Goal: Task Accomplishment & Management: Use online tool/utility

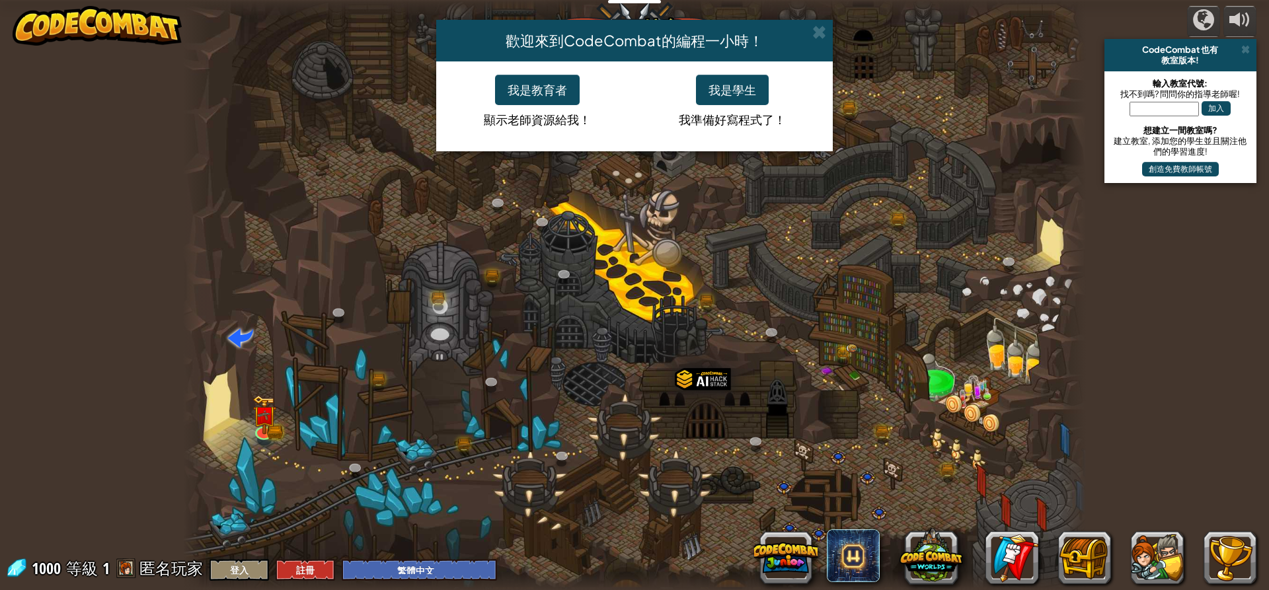
select select "zh-HANT"
click at [735, 83] on button "我是學生" at bounding box center [732, 90] width 73 height 30
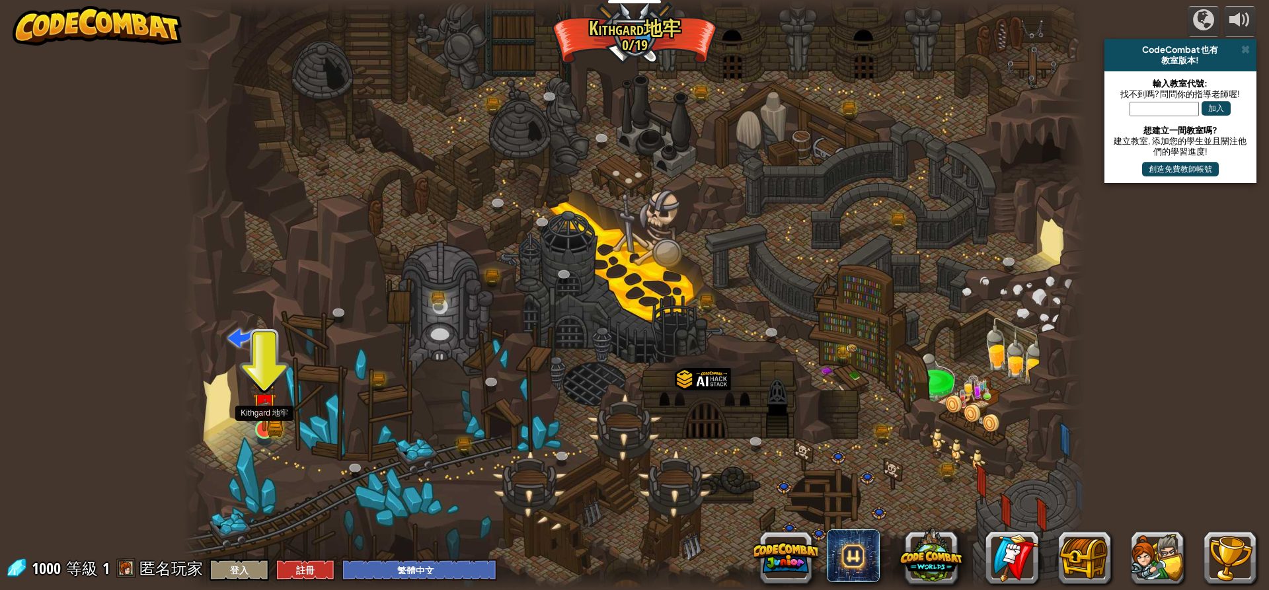
click at [260, 428] on img at bounding box center [265, 405] width 24 height 53
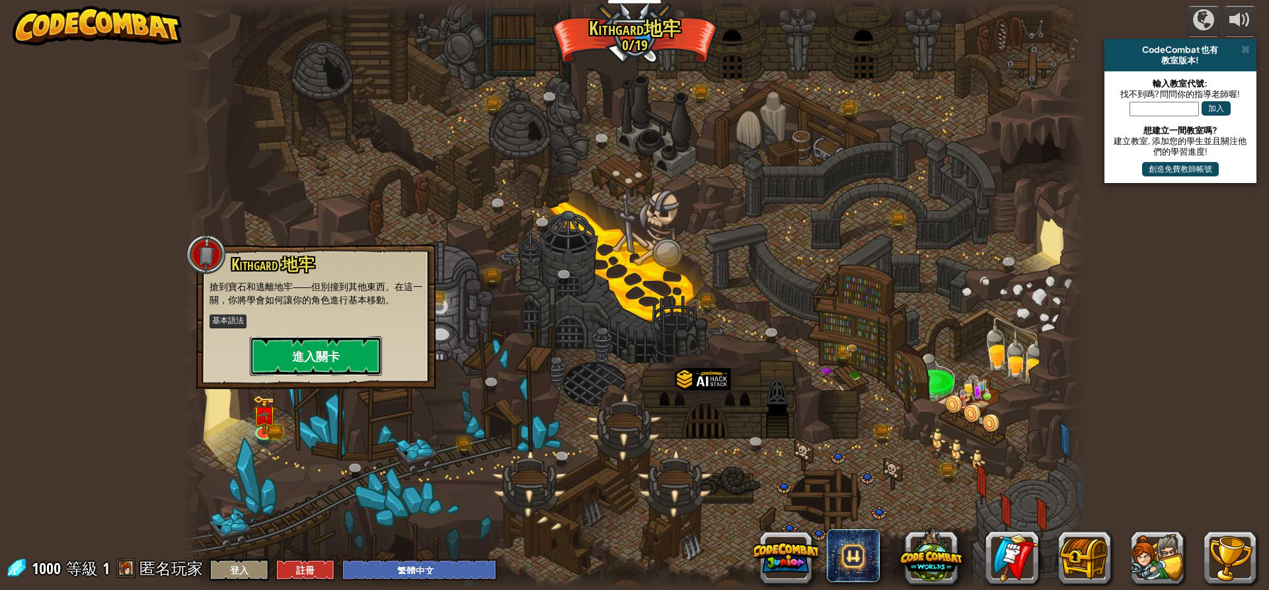
click at [326, 342] on button "進入關卡" at bounding box center [316, 356] width 132 height 40
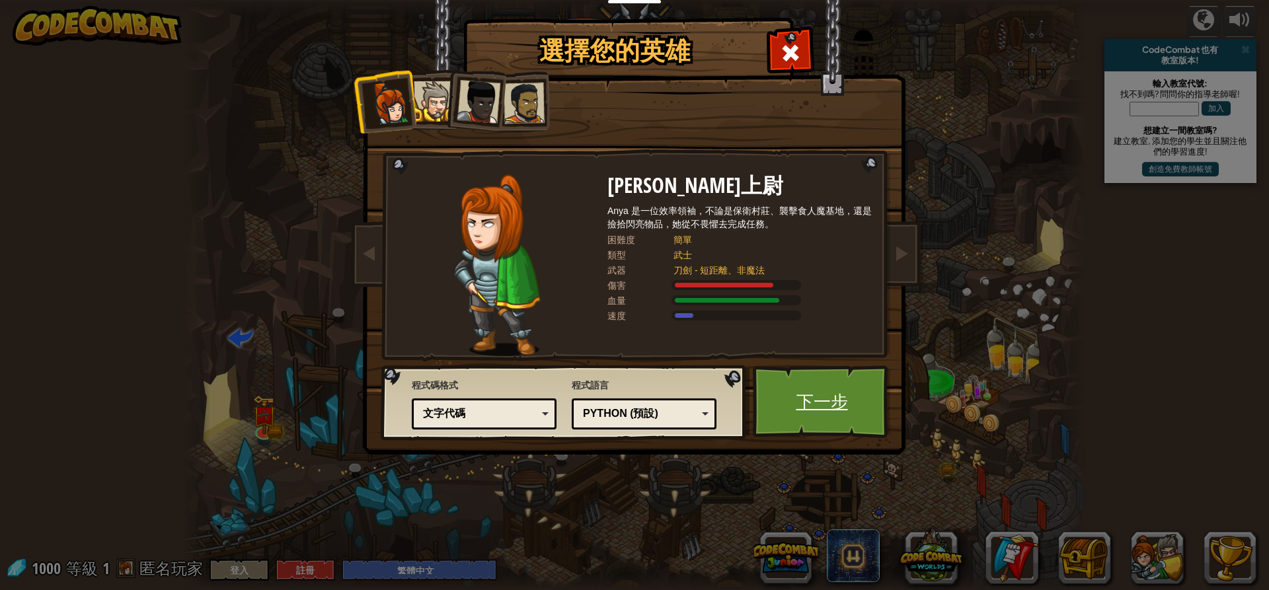
click at [821, 413] on link "下一步" at bounding box center [822, 402] width 138 height 73
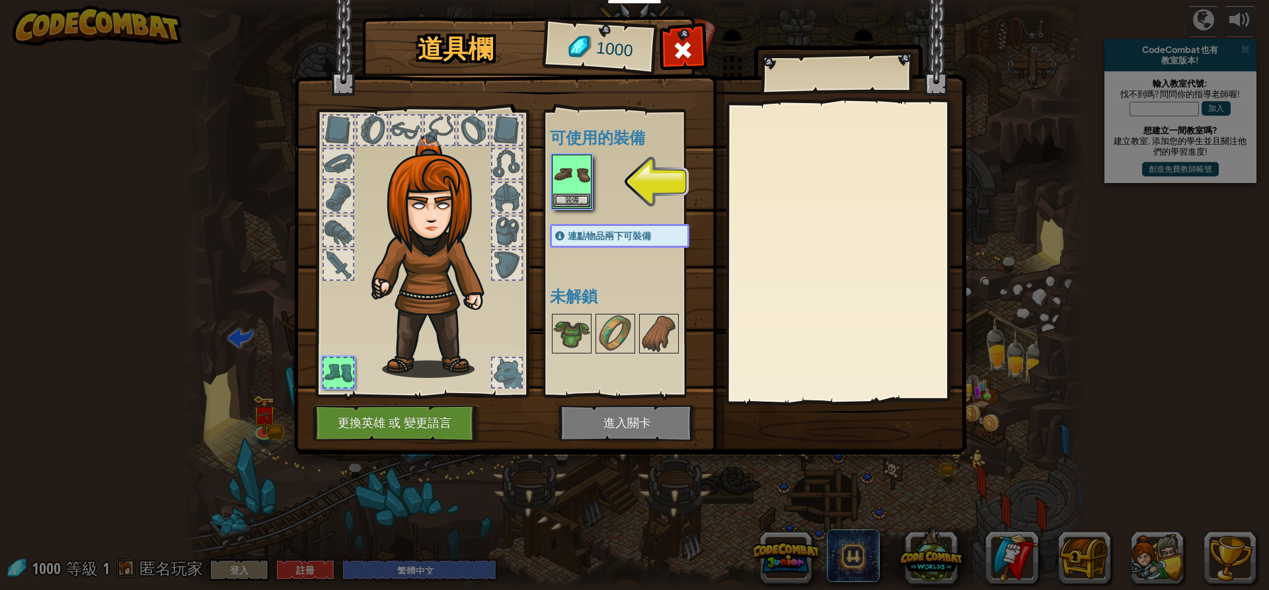
click at [633, 429] on img at bounding box center [630, 215] width 672 height 480
click at [553, 156] on img at bounding box center [571, 174] width 37 height 37
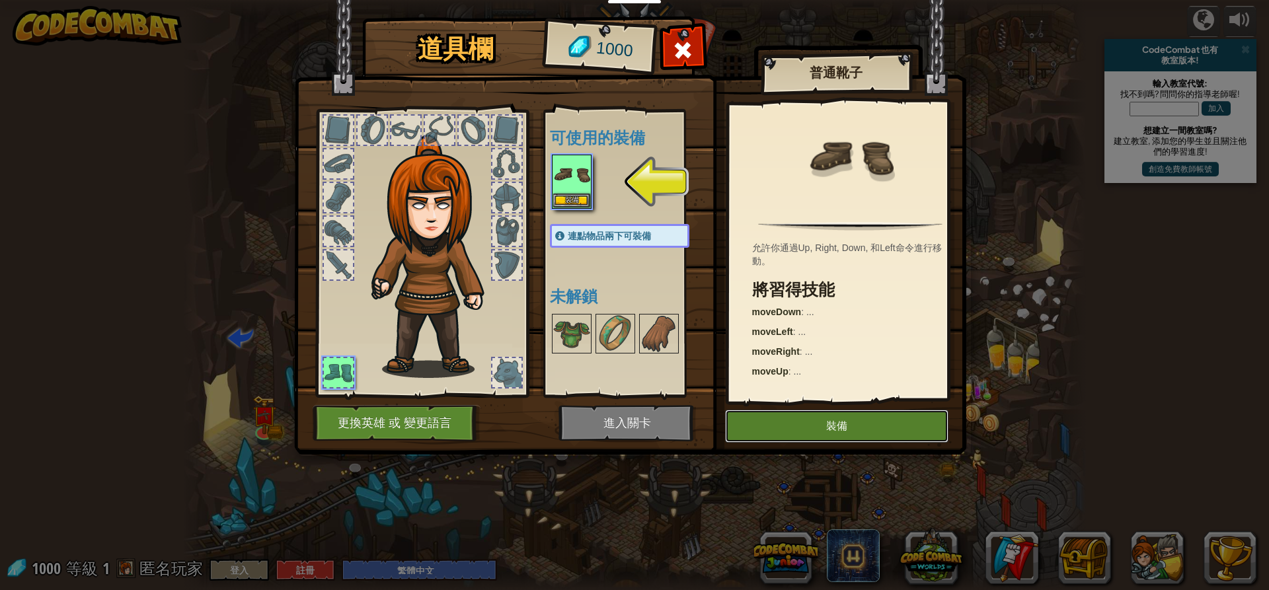
click at [855, 432] on button "裝備" at bounding box center [836, 426] width 223 height 33
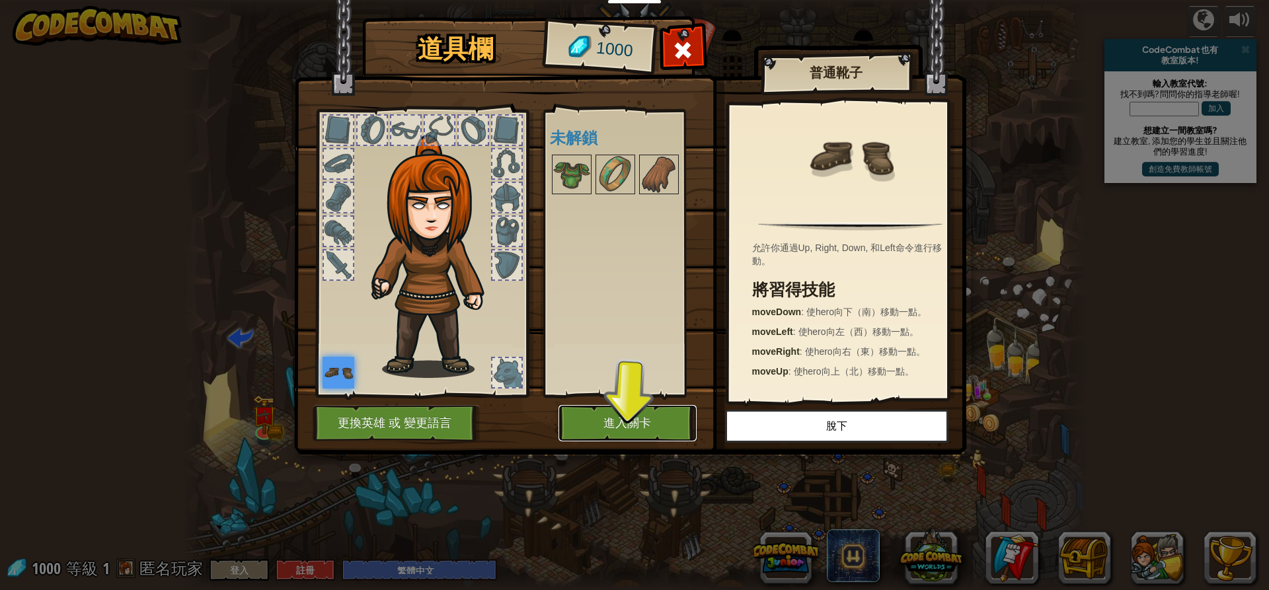
click at [666, 411] on button "進入關卡" at bounding box center [628, 423] width 138 height 36
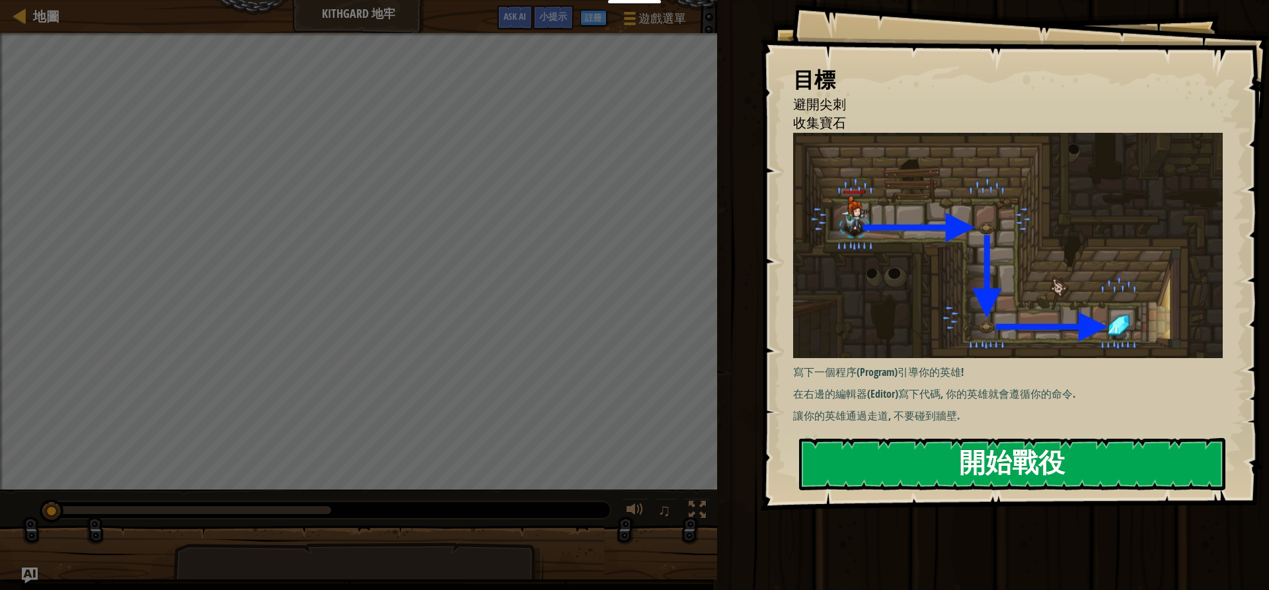
click at [968, 466] on button "開始戰役" at bounding box center [1012, 464] width 426 height 52
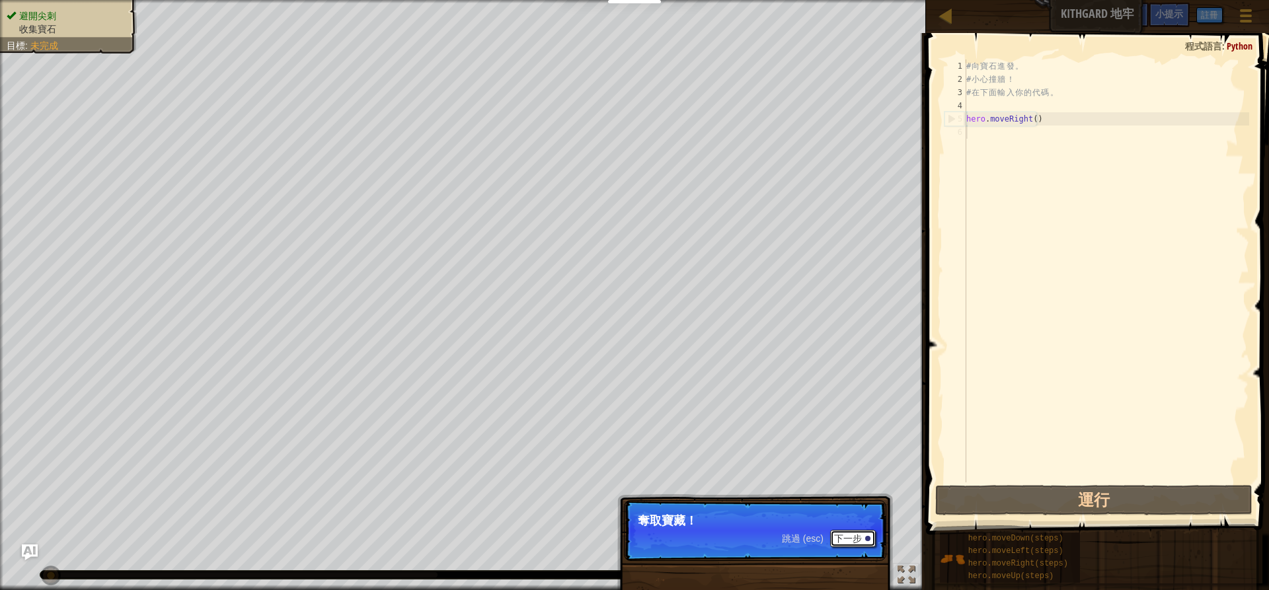
click at [854, 542] on button "下一步" at bounding box center [853, 538] width 46 height 17
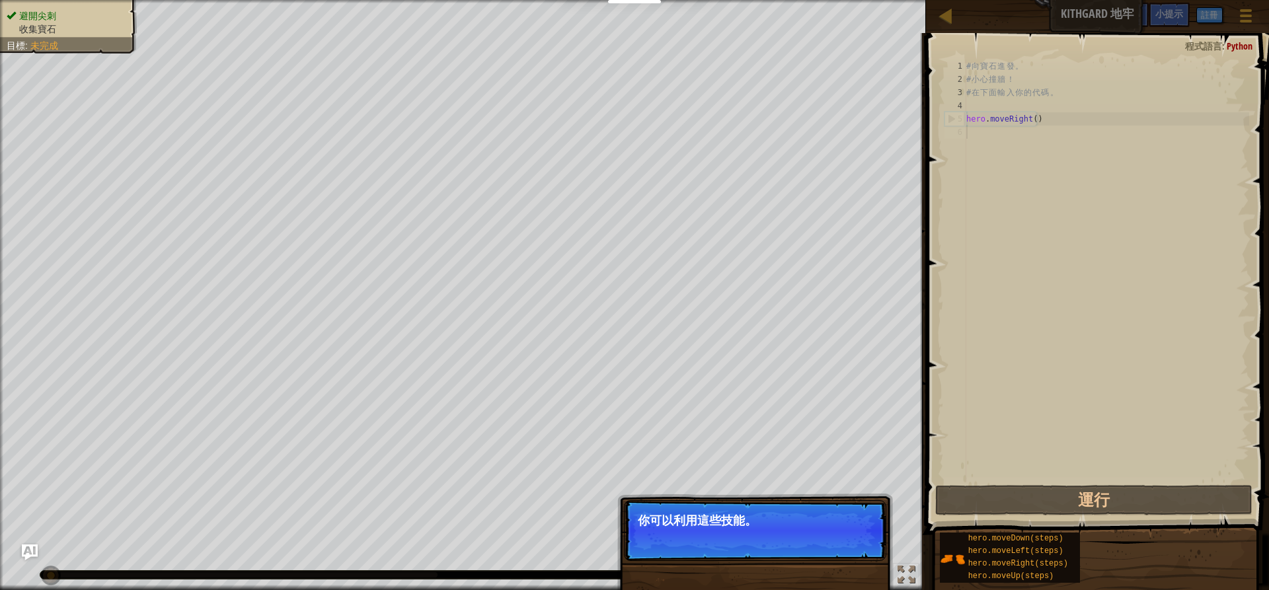
click at [854, 538] on button "下一步" at bounding box center [853, 538] width 46 height 17
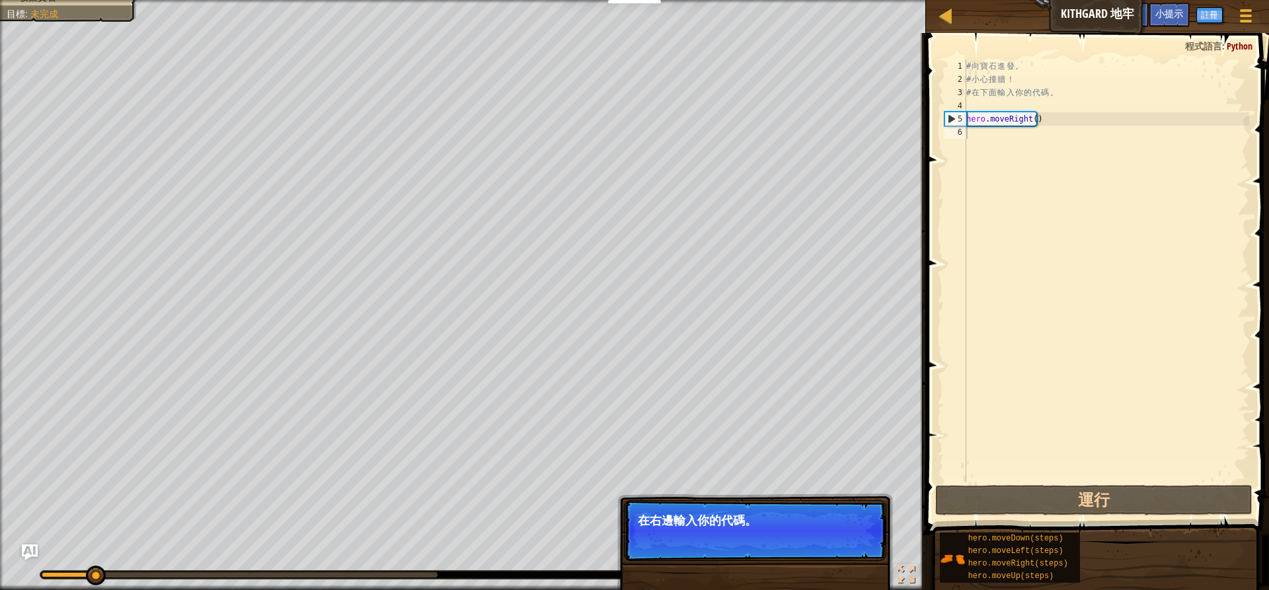
click at [854, 536] on p "跳過 (esc) 下一步 在右邊輸入你的代碼。" at bounding box center [755, 530] width 262 height 61
click at [1007, 145] on div "# 向 寶 石 進 發 。 # 小 心 撞 牆 ！ # 在 下 面 輸 入 你 的 代 碼 。 hero . moveRight ( )" at bounding box center [1107, 284] width 286 height 450
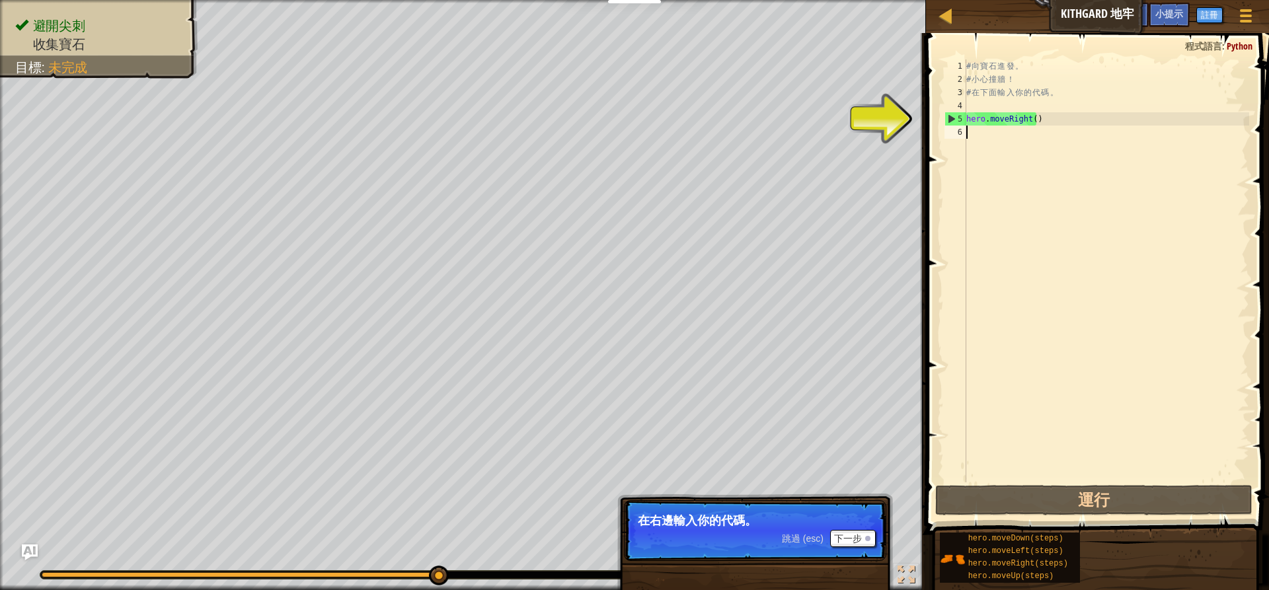
type textarea "H"
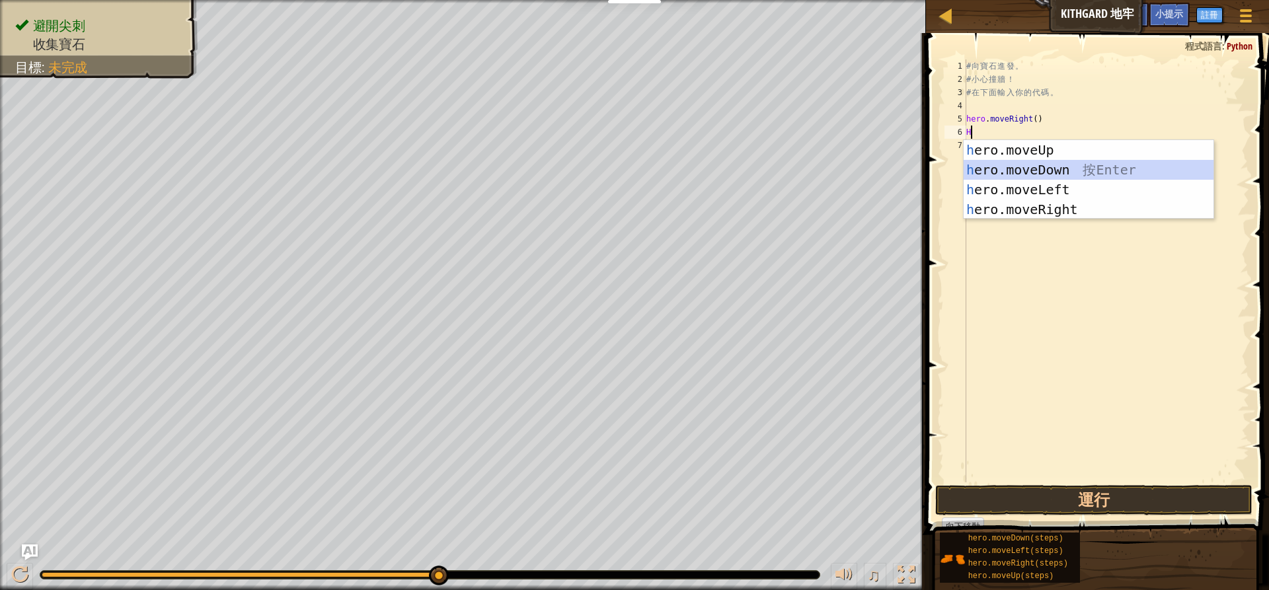
click at [1101, 174] on div "h ero.moveUp 按 Enter h ero.moveDown 按 Enter h ero.moveLeft 按 Enter h ero.moveRi…" at bounding box center [1089, 199] width 250 height 119
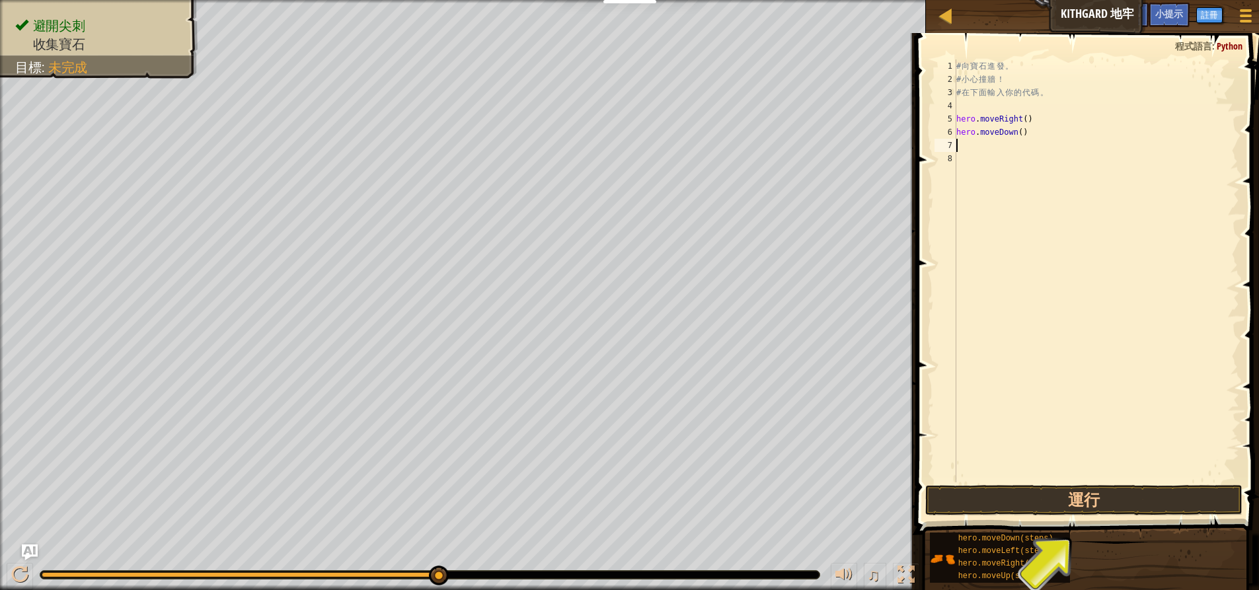
type textarea "H"
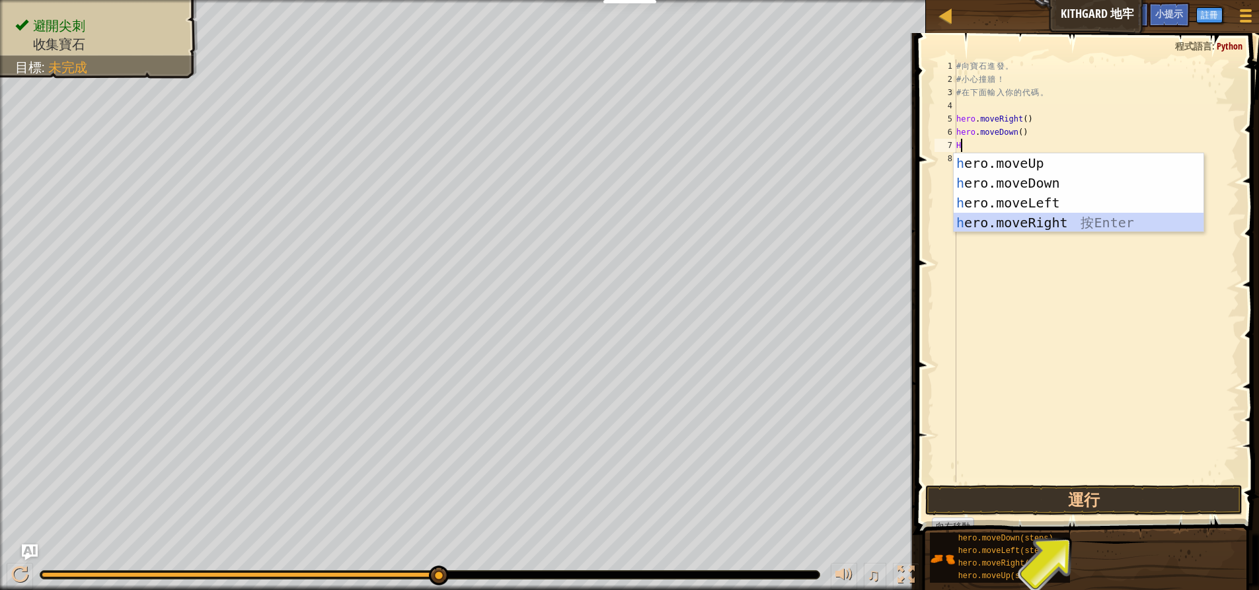
click at [1059, 219] on div "h ero.moveUp 按 Enter h ero.moveDown 按 Enter h ero.moveLeft 按 Enter h ero.moveRi…" at bounding box center [1079, 212] width 250 height 119
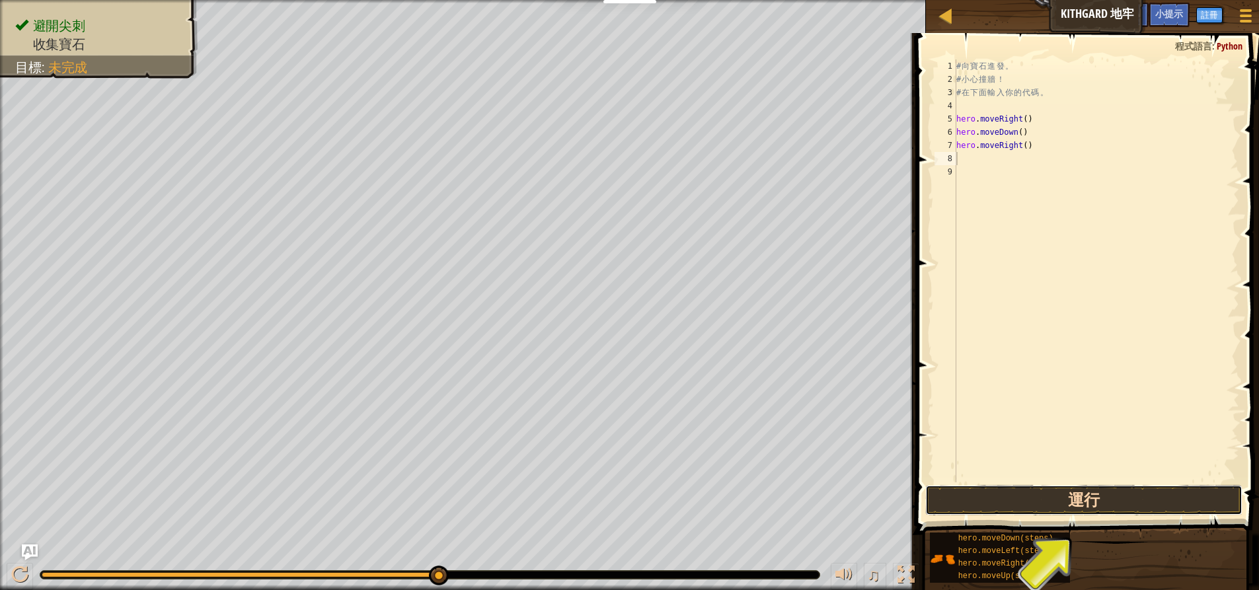
click at [1045, 505] on button "運行" at bounding box center [1084, 500] width 317 height 30
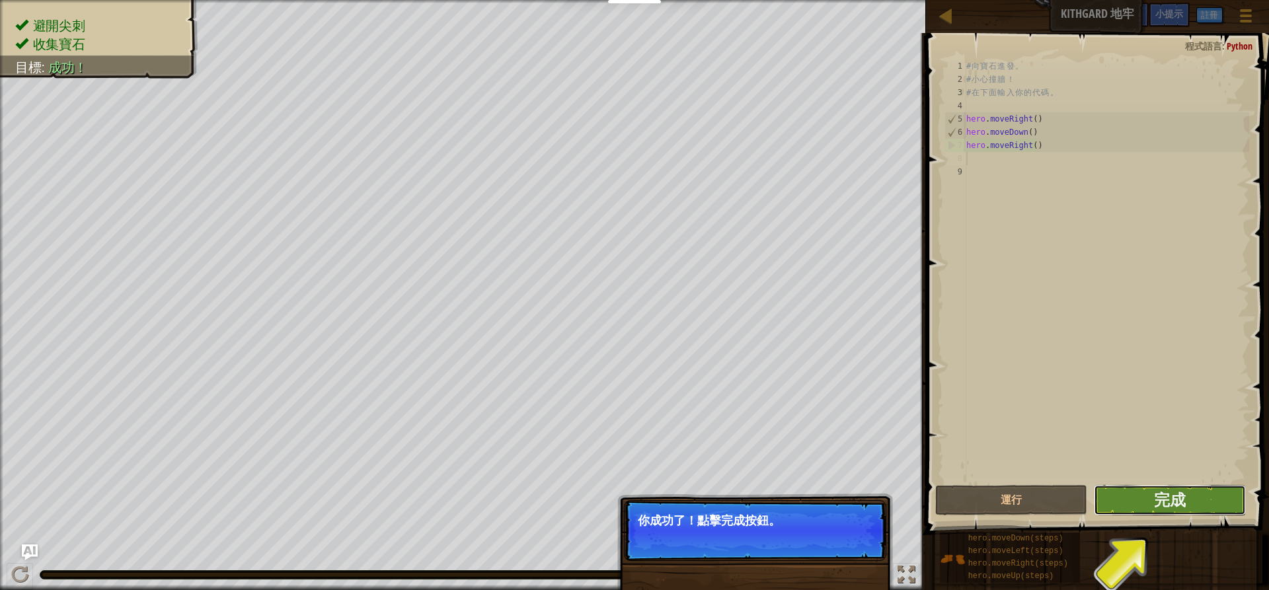
click at [1208, 500] on button "完成" at bounding box center [1170, 500] width 152 height 30
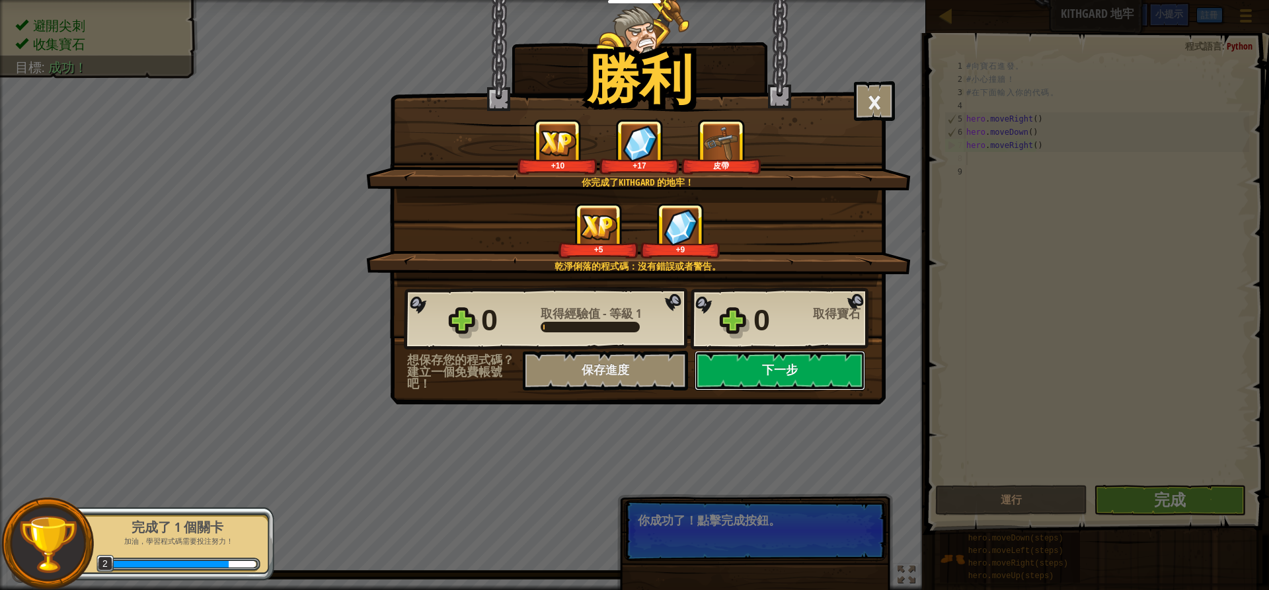
click at [719, 367] on button "下一步" at bounding box center [780, 371] width 171 height 40
select select "zh-HANT"
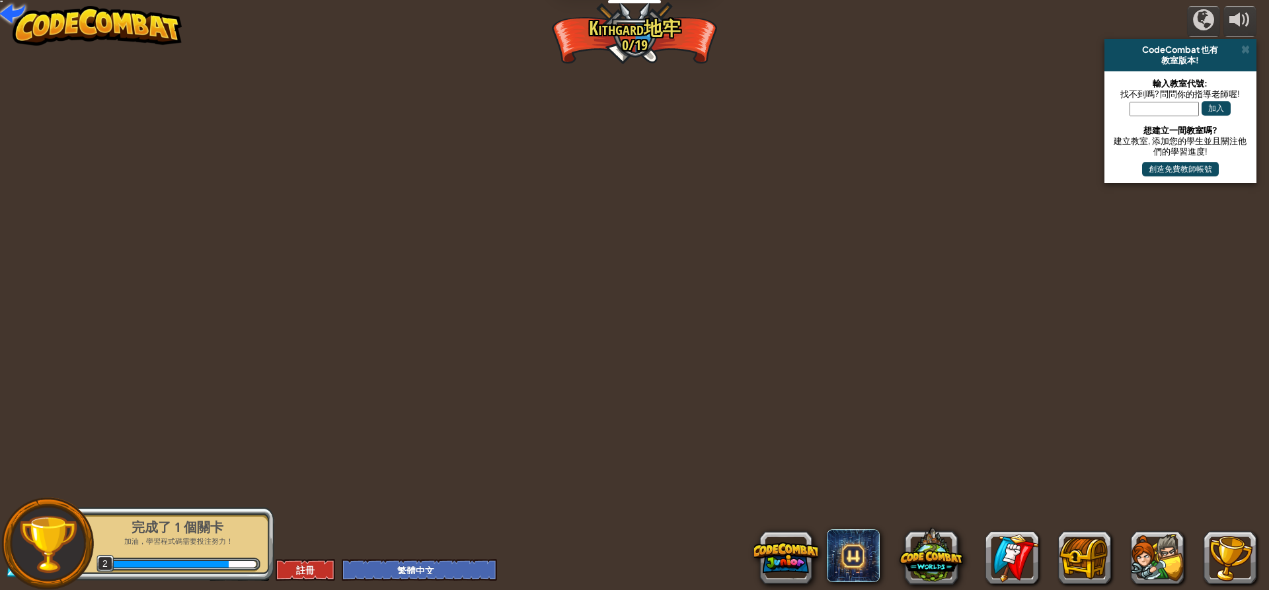
select select "zh-HANT"
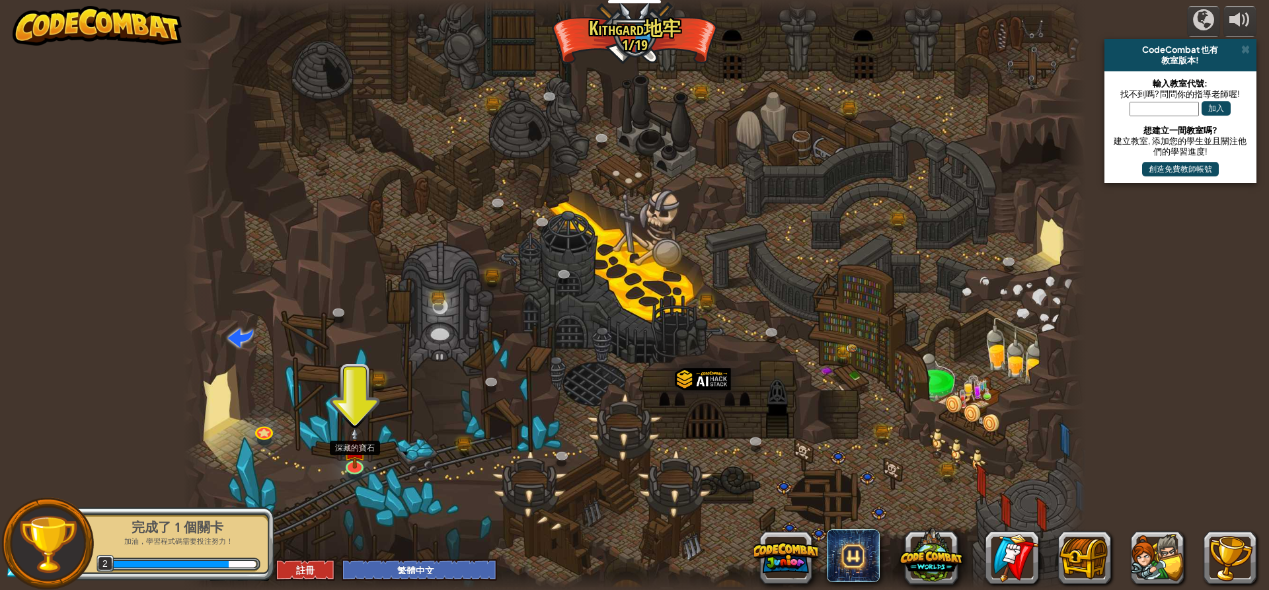
drag, startPoint x: 356, startPoint y: 460, endPoint x: 368, endPoint y: 457, distance: 13.0
click at [356, 460] on img at bounding box center [355, 448] width 24 height 41
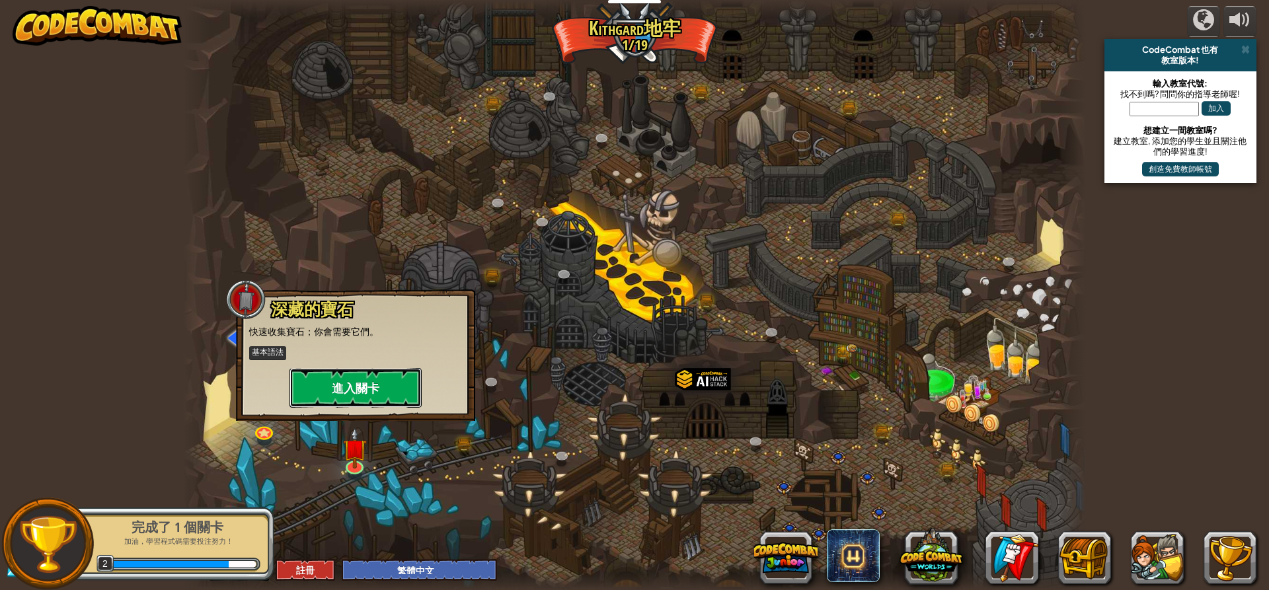
click at [381, 382] on button "進入關卡" at bounding box center [356, 388] width 132 height 40
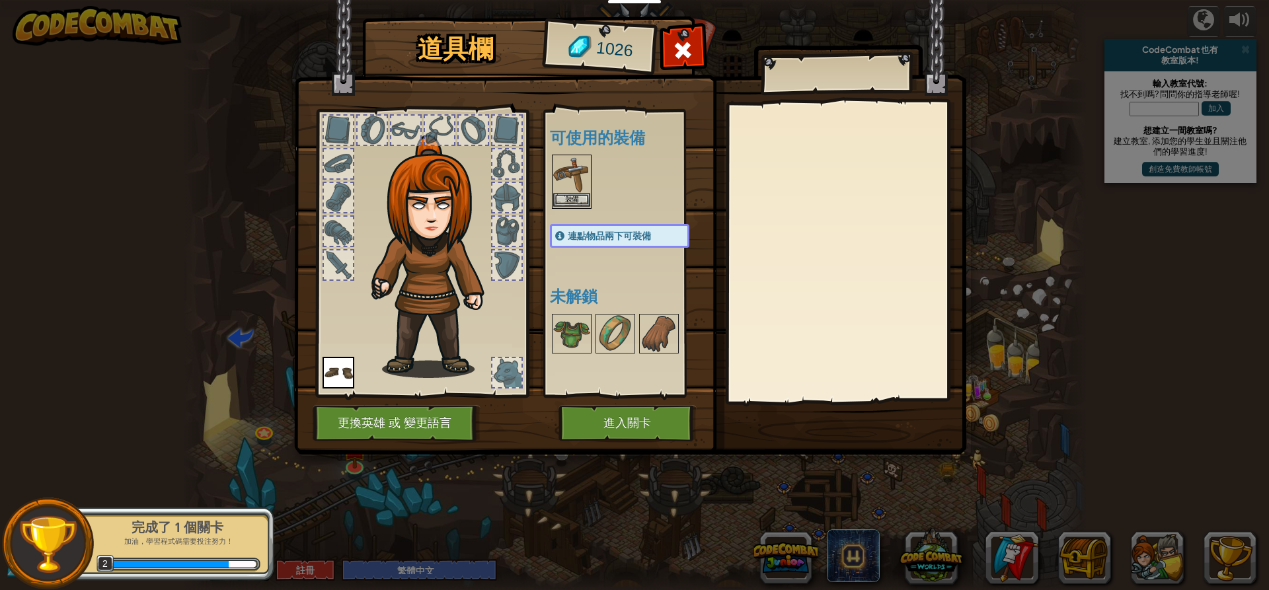
click at [577, 164] on img at bounding box center [571, 174] width 37 height 37
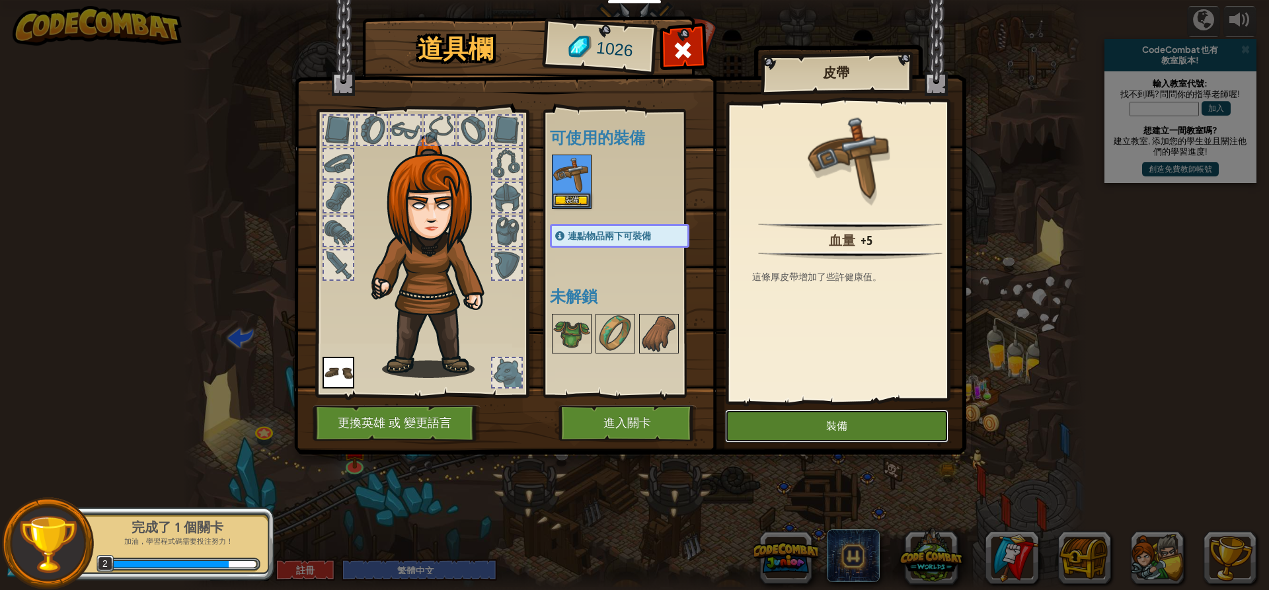
drag, startPoint x: 858, startPoint y: 420, endPoint x: 816, endPoint y: 420, distance: 41.7
click at [857, 420] on button "裝備" at bounding box center [836, 426] width 223 height 33
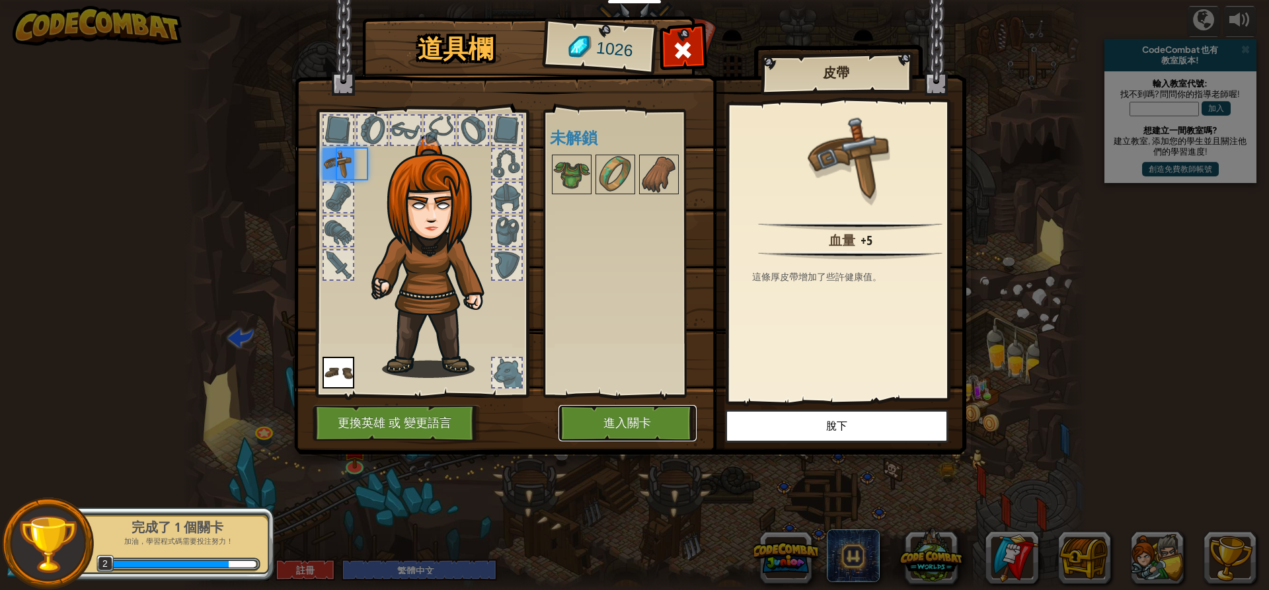
click at [655, 424] on button "進入關卡" at bounding box center [628, 423] width 138 height 36
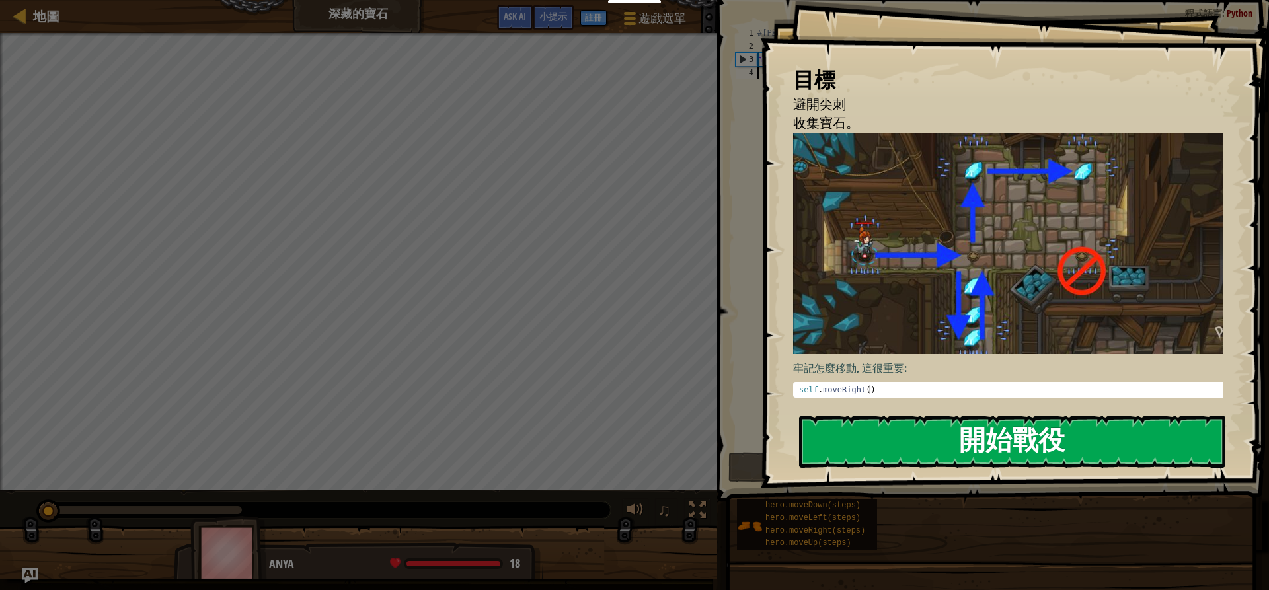
click at [859, 427] on button "開始戰役" at bounding box center [1012, 442] width 426 height 52
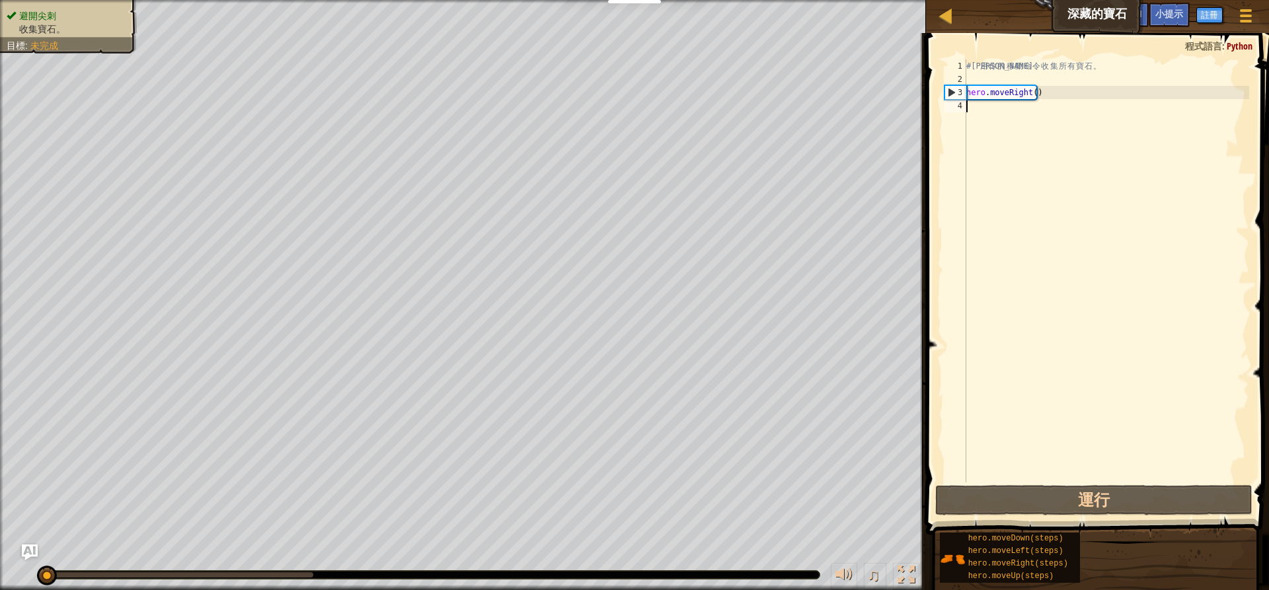
click at [1001, 114] on div "# 利 用 你 的 移 動 命 令 收 集 所 有 寶 石 。 hero . moveRight ( )" at bounding box center [1107, 284] width 286 height 450
type textarea "H"
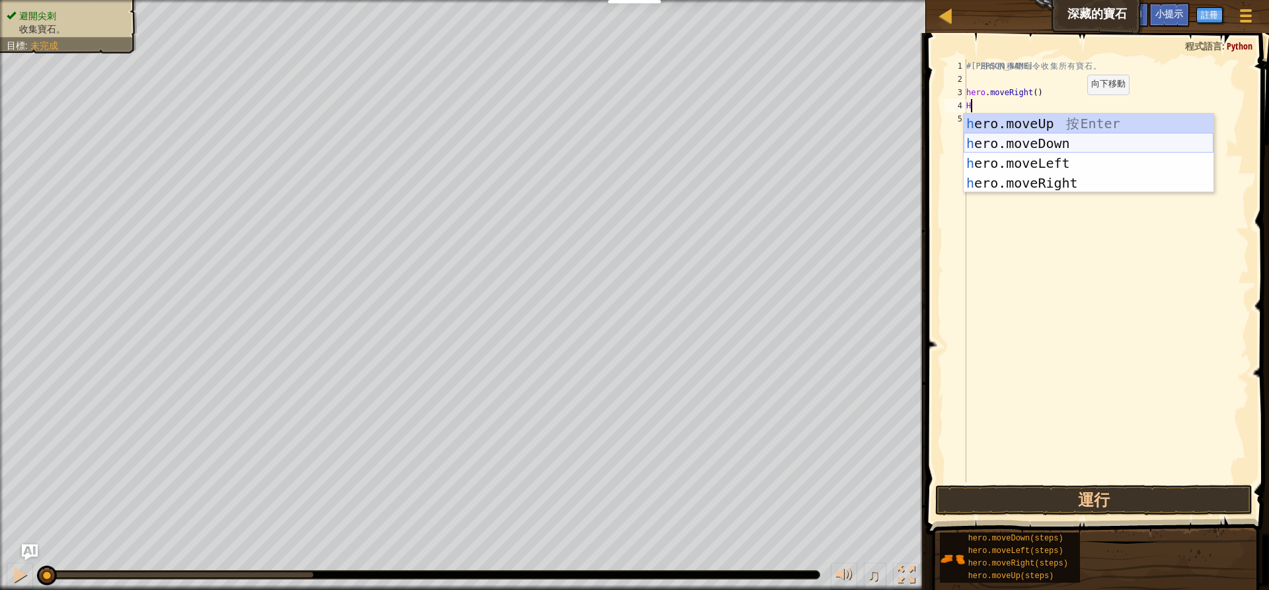
click at [1068, 143] on div "h ero.moveUp 按 Enter h ero.moveDown 按 Enter h ero.moveLeft 按 Enter h ero.moveRi…" at bounding box center [1089, 173] width 250 height 119
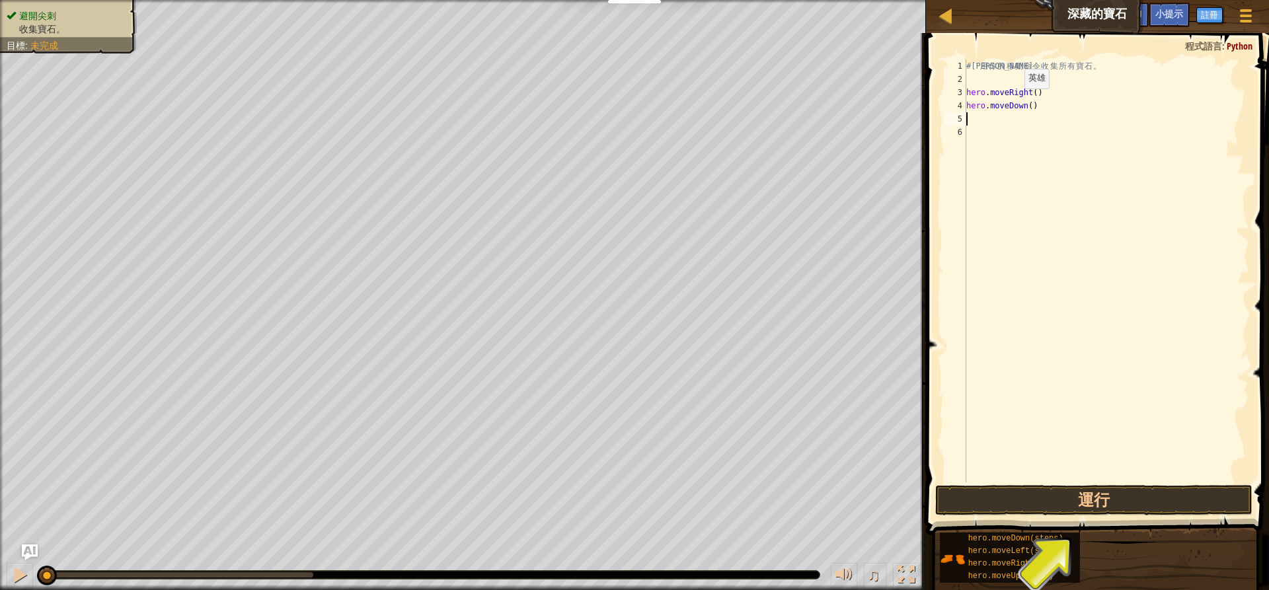
type textarea "H"
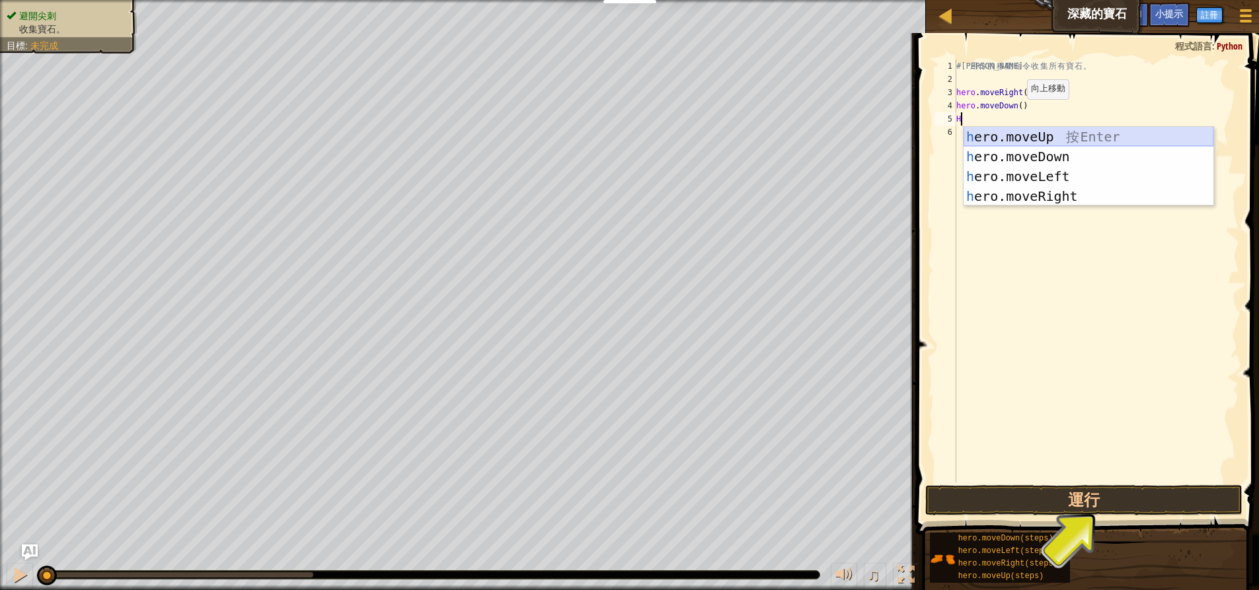
click at [1056, 140] on div "h ero.moveUp 按 Enter h ero.moveDown 按 Enter h ero.moveLeft 按 Enter h ero.moveRi…" at bounding box center [1089, 186] width 250 height 119
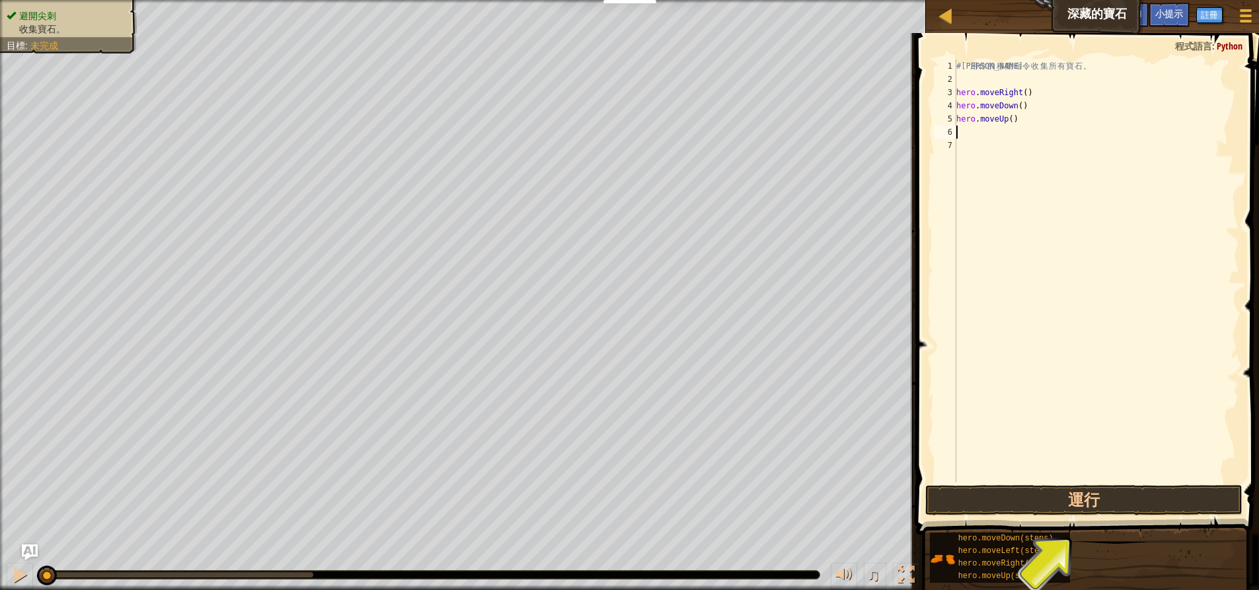
type textarea "H"
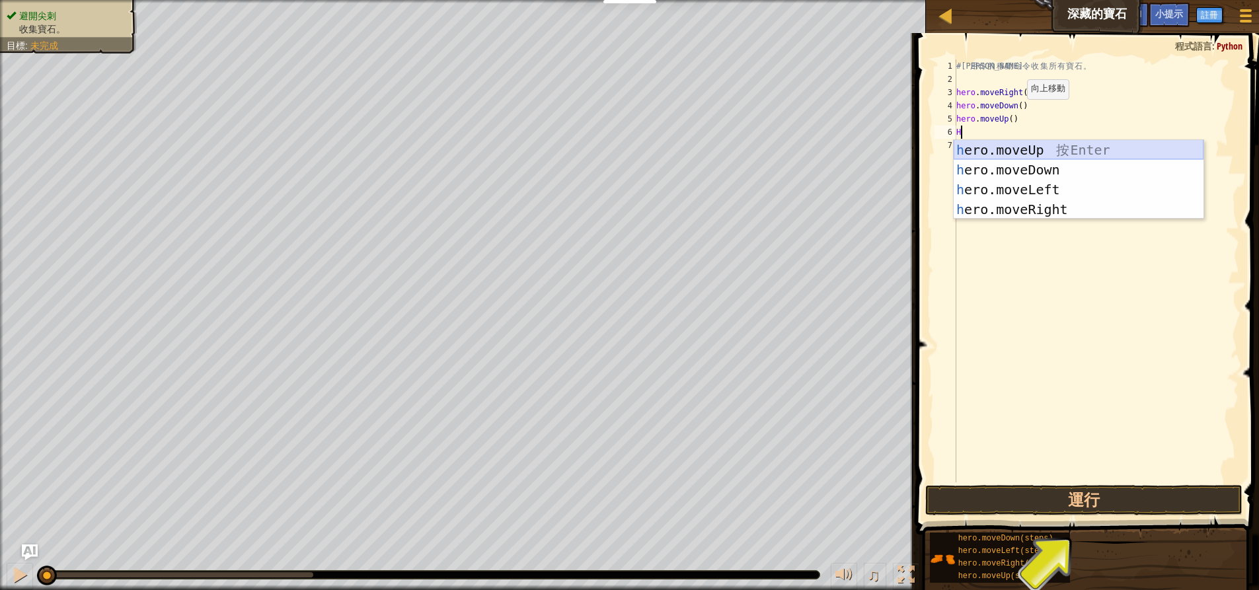
click at [1033, 146] on div "h ero.moveUp 按 Enter h ero.moveDown 按 Enter h ero.moveLeft 按 Enter h ero.moveRi…" at bounding box center [1079, 199] width 250 height 119
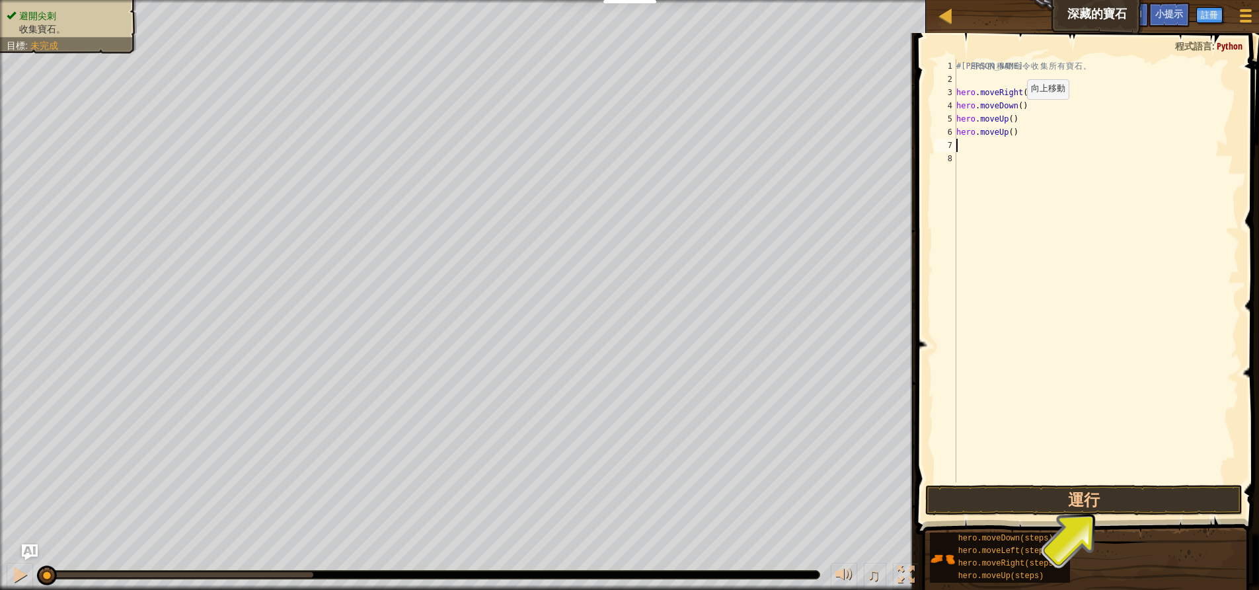
type textarea "H"
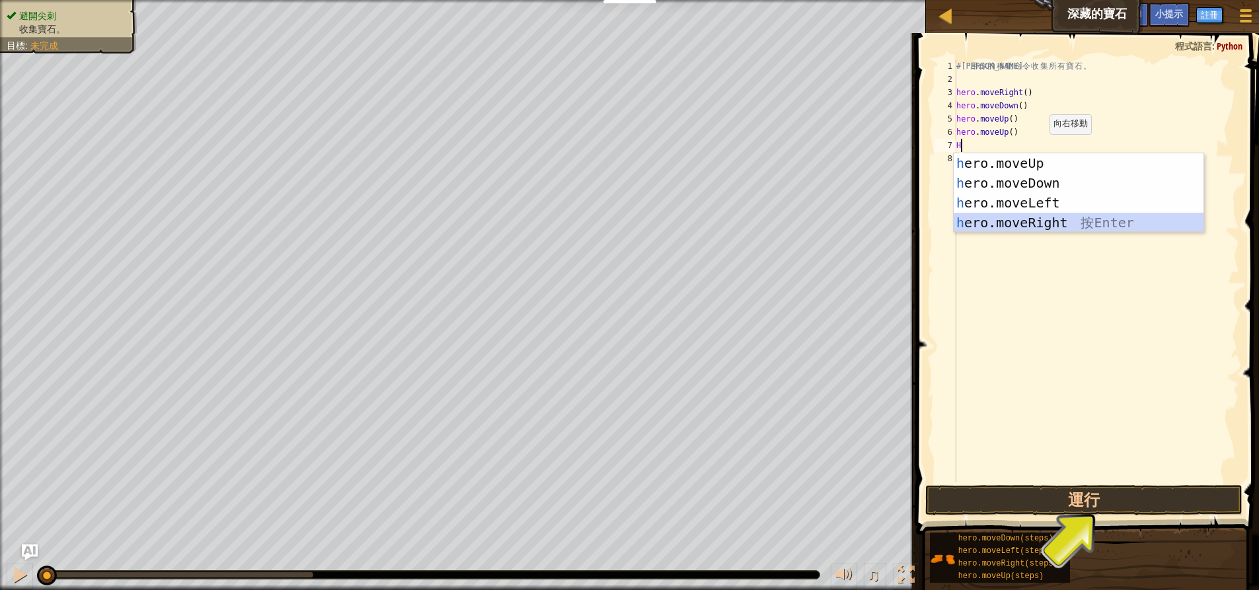
click at [1040, 216] on div "h ero.moveUp 按 Enter h ero.moveDown 按 Enter h ero.moveLeft 按 Enter h ero.moveRi…" at bounding box center [1079, 212] width 250 height 119
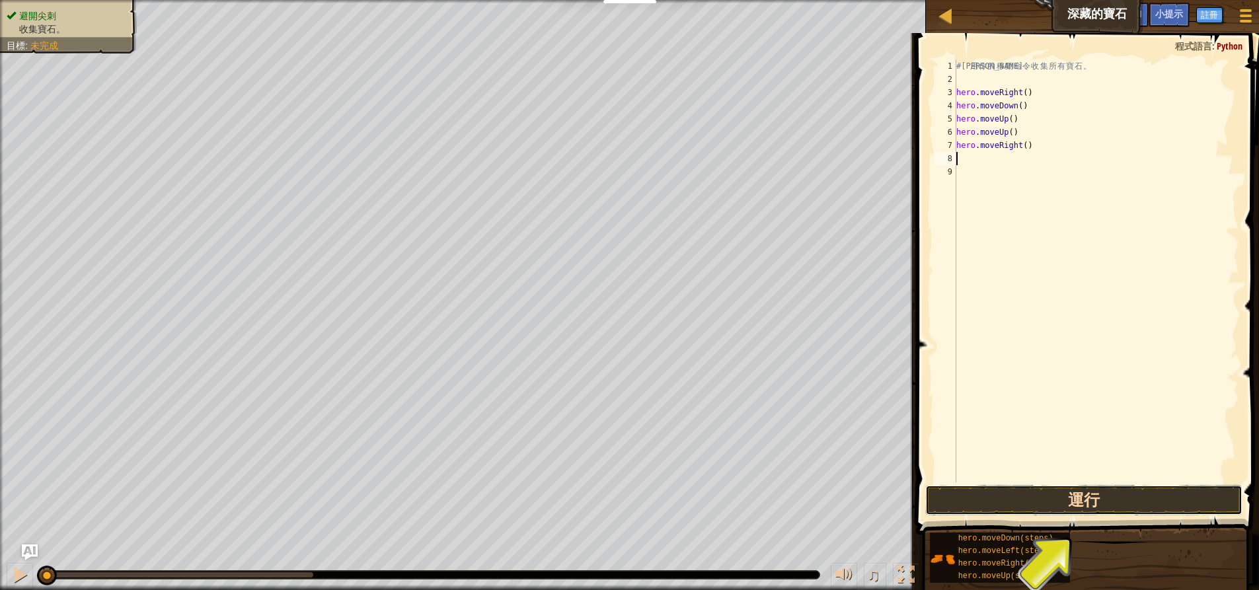
click at [1109, 504] on button "運行" at bounding box center [1084, 500] width 317 height 30
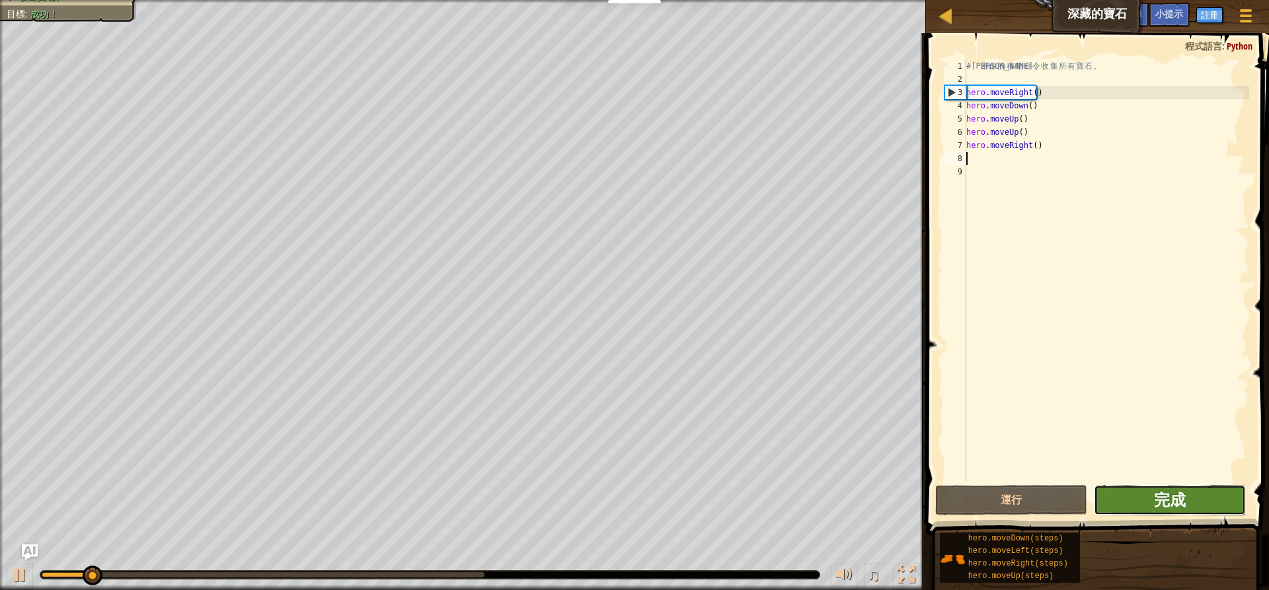
click at [1171, 498] on span "完成" at bounding box center [1170, 499] width 32 height 21
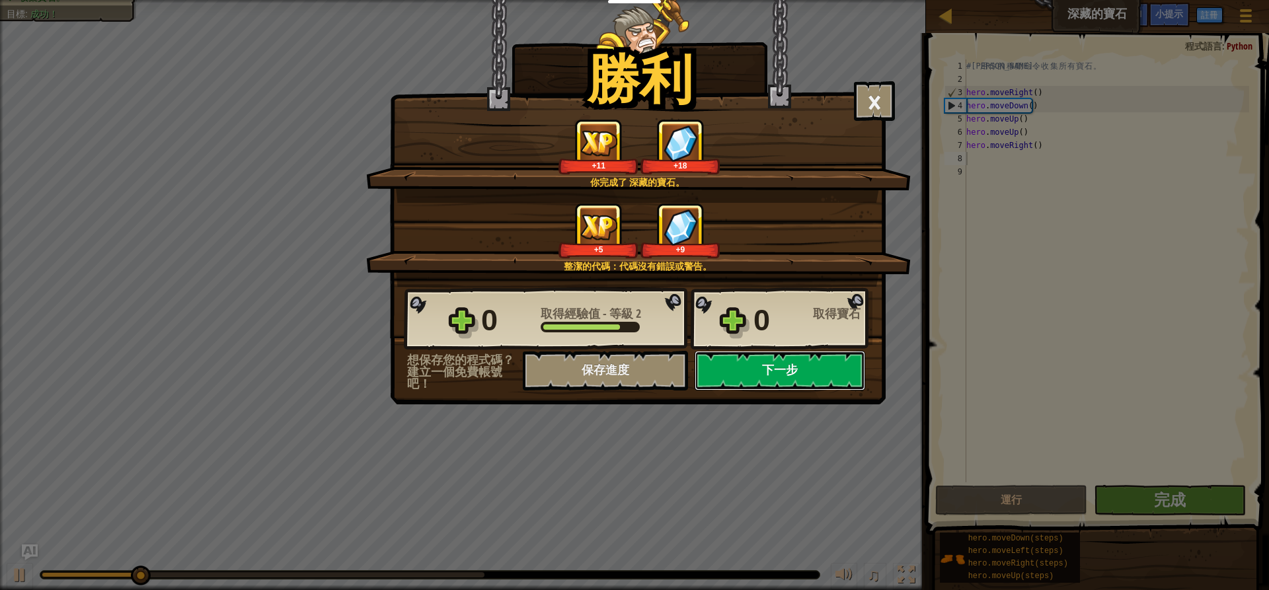
click at [747, 366] on button "下一步" at bounding box center [780, 371] width 171 height 40
select select "zh-HANT"
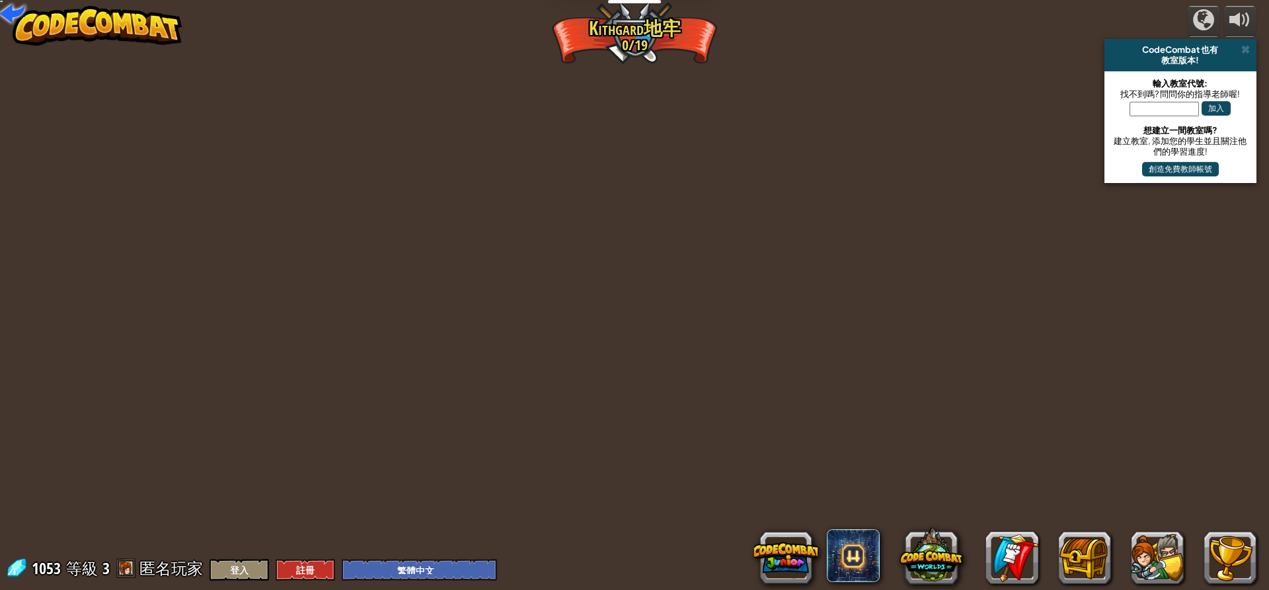
select select "zh-HANT"
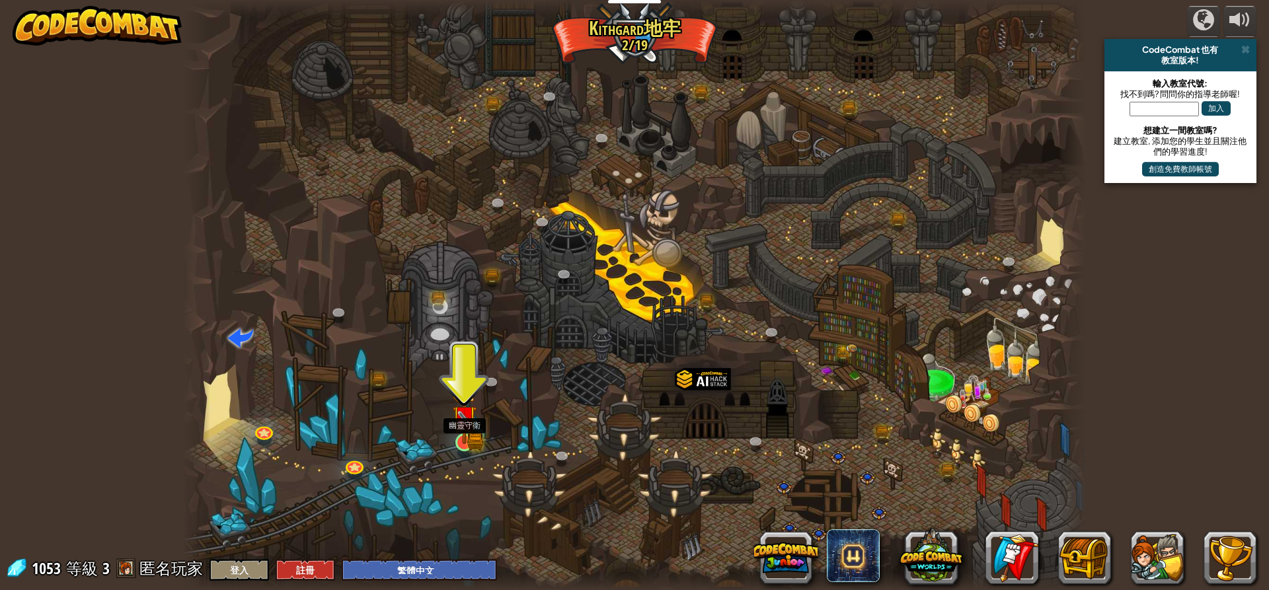
click at [460, 436] on img at bounding box center [464, 417] width 24 height 53
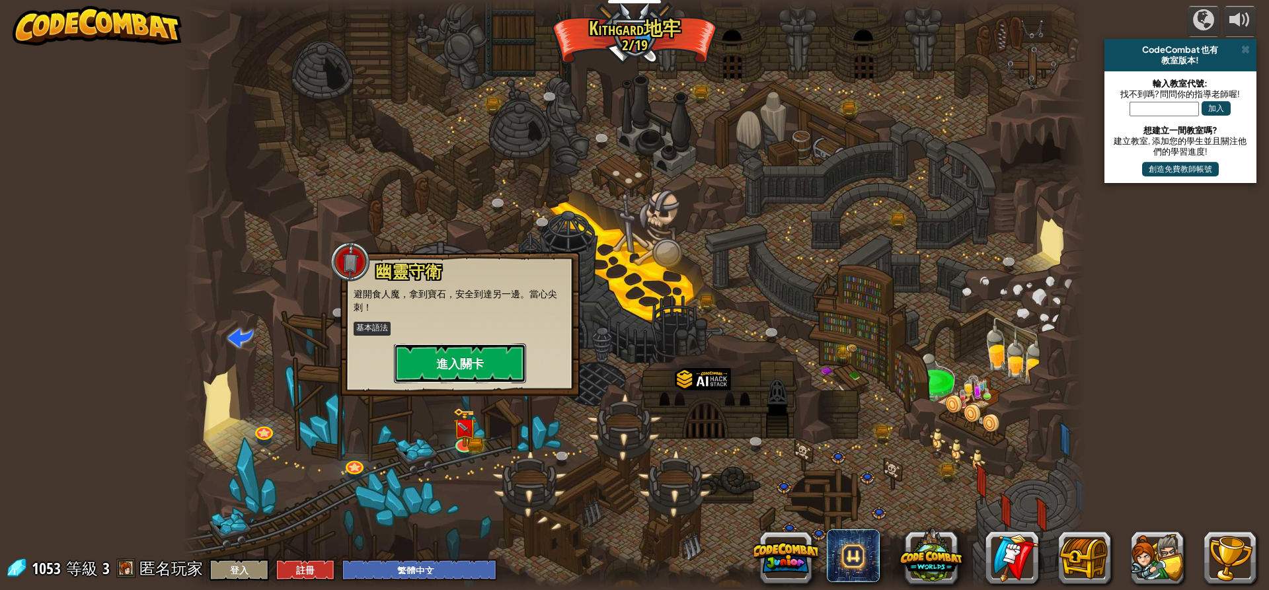
click at [471, 346] on button "進入關卡" at bounding box center [460, 364] width 132 height 40
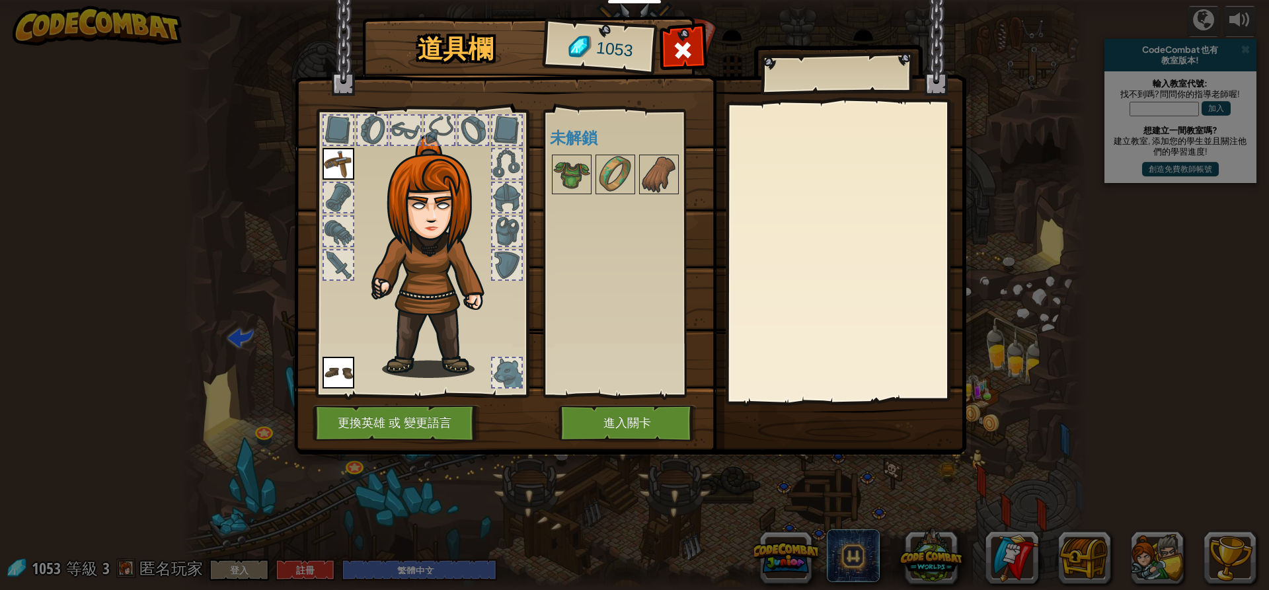
click at [627, 409] on div "道具欄 1053 可使用的裝備 裝備 裝備 連點物品兩下可裝備 未解鎖 裝備 脫下 訂閱我們來解鎖吧! (受本關卡限制) 更換英雄 或 變更語言 進入關卡" at bounding box center [635, 238] width 672 height 436
click at [627, 409] on button "進入關卡" at bounding box center [628, 423] width 138 height 36
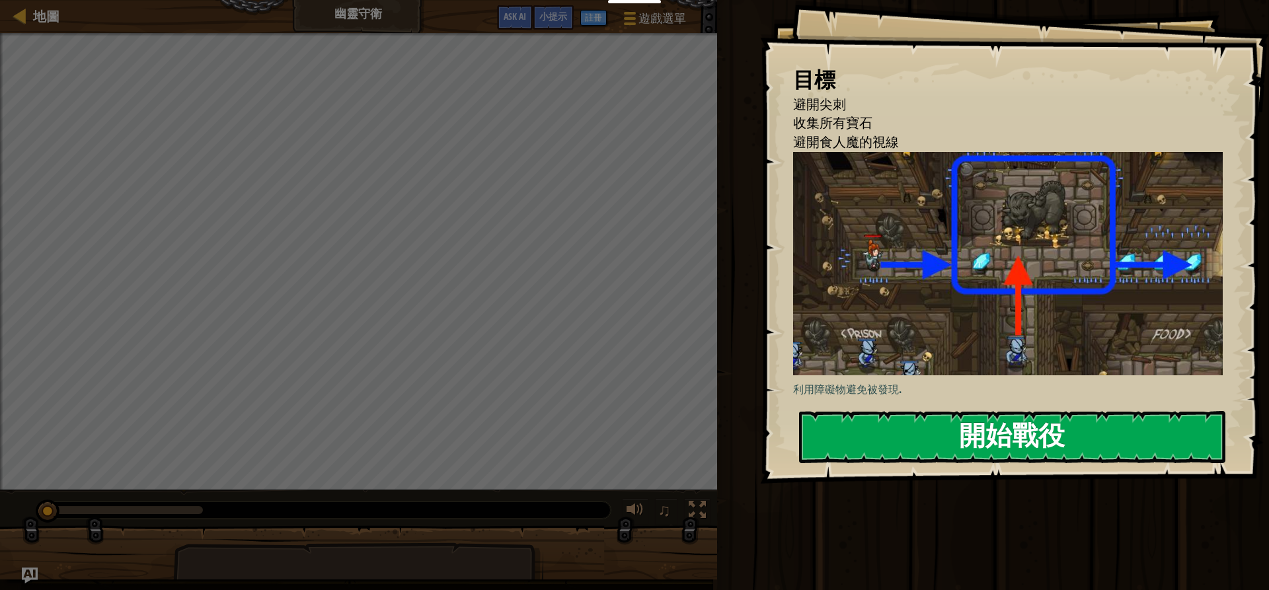
click at [877, 417] on button "開始戰役" at bounding box center [1012, 437] width 426 height 52
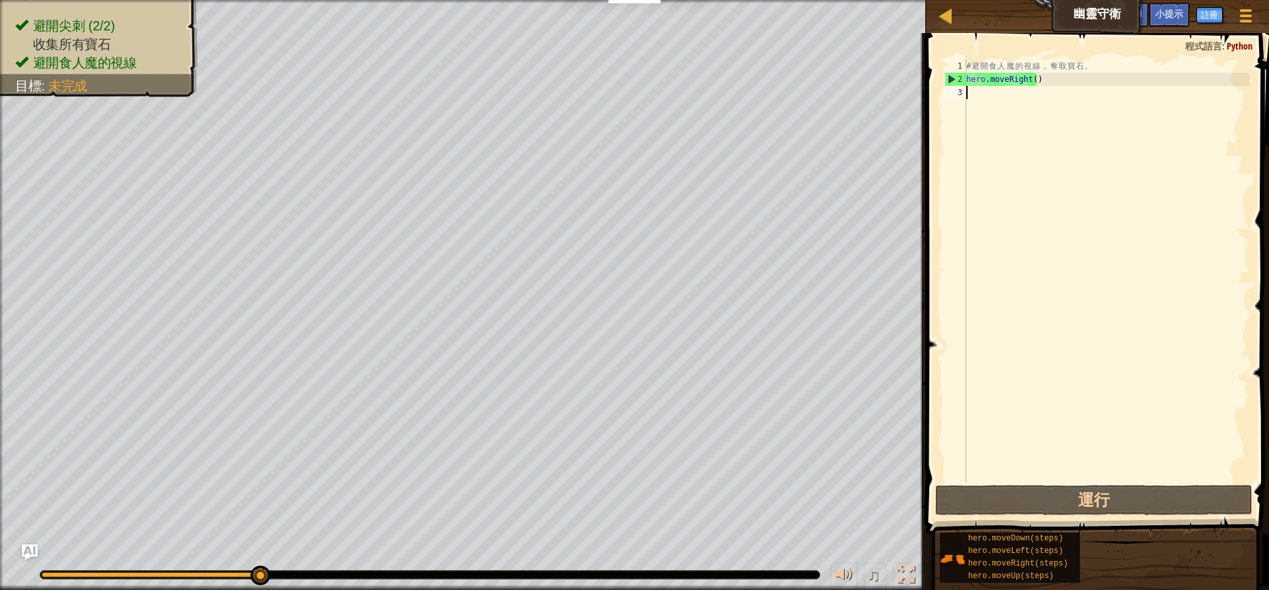
type textarea "H"
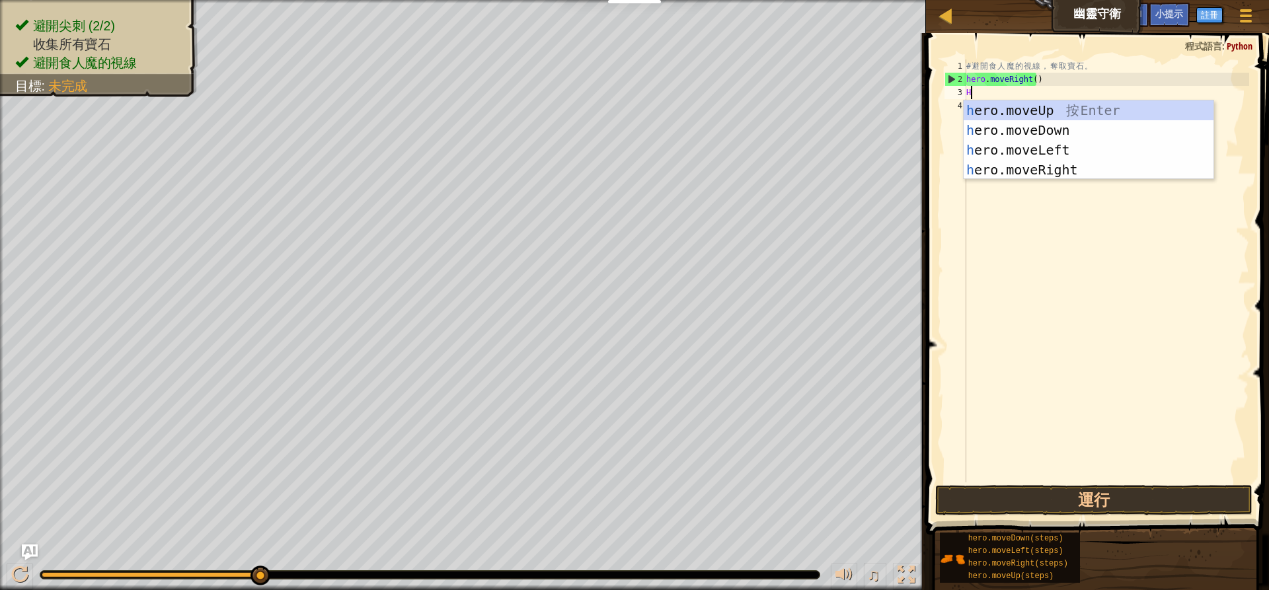
scroll to position [6, 0]
click at [1147, 116] on div "h ero.moveUp 按 Enter h ero.moveDown 按 Enter h ero.moveLeft 按 Enter h ero.moveRi…" at bounding box center [1089, 159] width 250 height 119
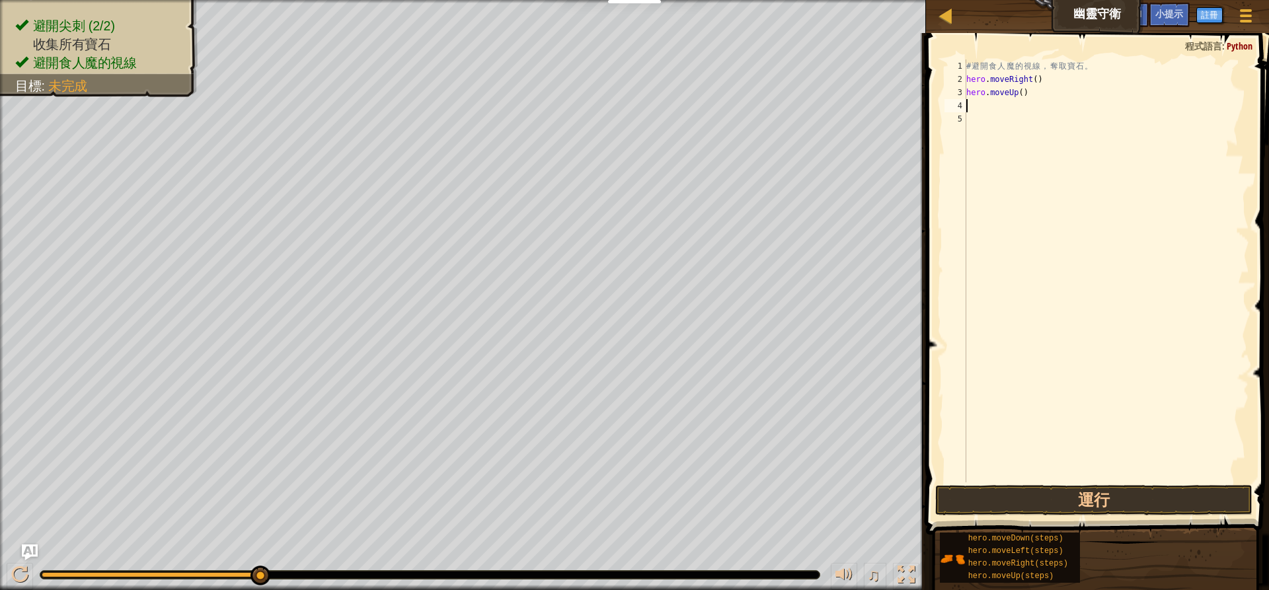
type textarea "H"
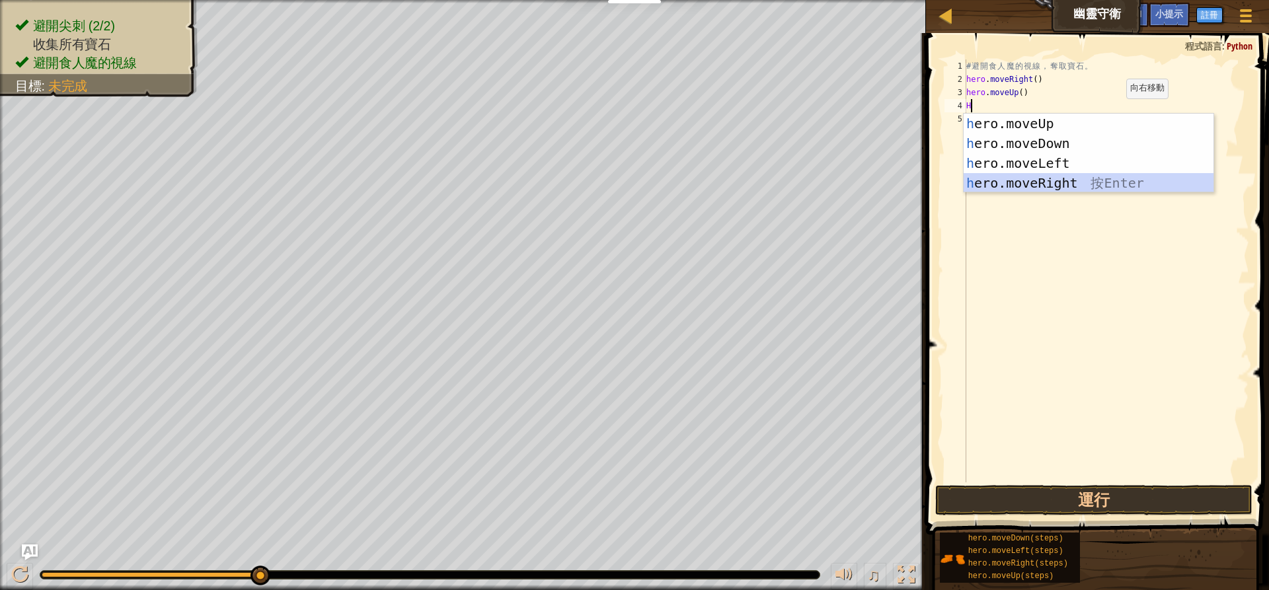
click at [1076, 182] on div "h ero.moveUp 按 Enter h ero.moveDown 按 Enter h ero.moveLeft 按 Enter h ero.moveRi…" at bounding box center [1089, 173] width 250 height 119
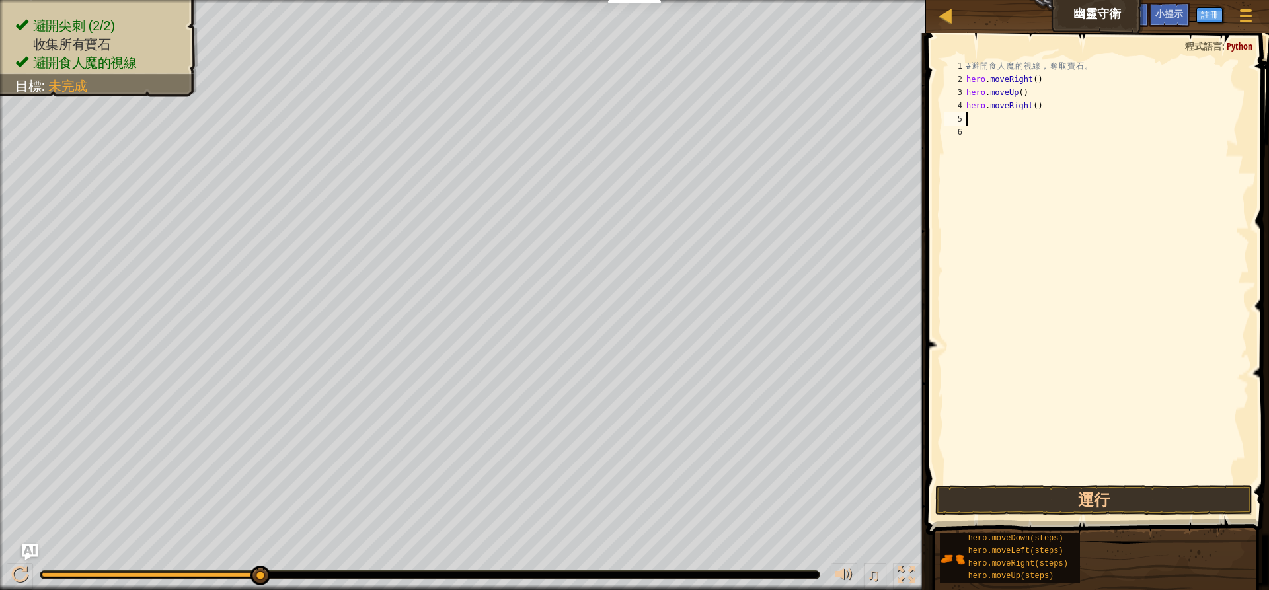
type textarea "H"
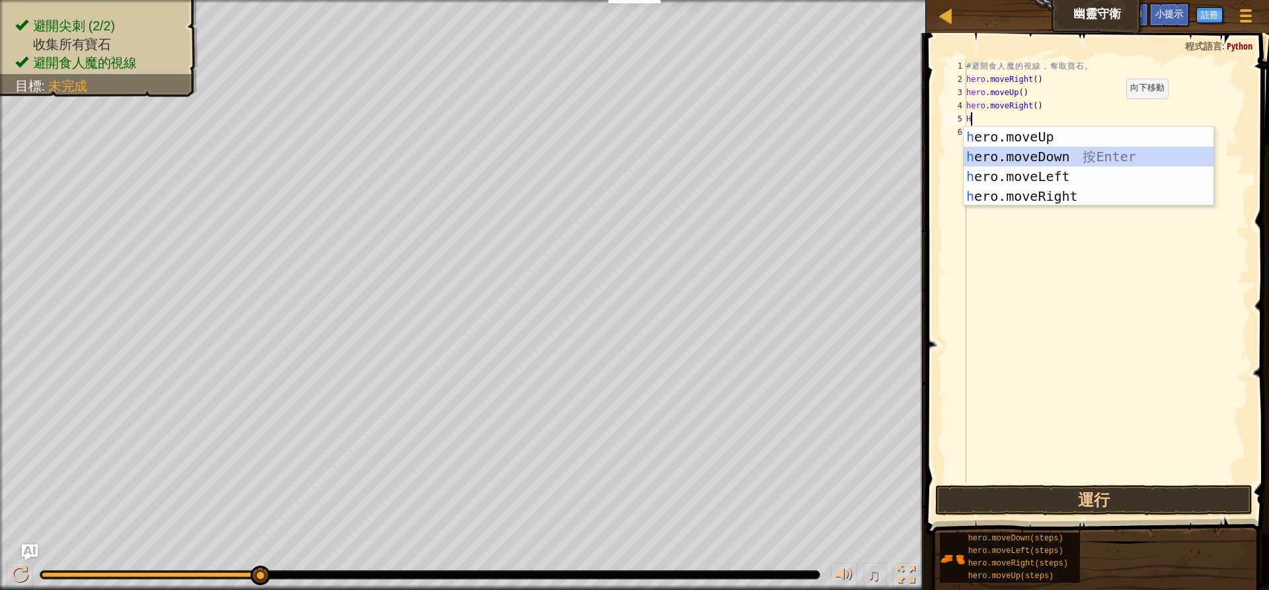
click at [1078, 158] on div "h ero.moveUp 按 Enter h ero.moveDown 按 Enter h ero.moveLeft 按 Enter h ero.moveRi…" at bounding box center [1089, 186] width 250 height 119
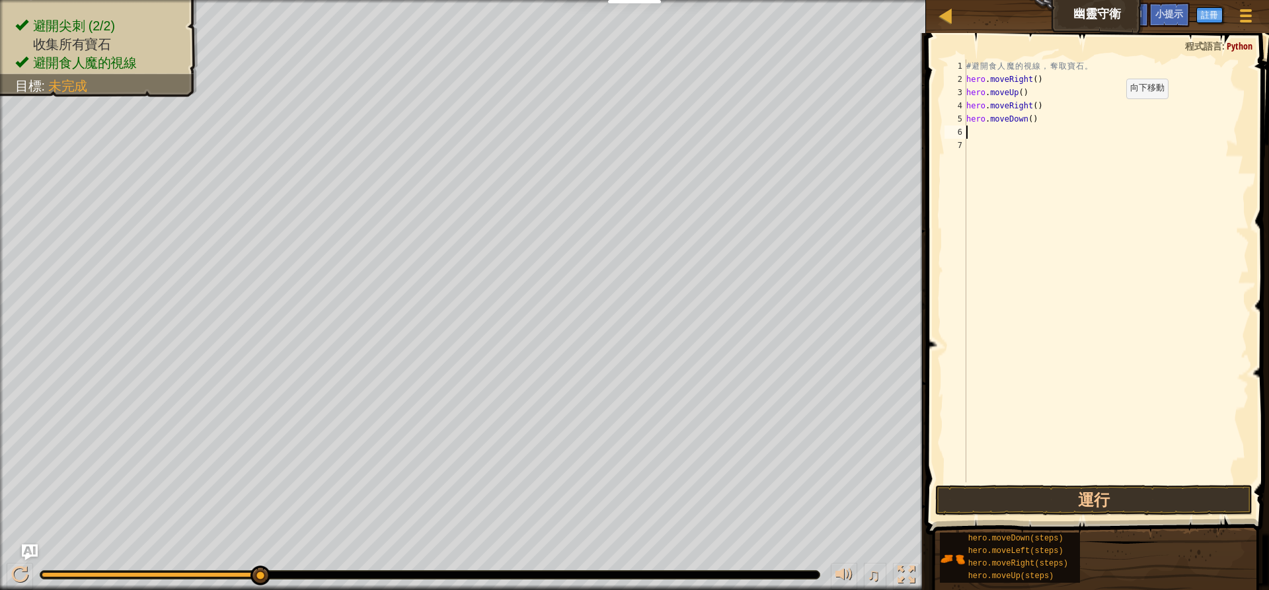
type textarea "H"
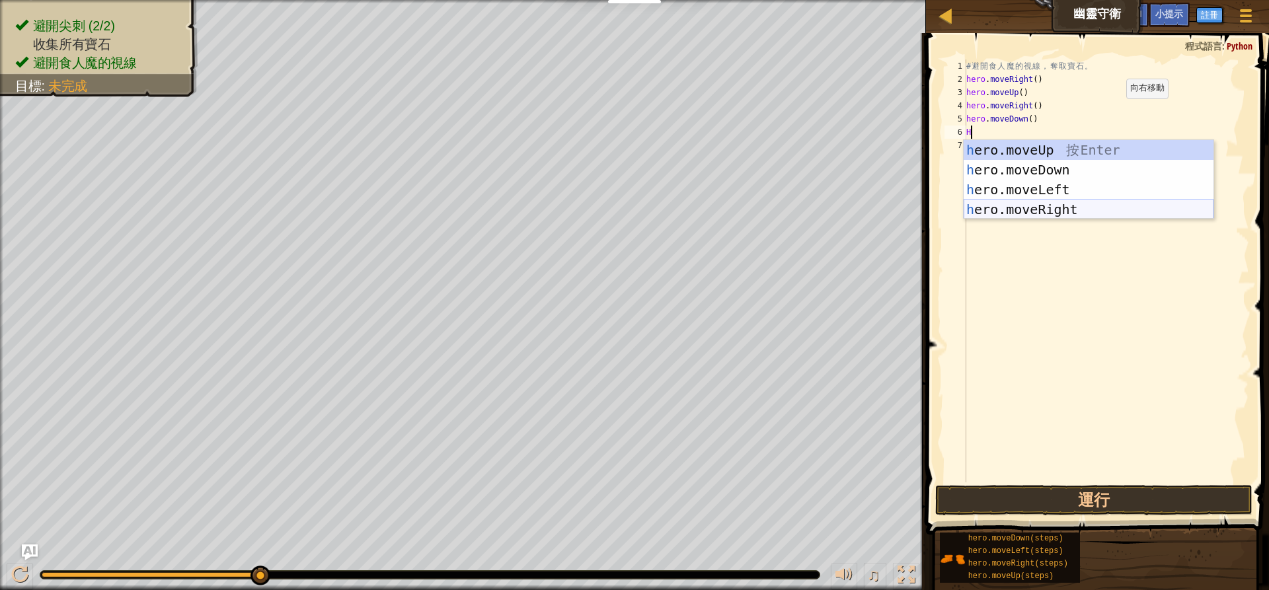
click at [1066, 217] on div "h ero.moveUp 按 Enter h ero.moveDown 按 Enter h ero.moveLeft 按 Enter h ero.moveRi…" at bounding box center [1089, 199] width 250 height 119
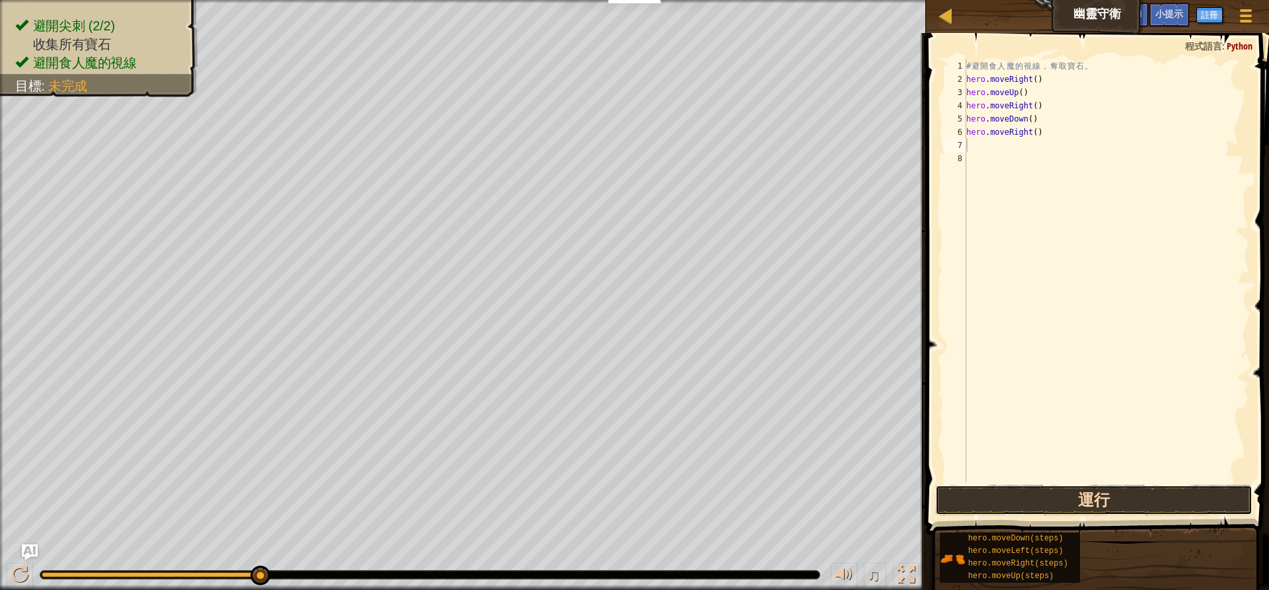
click at [996, 505] on button "運行" at bounding box center [1093, 500] width 317 height 30
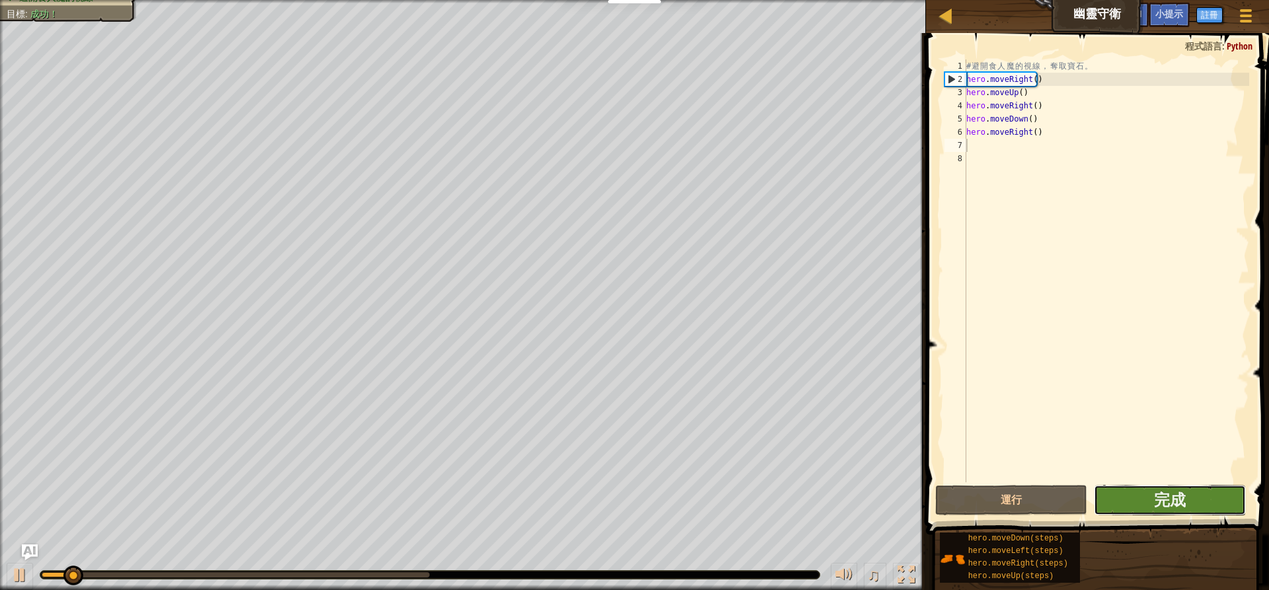
click at [1194, 491] on button "完成" at bounding box center [1170, 500] width 152 height 30
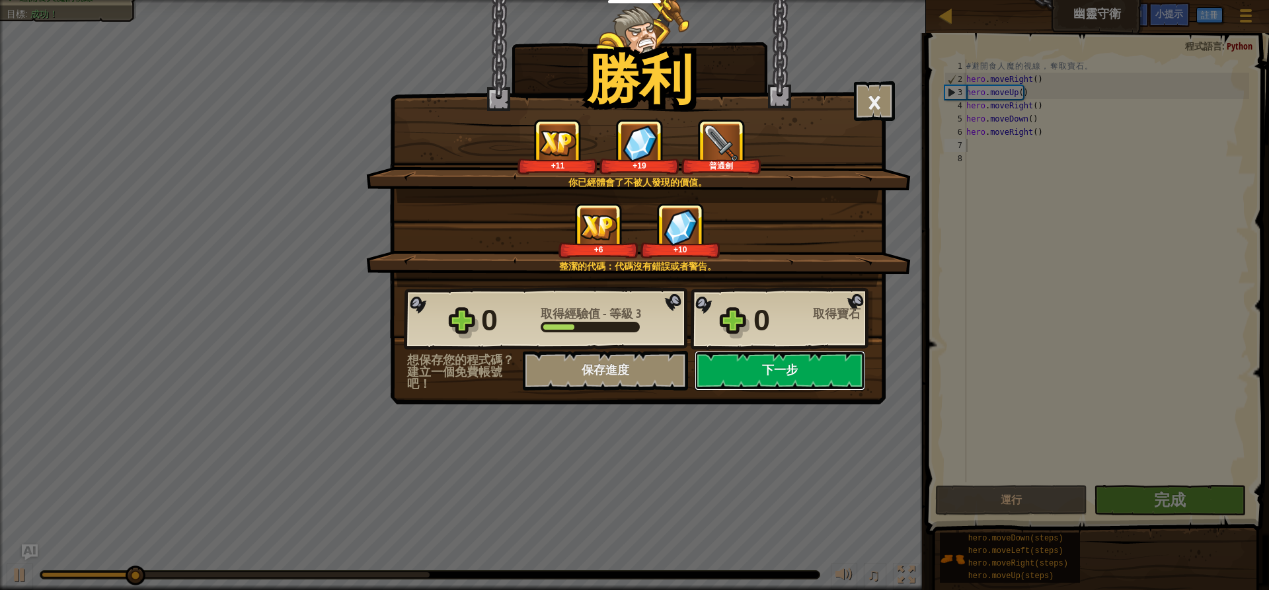
click at [778, 360] on button "下一步" at bounding box center [780, 371] width 171 height 40
select select "zh-HANT"
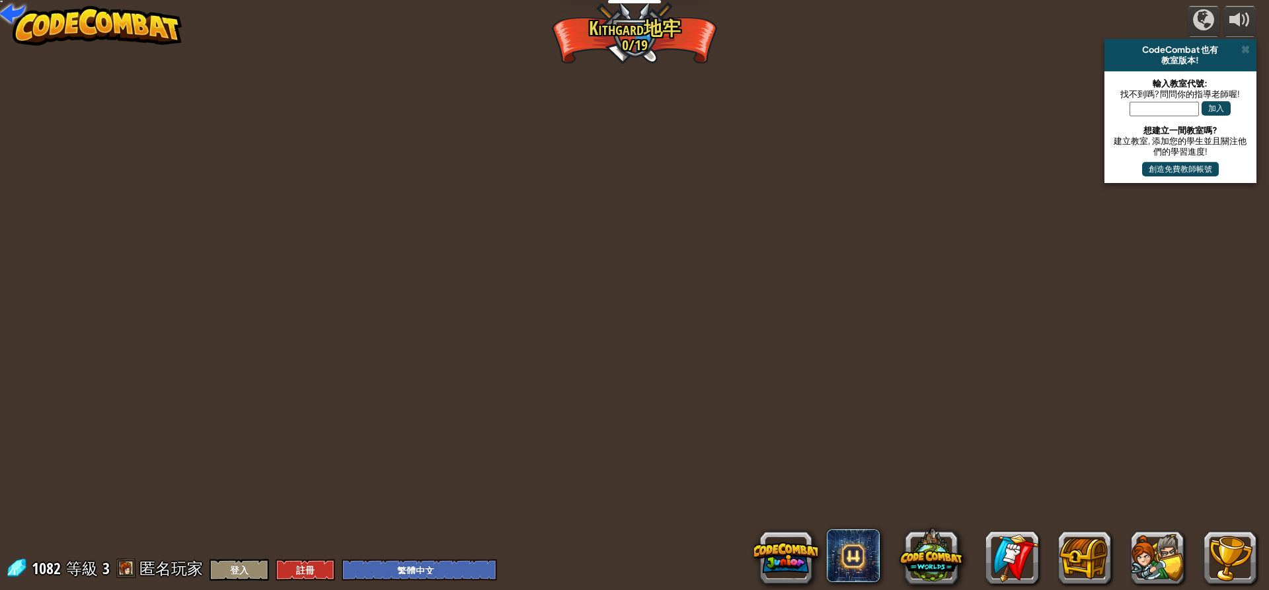
select select "zh-HANT"
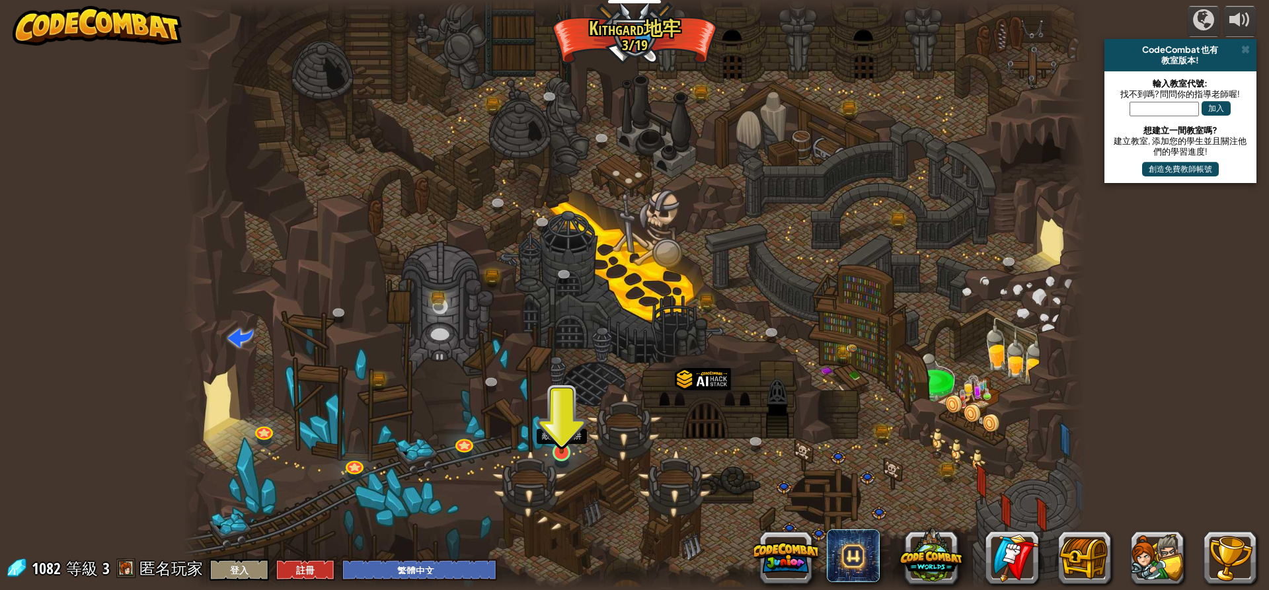
click at [561, 448] on img at bounding box center [562, 426] width 24 height 55
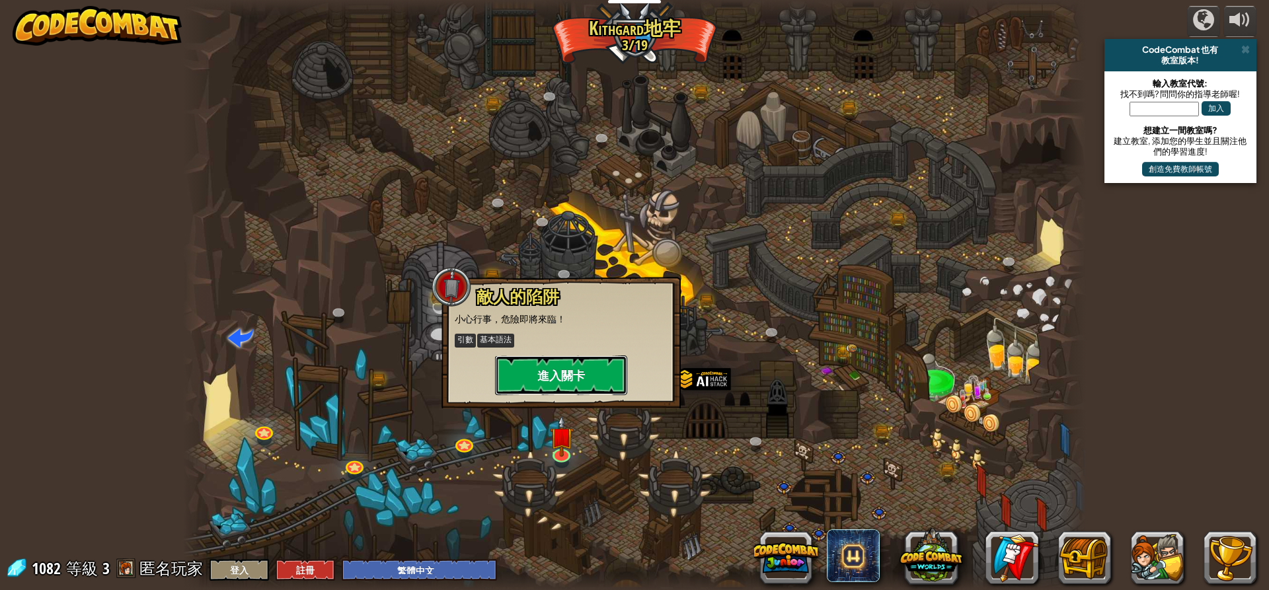
click at [617, 375] on button "進入關卡" at bounding box center [561, 376] width 132 height 40
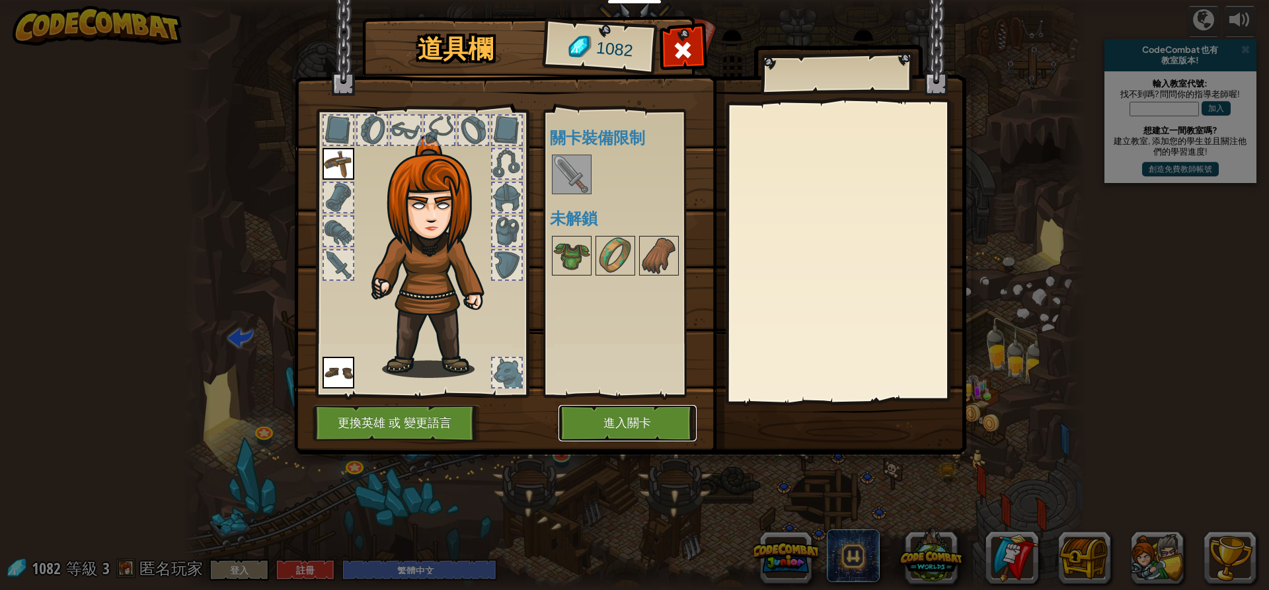
drag, startPoint x: 626, startPoint y: 409, endPoint x: 820, endPoint y: 142, distance: 330.3
click at [834, 143] on div "道具欄 1082 可使用的裝備 裝備 裝備 連點物品兩下可裝備 關卡裝備限制 未解鎖 裝備 脫下 訂閱我們來解鎖吧! (受本關卡限制) 更換英雄 或 變更語言…" at bounding box center [635, 238] width 672 height 436
click at [576, 174] on img at bounding box center [571, 174] width 37 height 37
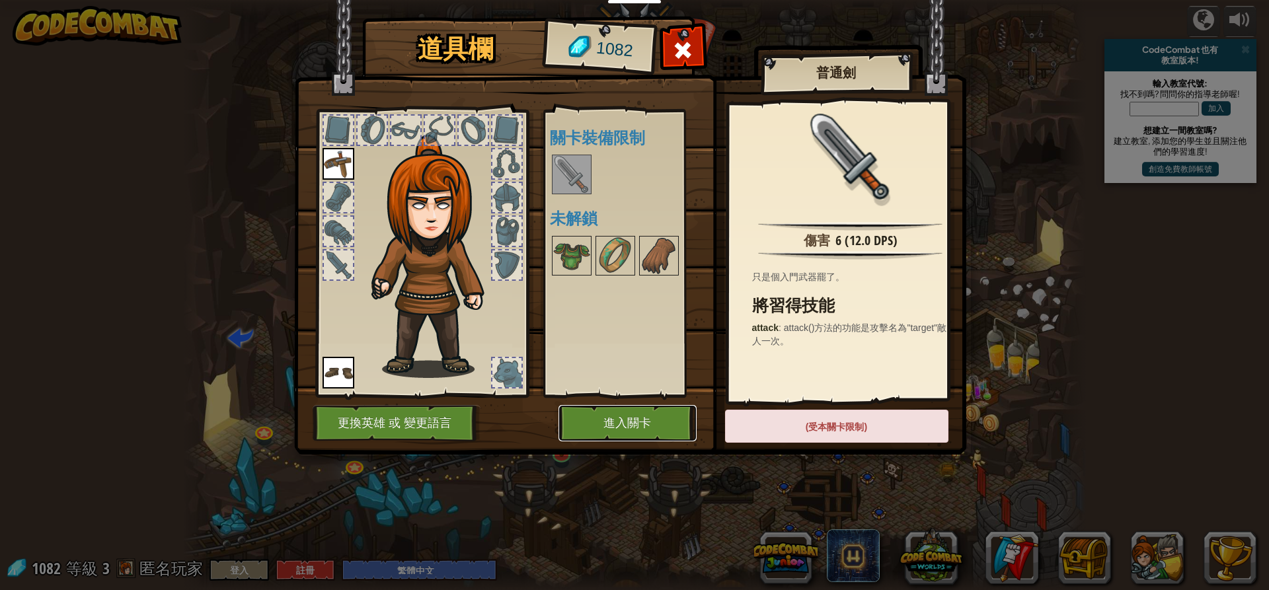
click at [631, 407] on button "進入關卡" at bounding box center [628, 423] width 138 height 36
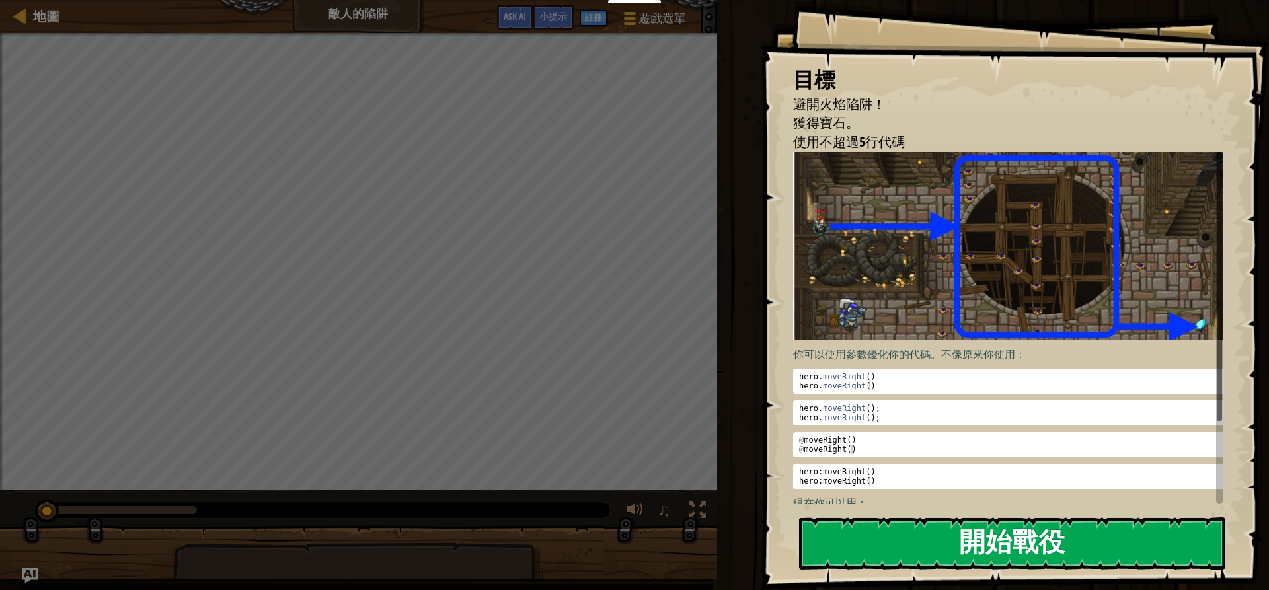
drag, startPoint x: 838, startPoint y: 517, endPoint x: 825, endPoint y: 518, distance: 13.3
click at [830, 517] on div "目標 避開火焰陷阱！ 獲得寶石。 使用不超過5行代碼 你可以使用參數優化你的代碼。不像原來你使用： 1 2 hero . moveRight ( ) hero…" at bounding box center [1014, 295] width 509 height 590
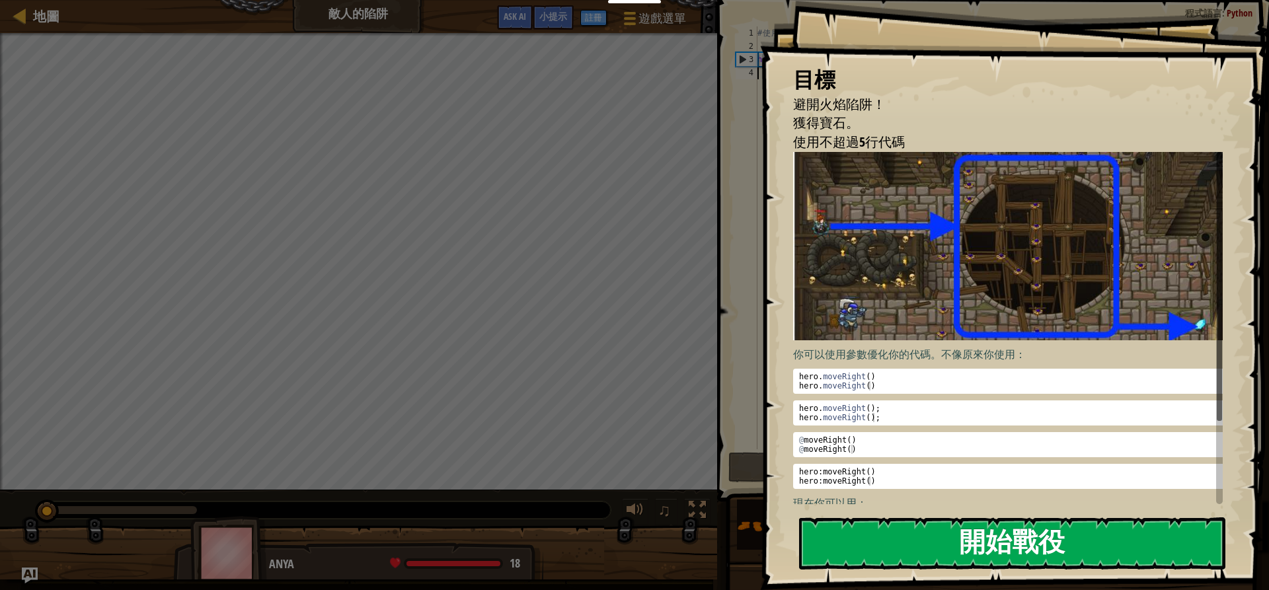
drag, startPoint x: 822, startPoint y: 521, endPoint x: 815, endPoint y: 519, distance: 7.5
click at [819, 520] on button "開始戰役" at bounding box center [1012, 544] width 426 height 52
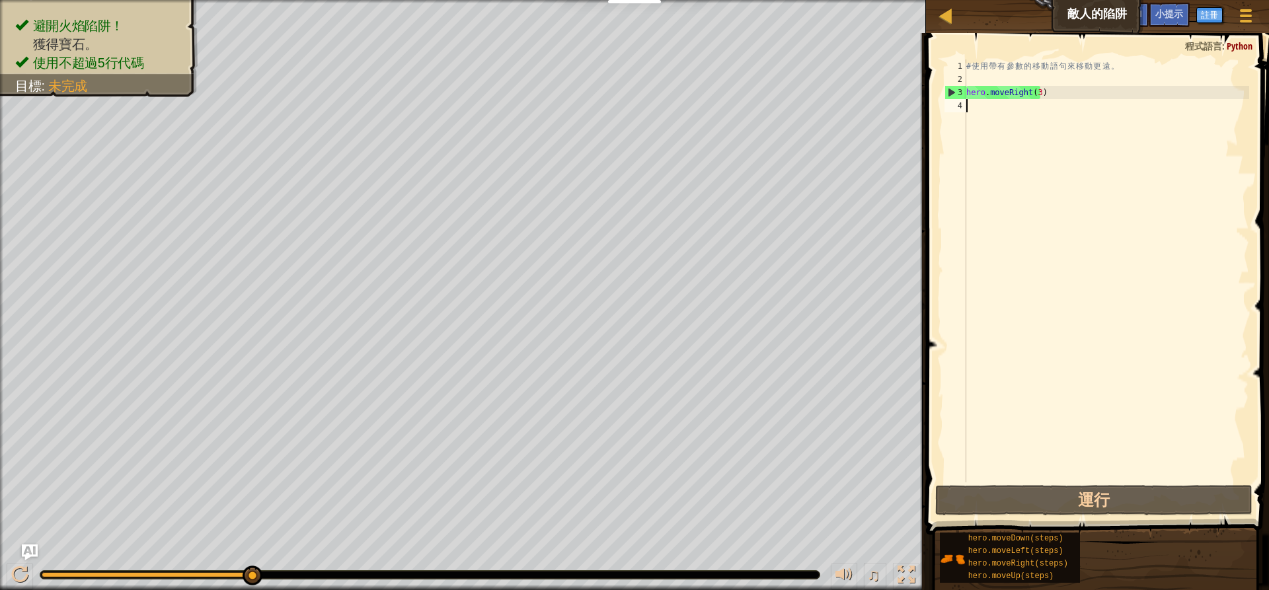
type textarea "H"
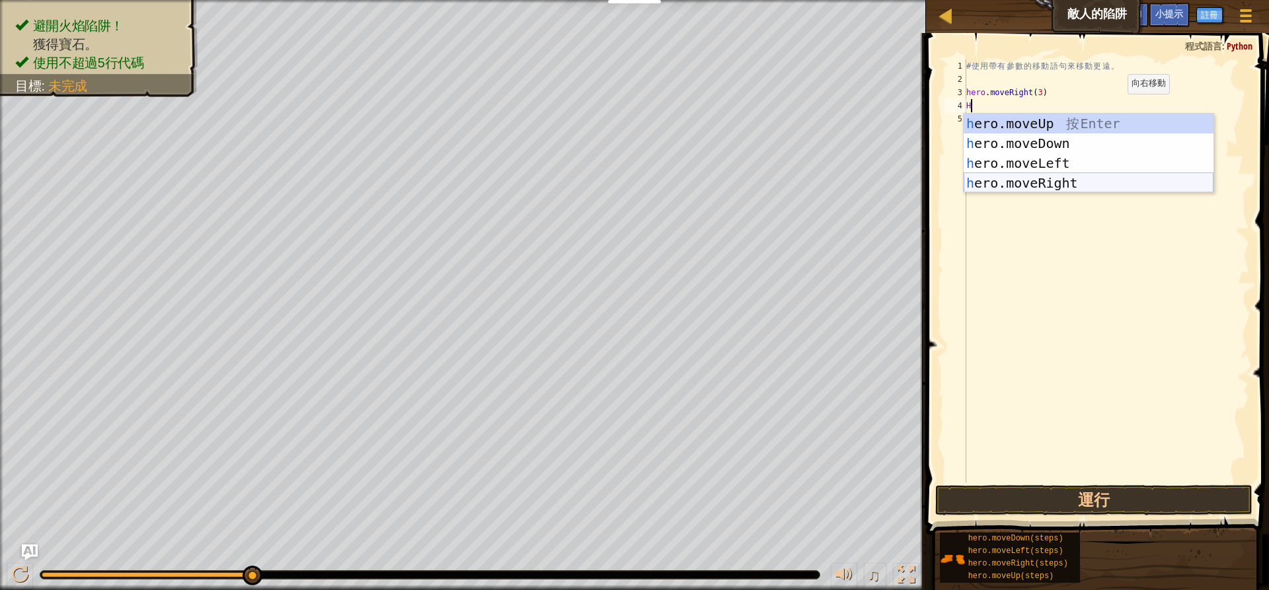
click at [1044, 175] on div "h ero.moveUp 按 Enter h ero.moveDown 按 Enter h ero.moveLeft 按 Enter h ero.moveRi…" at bounding box center [1089, 173] width 250 height 119
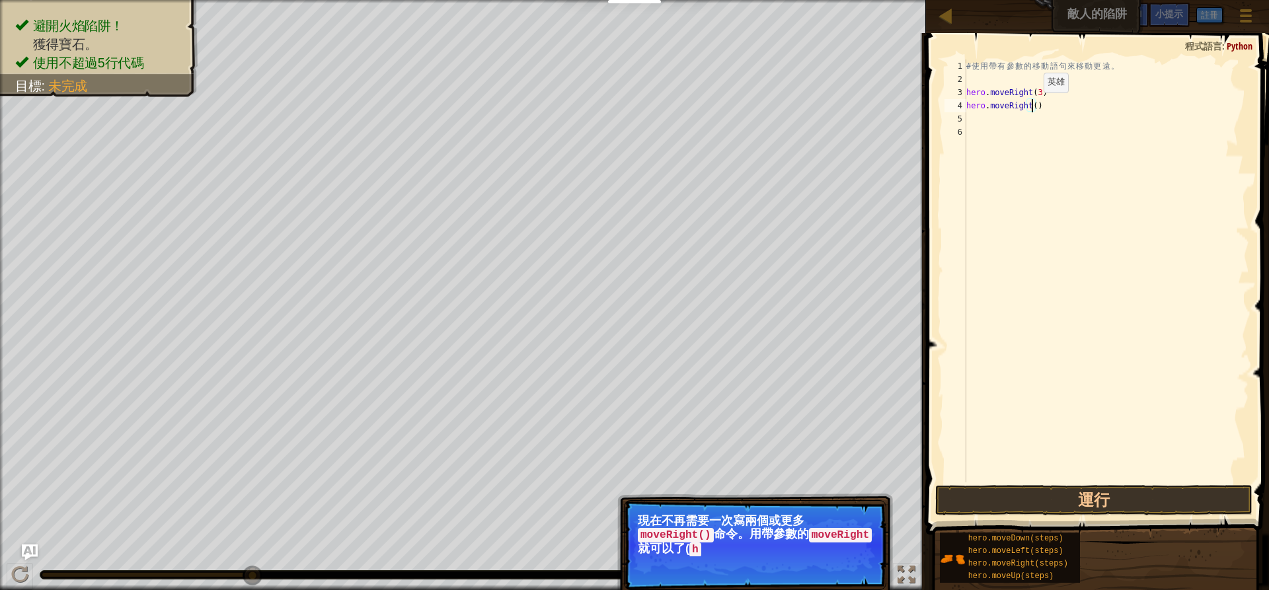
click at [1033, 106] on div "# 使 用 帶 有 參 數 的 移 動 語 句 來 移 動 更 遠 。 hero . moveRight ( 3 ) hero . moveRight ( )" at bounding box center [1107, 284] width 286 height 450
type textarea "hero.moveRight(1)"
click at [982, 118] on div "# 使 用 帶 有 參 數 的 移 動 語 句 來 移 動 更 遠 。 hero . moveRight ( 3 ) hero . moveRight ( 1…" at bounding box center [1107, 284] width 286 height 450
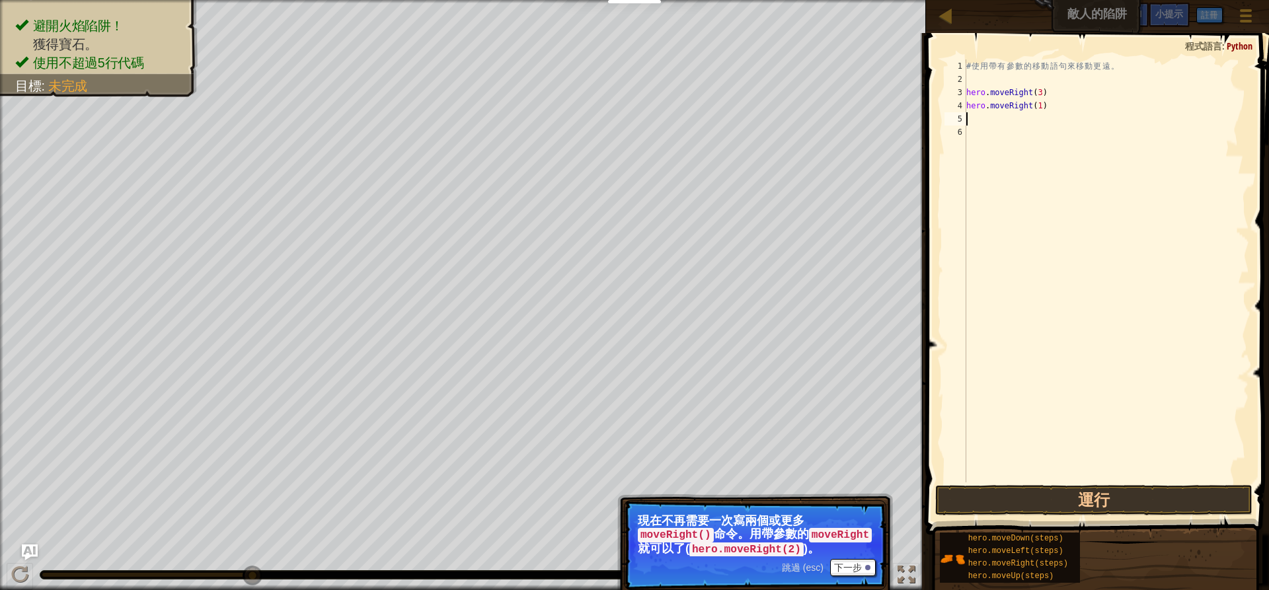
type textarea "H"
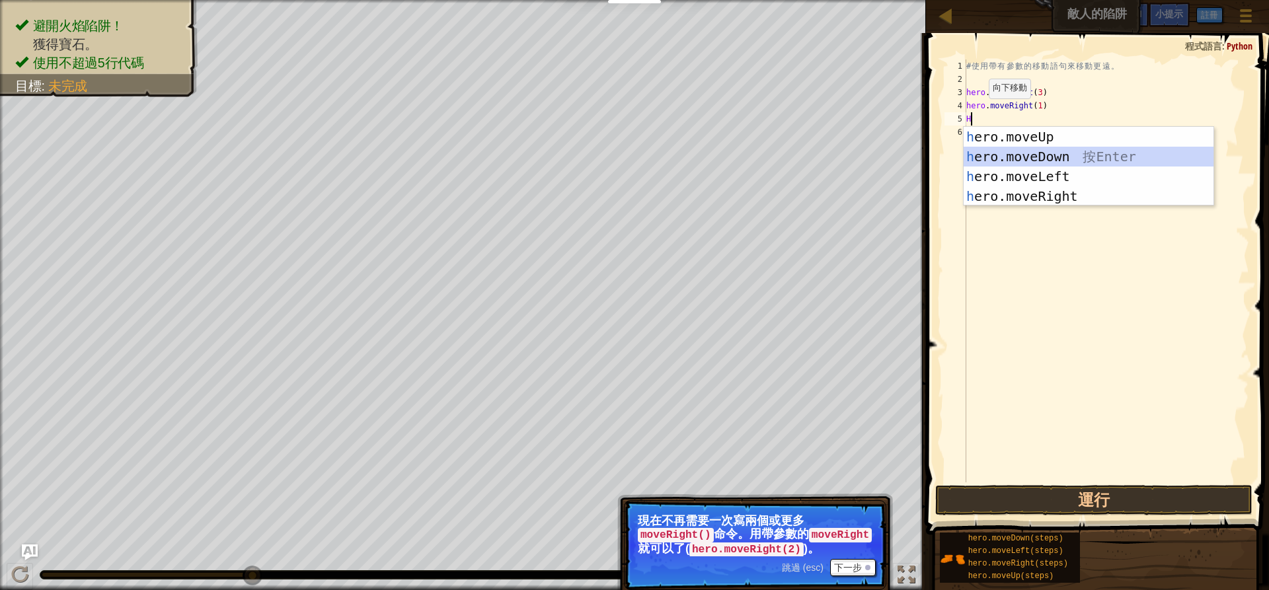
click at [1037, 153] on div "h ero.moveUp 按 Enter h ero.moveDown 按 Enter h ero.moveLeft 按 Enter h ero.moveRi…" at bounding box center [1089, 186] width 250 height 119
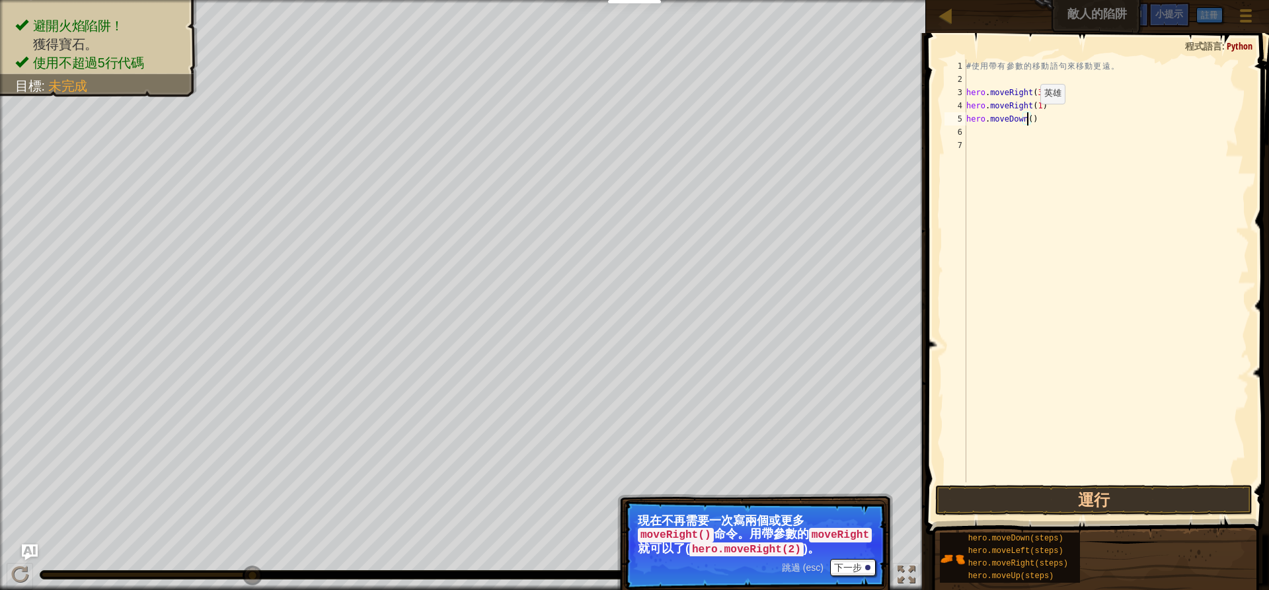
click at [1029, 117] on div "# 使 用 帶 有 參 數 的 移 動 語 句 來 移 動 更 遠 。 hero . moveRight ( 3 ) hero . moveRight ( 1…" at bounding box center [1107, 284] width 286 height 450
type textarea "hero.moveDown(5)"
click at [984, 130] on div "# 使 用 帶 有 參 數 的 移 動 語 句 來 移 動 更 遠 。 hero . moveRight ( 3 ) hero . moveRight ( 1…" at bounding box center [1107, 284] width 286 height 450
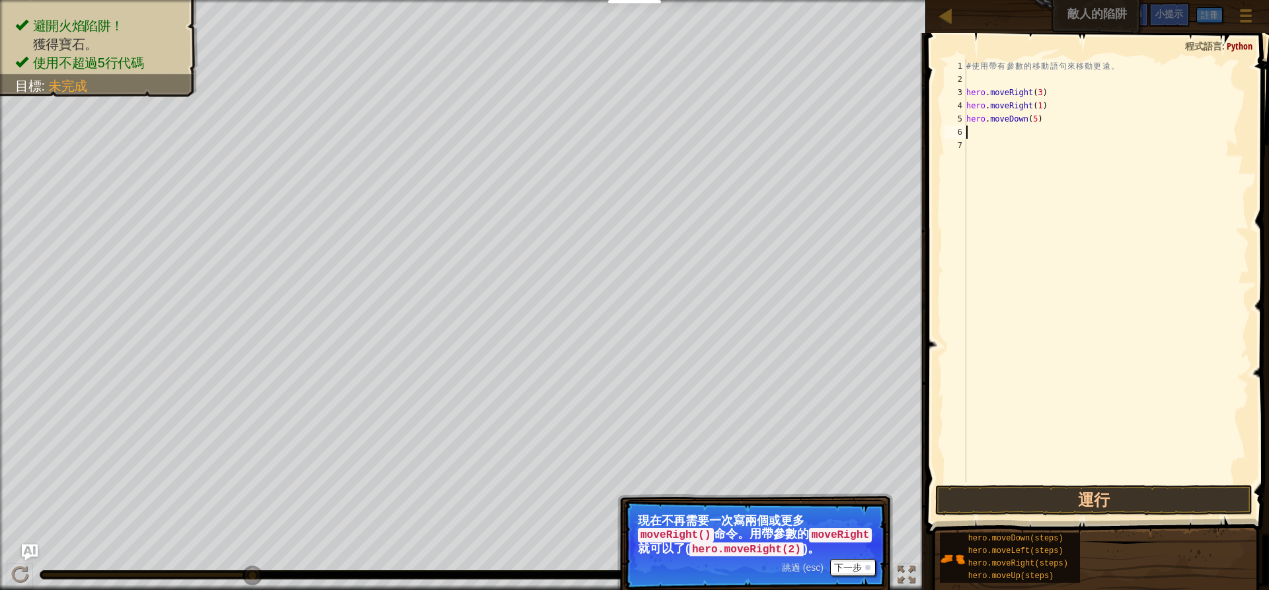
type textarea "H"
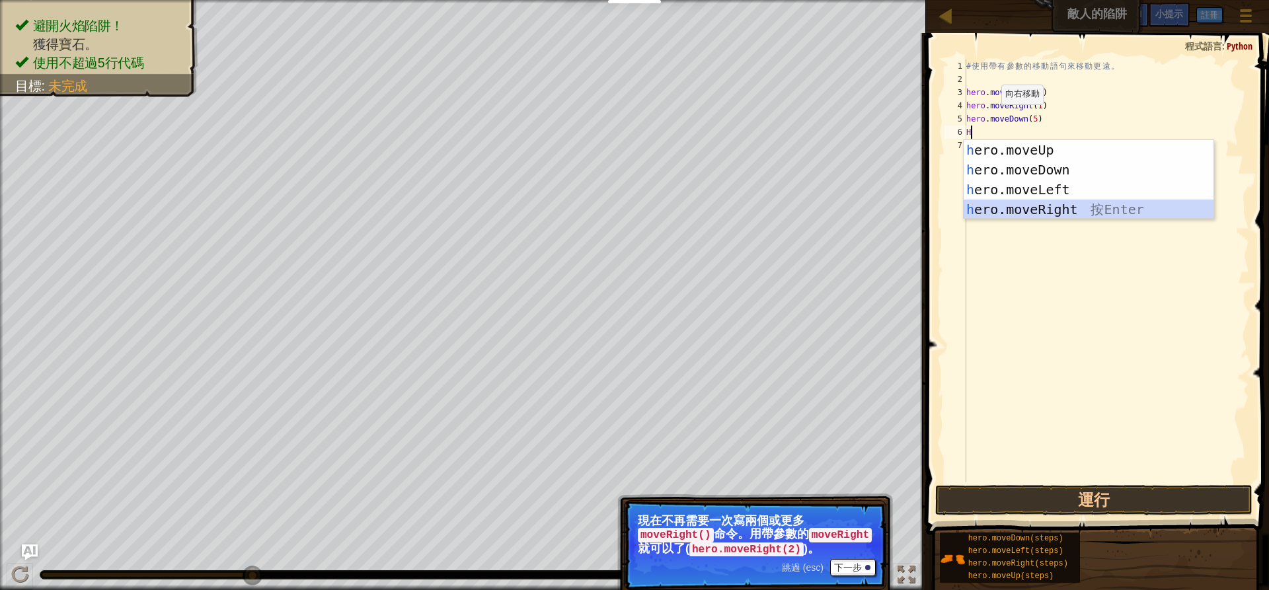
click at [1083, 207] on div "h ero.moveUp 按 Enter h ero.moveDown 按 Enter h ero.moveLeft 按 Enter h ero.moveRi…" at bounding box center [1089, 199] width 250 height 119
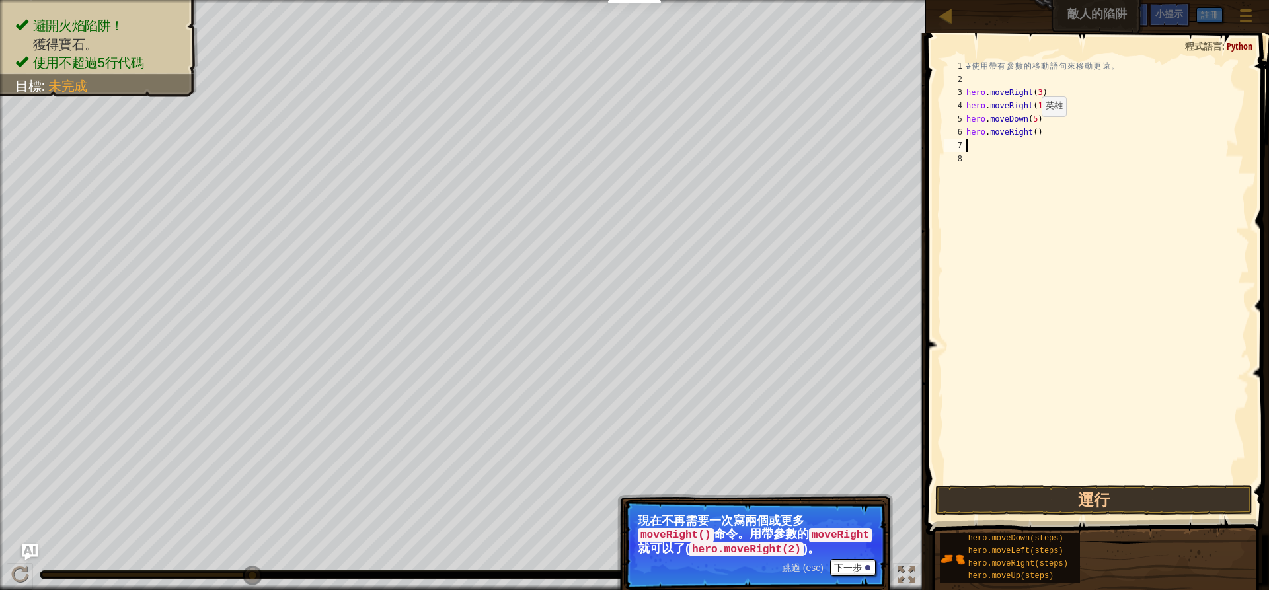
click at [1031, 130] on div "# 使 用 帶 有 參 數 的 移 動 語 句 來 移 動 更 遠 。 hero . moveRight ( 3 ) hero . moveRight ( 1…" at bounding box center [1107, 284] width 286 height 450
type textarea "hero.moveRight(2)"
click at [1160, 491] on button "運行" at bounding box center [1093, 500] width 317 height 30
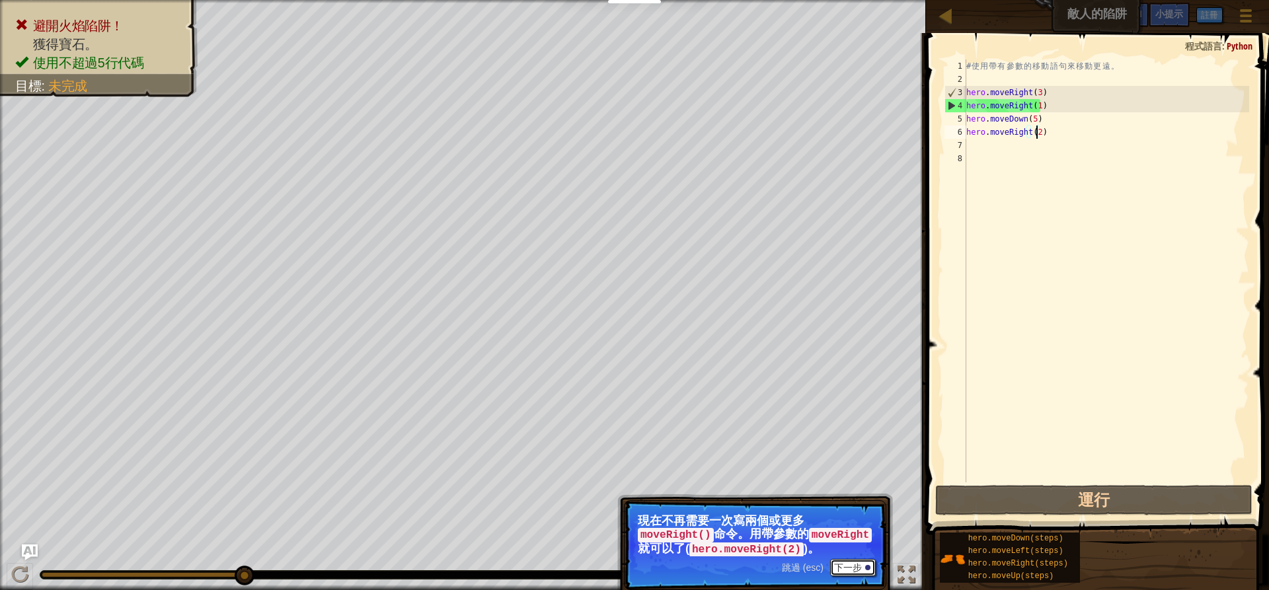
click at [846, 561] on button "下一步" at bounding box center [853, 567] width 46 height 17
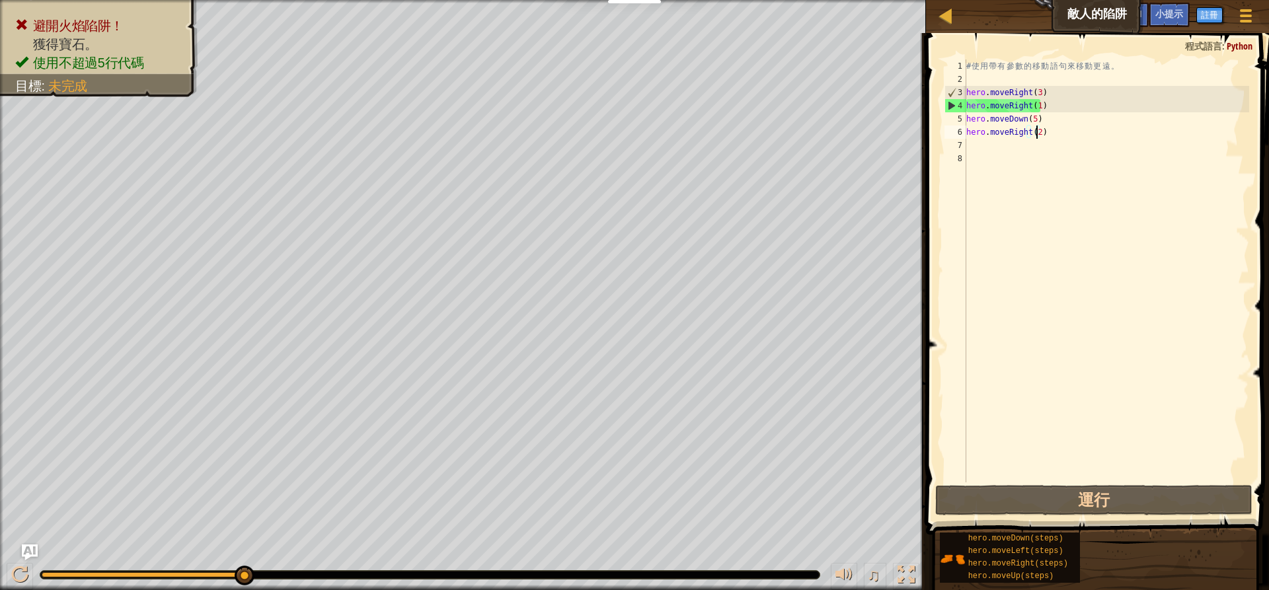
drag, startPoint x: 1097, startPoint y: 408, endPoint x: 1037, endPoint y: 368, distance: 72.4
click at [1057, 379] on div "# 使 用 帶 有 參 數 的 移 動 語 句 來 移 動 更 遠 。 hero . moveRight ( 3 ) hero . moveRight ( 1…" at bounding box center [1107, 284] width 286 height 450
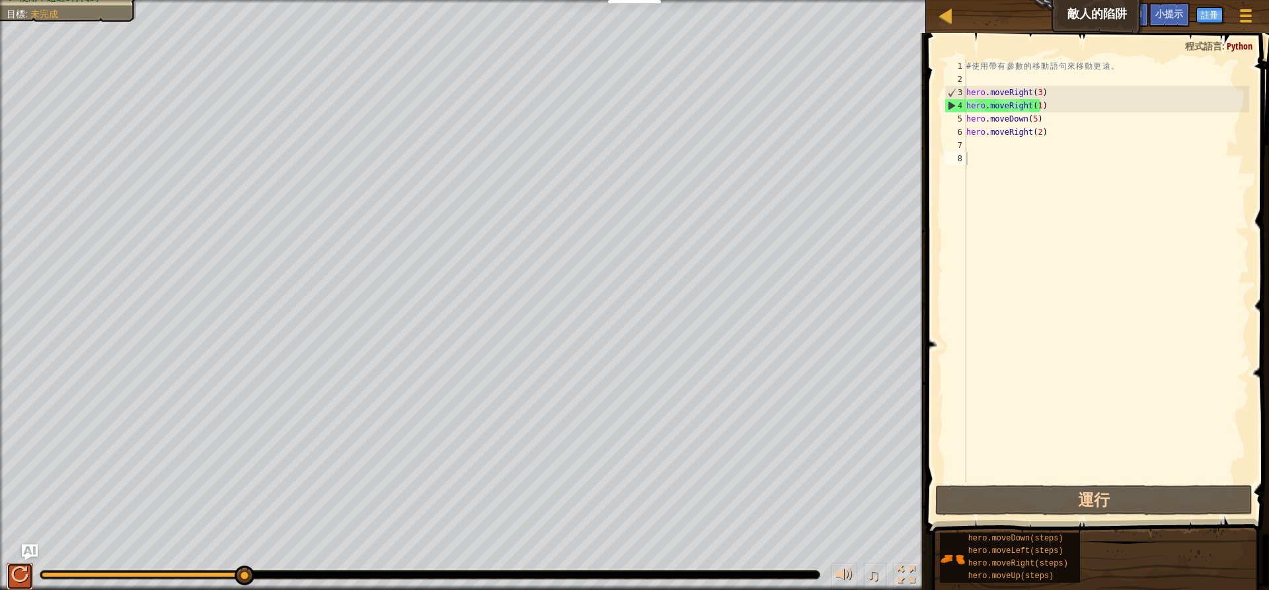
click at [17, 569] on div at bounding box center [19, 575] width 17 height 17
click at [17, 569] on button at bounding box center [20, 576] width 26 height 27
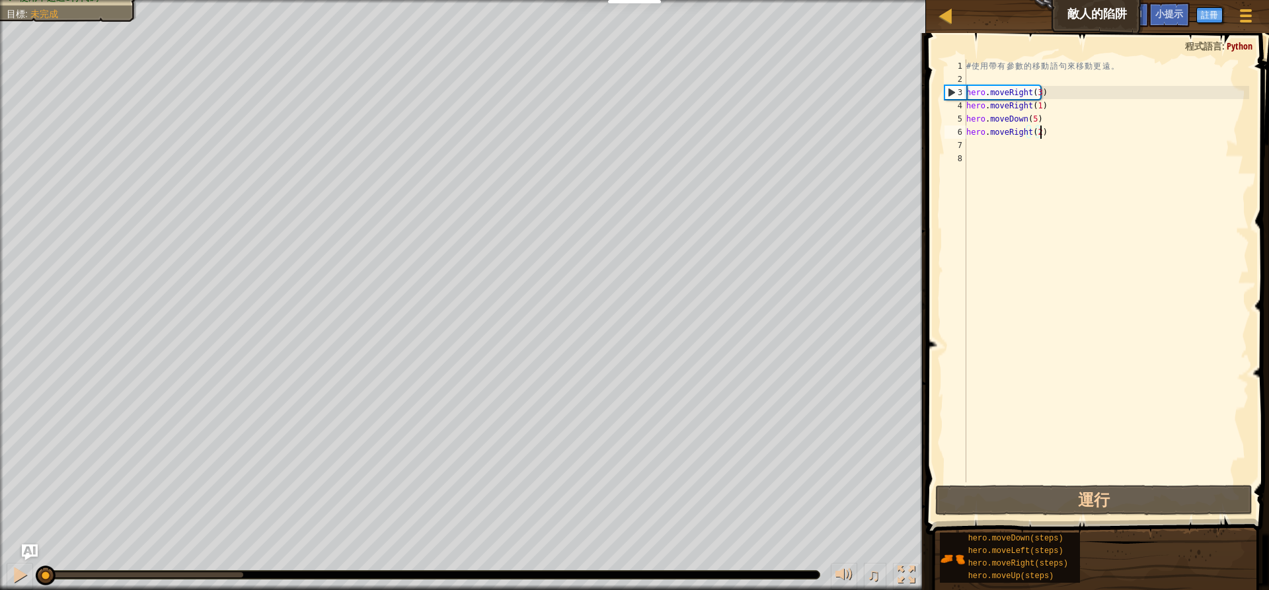
click at [1053, 133] on div "# 使 用 帶 有 參 數 的 移 動 語 句 來 移 動 更 遠 。 hero . moveRight ( 3 ) hero . moveRight ( 1…" at bounding box center [1107, 284] width 286 height 450
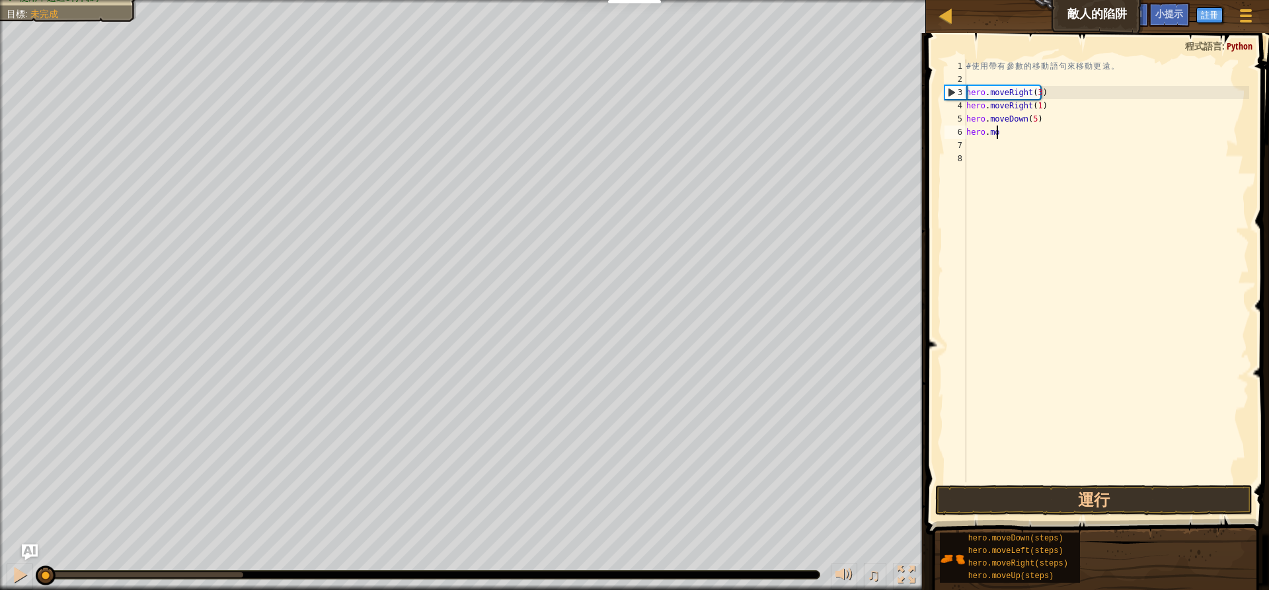
type textarea "h"
click at [1050, 119] on div "# 使 用 帶 有 參 數 的 移 動 語 句 來 移 動 更 遠 。 hero . moveRight ( 3 ) hero . moveRight ( 1…" at bounding box center [1107, 284] width 286 height 450
type textarea "h"
drag, startPoint x: 1026, startPoint y: 104, endPoint x: 1008, endPoint y: 108, distance: 18.9
click at [1008, 108] on div "# 使 用 帶 有 參 數 的 移 動 語 句 來 移 動 更 遠 。 hero . moveRight ( 3 ) hero . moveRight (" at bounding box center [1107, 284] width 286 height 450
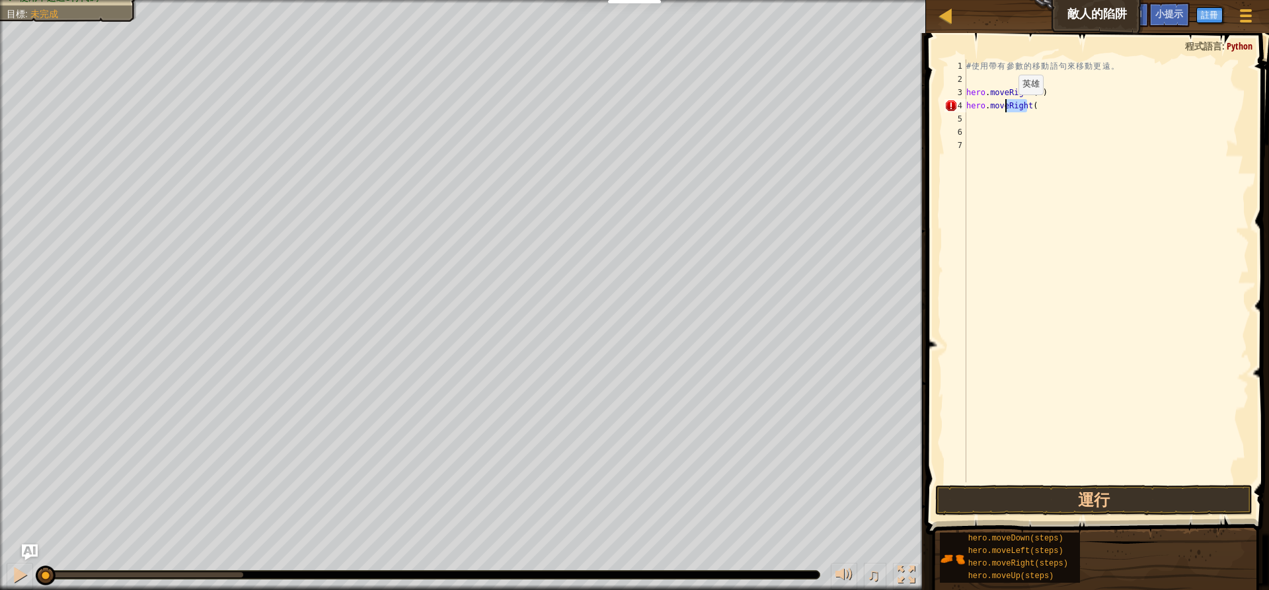
type textarea "hero.move("
click at [896, 127] on div "地圖 敵人的陷阱 遊戲選單 完成 註冊 小提示 Ask AI 1 הההההההההההההההההההההההההההההההההההההההההההההה…" at bounding box center [634, 295] width 1269 height 590
click at [1019, 106] on div "# 使 用 帶 有 參 數 的 移 動 語 句 來 移 動 更 遠 。 hero . moveRight ( 3 ) hero . move (" at bounding box center [1107, 284] width 286 height 450
type textarea "h"
type textarea "H"
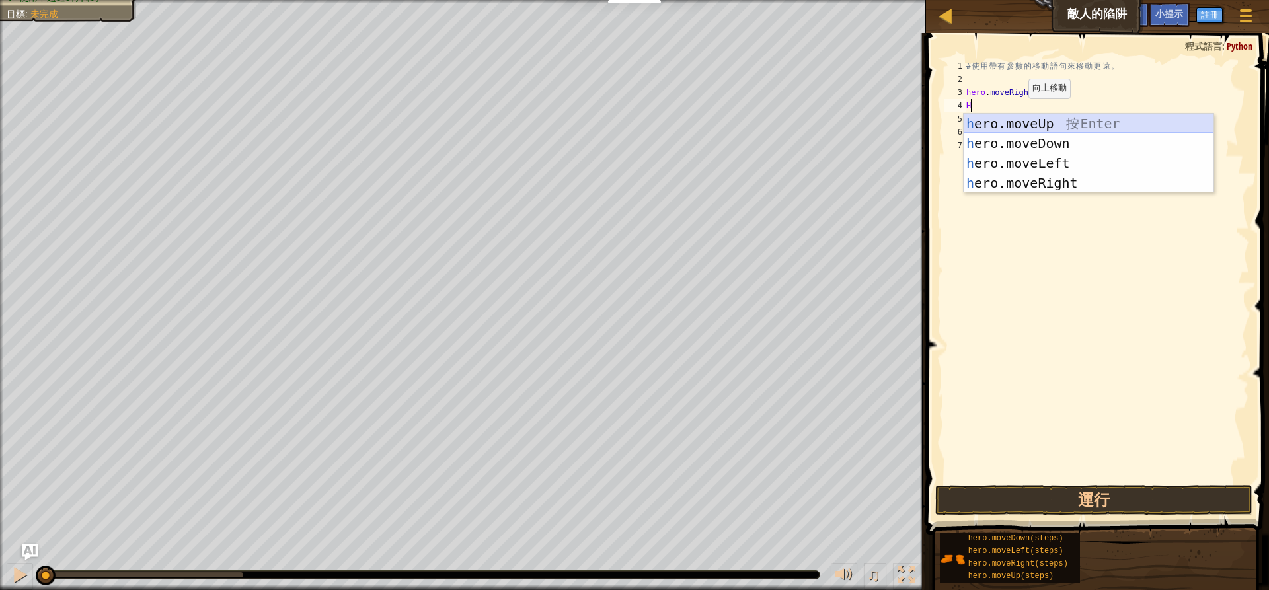
click at [1038, 119] on div "h ero.moveUp 按 Enter h ero.moveDown 按 Enter h ero.moveLeft 按 Enter h ero.moveRi…" at bounding box center [1089, 173] width 250 height 119
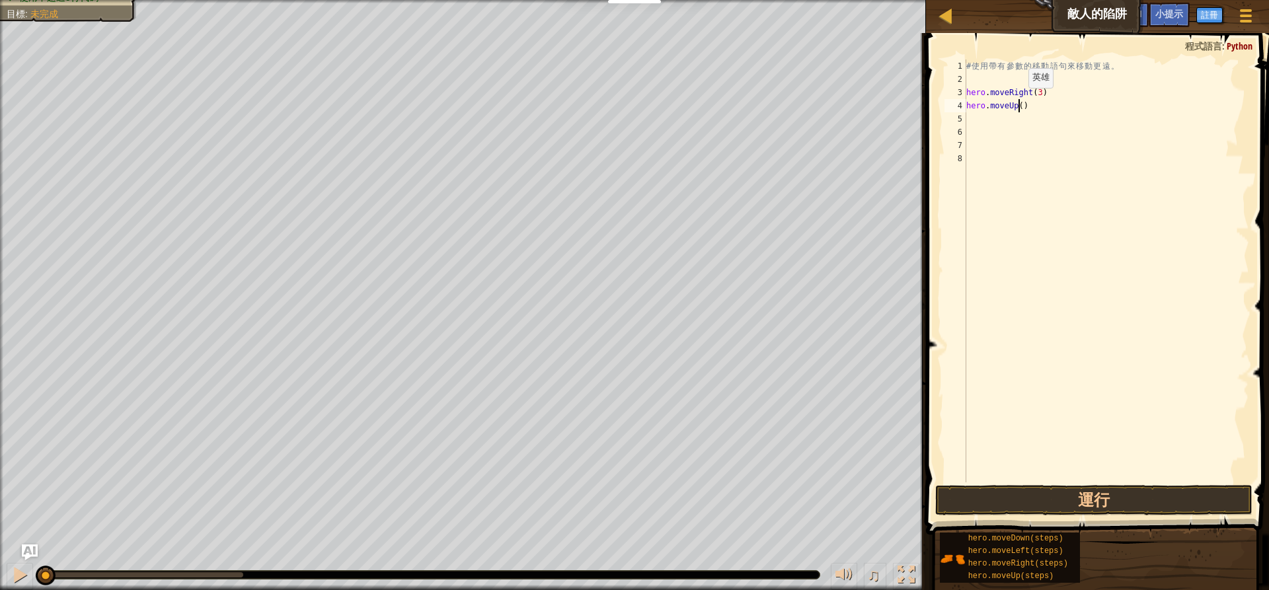
click at [1017, 101] on div "# 使 用 帶 有 參 數 的 移 動 語 句 來 移 動 更 遠 。 hero . moveRight ( 3 ) hero . moveUp ( )" at bounding box center [1107, 284] width 286 height 450
type textarea "hero.moveUp(1)"
click at [996, 118] on div "# 使 用 帶 有 參 數 的 移 動 語 句 來 移 動 更 遠 。 hero . moveRight ( 3 ) hero . moveUp ( 1 )" at bounding box center [1107, 284] width 286 height 450
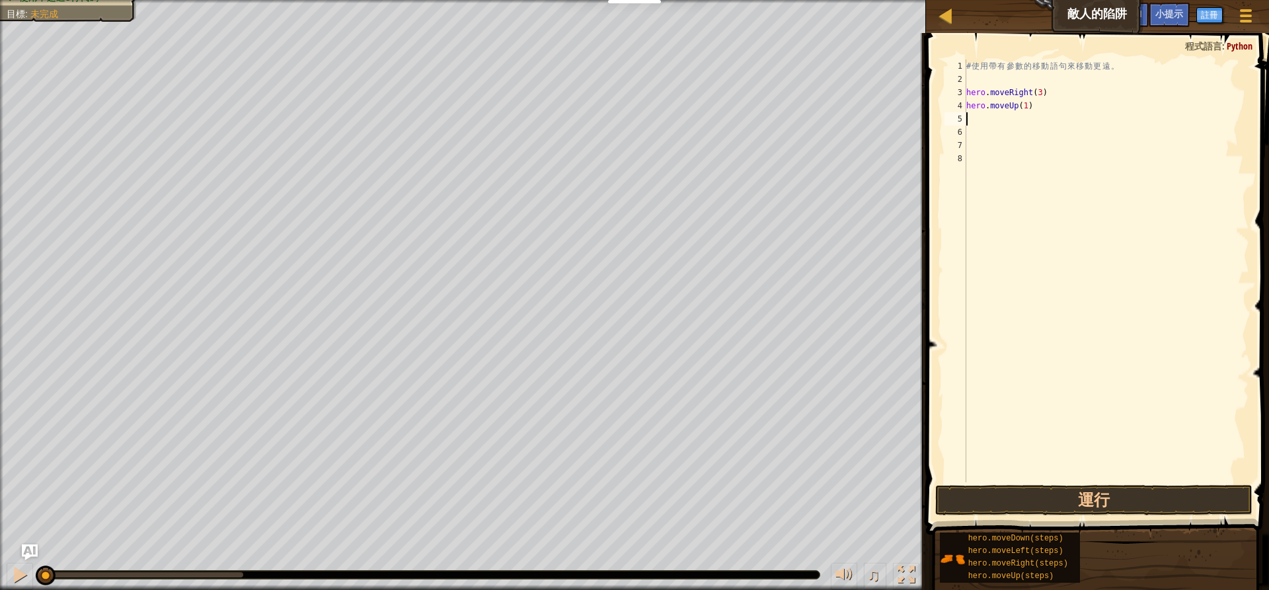
type textarea "H"
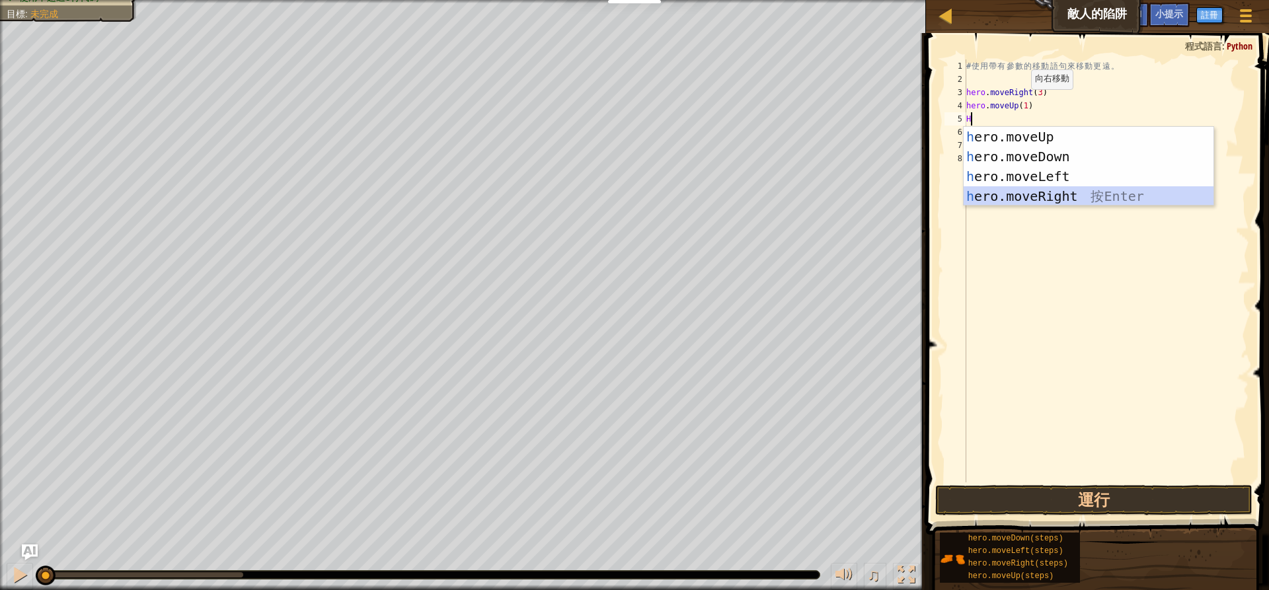
click at [1049, 192] on div "h ero.moveUp 按 Enter h ero.moveDown 按 Enter h ero.moveLeft 按 Enter h ero.moveRi…" at bounding box center [1089, 186] width 250 height 119
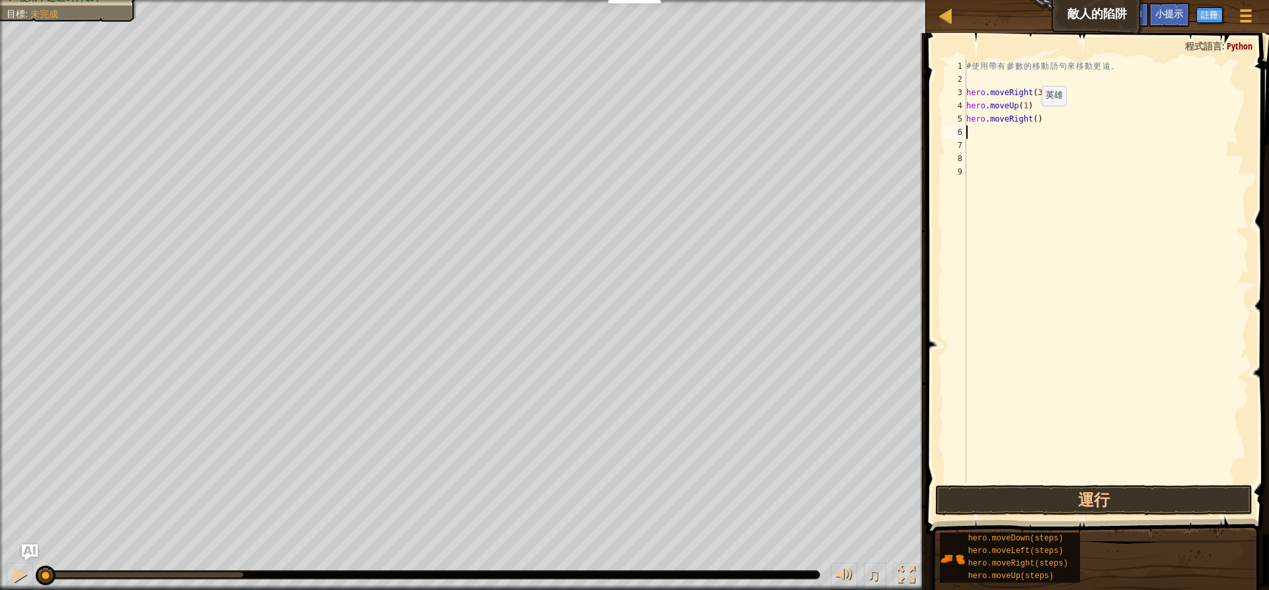
click at [1031, 119] on div "# 使 用 帶 有 參 數 的 移 動 語 句 來 移 動 更 遠 。 hero . moveRight ( 3 ) hero . moveUp ( 1 ) …" at bounding box center [1107, 284] width 286 height 450
type textarea "hero.moveRight(1)"
click at [997, 134] on div "# 使 用 帶 有 參 數 的 移 動 語 句 來 移 動 更 遠 。 hero . moveRight ( 3 ) hero . moveUp ( 1 ) …" at bounding box center [1107, 284] width 286 height 450
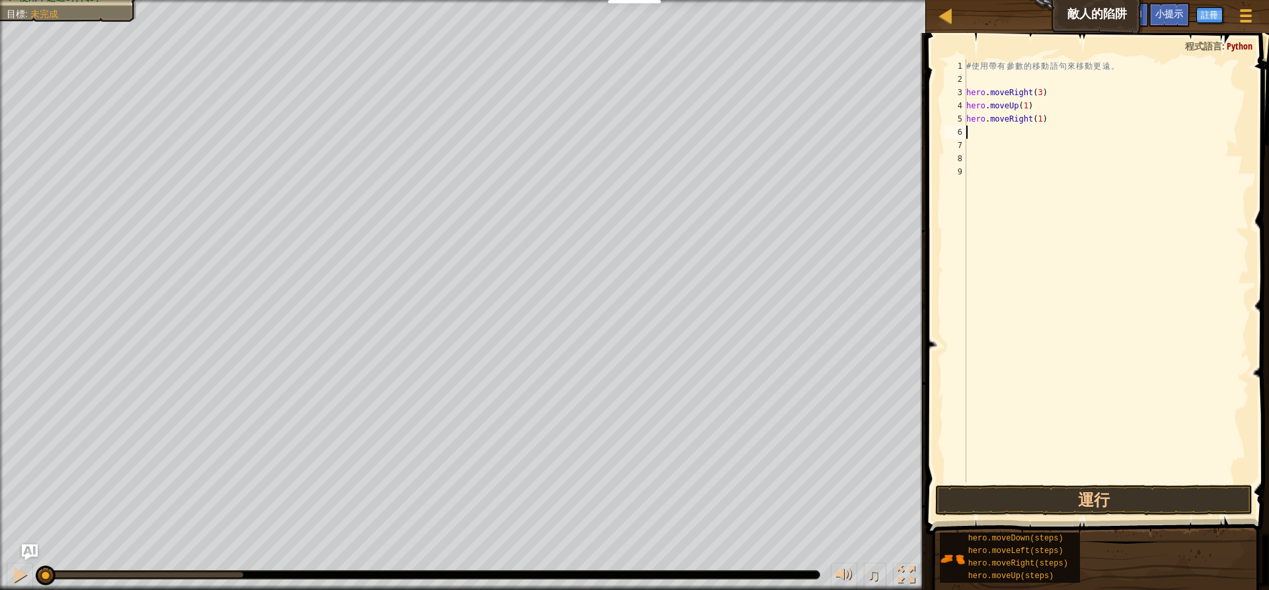
type textarea "H"
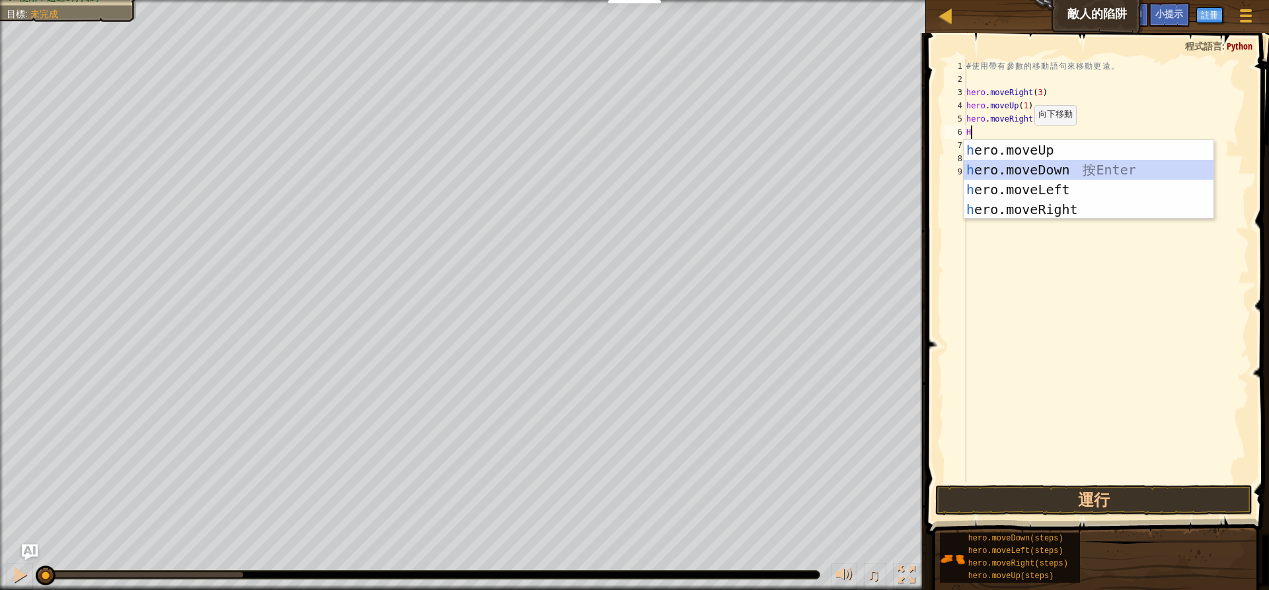
click at [1035, 169] on div "h ero.moveUp 按 Enter h ero.moveDown 按 Enter h ero.moveLeft 按 Enter h ero.moveRi…" at bounding box center [1089, 199] width 250 height 119
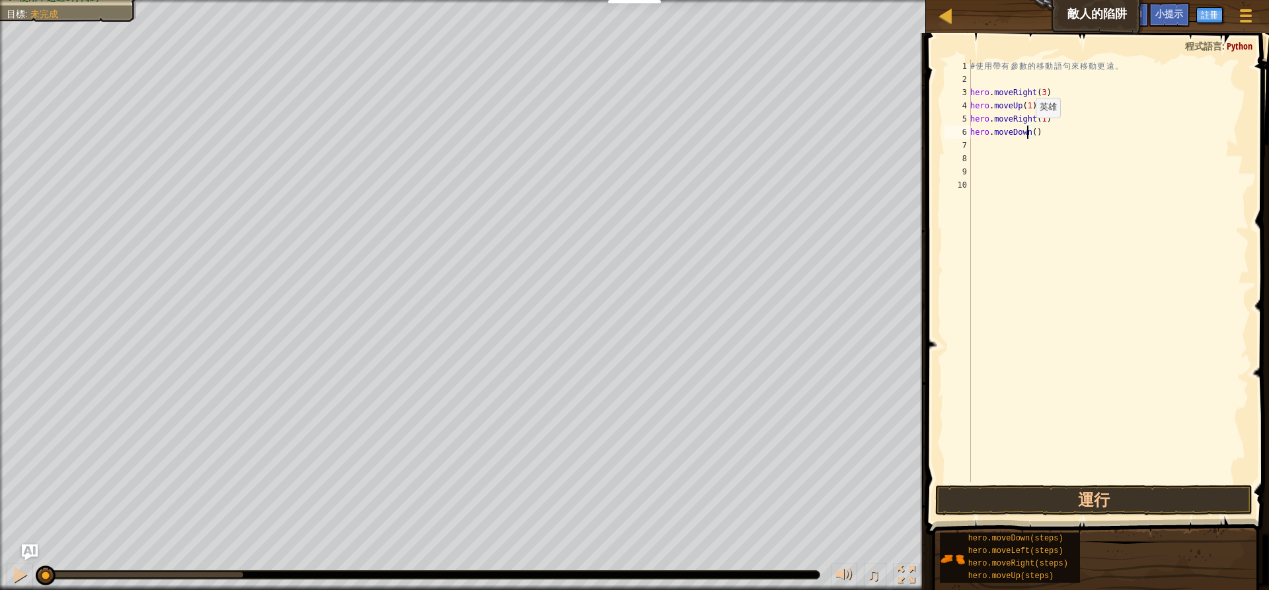
click at [1029, 131] on div "# 使 用 帶 有 參 數 的 移 動 語 句 來 移 動 更 遠 。 hero . moveRight ( 3 ) hero . moveUp ( 1 ) …" at bounding box center [1109, 284] width 282 height 450
click at [1033, 130] on div "# 使 用 帶 有 參 數 的 移 動 語 句 來 移 動 更 遠 。 hero . moveRight ( 3 ) hero . moveUp ( 1 ) …" at bounding box center [1109, 284] width 282 height 450
type textarea "hero.moveDown(4)"
click at [1009, 141] on div "# 使 用 帶 有 參 數 的 移 動 語 句 來 移 動 更 遠 。 hero . moveRight ( 3 ) hero . moveUp ( 1 ) …" at bounding box center [1109, 284] width 282 height 450
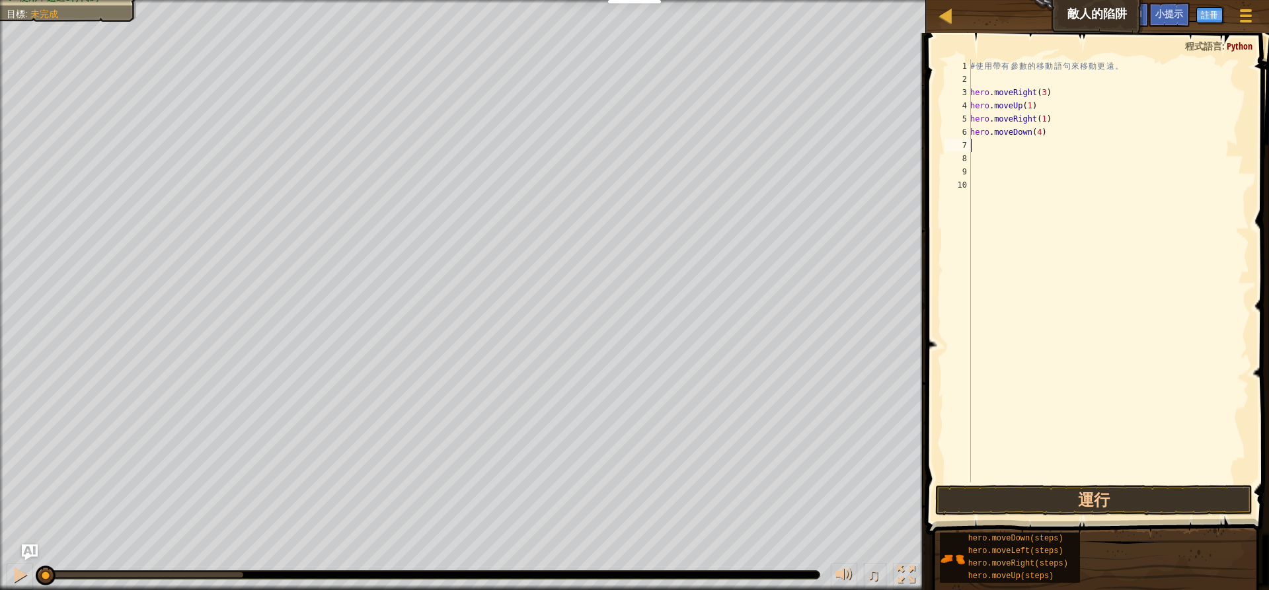
scroll to position [6, 0]
type textarea "H"
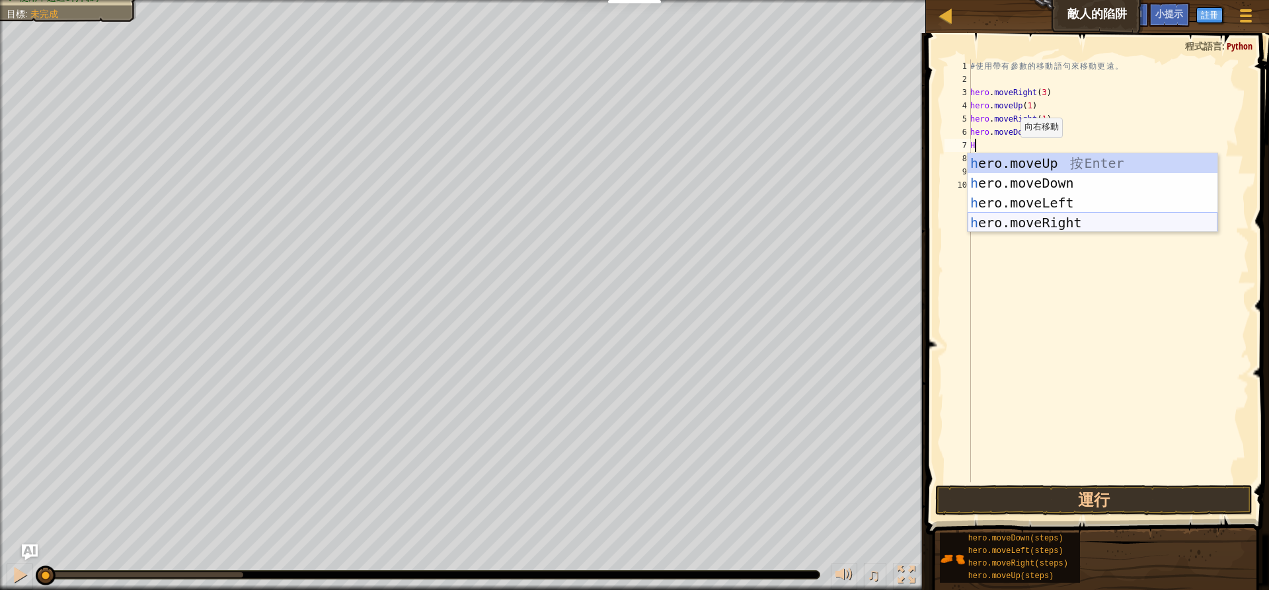
click at [1009, 214] on div "h ero.moveUp 按 Enter h ero.moveDown 按 Enter h ero.moveLeft 按 Enter h ero.moveRi…" at bounding box center [1093, 212] width 250 height 119
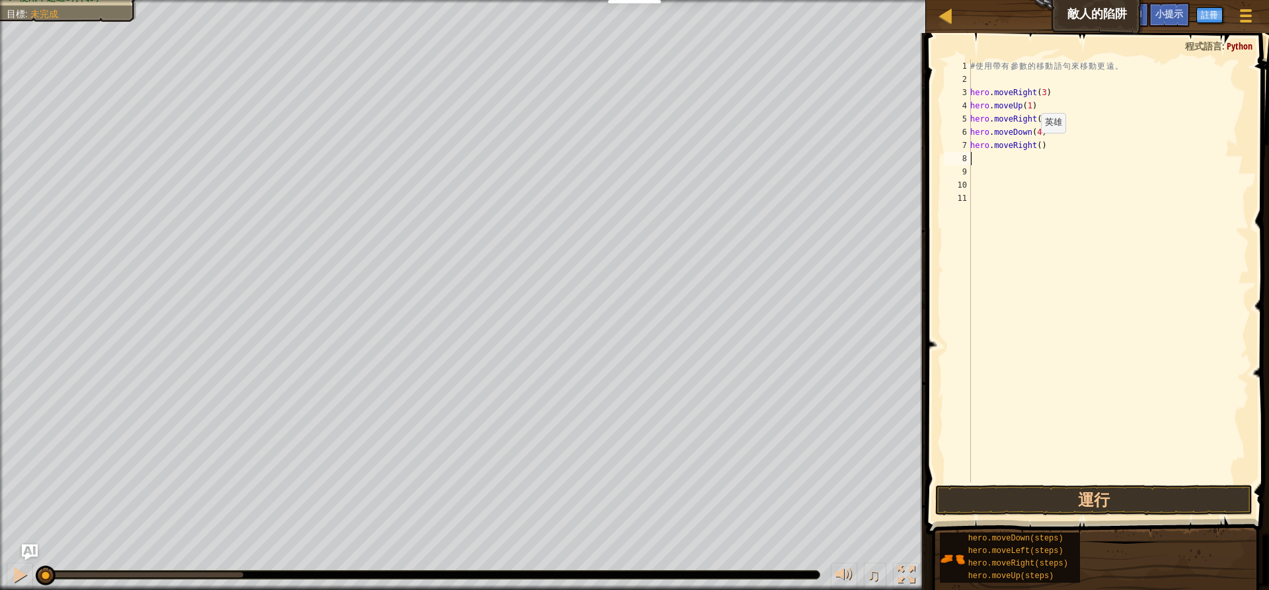
click at [1034, 146] on div "# 使 用 帶 有 參 數 的 移 動 語 句 來 移 動 更 遠 。 hero . moveRight ( 3 ) hero . moveUp ( 1 ) …" at bounding box center [1109, 284] width 282 height 450
click at [993, 499] on button "運行" at bounding box center [1093, 500] width 317 height 30
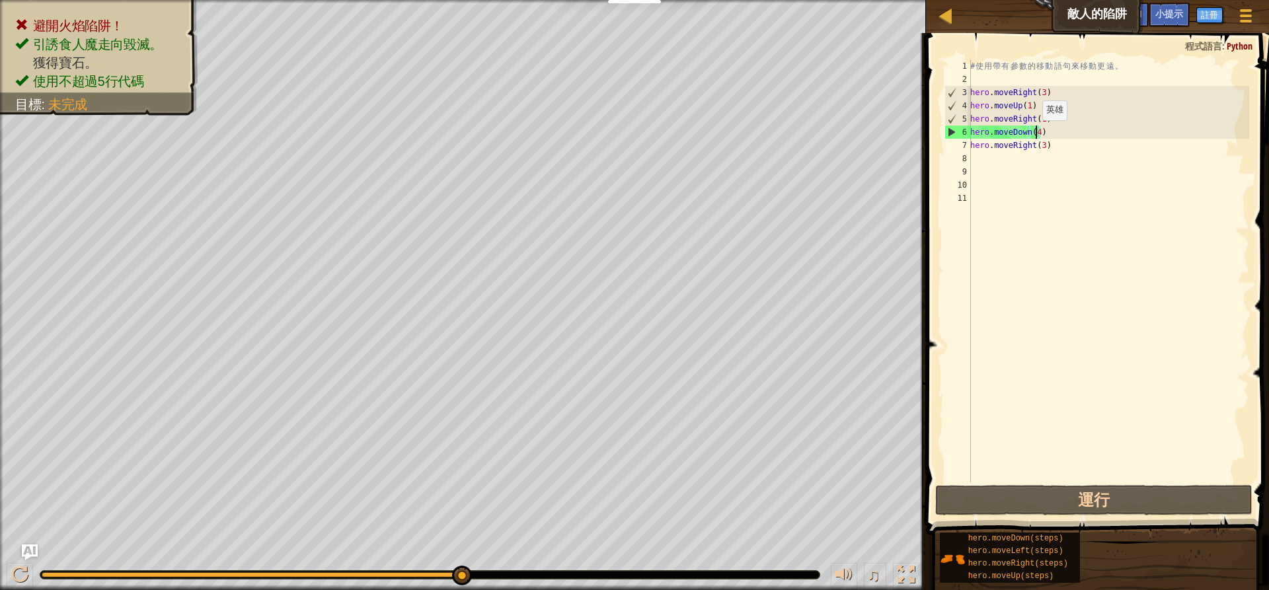
click at [1035, 134] on div "# 使 用 帶 有 參 數 的 移 動 語 句 來 移 動 更 遠 。 hero . moveRight ( 3 ) hero . moveUp ( 1 ) …" at bounding box center [1109, 284] width 282 height 450
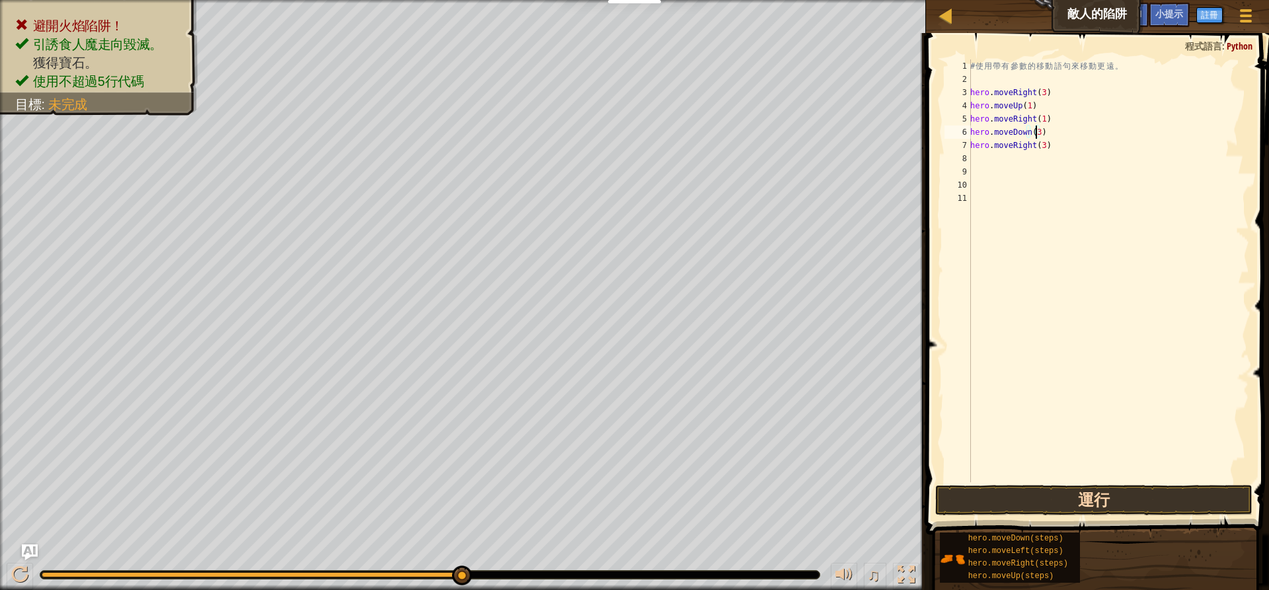
type textarea "hero.moveDown(3)"
click at [1043, 508] on button "運行" at bounding box center [1093, 500] width 317 height 30
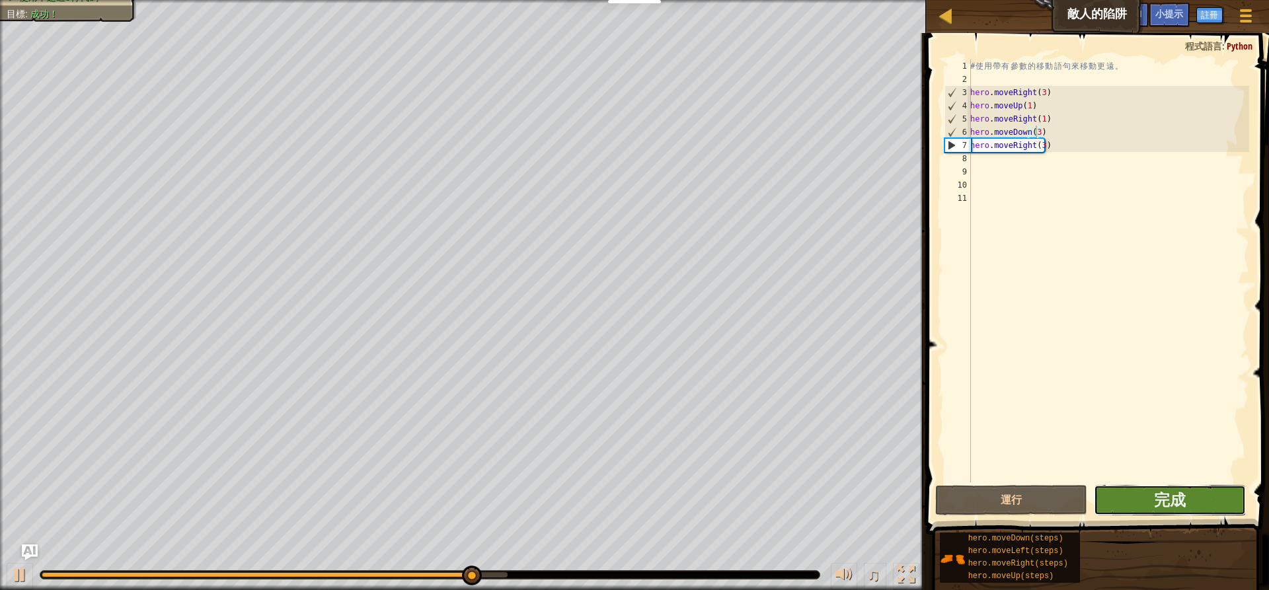
click at [1175, 514] on button "完成" at bounding box center [1170, 500] width 152 height 30
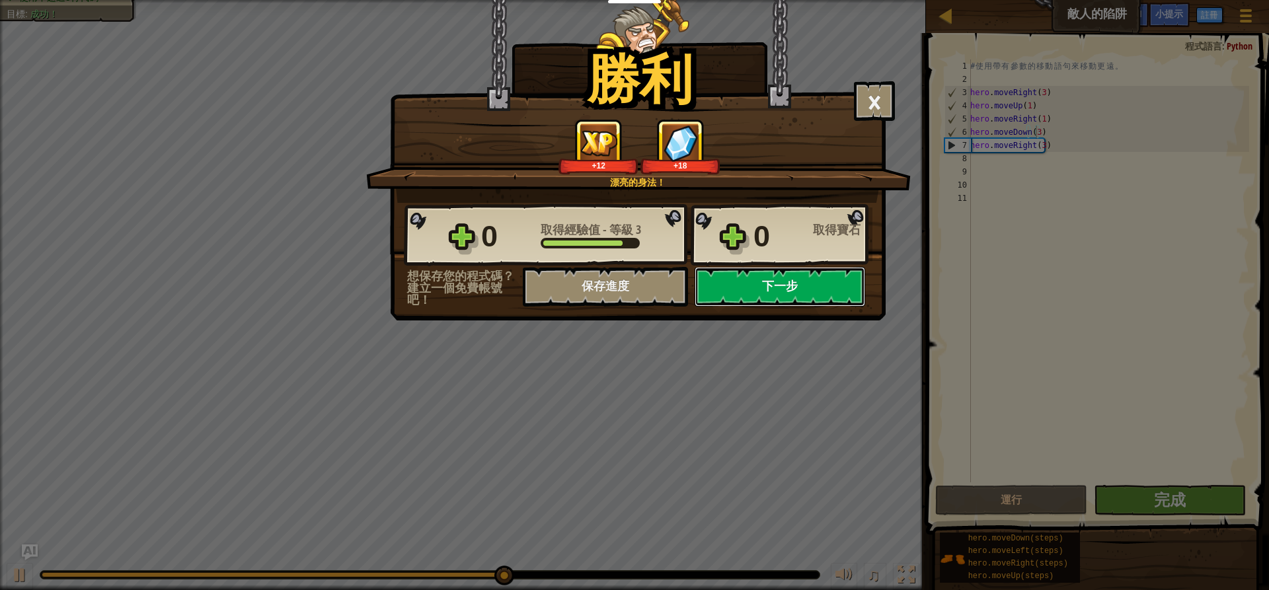
click at [735, 287] on button "下一步" at bounding box center [780, 287] width 171 height 40
select select "zh-HANT"
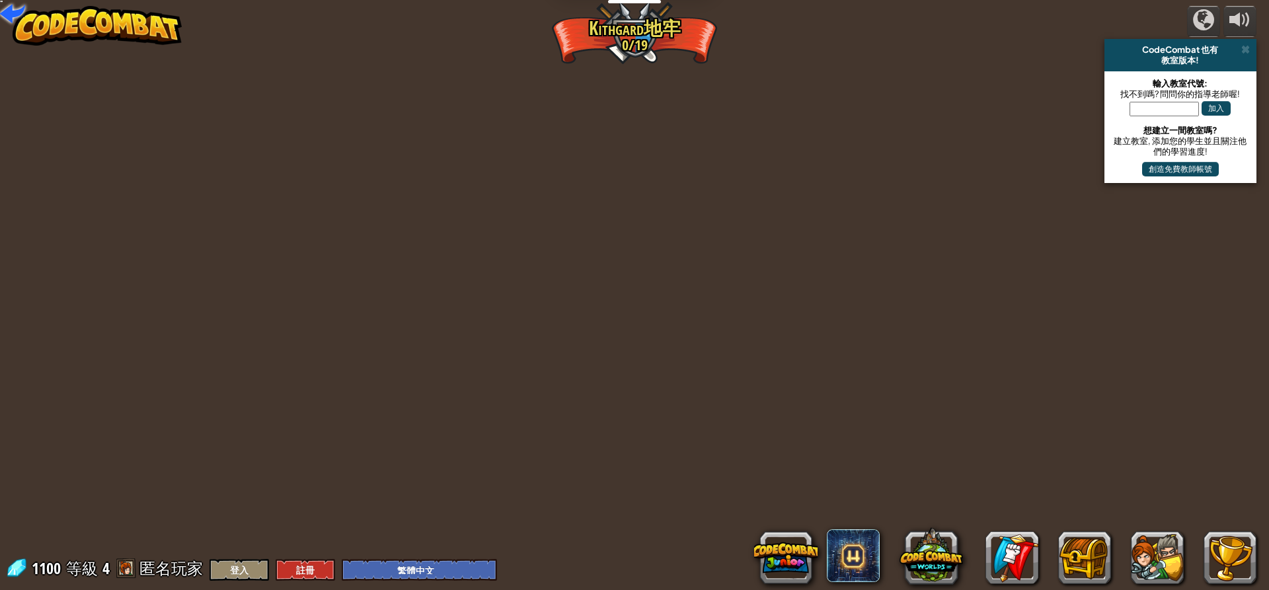
select select "zh-HANT"
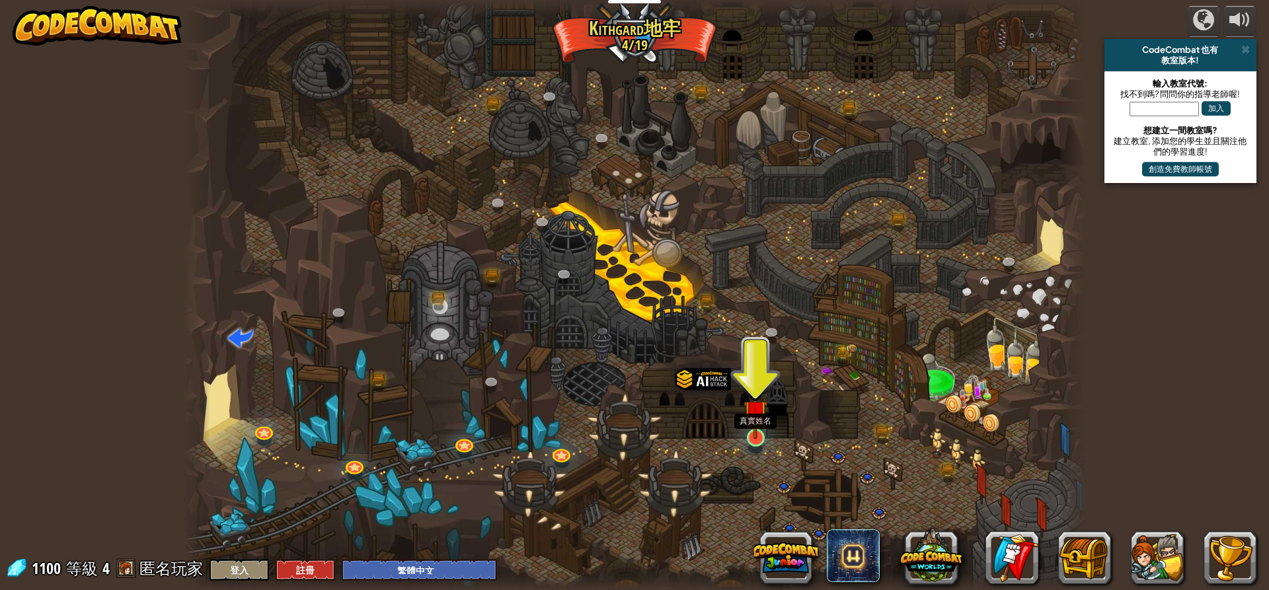
click at [758, 436] on img at bounding box center [756, 412] width 24 height 55
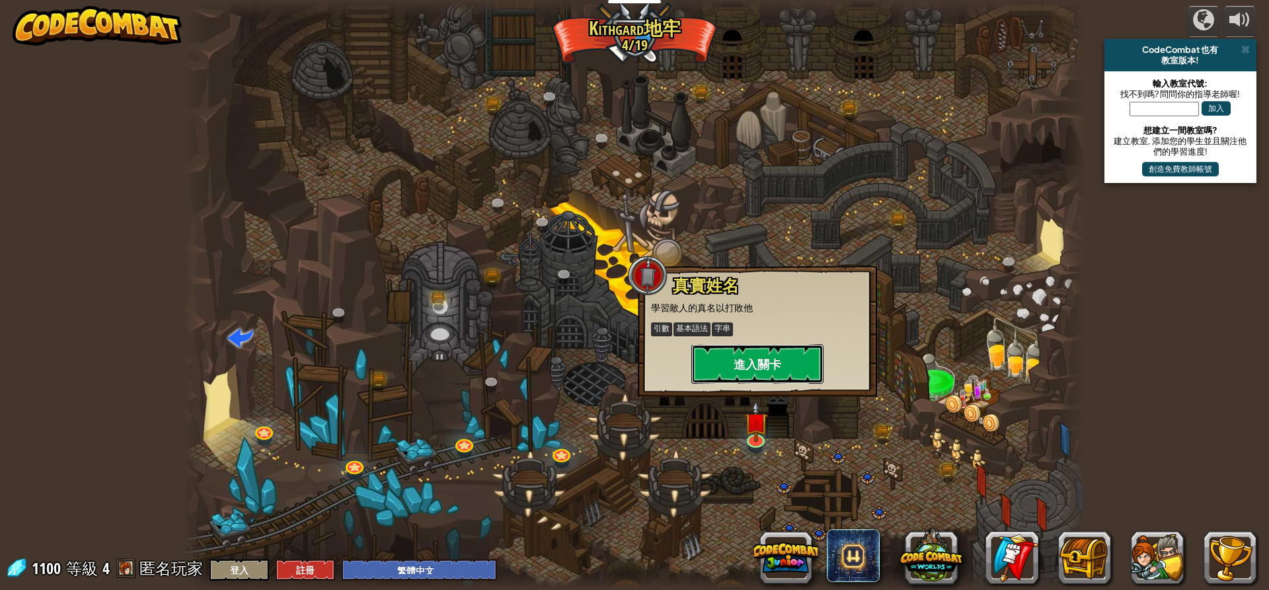
click at [760, 369] on button "進入關卡" at bounding box center [758, 364] width 132 height 40
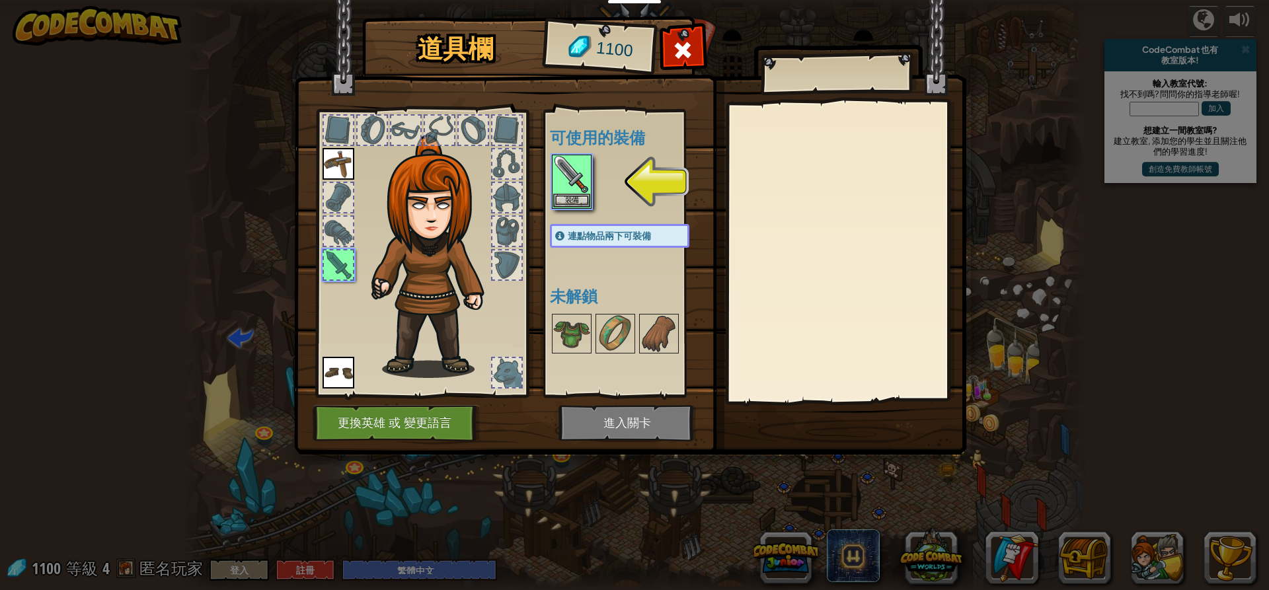
click at [631, 431] on img at bounding box center [630, 215] width 672 height 480
click at [564, 166] on img at bounding box center [571, 174] width 37 height 37
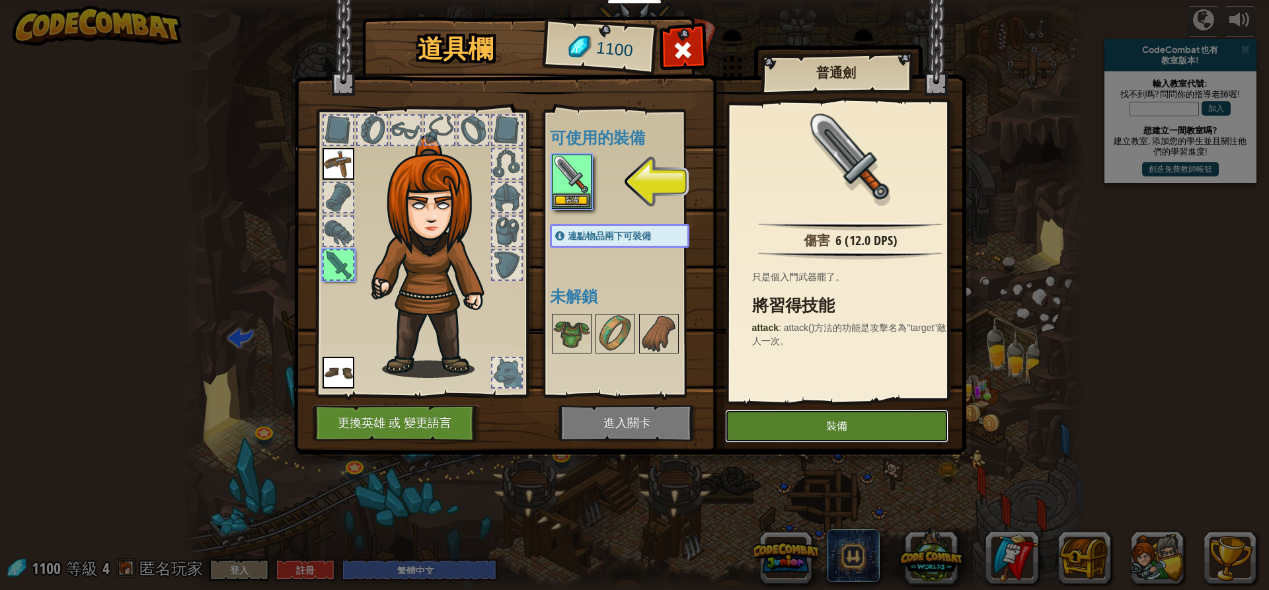
drag, startPoint x: 791, startPoint y: 432, endPoint x: 766, endPoint y: 420, distance: 27.2
click at [785, 429] on button "裝備" at bounding box center [836, 426] width 223 height 33
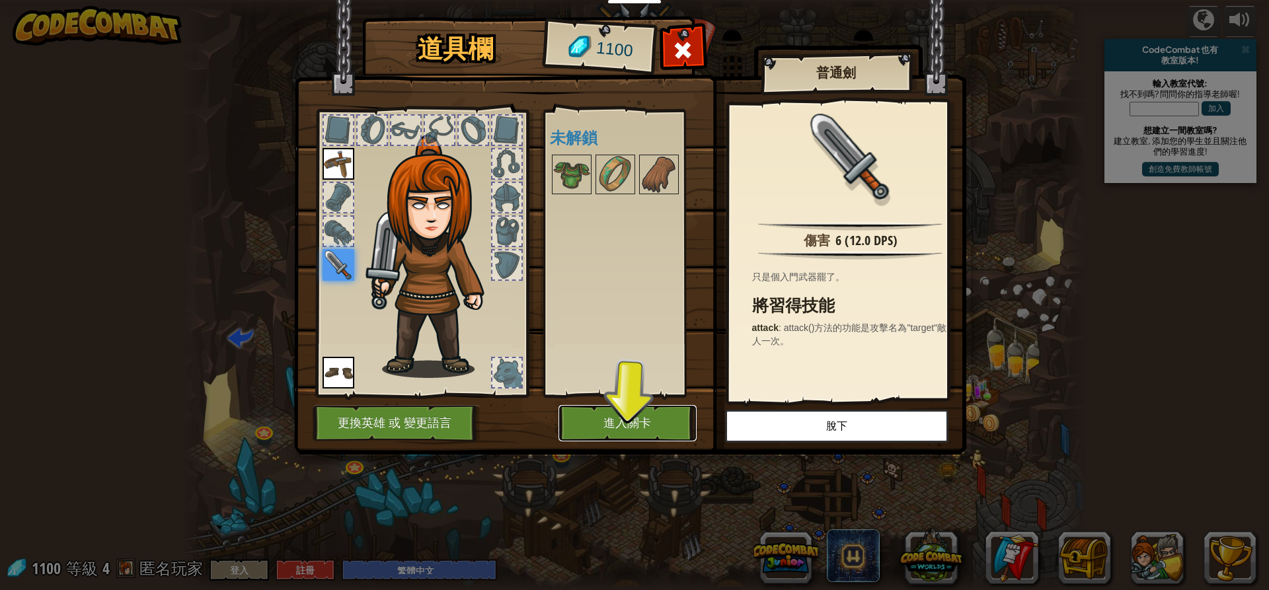
click at [643, 427] on button "進入關卡" at bounding box center [628, 423] width 138 height 36
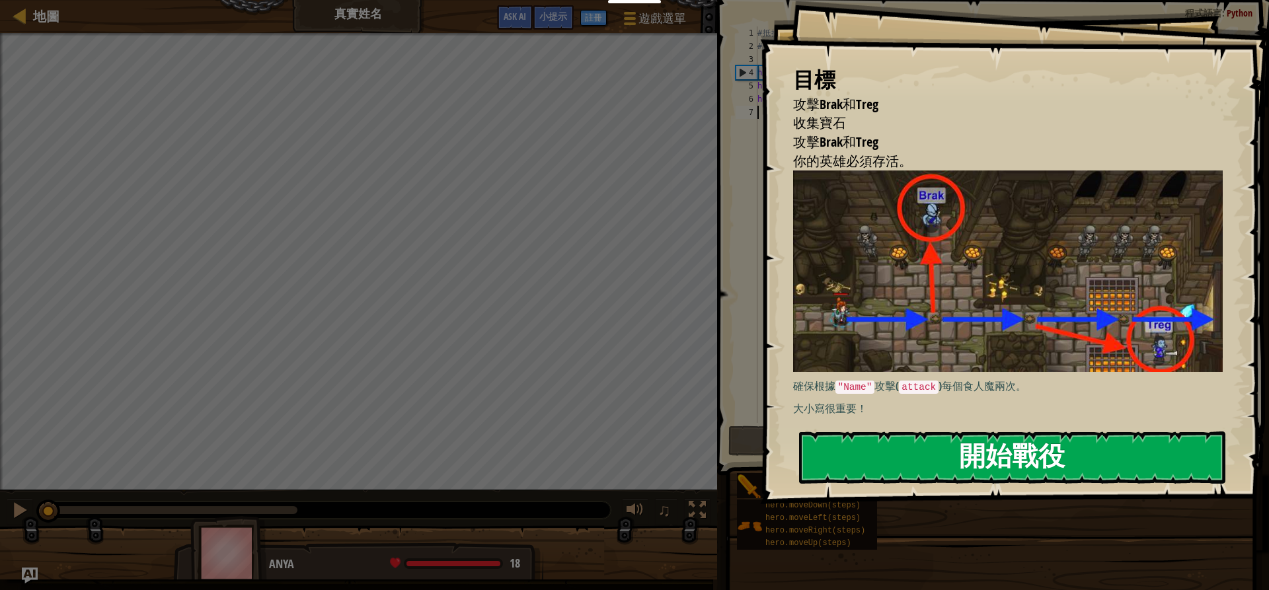
drag, startPoint x: 890, startPoint y: 447, endPoint x: 884, endPoint y: 445, distance: 6.9
click at [887, 448] on button "開始戰役" at bounding box center [1012, 458] width 426 height 52
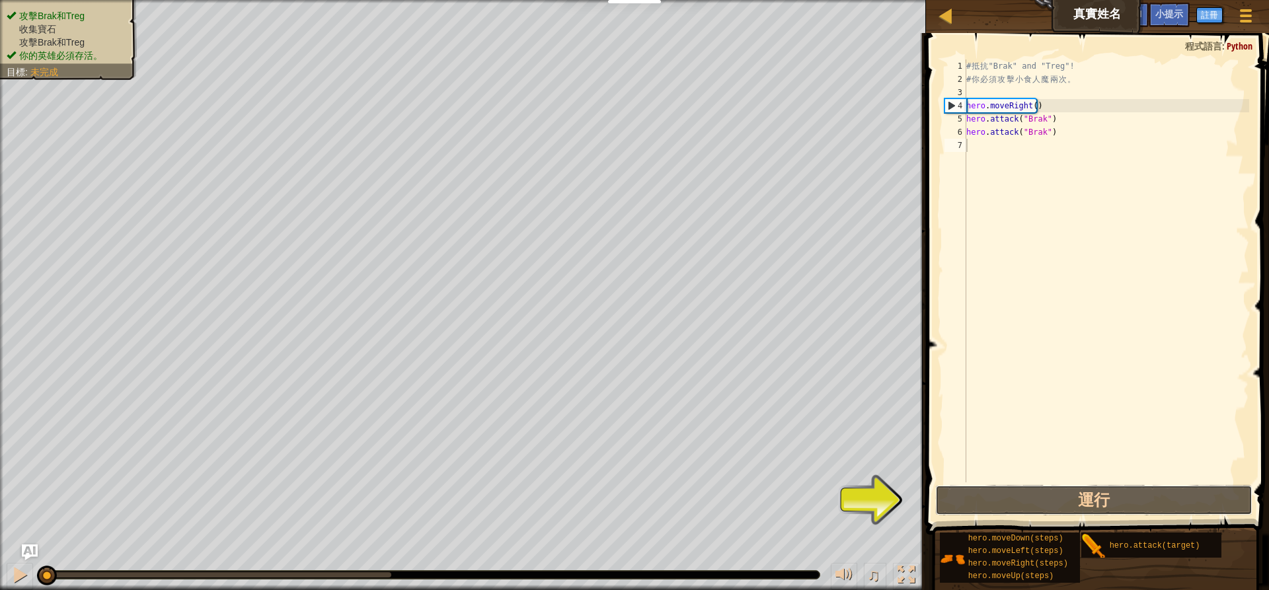
click at [1026, 520] on div "小提示 1 2 3 4 5 6 7 # 抵 抗 "Brak" and "Treg"! # 你 必 須 攻 擊 小 食 人 魔 兩 次 。 hero . mov…" at bounding box center [1095, 308] width 347 height 551
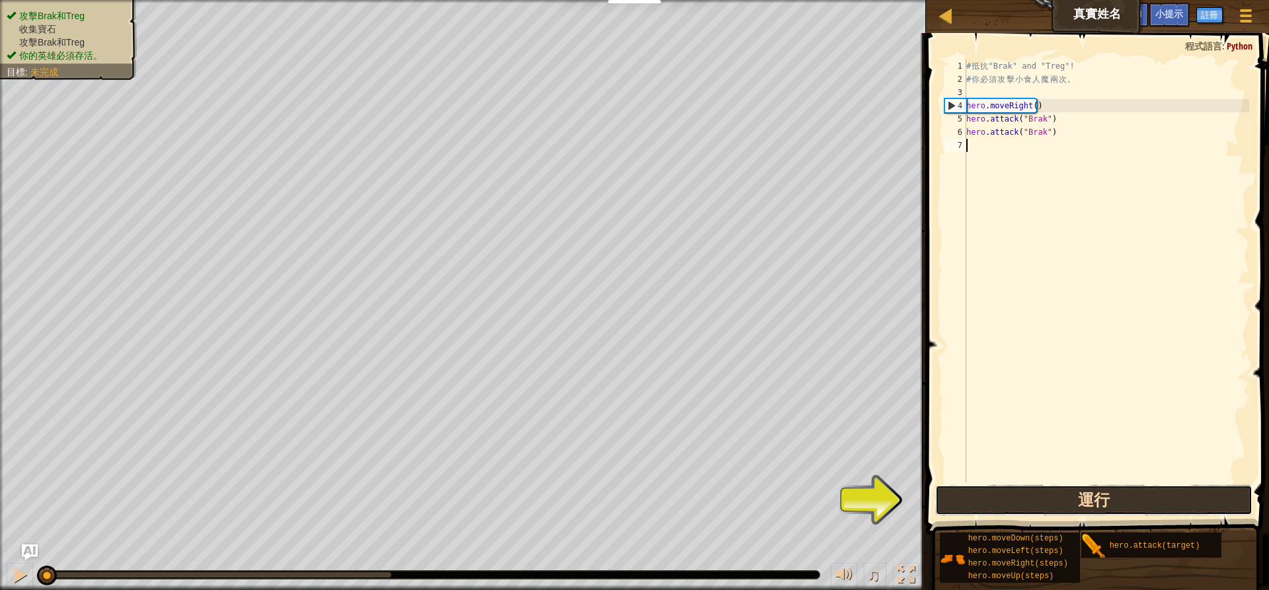
click at [1021, 504] on button "運行" at bounding box center [1093, 500] width 317 height 30
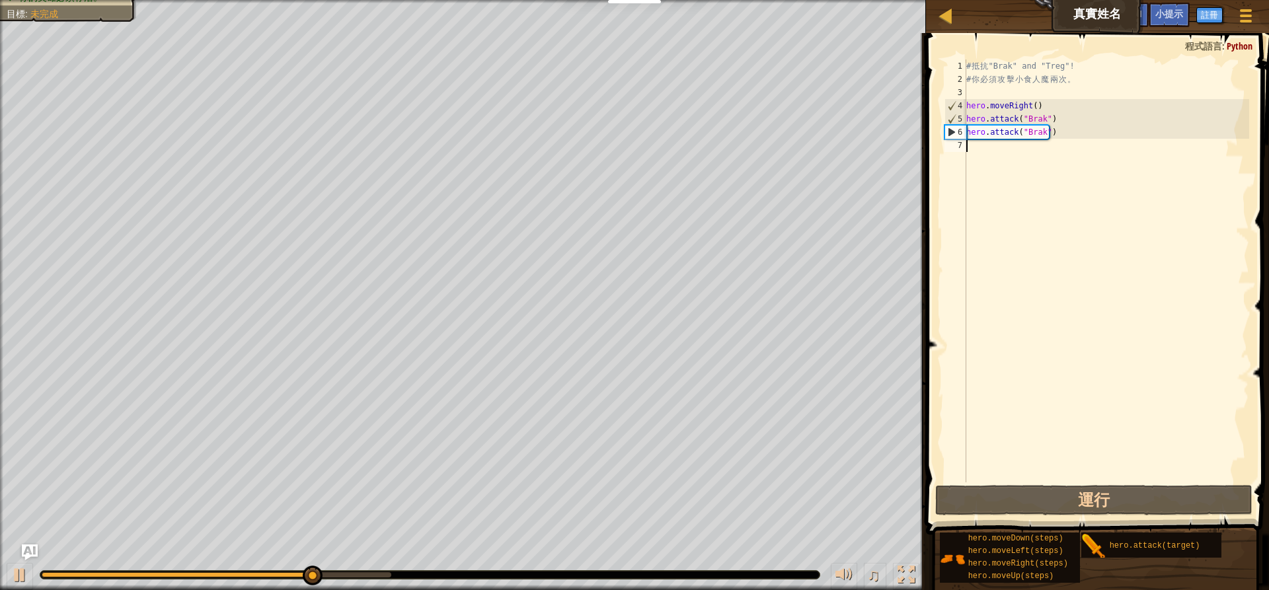
type textarea "H"
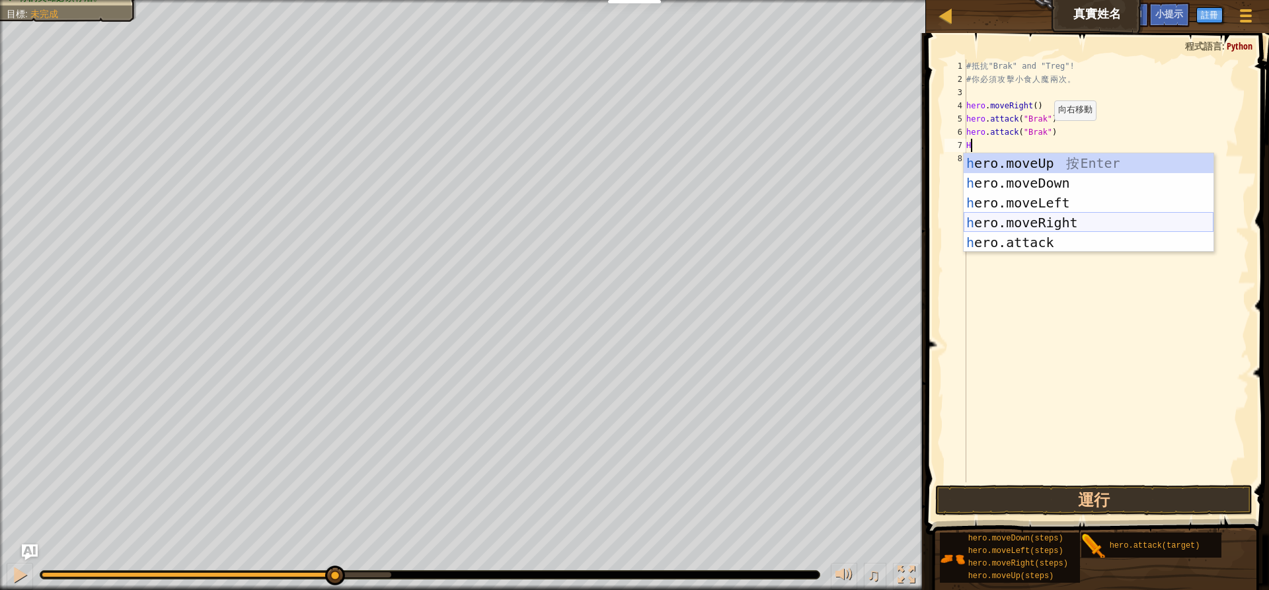
click at [1066, 220] on div "h ero.moveUp 按 Enter h ero.moveDown 按 Enter h ero.moveLeft 按 Enter h ero.moveRi…" at bounding box center [1089, 222] width 250 height 139
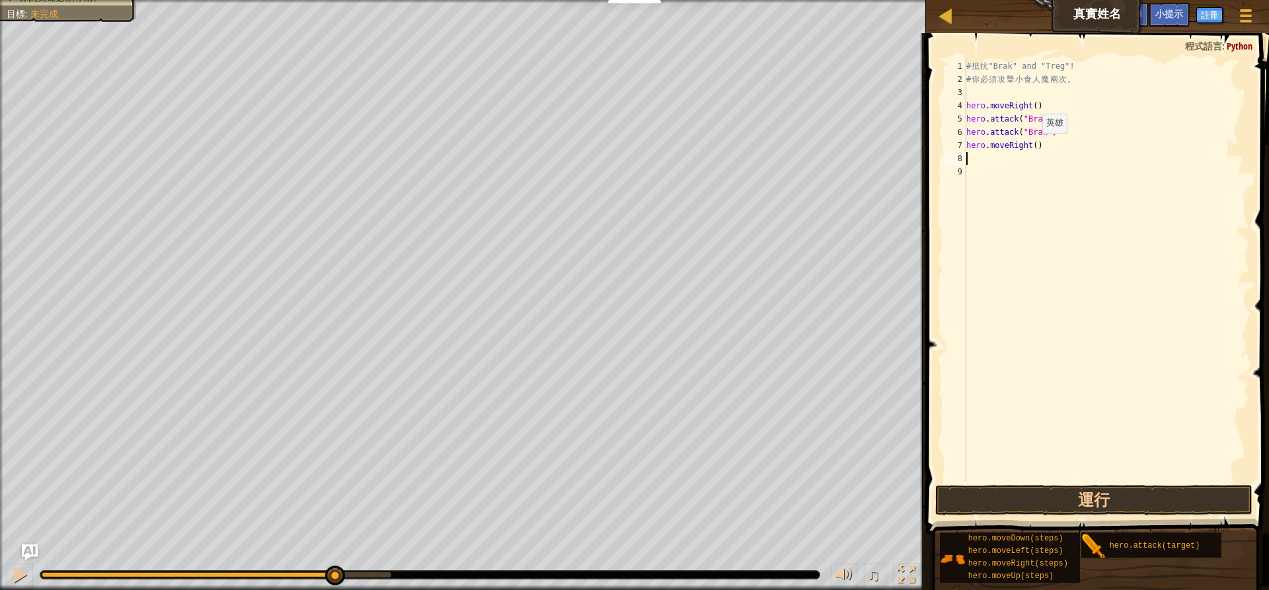
click at [1031, 147] on div "# 抵 抗 "Brak" and "Treg"! # 你 必 須 攻 擊 小 食 人 魔 兩 次 。 hero . moveRight ( ) hero . …" at bounding box center [1107, 284] width 286 height 450
type textarea "hero.moveRight(2)"
click at [984, 158] on div "# 抵 抗 "Brak" and "Treg"! # 你 必 須 攻 擊 小 食 人 魔 兩 次 。 hero . moveRight ( ) hero . …" at bounding box center [1107, 284] width 286 height 450
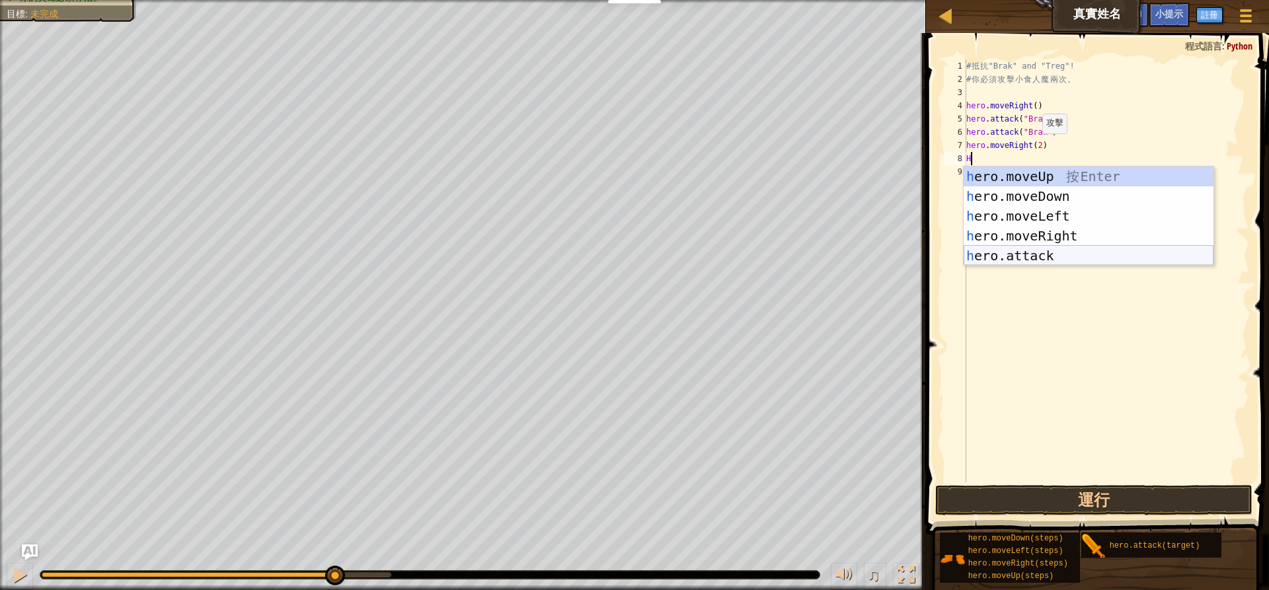
click at [1058, 253] on div "h ero.moveUp 按 Enter h ero.moveDown 按 Enter h ero.moveLeft 按 Enter h ero.moveRi…" at bounding box center [1089, 236] width 250 height 139
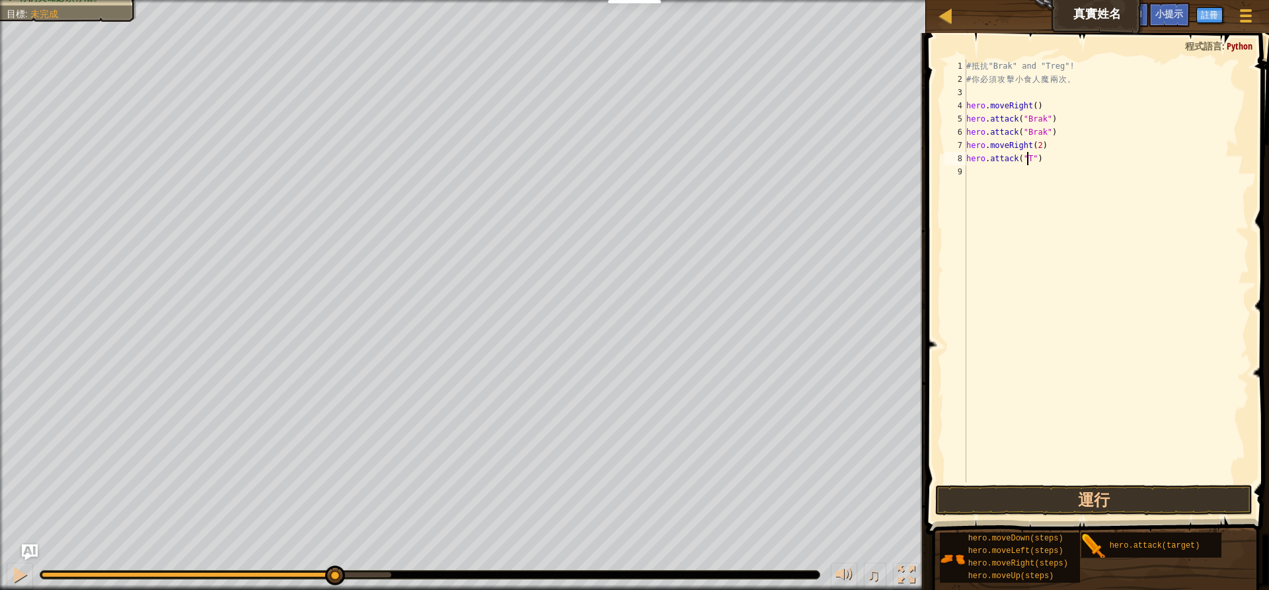
scroll to position [6, 5]
type textarea "hero.attack("Treg")"
click at [1006, 175] on div "# 抵 抗 "Brak" and "Treg"! # 你 必 須 攻 擊 小 食 人 魔 兩 次 。 hero . moveRight ( ) hero . …" at bounding box center [1107, 284] width 286 height 450
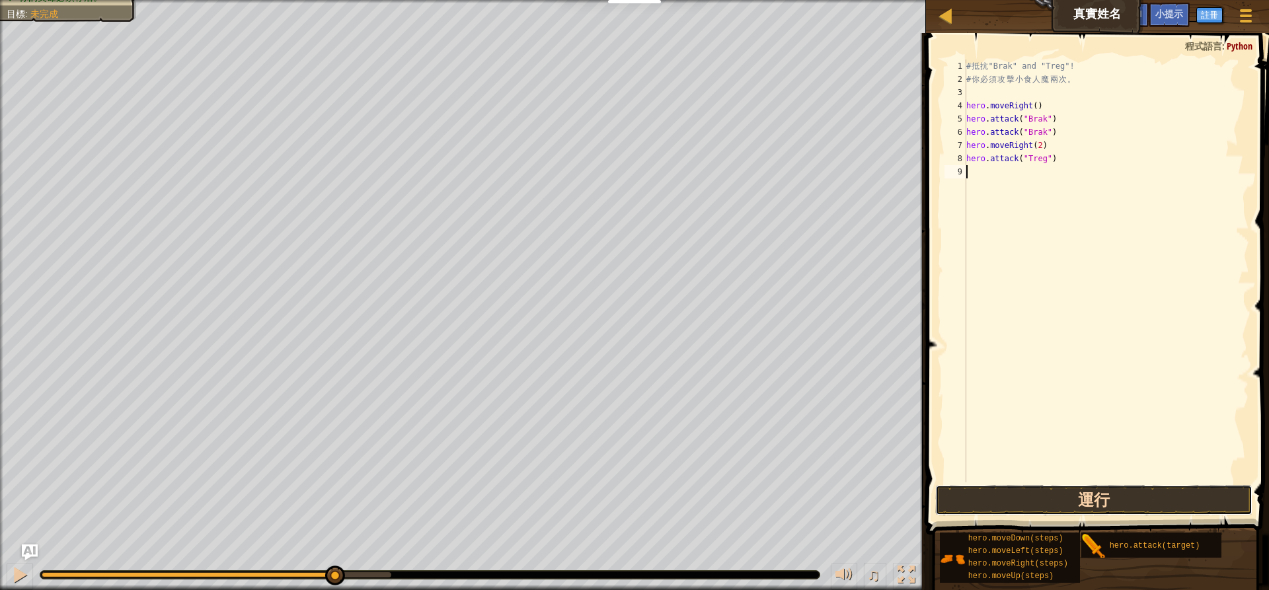
click at [1033, 498] on button "運行" at bounding box center [1093, 500] width 317 height 30
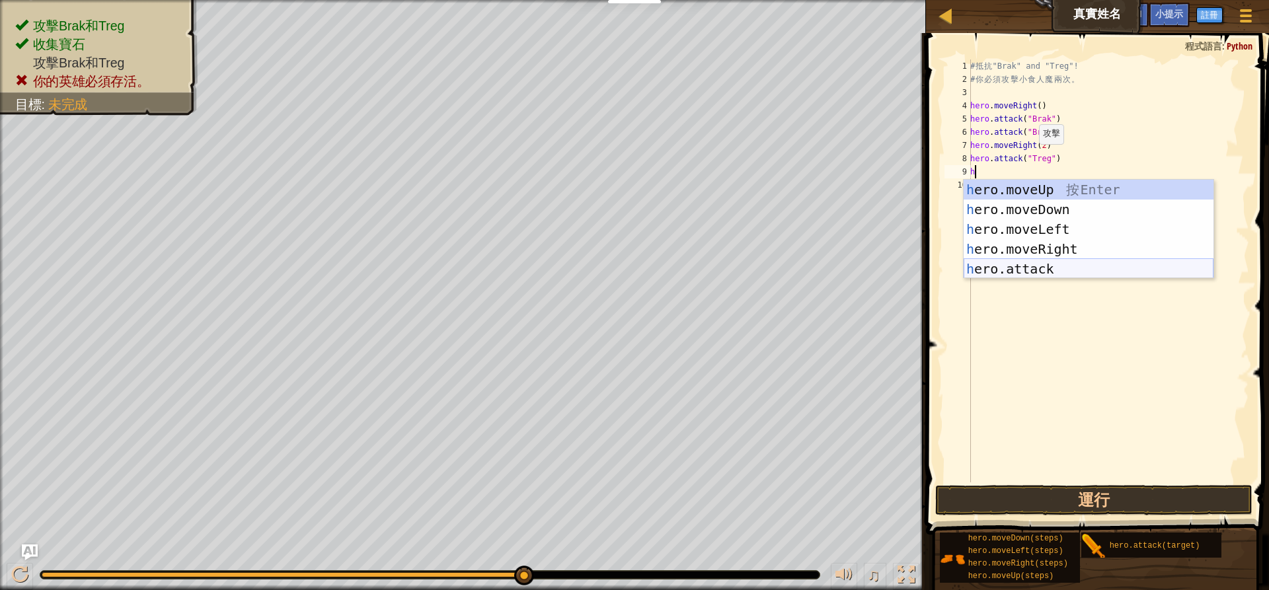
click at [1029, 262] on div "h ero.moveUp 按 Enter h ero.moveDown 按 Enter h ero.moveLeft 按 Enter h ero.moveRi…" at bounding box center [1089, 249] width 250 height 139
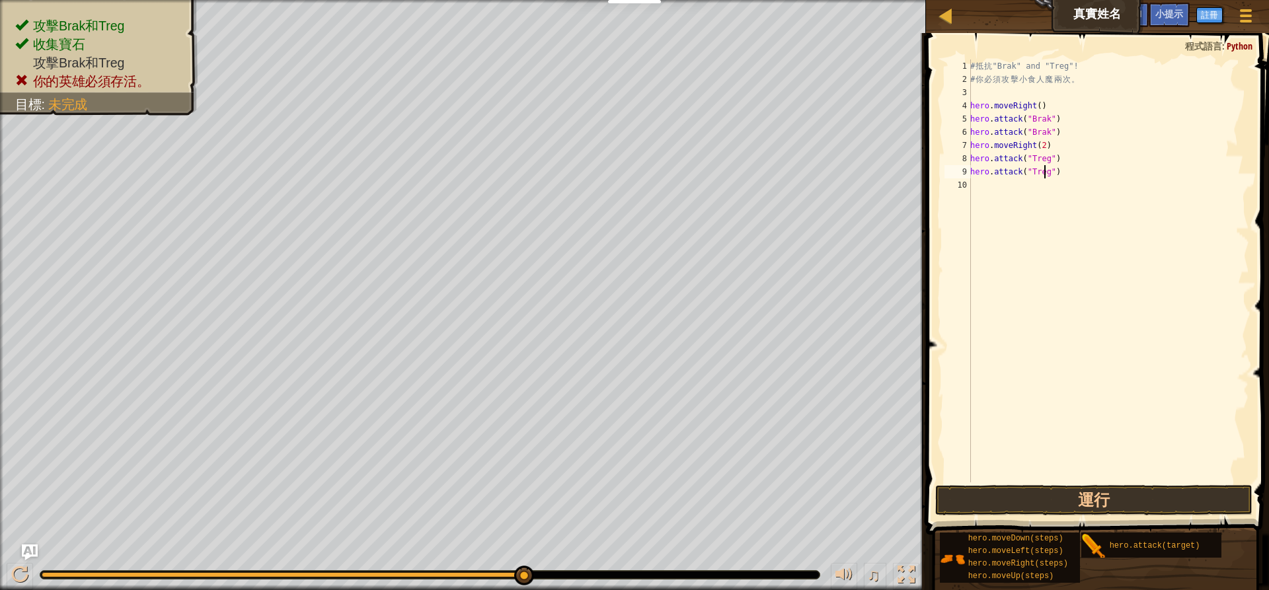
scroll to position [6, 6]
type textarea "hero.attack("Treg")"
click at [1040, 493] on button "運行" at bounding box center [1093, 500] width 317 height 30
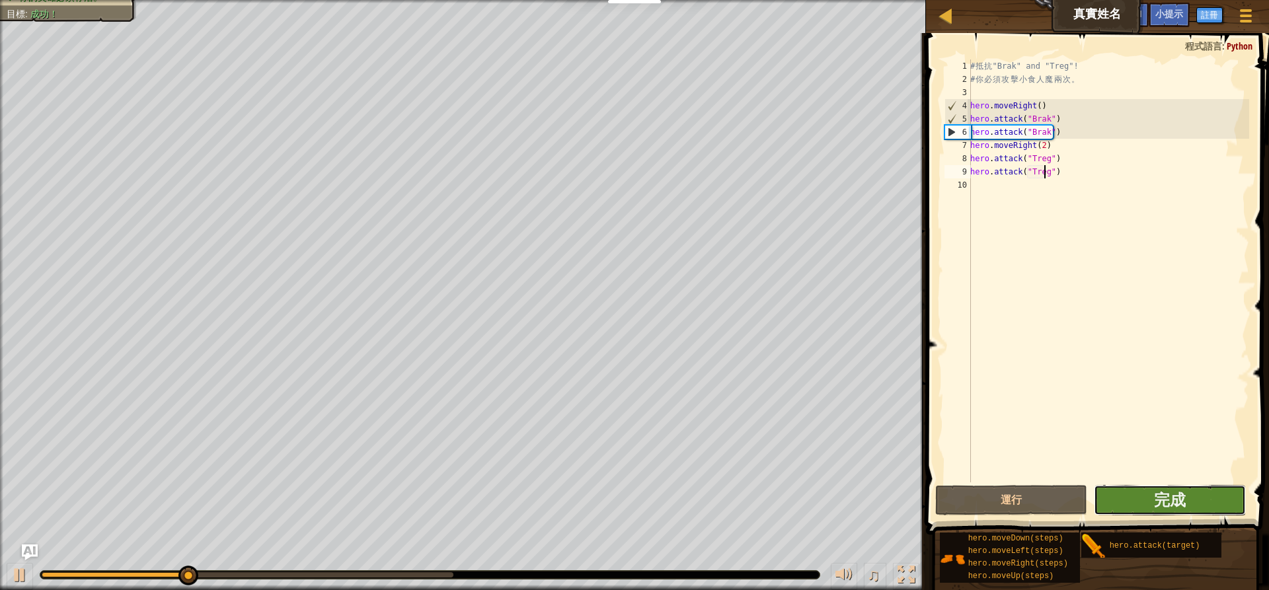
click at [1191, 504] on button "完成" at bounding box center [1170, 500] width 152 height 30
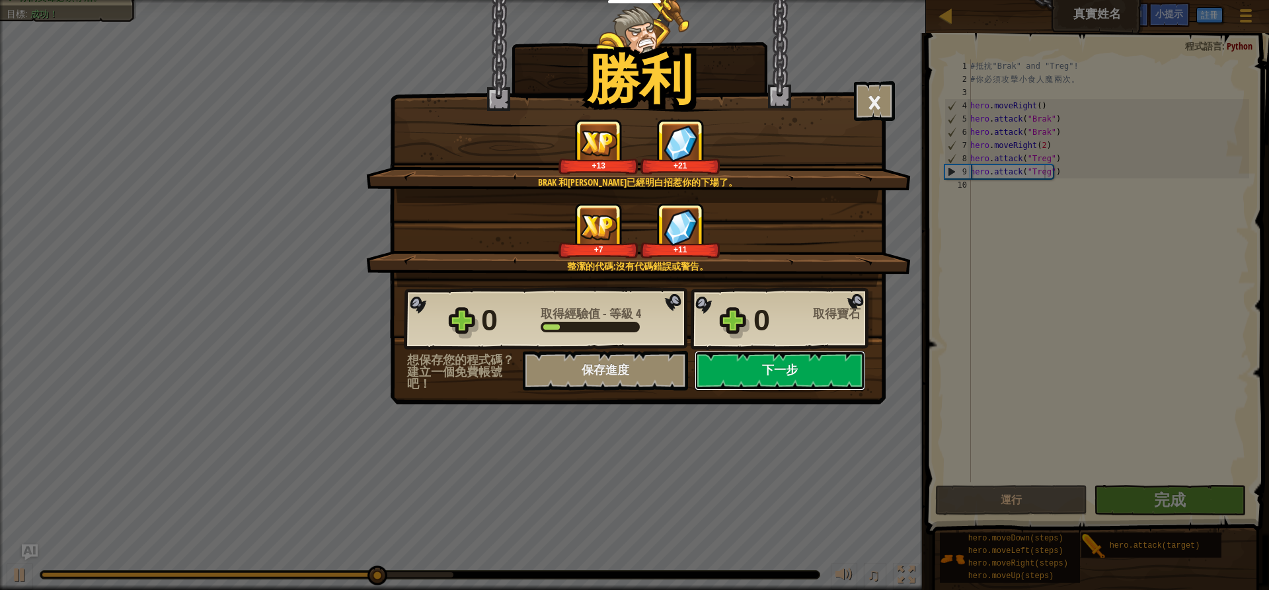
click at [741, 364] on button "下一步" at bounding box center [780, 371] width 171 height 40
select select "zh-HANT"
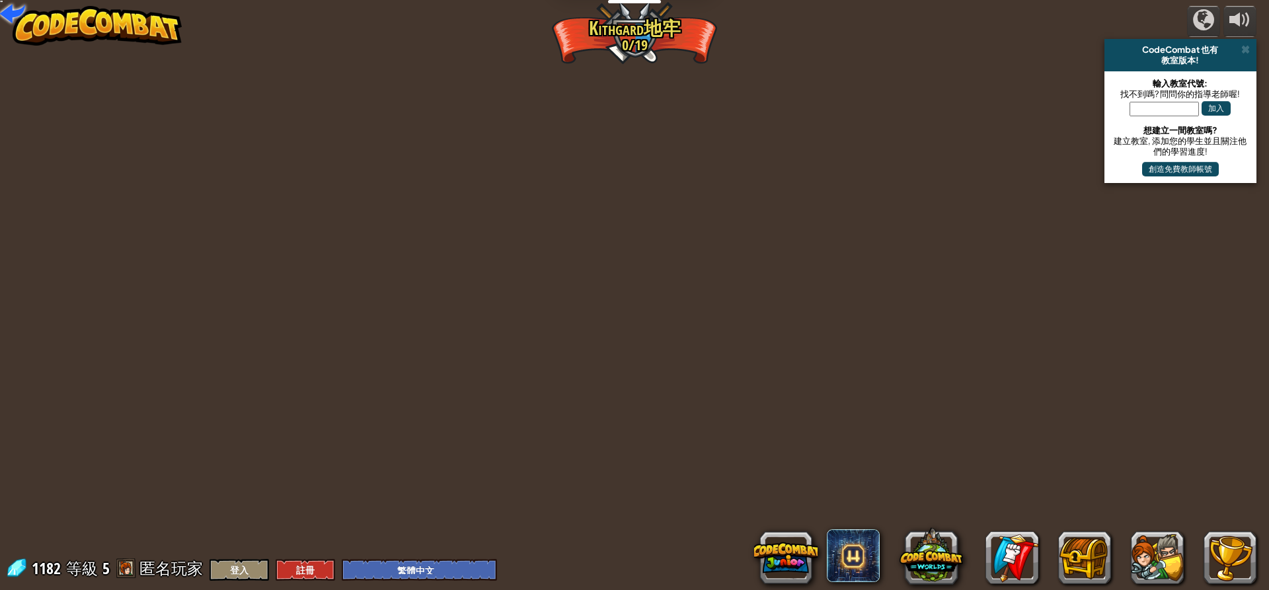
select select "zh-HANT"
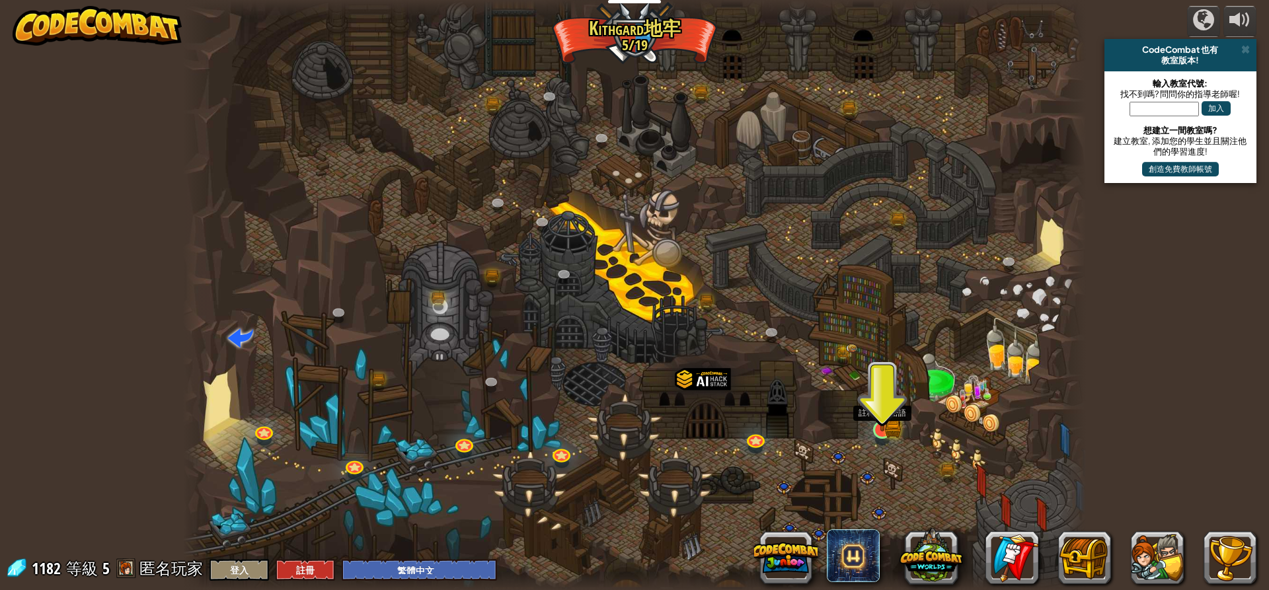
click at [878, 424] on img at bounding box center [883, 405] width 24 height 53
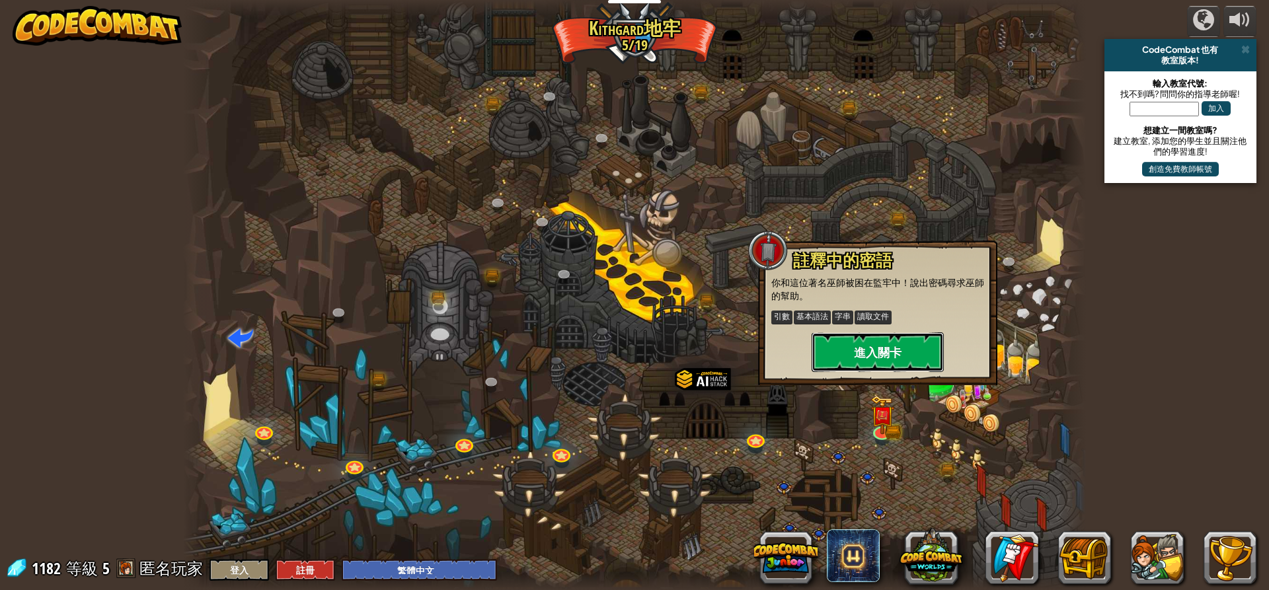
click at [887, 341] on button "進入關卡" at bounding box center [878, 353] width 132 height 40
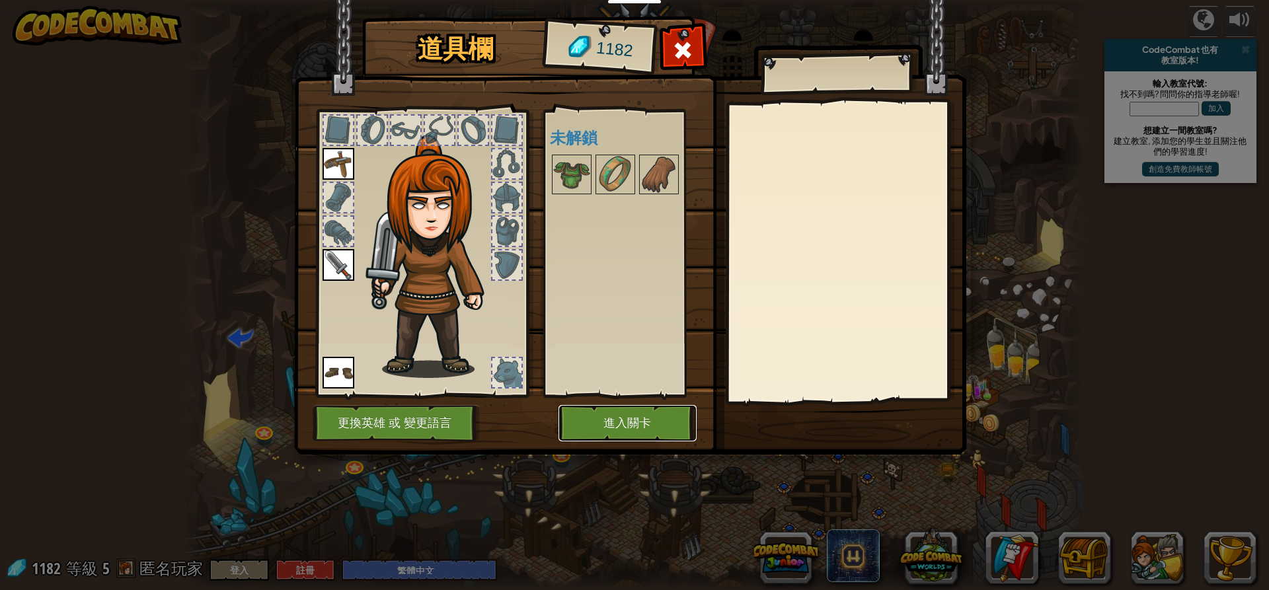
click at [631, 418] on button "進入關卡" at bounding box center [628, 423] width 138 height 36
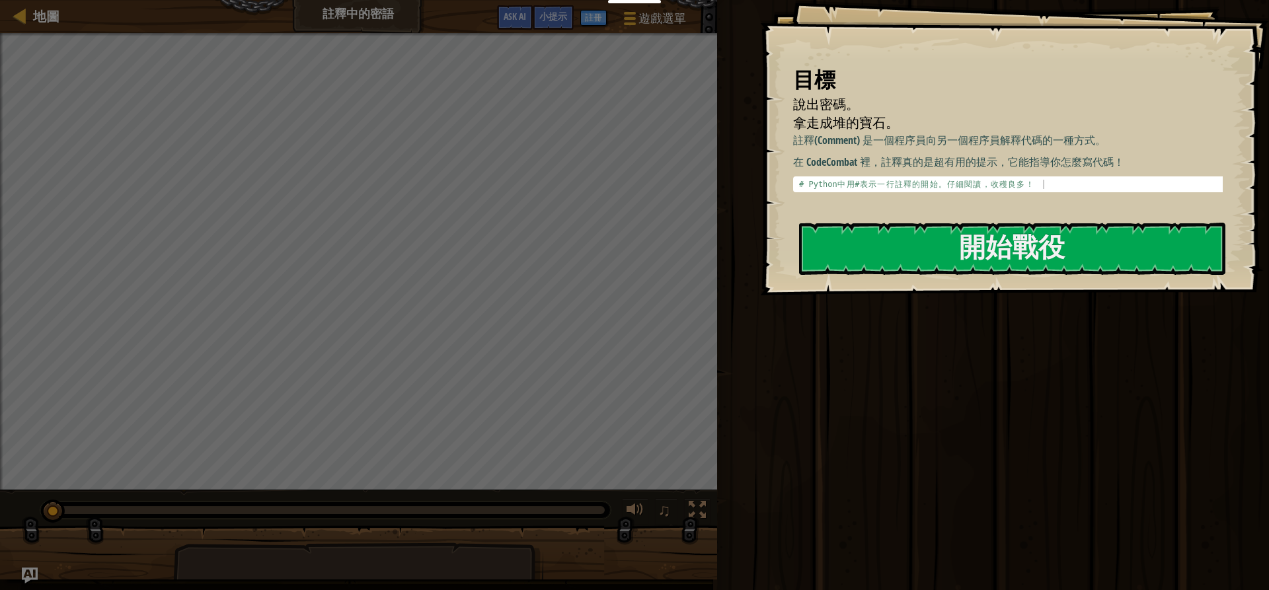
drag, startPoint x: 803, startPoint y: 138, endPoint x: 1007, endPoint y: 168, distance: 206.5
click at [1086, 160] on div "註釋(Comment) 是一個程序員向另一個程序員解釋代碼的一種方式。 在 CodeCombat 裡，註釋真的是超有用的提示，它能指導你怎麼寫代碼！ 1 # …" at bounding box center [1013, 162] width 440 height 59
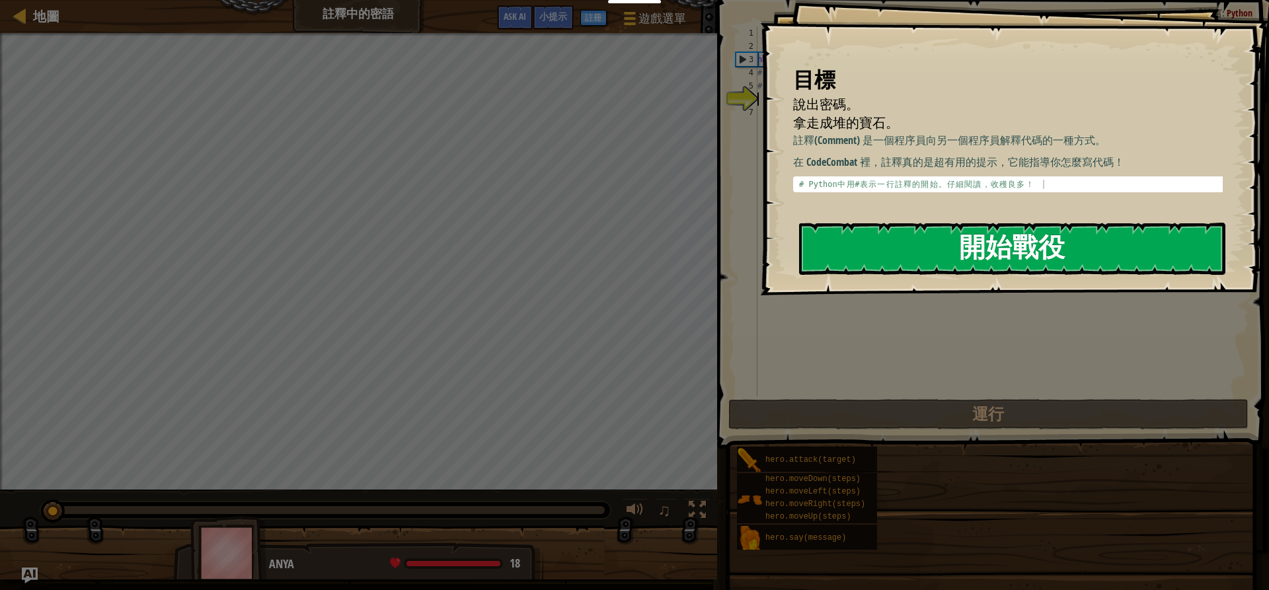
click at [1062, 241] on button "開始戰役" at bounding box center [1012, 249] width 426 height 52
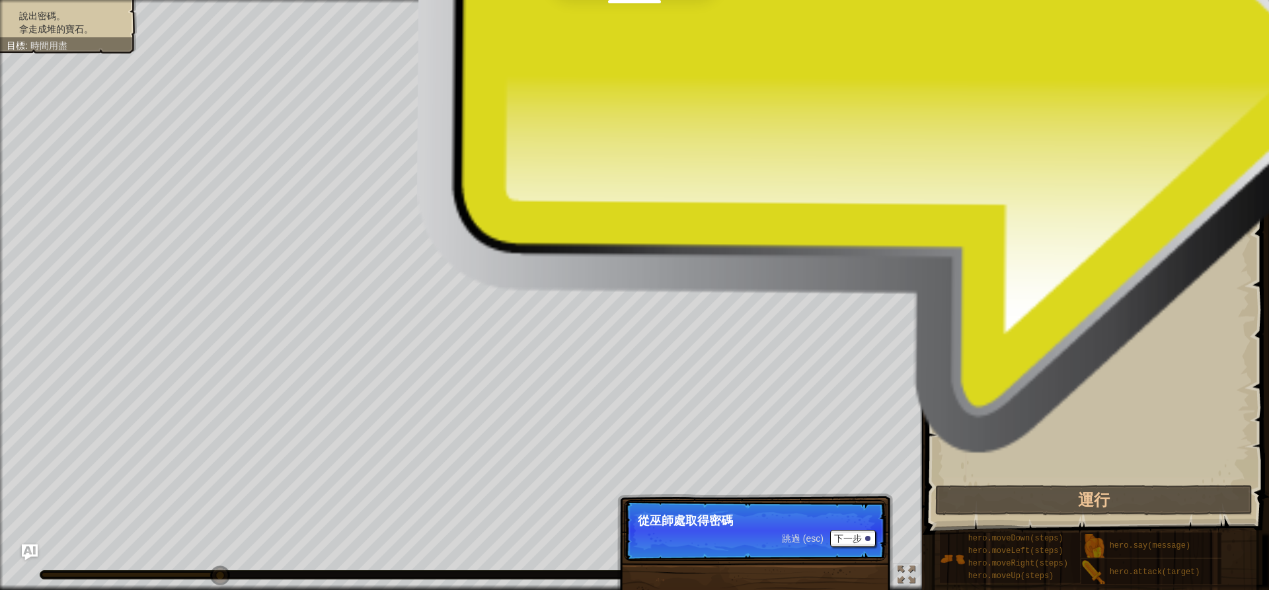
click at [838, 512] on div "說出密碼。 拿走成堆的寶石。 目標 : 時間用盡 ♫ Anya 18 x: 22 y: 6 No target 跳過 (esc) 下一步 從巫師處取得密碼" at bounding box center [634, 295] width 1269 height 590
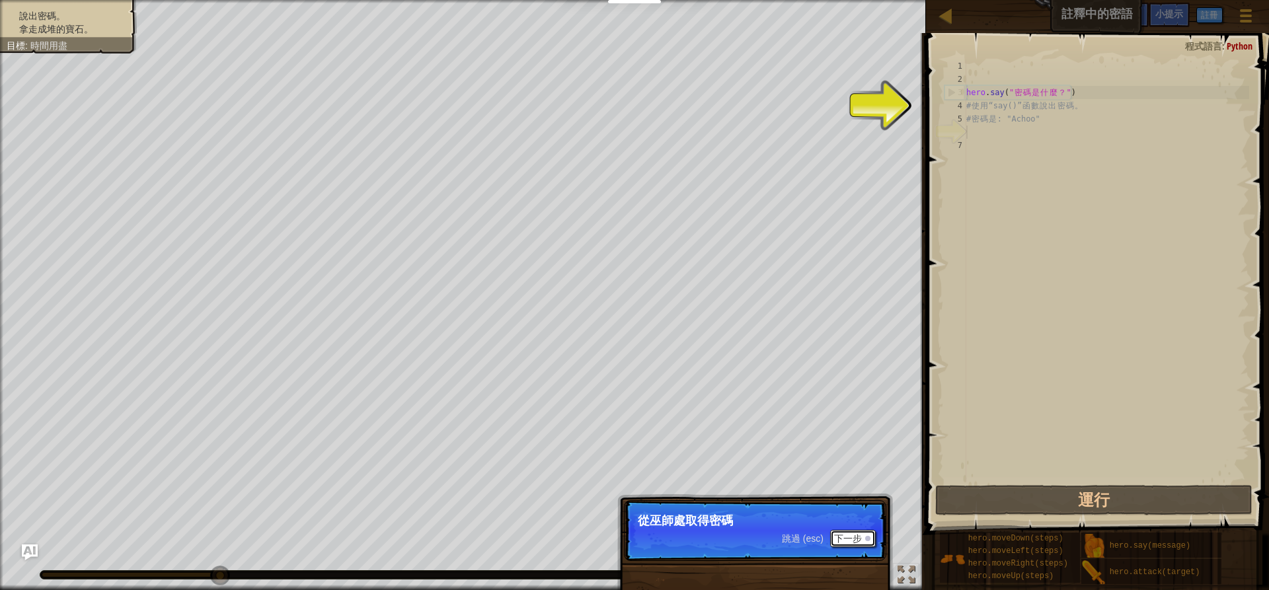
click at [834, 534] on button "下一步" at bounding box center [853, 538] width 46 height 17
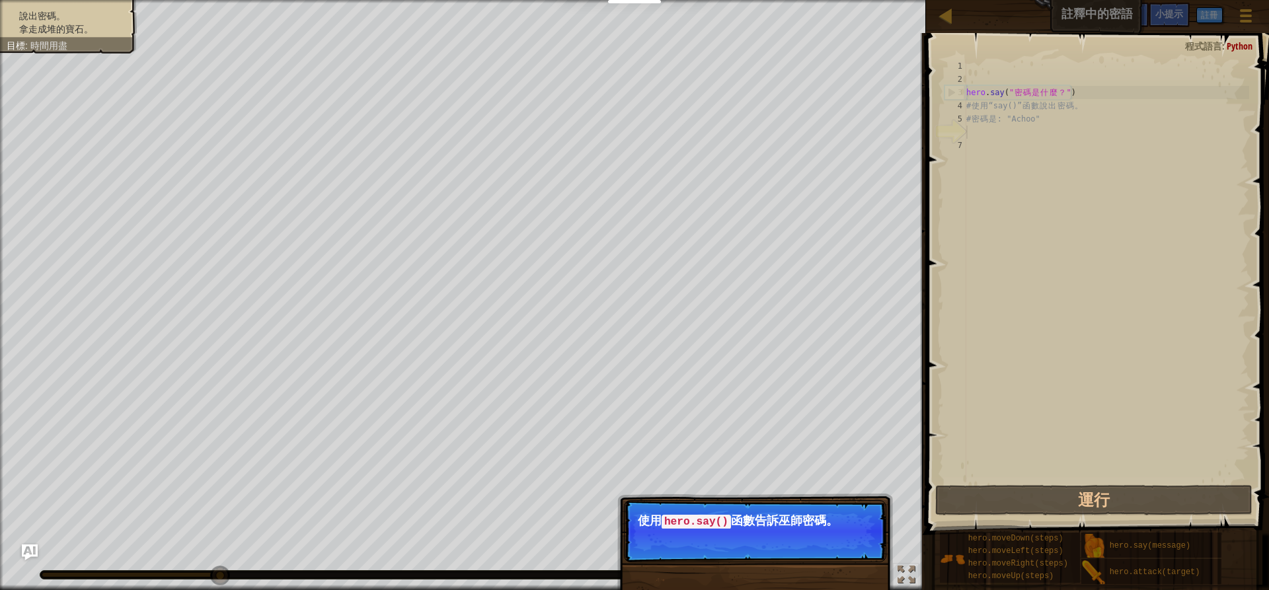
drag, startPoint x: 835, startPoint y: 530, endPoint x: 725, endPoint y: 508, distance: 112.0
click at [726, 508] on p "跳過 (esc) 下一步 使用 hero.say() 函數告訴巫師密碼。" at bounding box center [755, 531] width 262 height 62
click at [834, 537] on button "下一步" at bounding box center [853, 540] width 46 height 17
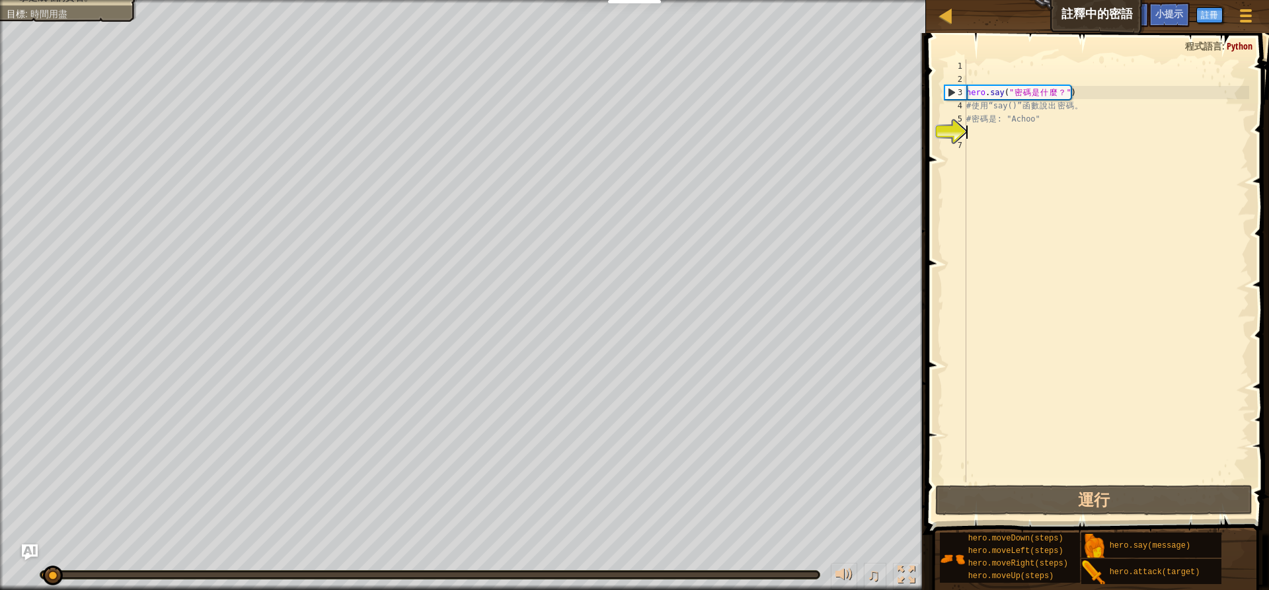
drag, startPoint x: 817, startPoint y: 575, endPoint x: 0, endPoint y: 505, distance: 820.1
click at [0, 505] on div "說出密碼。 拿走成堆的寶石。 目標 : 時間用盡 ♫ Anya 18 x: 22 y: 6 No target 跳過 (esc) 下一步 使用 hero.sa…" at bounding box center [634, 295] width 1269 height 590
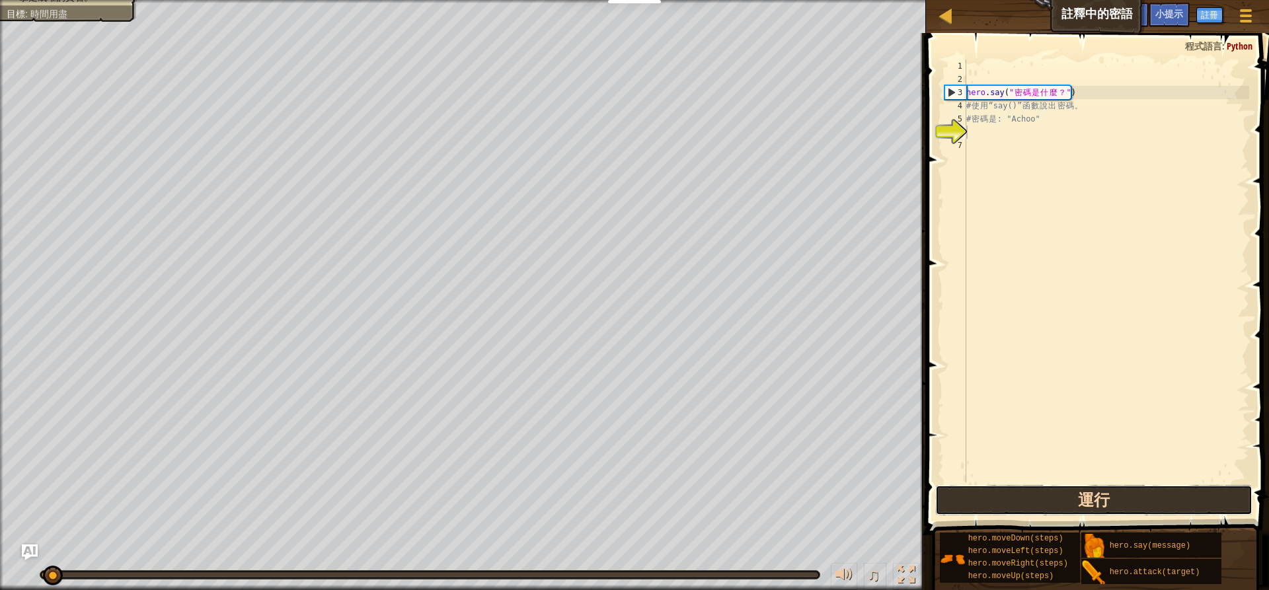
click at [989, 490] on button "運行" at bounding box center [1093, 500] width 317 height 30
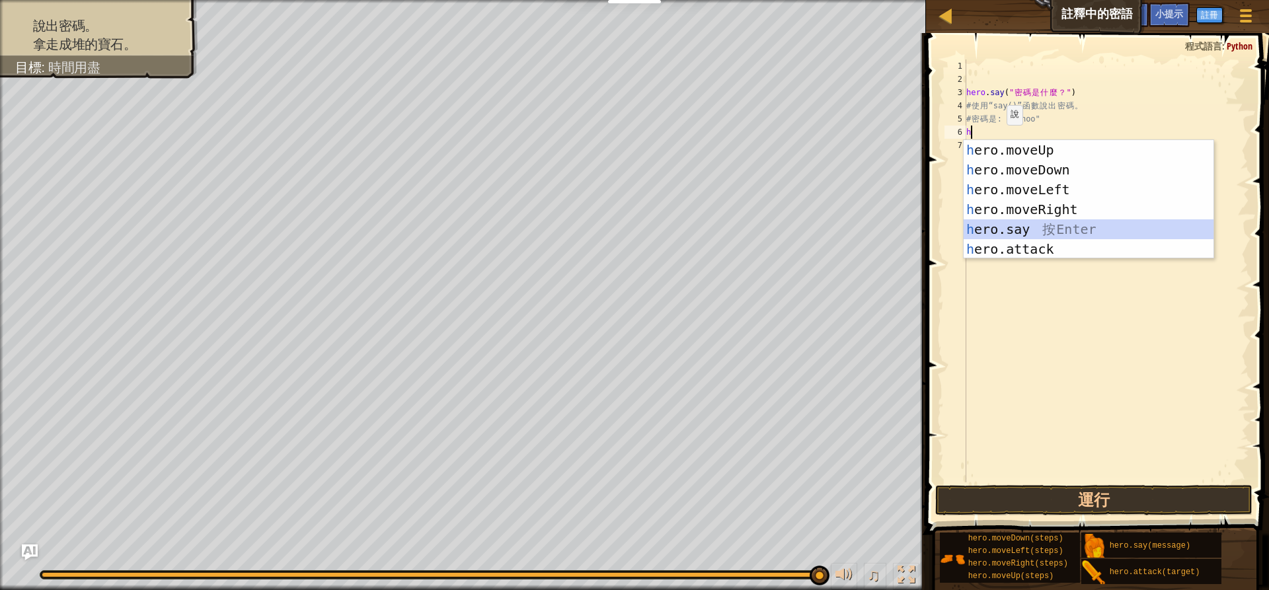
click at [1049, 228] on div "h ero.moveUp 按 Enter h ero.moveDown 按 Enter h ero.moveLeft 按 Enter h ero.moveRi…" at bounding box center [1089, 219] width 250 height 159
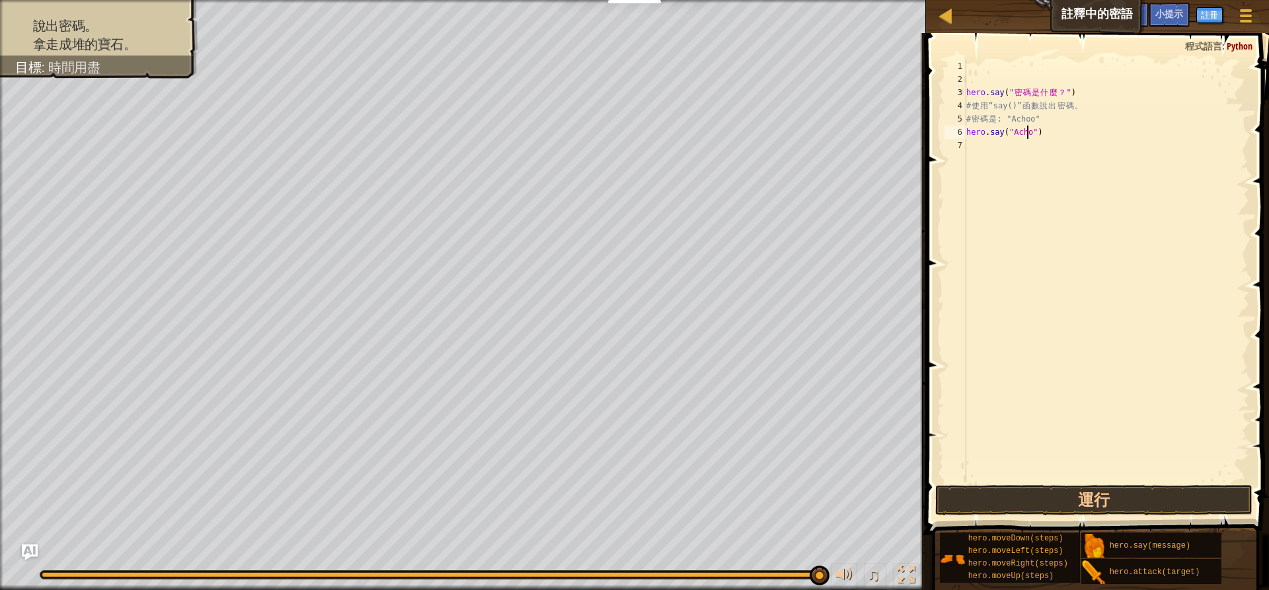
scroll to position [6, 5]
type textarea "hero.say("Achoo")"
click at [975, 502] on button "運行" at bounding box center [1093, 500] width 317 height 30
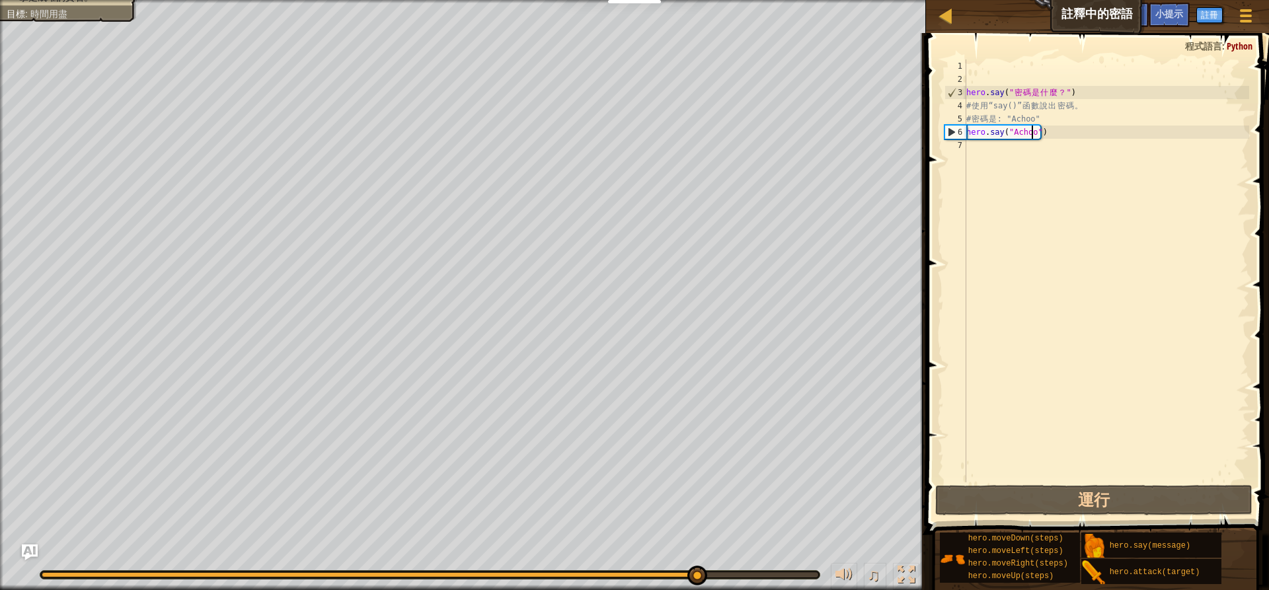
click at [1017, 151] on div "hero . say ( " 密 碼 是 什 麼 ？ " ) # 使 用 “say()” 函 數 說 出 密 碼 。 # 密 碼 是 : "Achoo" he…" at bounding box center [1107, 284] width 286 height 450
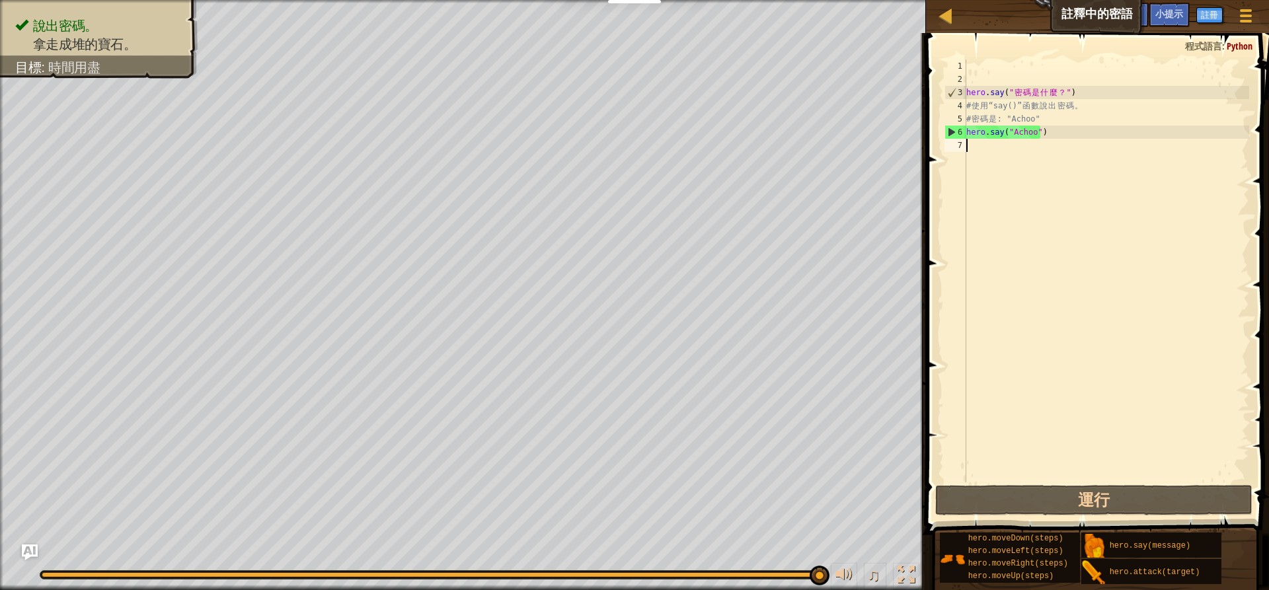
click at [1011, 149] on div "hero . say ( " 密 碼 是 什 麼 ？ " ) # 使 用 “say()” 函 數 說 出 密 碼 。 # 密 碼 是 : "Achoo" he…" at bounding box center [1107, 284] width 286 height 450
type textarea "h"
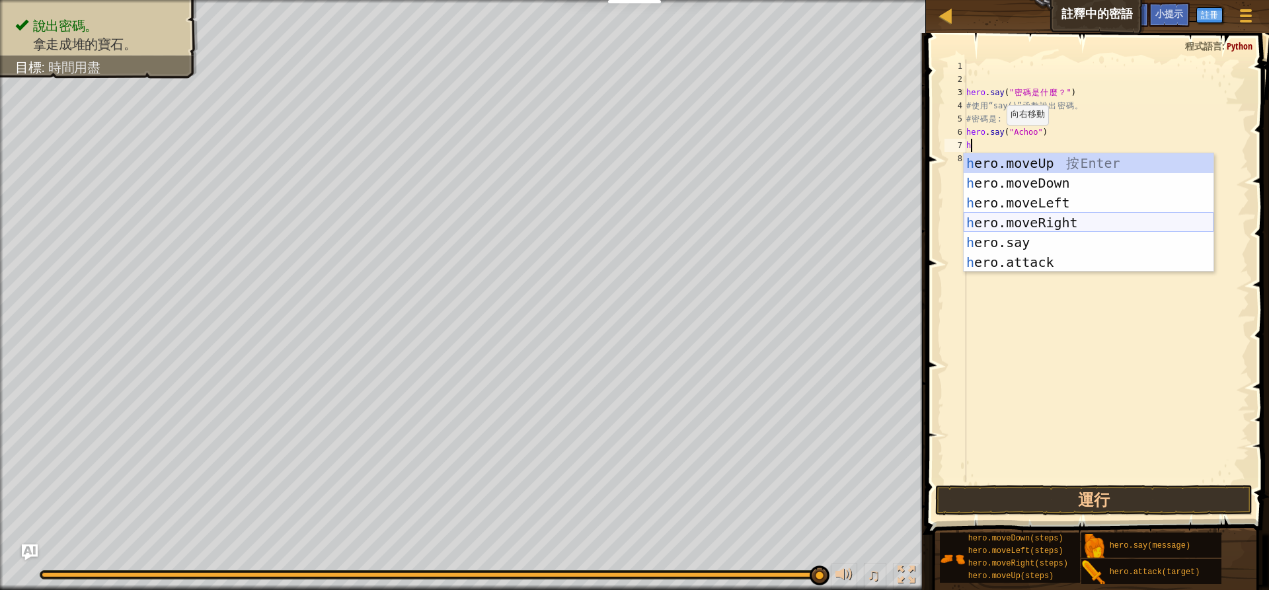
click at [1047, 219] on div "h ero.moveUp 按 Enter h ero.moveDown 按 Enter h ero.moveLeft 按 Enter h ero.moveRi…" at bounding box center [1089, 232] width 250 height 159
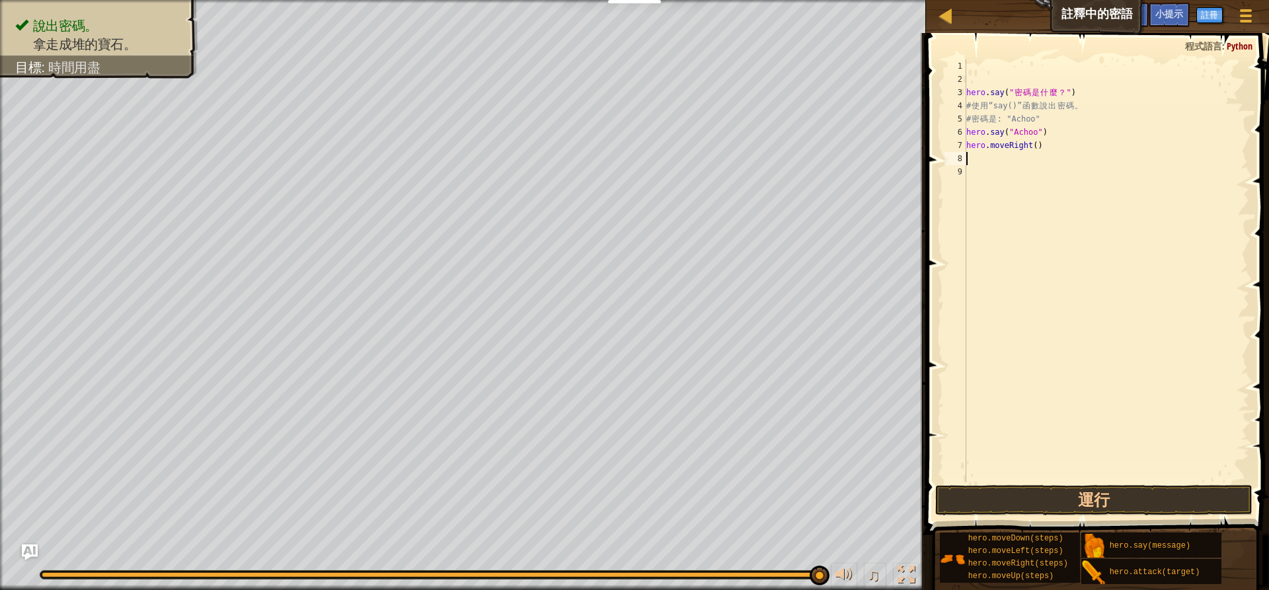
type textarea "h"
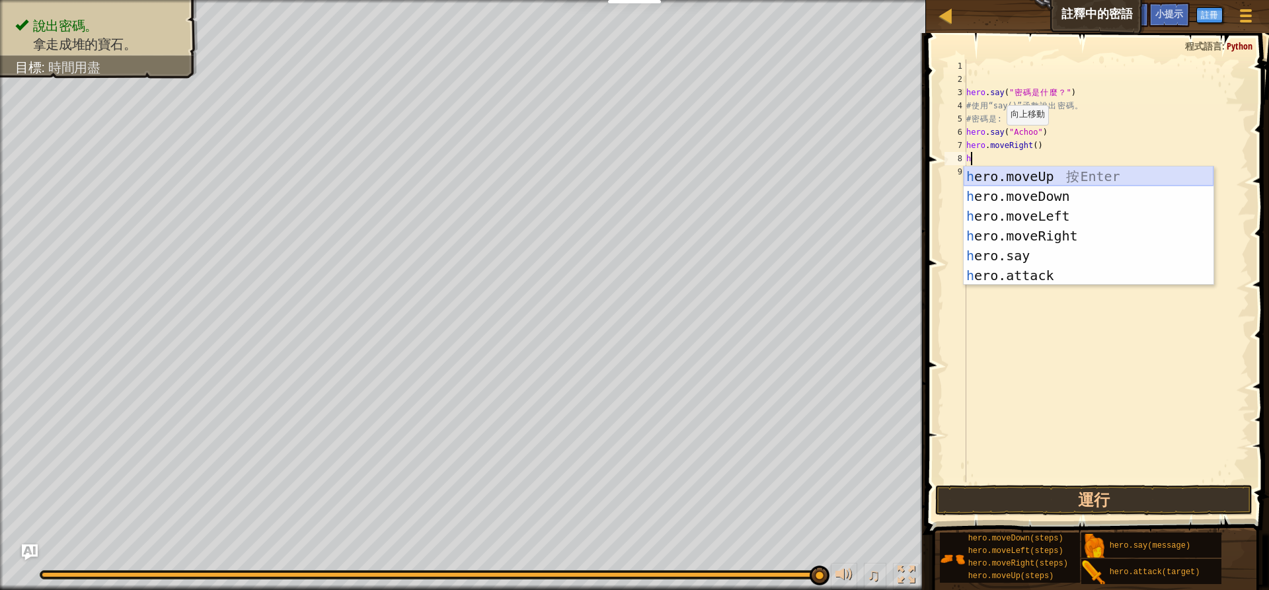
click at [1035, 168] on div "h ero.moveUp 按 Enter h ero.moveDown 按 Enter h ero.moveLeft 按 Enter h ero.moveRi…" at bounding box center [1089, 246] width 250 height 159
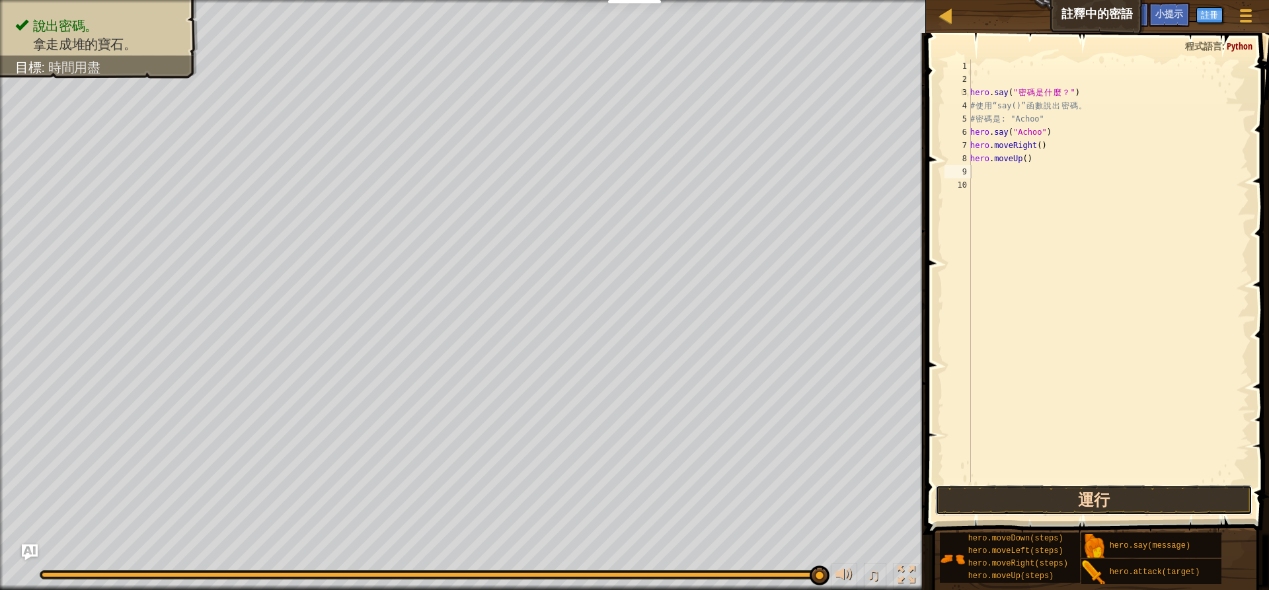
click at [1047, 508] on button "運行" at bounding box center [1093, 500] width 317 height 30
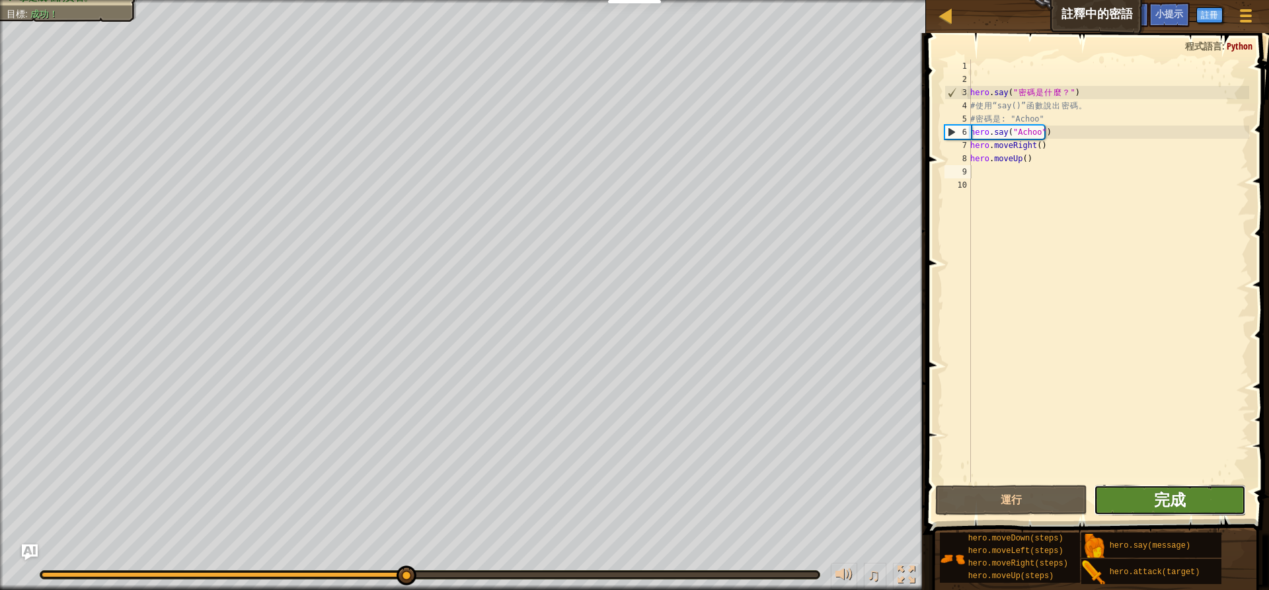
click at [1154, 492] on button "完成" at bounding box center [1170, 500] width 152 height 30
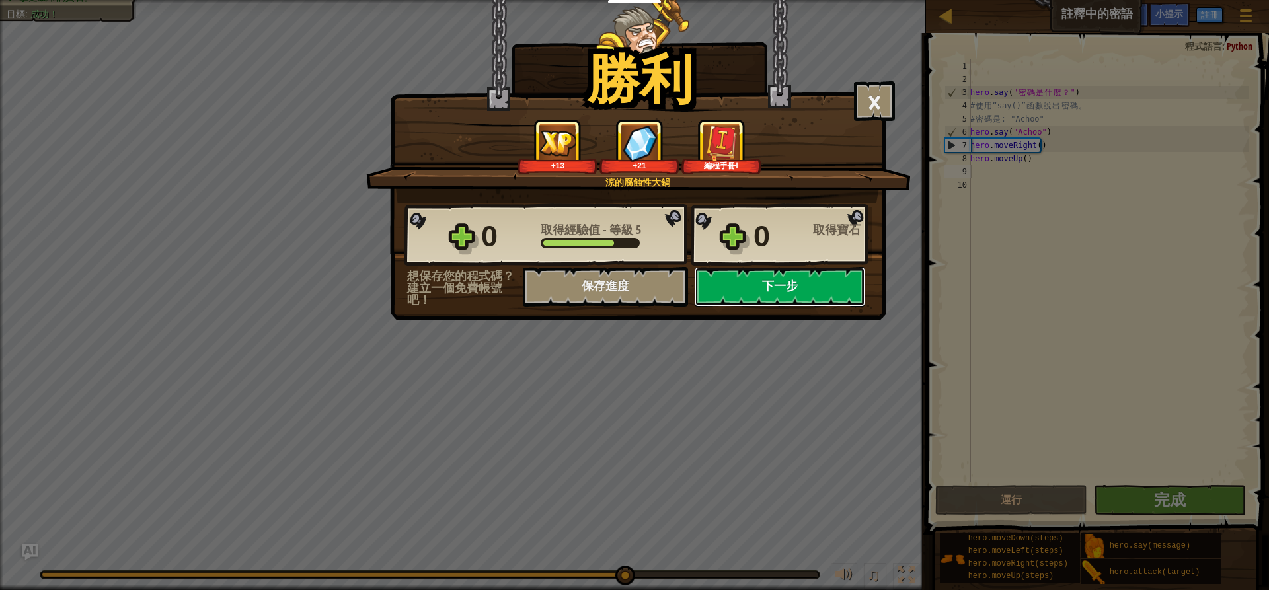
click at [731, 288] on button "下一步" at bounding box center [780, 287] width 171 height 40
select select "zh-HANT"
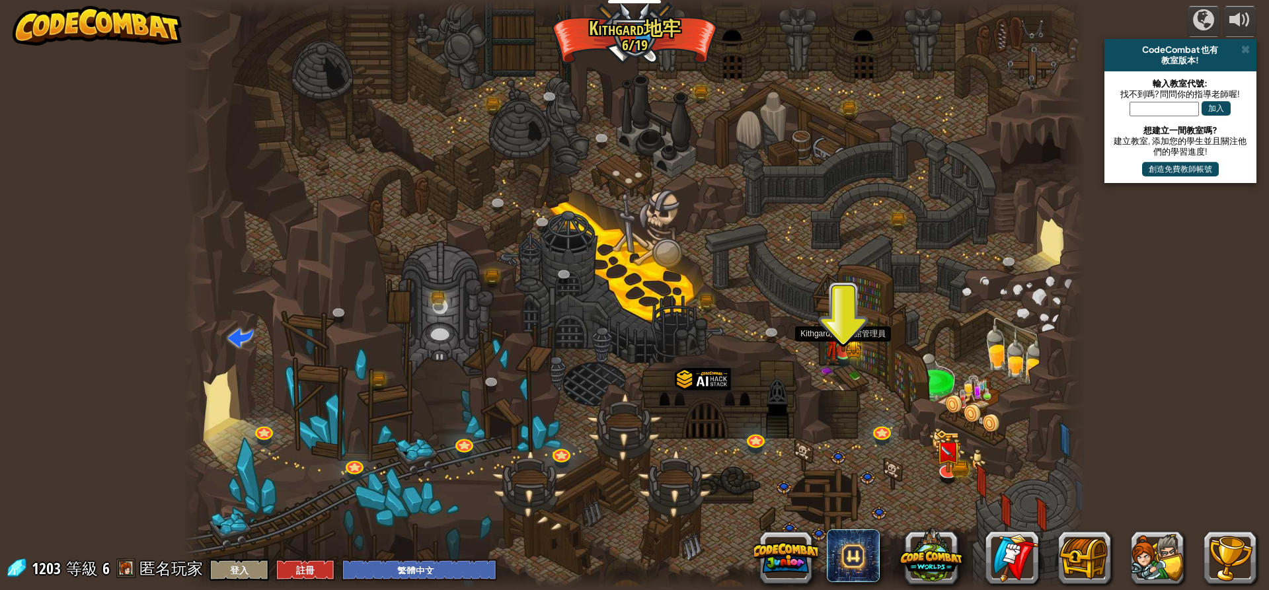
click at [847, 333] on img at bounding box center [844, 326] width 24 height 53
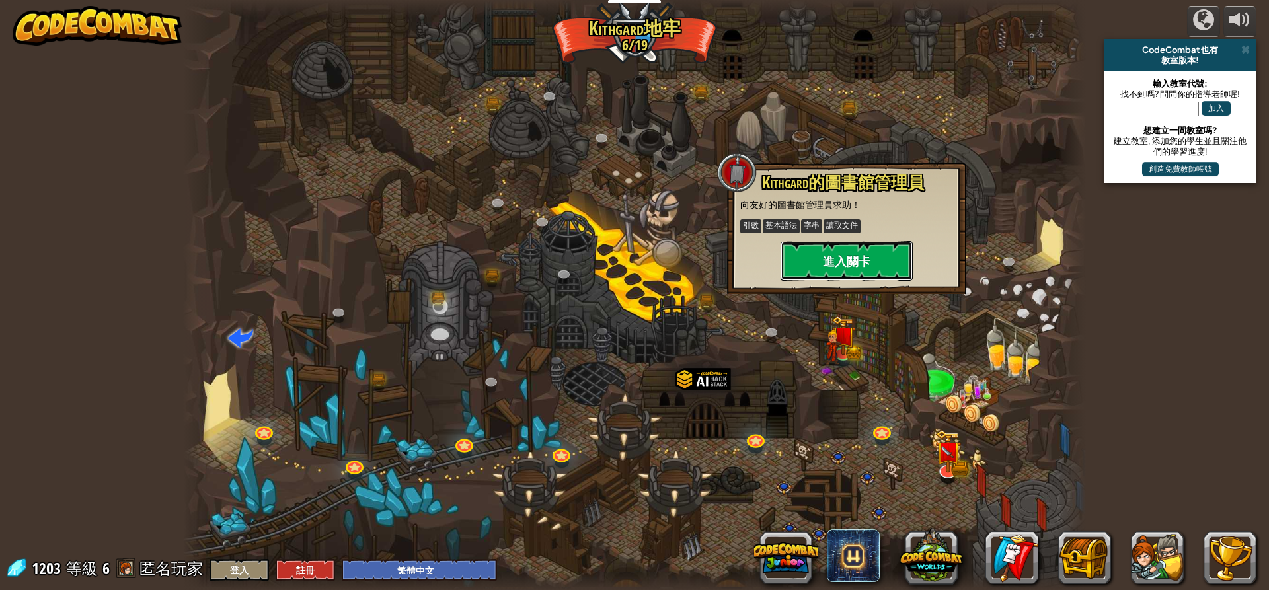
click at [828, 266] on button "進入關卡" at bounding box center [847, 261] width 132 height 40
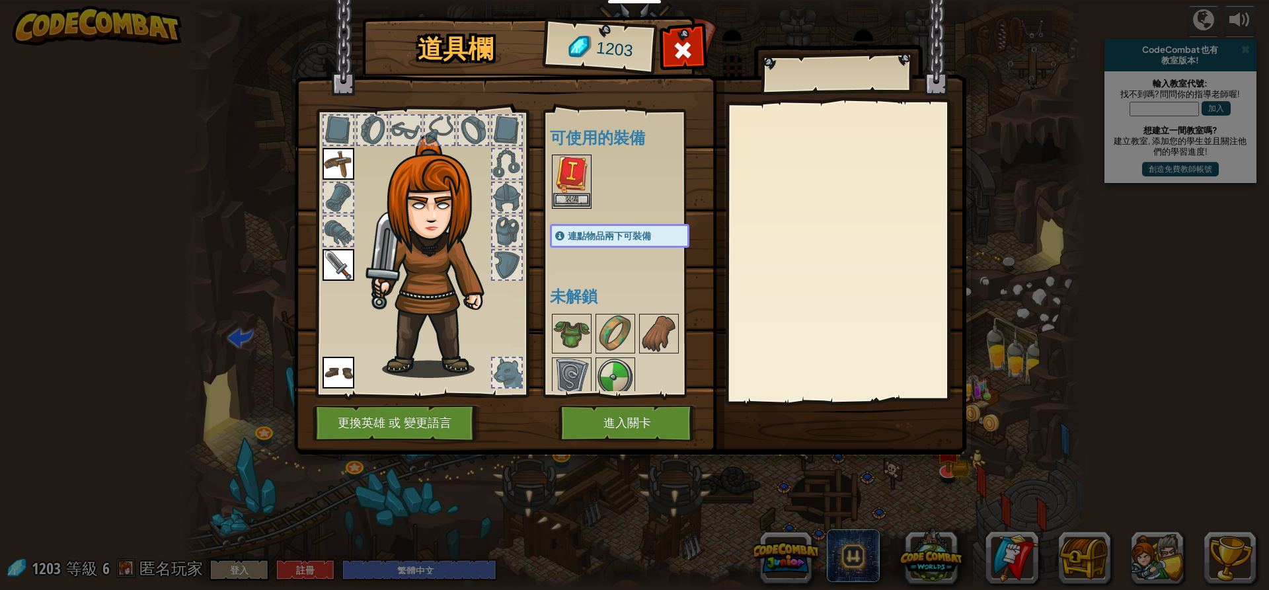
click at [573, 167] on img at bounding box center [571, 174] width 37 height 37
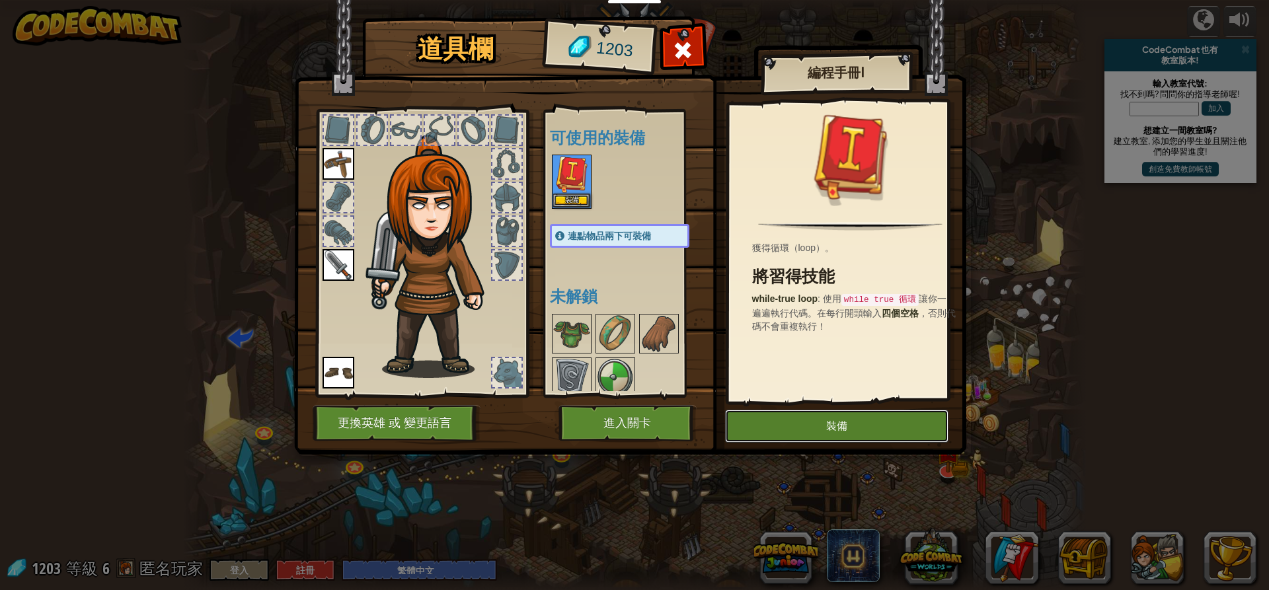
click at [809, 441] on button "裝備" at bounding box center [836, 426] width 223 height 33
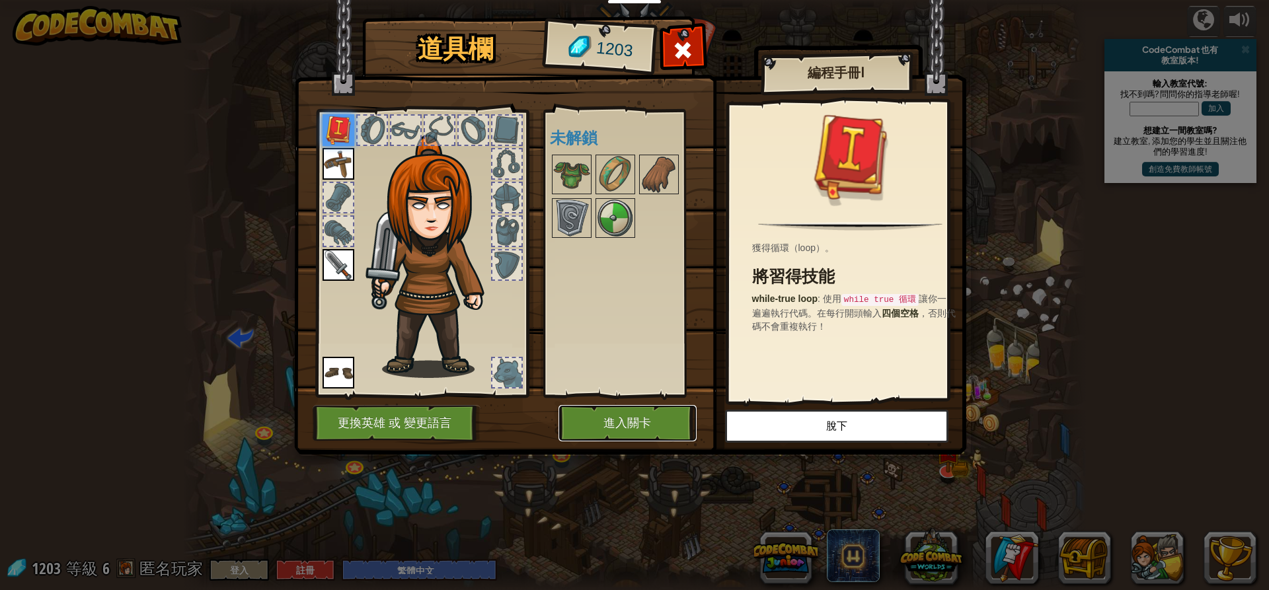
click at [637, 413] on button "進入關卡" at bounding box center [628, 423] width 138 height 36
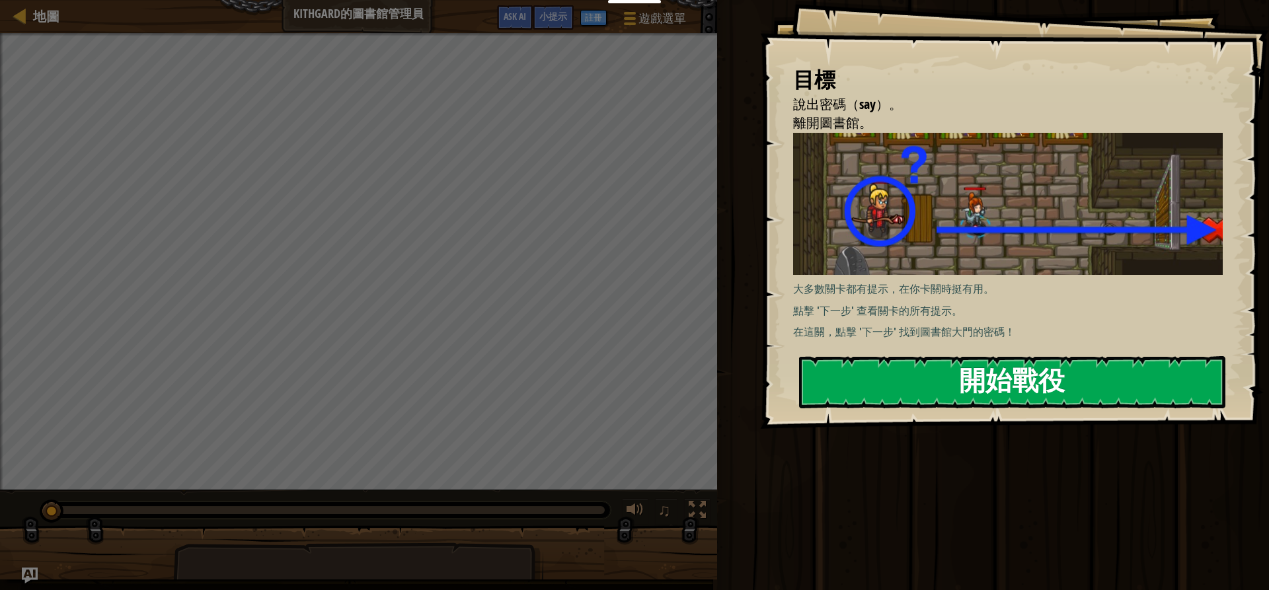
click at [859, 375] on button "開始戰役" at bounding box center [1012, 382] width 426 height 52
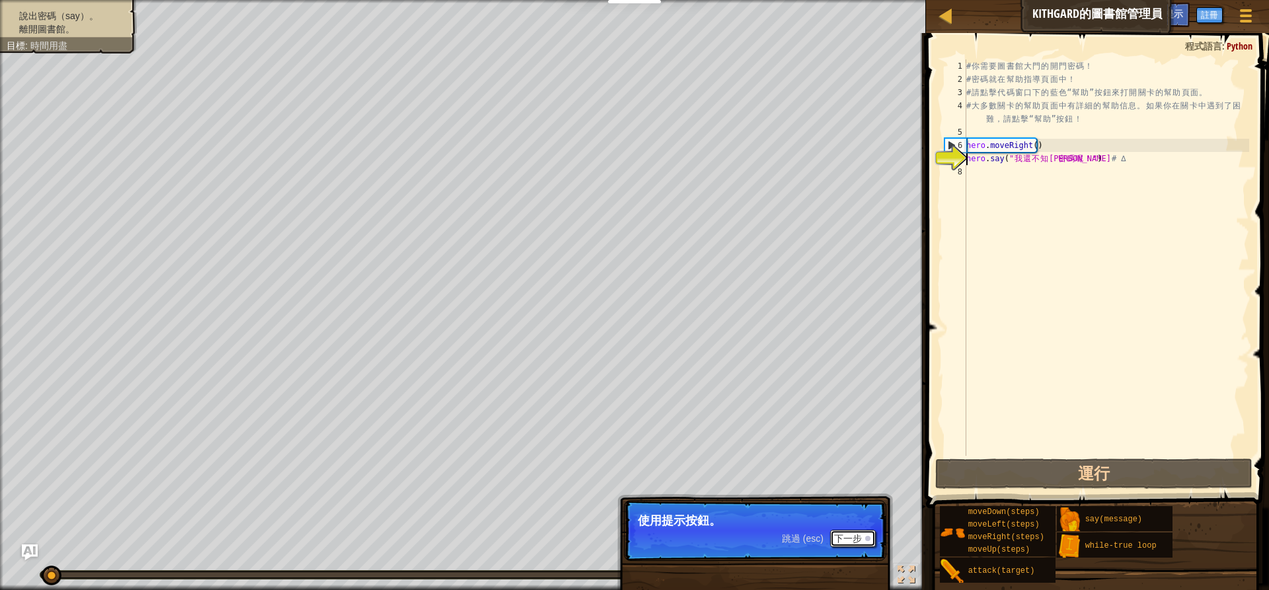
click at [834, 535] on button "下一步" at bounding box center [853, 538] width 46 height 17
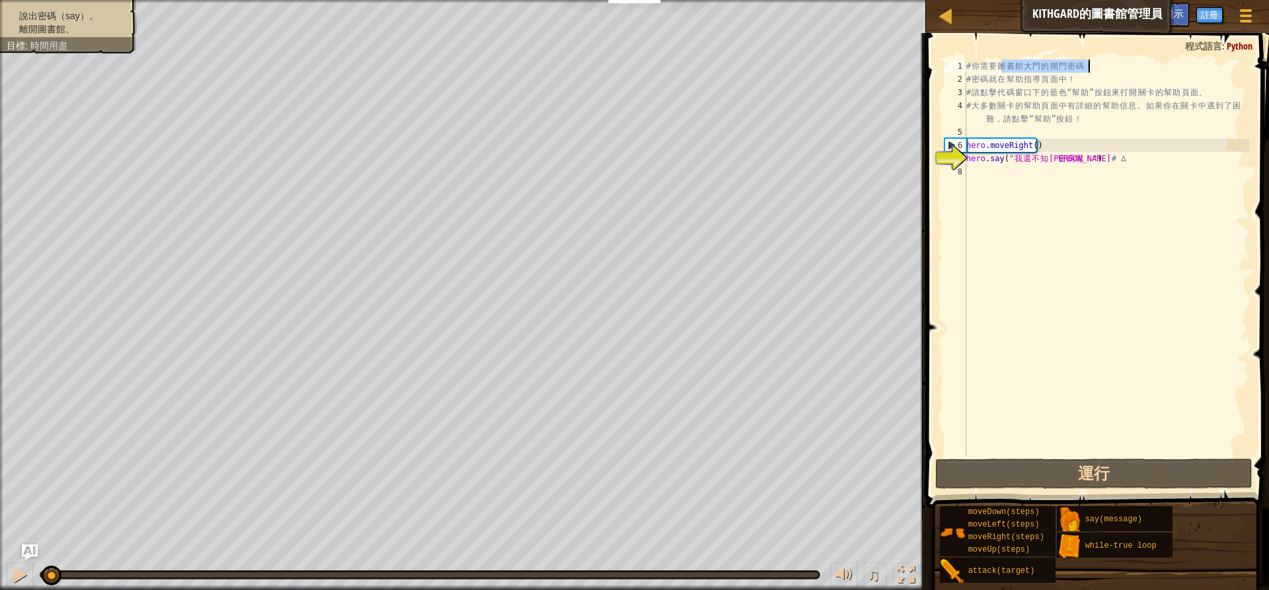
drag, startPoint x: 1002, startPoint y: 67, endPoint x: 1106, endPoint y: 63, distance: 103.8
click at [1105, 63] on div "# 你 需 要 圖 書 館 大 門 的 開 門 密 碼 ！ # 密 碼 就 在 幫 助 指 導 頁 面 中 ！ # 請 點 擊 代 碼 窗 口 下 的 藍 色…" at bounding box center [1107, 270] width 286 height 423
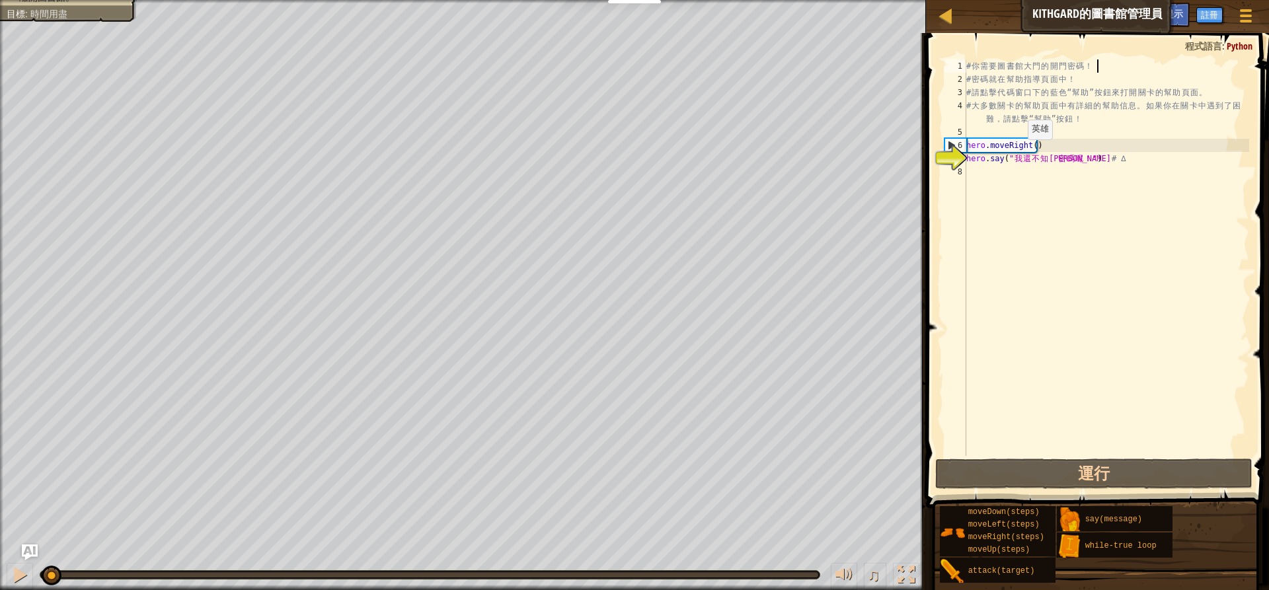
click at [1017, 153] on div "# 你 需 要 圖 書 館 大 門 的 開 門 密 碼 ！ # 密 碼 就 在 幫 助 指 導 頁 面 中 ！ # 請 點 擊 代 碼 窗 口 下 的 藍 色…" at bounding box center [1107, 270] width 286 height 423
click at [1019, 146] on div "# 你 需 要 圖 書 館 大 門 的 開 門 密 碼 ！ # 密 碼 就 在 幫 助 指 導 頁 面 中 ！ # 請 點 擊 代 碼 窗 口 下 的 藍 色…" at bounding box center [1107, 270] width 286 height 423
type textarea "hero.moveRight()"
click at [1030, 175] on div "# 你 需 要 圖 書 館 大 門 的 開 門 密 碼 ！ # 密 碼 就 在 幫 助 指 導 頁 面 中 ！ # 請 點 擊 代 碼 窗 口 下 的 藍 色…" at bounding box center [1107, 270] width 286 height 423
click at [1078, 161] on div "# 你 需 要 圖 書 館 大 門 的 開 門 密 碼 ！ # 密 碼 就 在 幫 助 指 導 頁 面 中 ！ # 請 點 擊 代 碼 窗 口 下 的 藍 色…" at bounding box center [1107, 270] width 286 height 423
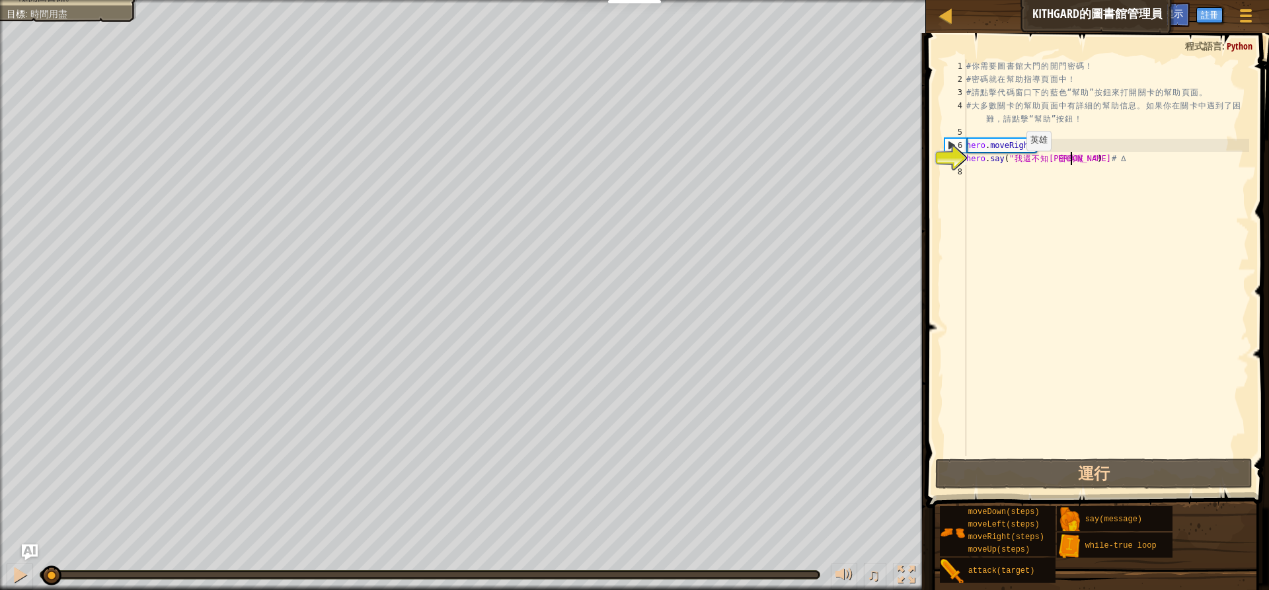
click at [1015, 164] on div "# 你 需 要 圖 書 館 大 門 的 開 門 密 碼 ！ # 密 碼 就 在 幫 助 指 導 頁 面 中 ！ # 請 點 擊 代 碼 窗 口 下 的 藍 色…" at bounding box center [1107, 270] width 286 height 423
click at [1028, 149] on div "# 你 需 要 圖 書 館 大 門 的 開 門 密 碼 ！ # 密 碼 就 在 幫 助 指 導 頁 面 中 ！ # 請 點 擊 代 碼 窗 口 下 的 藍 色…" at bounding box center [1107, 270] width 286 height 423
type textarea "hero.moveRight()"
click at [1052, 487] on button "運行" at bounding box center [1093, 474] width 317 height 30
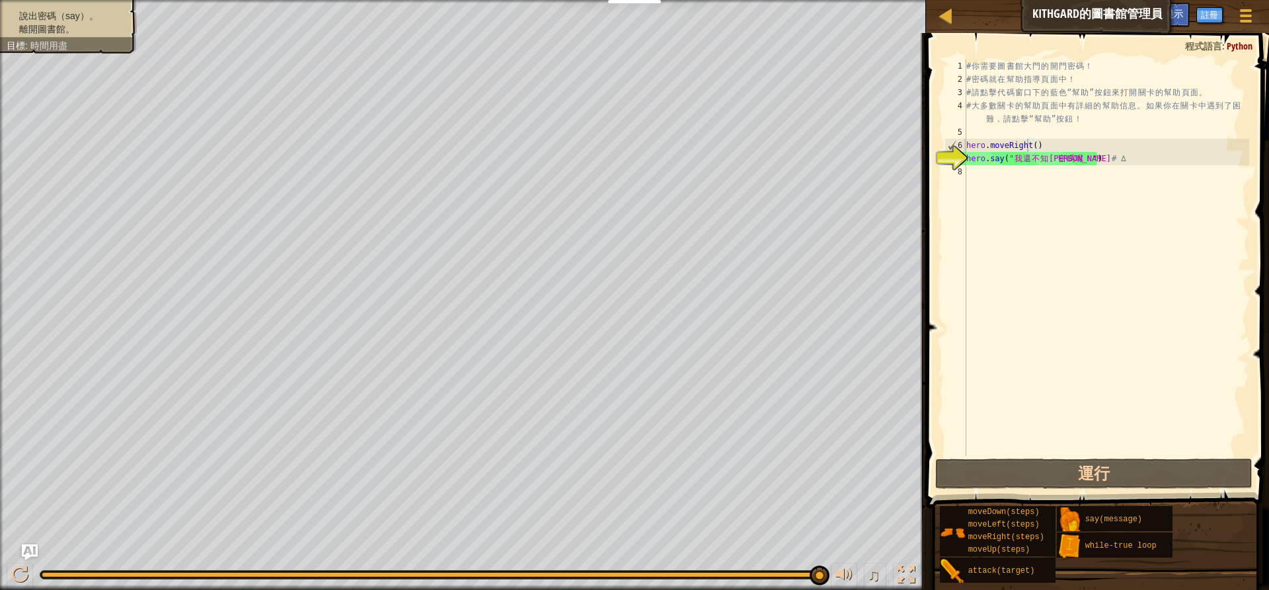
drag, startPoint x: 96, startPoint y: 8, endPoint x: 99, endPoint y: 22, distance: 14.8
click at [102, 22] on li "離開圖書館。" at bounding box center [67, 28] width 120 height 13
click at [1040, 216] on div "# 你 需 要 圖 書 館 大 門 的 開 門 密 碼 ！ # 密 碼 就 在 幫 助 指 導 頁 面 中 ！ # 請 點 擊 代 碼 窗 口 下 的 藍 色…" at bounding box center [1107, 270] width 286 height 423
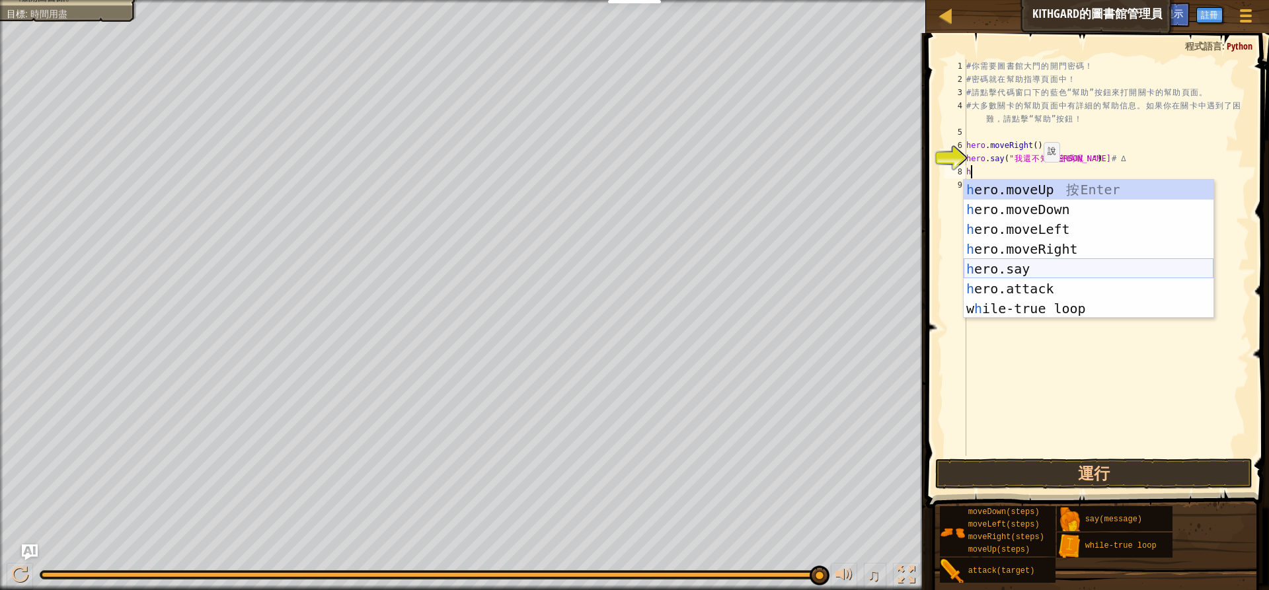
click at [1060, 267] on div "h ero.moveUp 按 Enter h ero.moveDown 按 Enter h ero.moveLeft 按 Enter h ero.moveRi…" at bounding box center [1089, 269] width 250 height 178
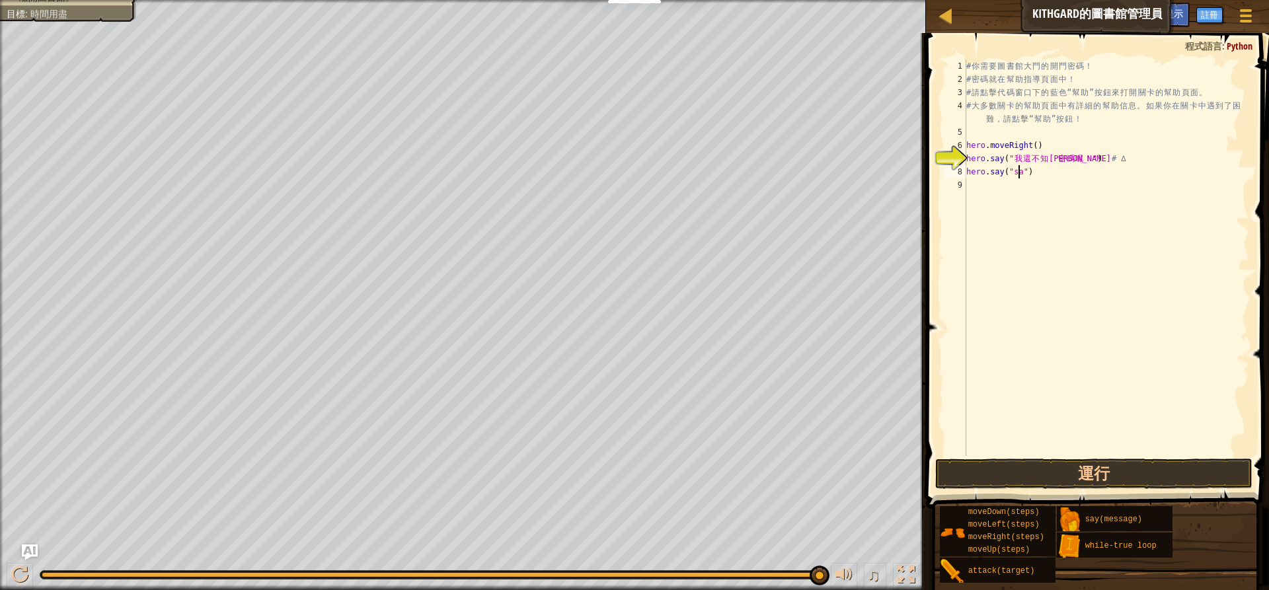
scroll to position [6, 5]
drag, startPoint x: 1046, startPoint y: 475, endPoint x: 1037, endPoint y: 470, distance: 10.7
click at [1042, 475] on button "運行" at bounding box center [1093, 474] width 317 height 30
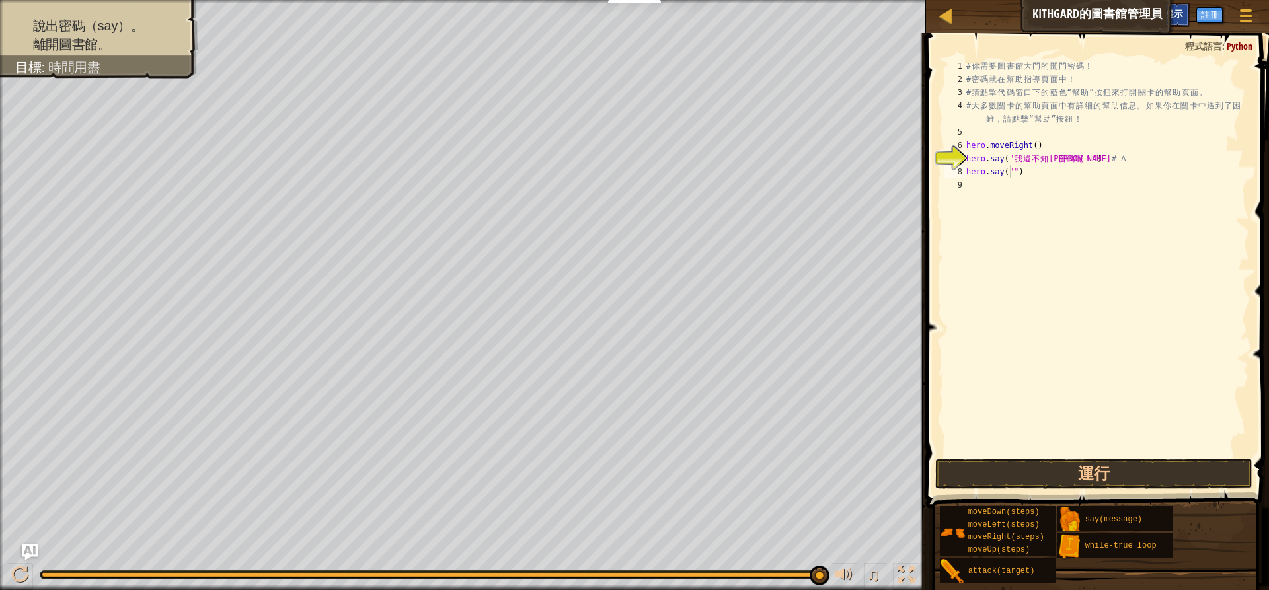
click at [1177, 15] on span "小提示" at bounding box center [1170, 13] width 28 height 13
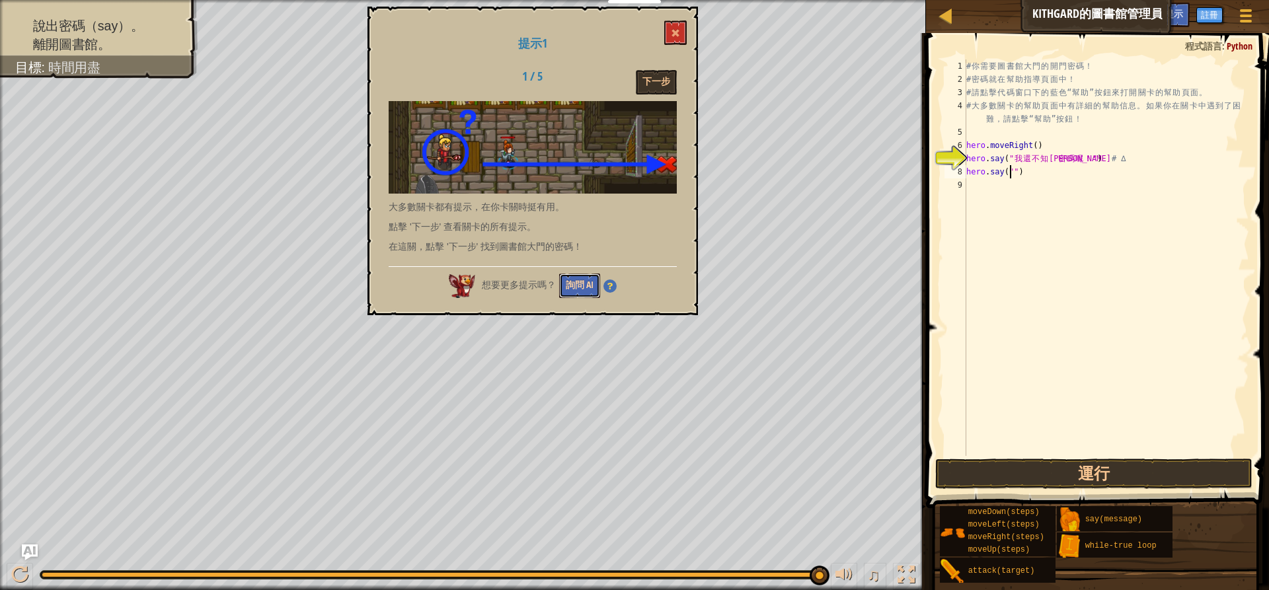
click at [578, 276] on button "詢問 AI" at bounding box center [579, 286] width 41 height 24
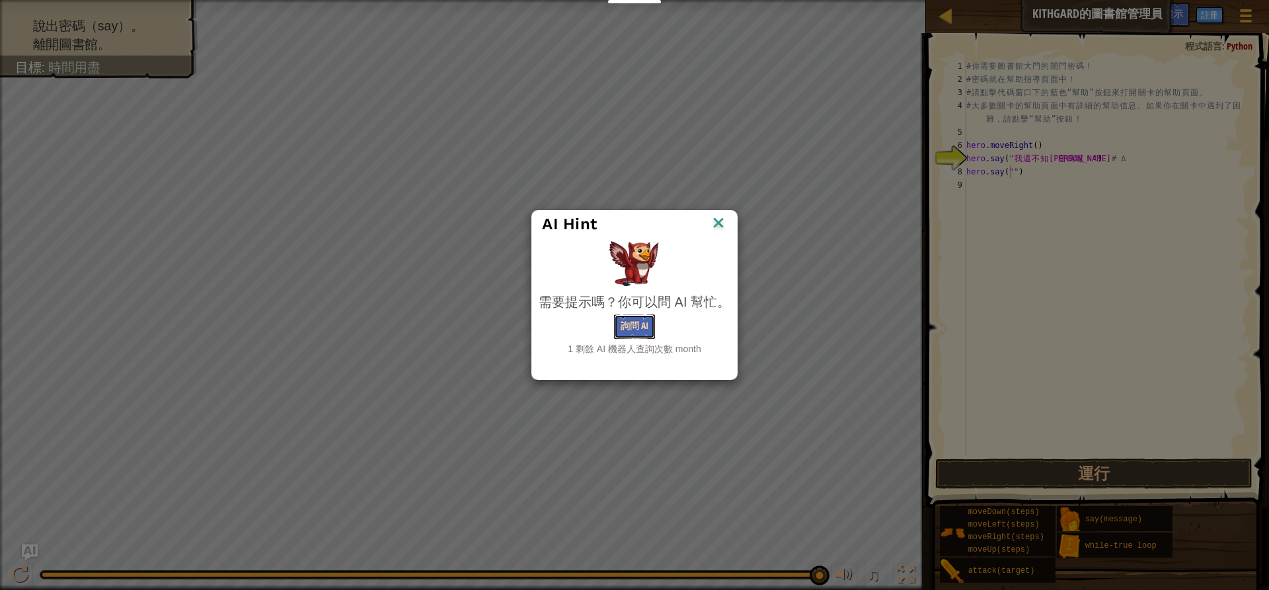
click at [631, 325] on button "詢問 AI" at bounding box center [634, 327] width 41 height 24
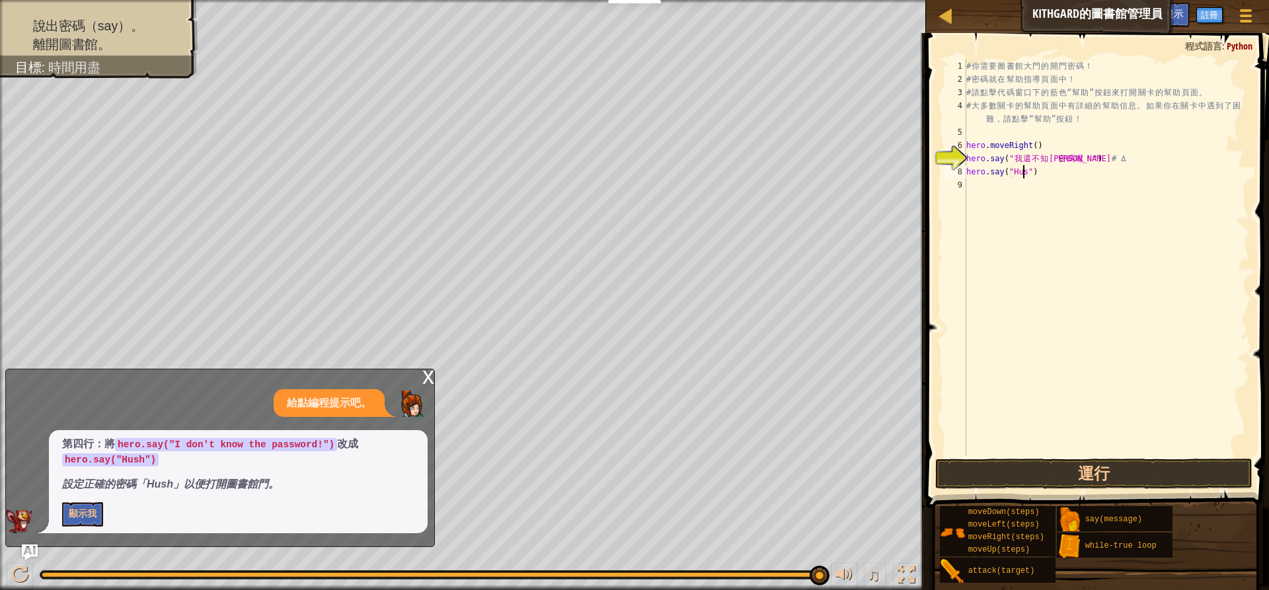
scroll to position [6, 5]
type textarea "hero.say("Hush")"
click at [1058, 468] on button "運行" at bounding box center [1093, 474] width 317 height 30
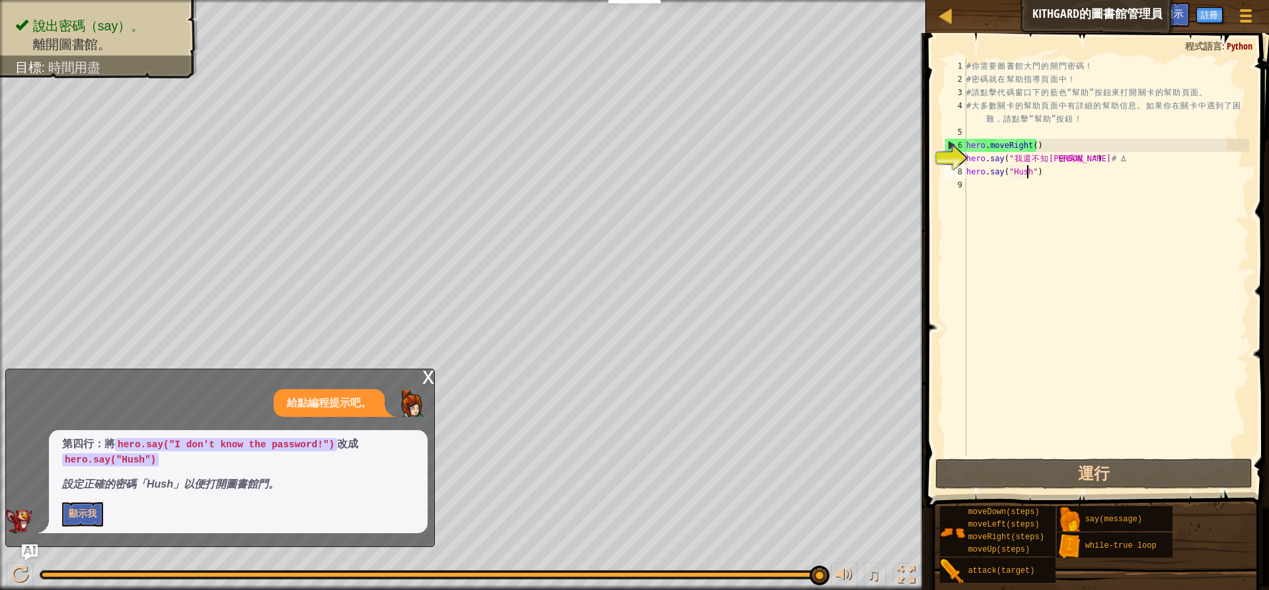
click at [1027, 186] on div "# 你 需 要 圖 書 館 大 門 的 開 門 密 碼 ！ # 密 碼 就 在 幫 助 指 導 頁 面 中 ！ # 請 點 擊 代 碼 窗 口 下 的 藍 色…" at bounding box center [1107, 270] width 286 height 423
type textarea "h"
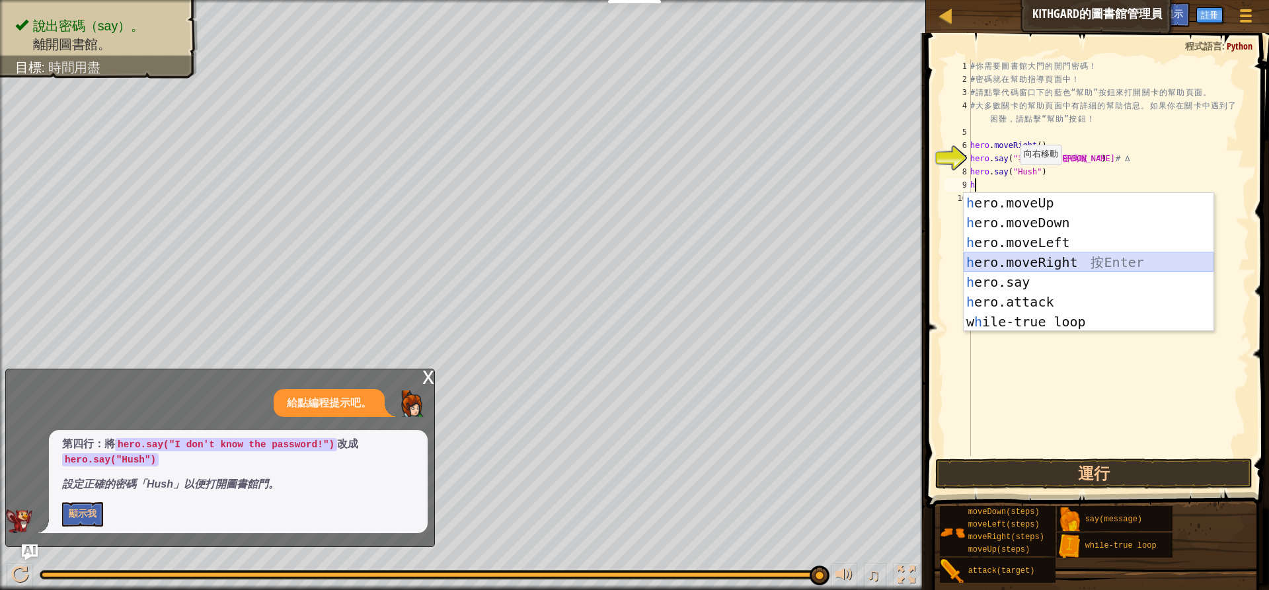
click at [1059, 260] on div "h ero.moveUp 按 Enter h ero.moveDown 按 Enter h ero.moveLeft 按 Enter h ero.moveRi…" at bounding box center [1089, 282] width 250 height 178
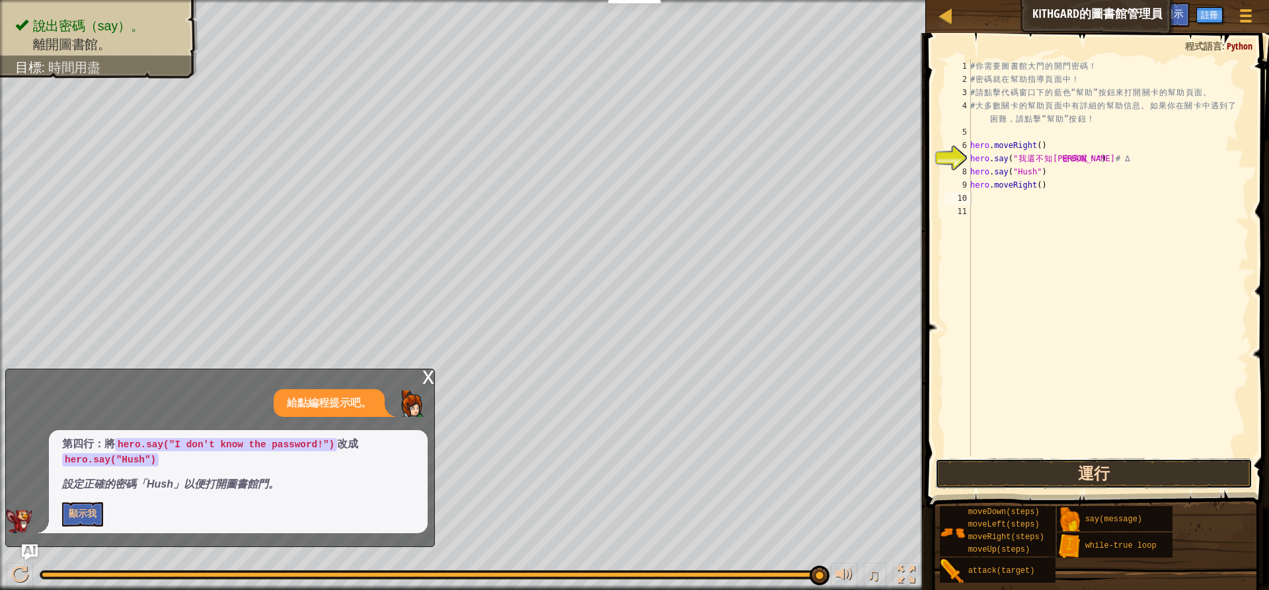
click at [1060, 473] on button "運行" at bounding box center [1093, 474] width 317 height 30
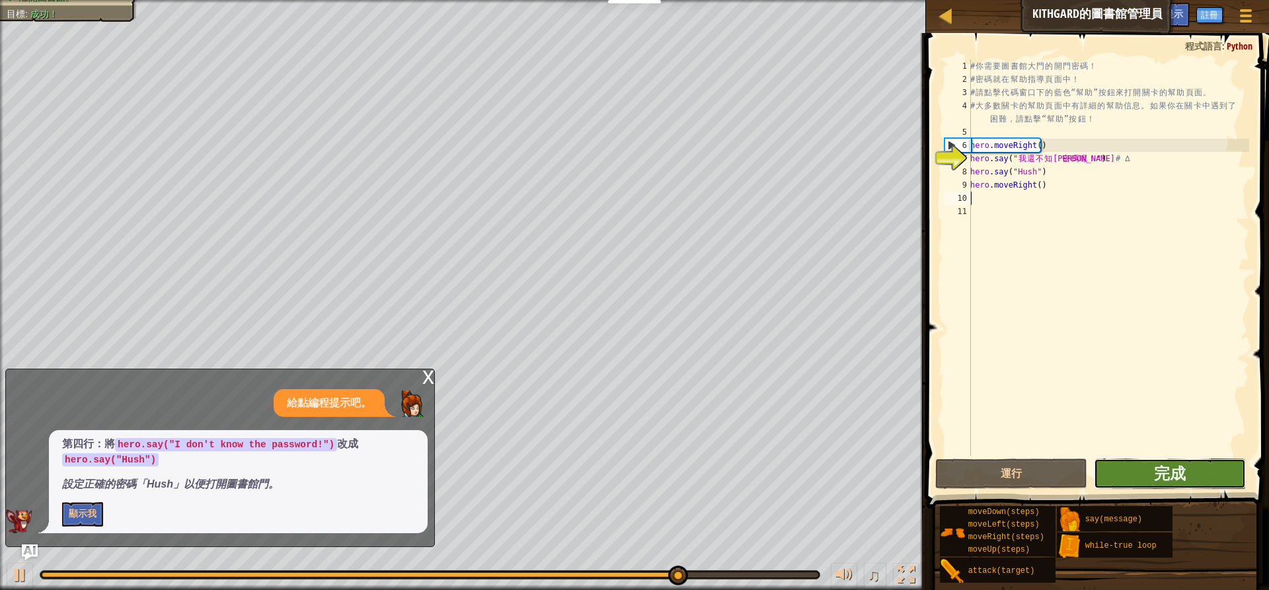
click at [1120, 470] on button "完成" at bounding box center [1170, 474] width 152 height 30
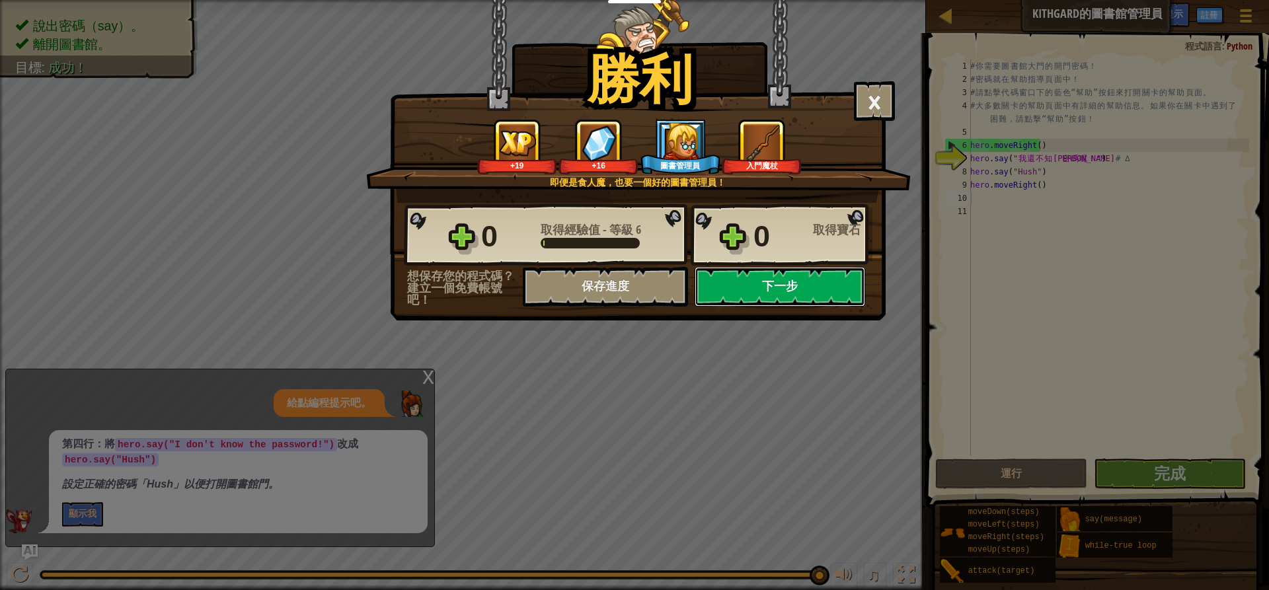
drag, startPoint x: 748, startPoint y: 278, endPoint x: 762, endPoint y: 297, distance: 23.7
click at [762, 297] on button "下一步" at bounding box center [780, 287] width 171 height 40
select select "zh-HANT"
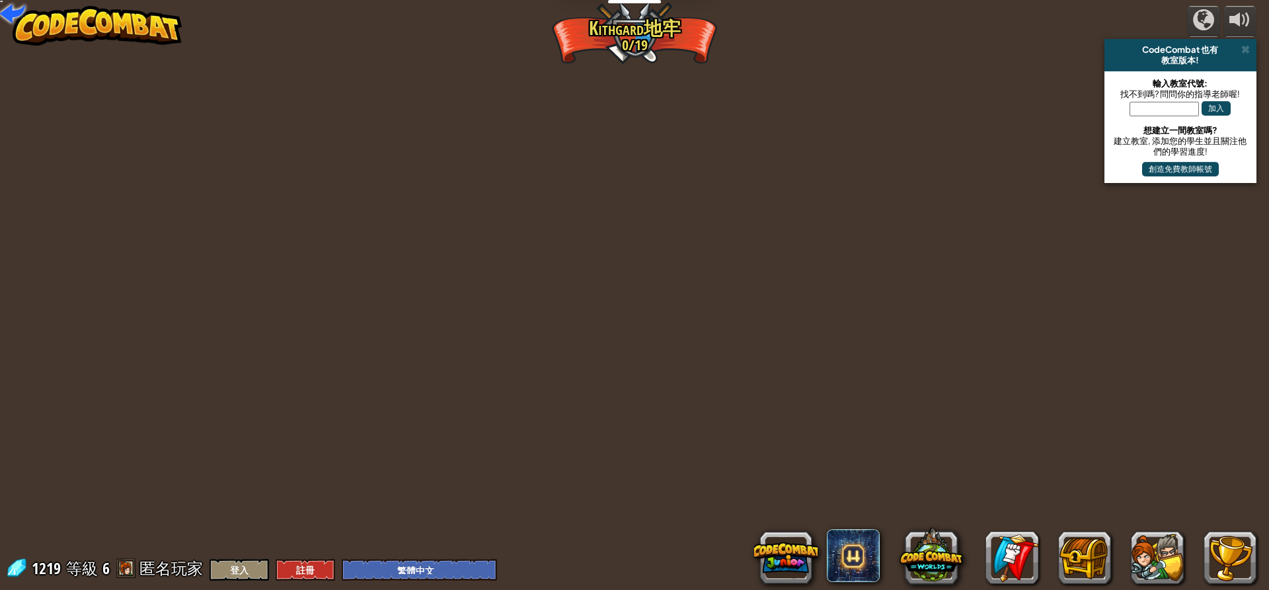
select select "zh-HANT"
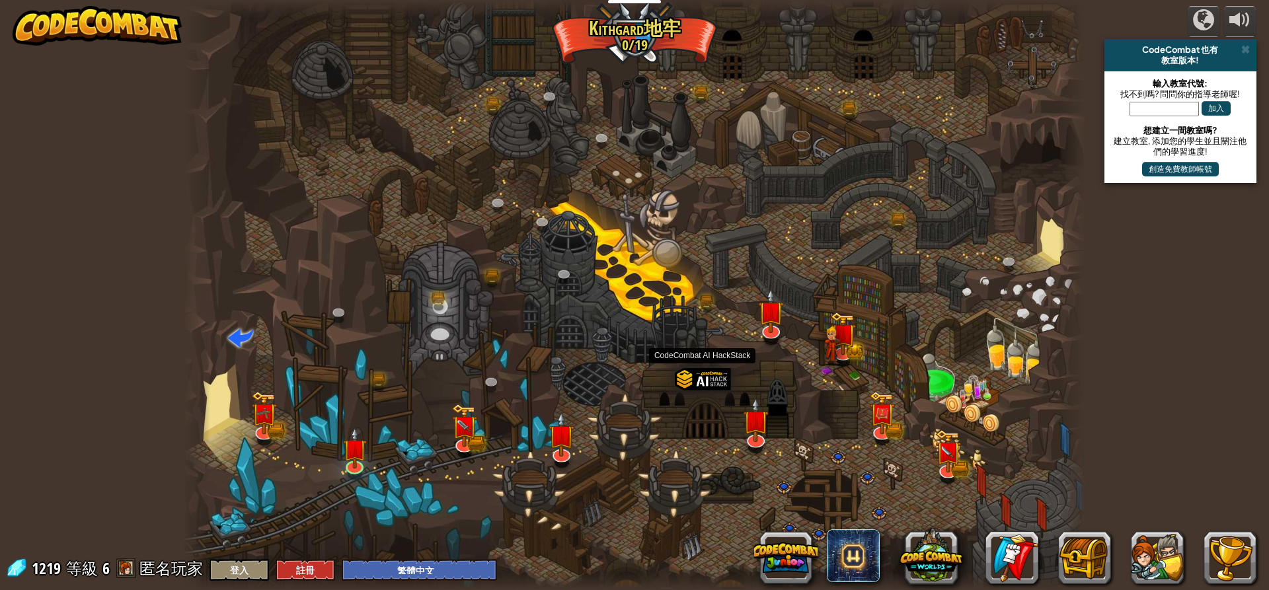
select select "zh-HANT"
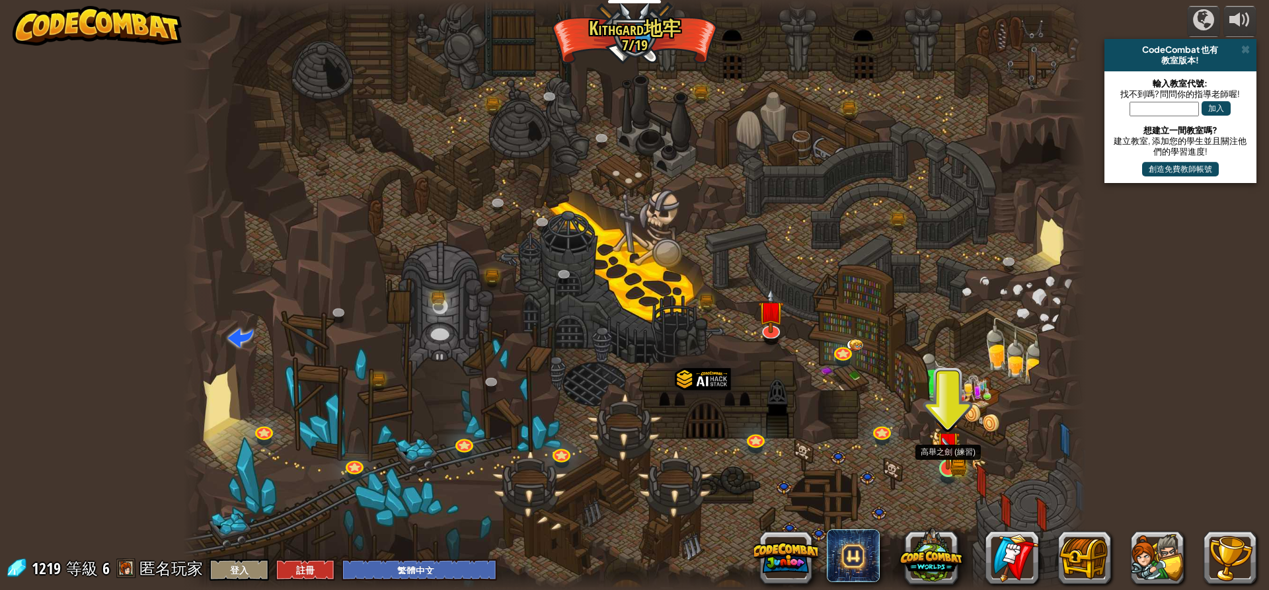
click at [943, 457] on img at bounding box center [948, 444] width 24 height 53
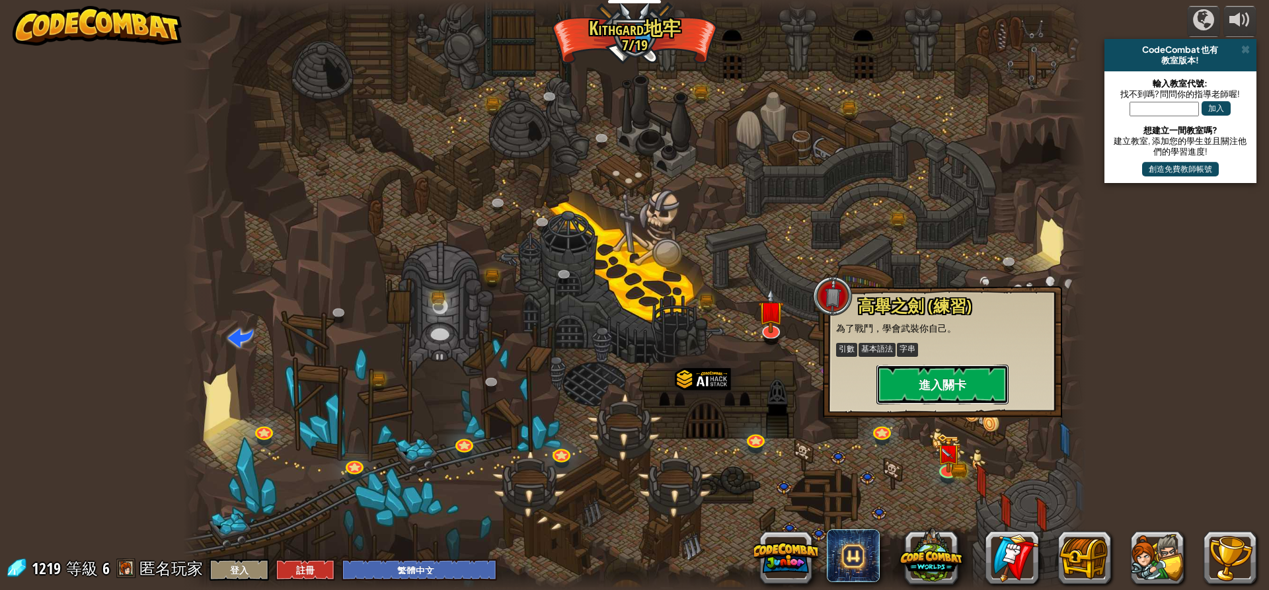
click at [947, 384] on button "進入關卡" at bounding box center [943, 385] width 132 height 40
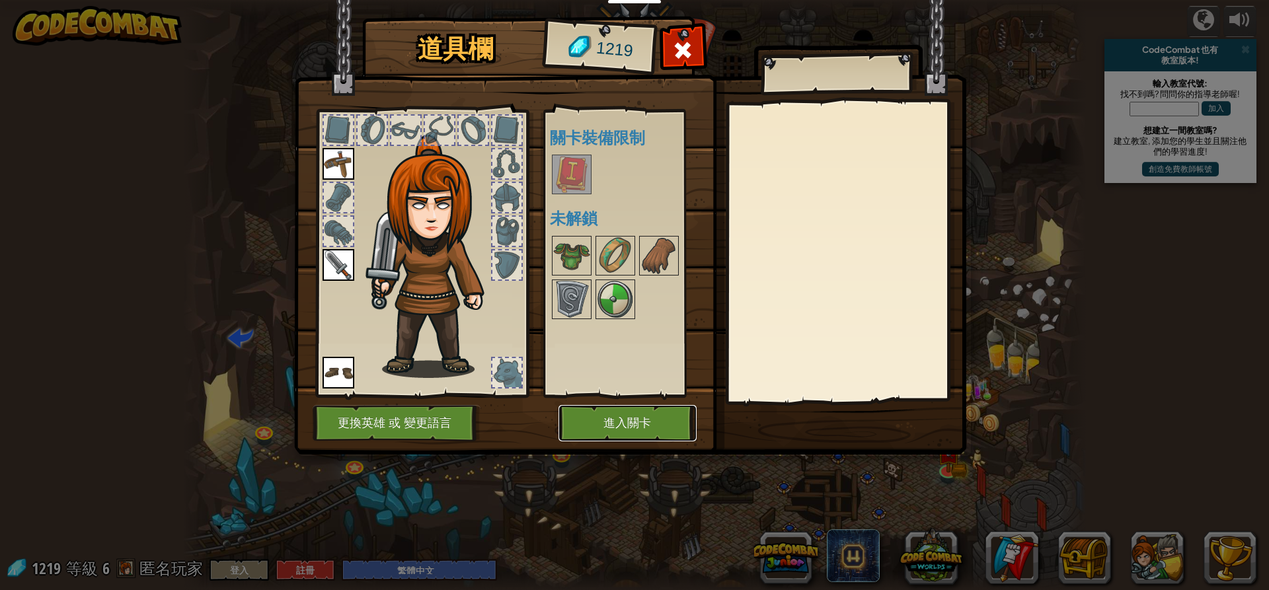
click at [619, 409] on button "進入關卡" at bounding box center [628, 423] width 138 height 36
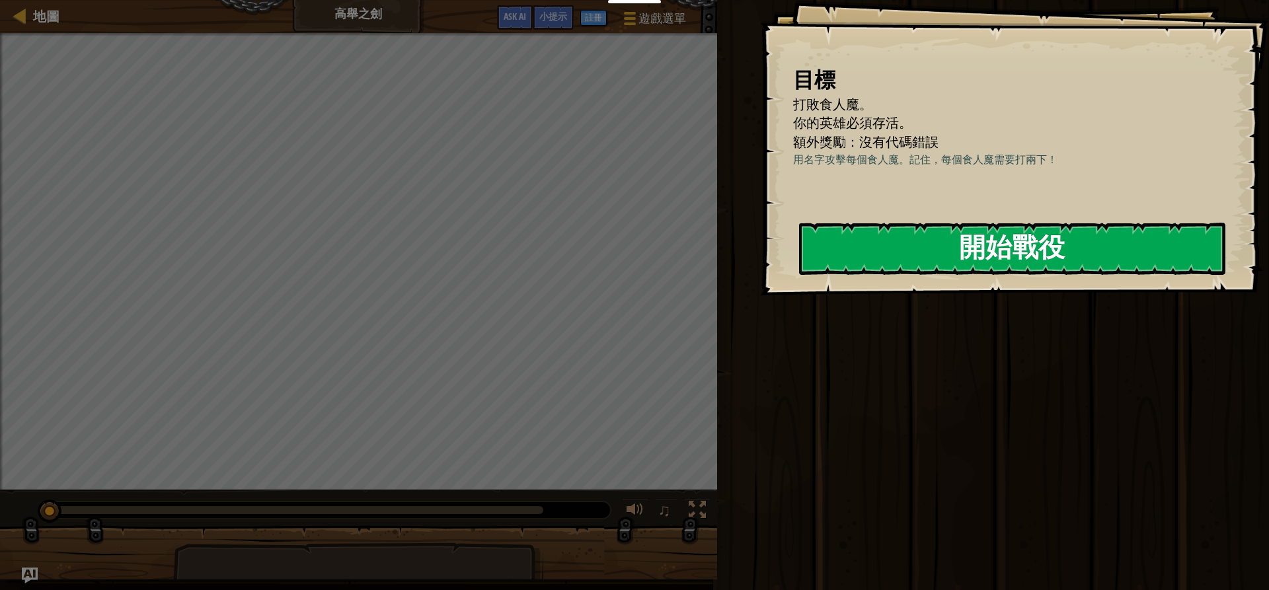
click at [989, 258] on button "開始戰役" at bounding box center [1012, 249] width 426 height 52
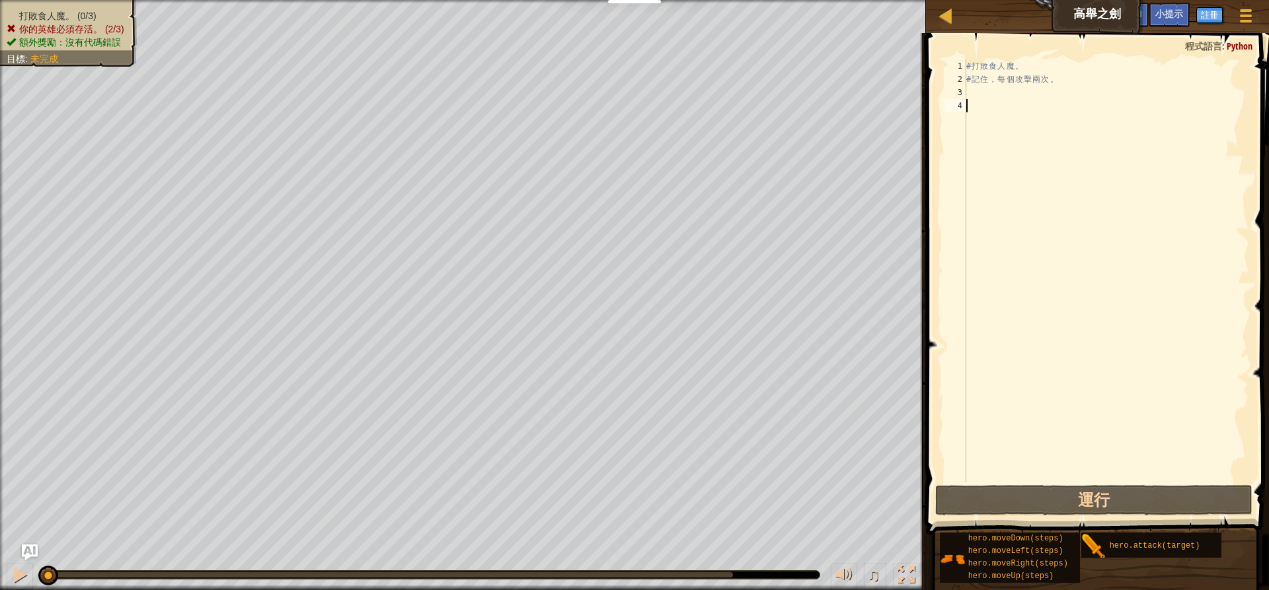
type textarea "h"
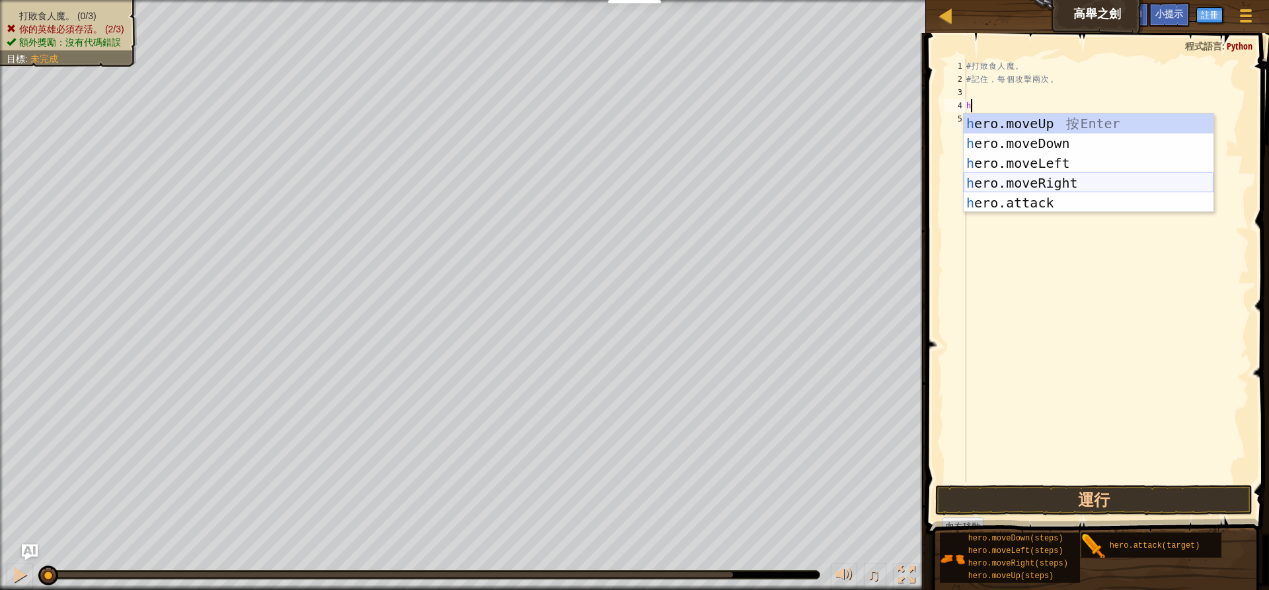
click at [1031, 177] on div "h ero.moveUp 按 Enter h ero.moveDown 按 Enter h ero.moveLeft 按 Enter h ero.moveRi…" at bounding box center [1089, 183] width 250 height 139
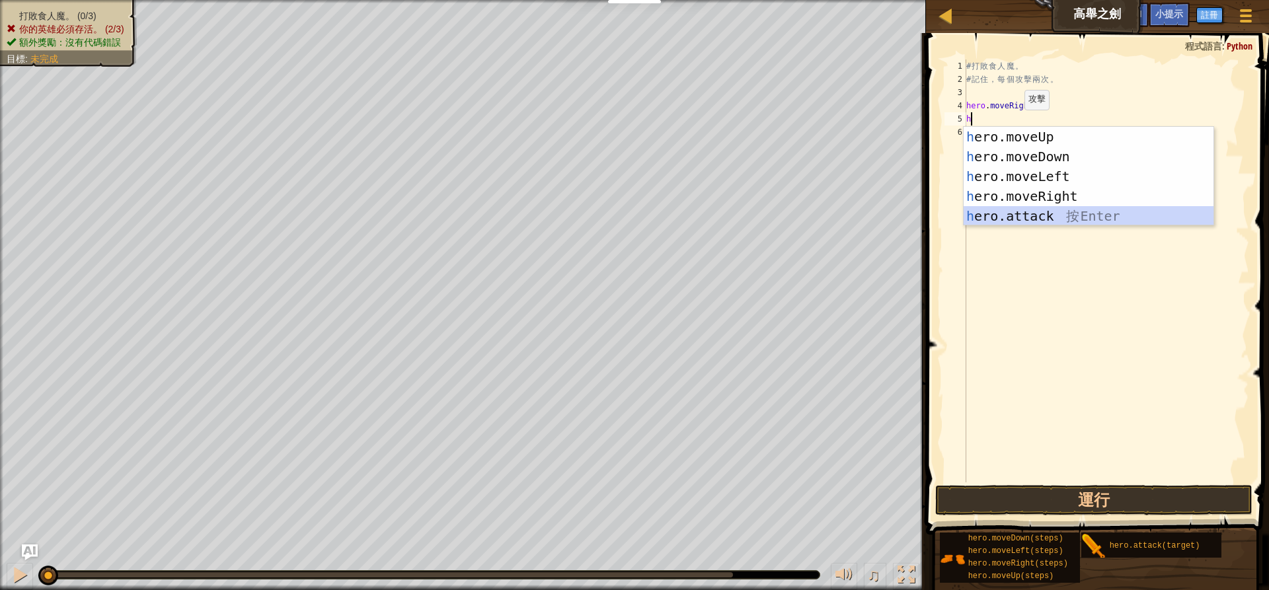
click at [1027, 222] on div "h ero.moveUp 按 Enter h ero.moveDown 按 Enter h ero.moveLeft 按 Enter h ero.moveRi…" at bounding box center [1089, 196] width 250 height 139
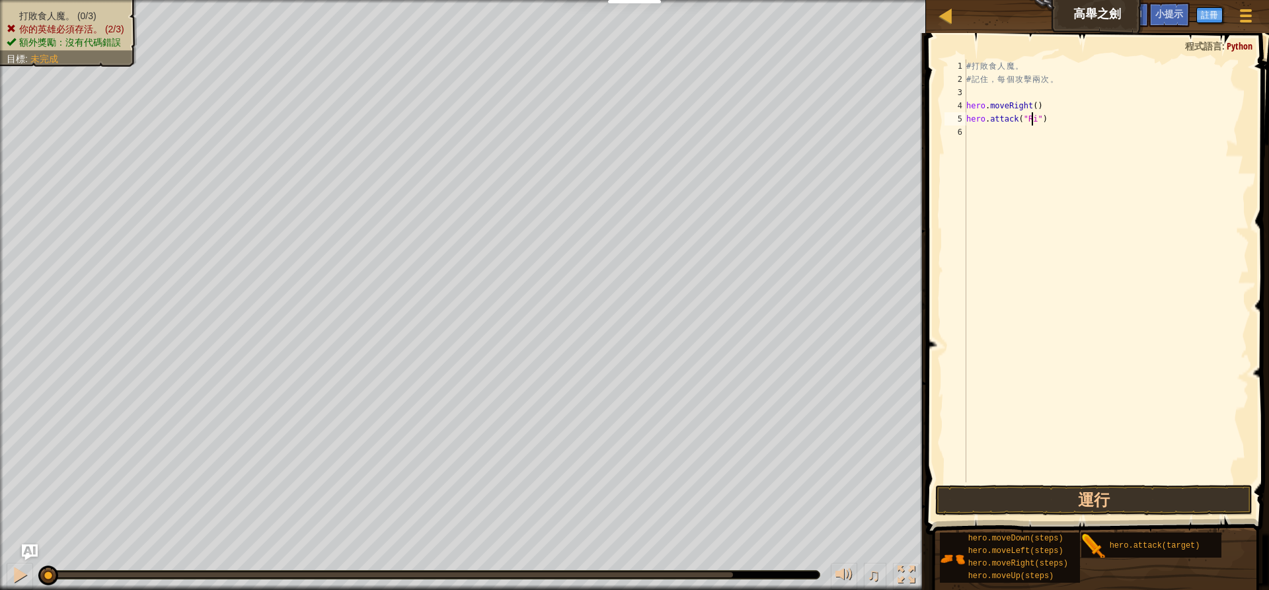
scroll to position [6, 5]
click at [1030, 120] on div "# 打 敗 食 人 魔 。 # 記 住 ， 每 個 攻 擊 兩 次 。 hero . moveRight ( ) hero . attack ( "Rig" )" at bounding box center [1107, 284] width 286 height 450
type textarea "hero.attack("Rig")"
click at [1014, 122] on div "# 打 敗 食 人 魔 。 # 記 住 ， 每 個 攻 擊 兩 次 。 hero . moveRight ( ) hero . attack ( "Rig" )" at bounding box center [1107, 284] width 286 height 450
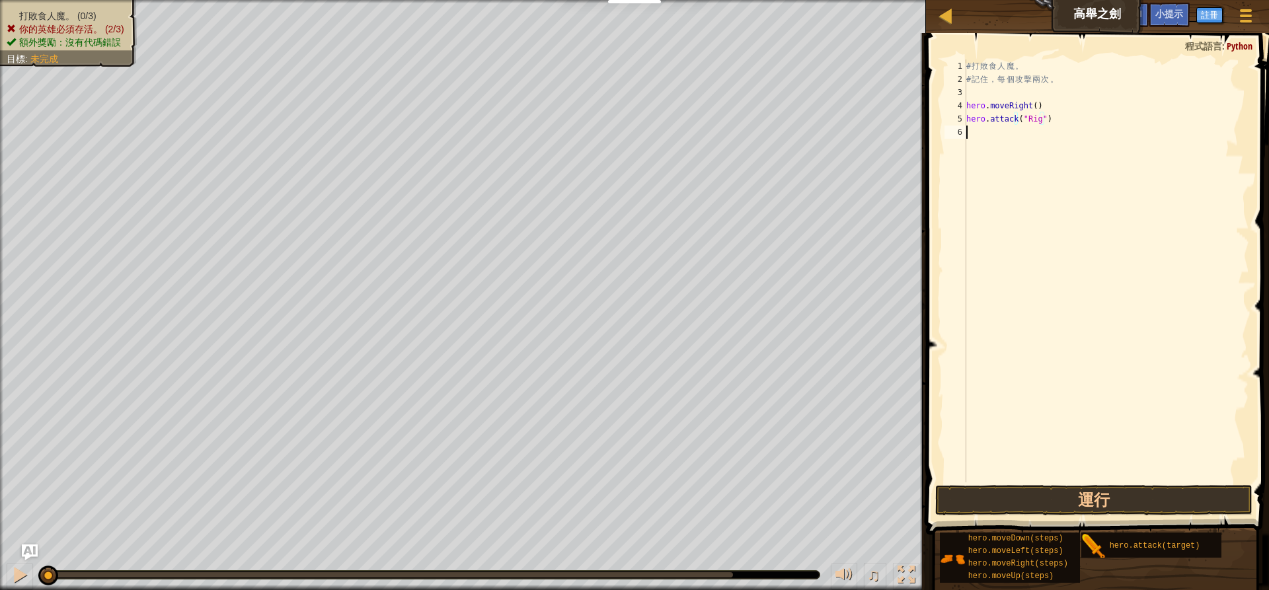
click at [1009, 134] on div "# 打 敗 食 人 魔 。 # 記 住 ， 每 個 攻 擊 兩 次 。 hero . moveRight ( ) hero . attack ( "Rig" )" at bounding box center [1107, 284] width 286 height 450
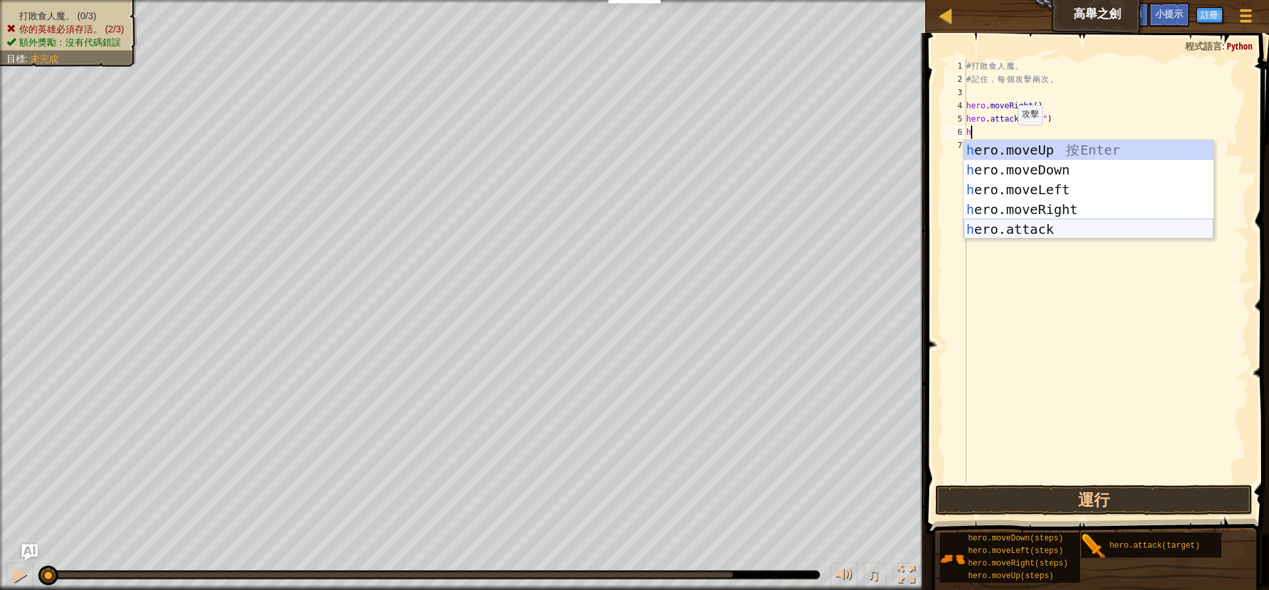
click at [1025, 223] on div "h ero.moveUp 按 Enter h ero.moveDown 按 Enter h ero.moveLeft 按 Enter h ero.moveRi…" at bounding box center [1089, 209] width 250 height 139
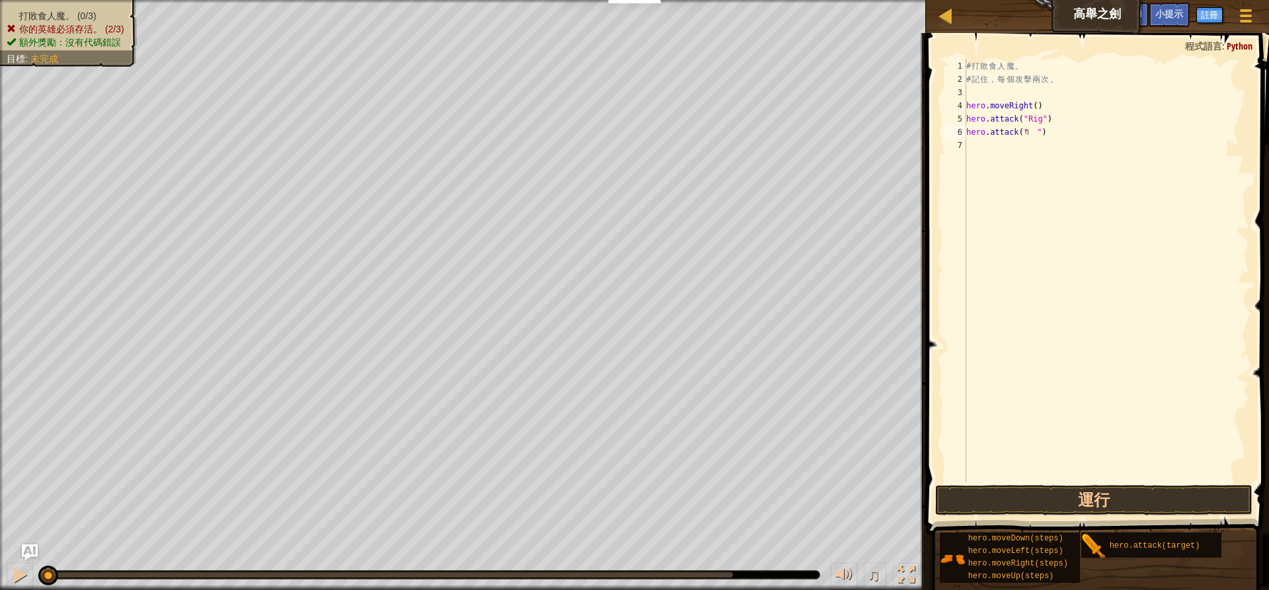
scroll to position [0, 0]
type textarea "ㄕ"
click at [1030, 132] on div "# 打 敗 食 人 魔 。 # 記 住 ， 每 個 攻 擊 兩 次 。 hero . moveRight ( ) hero . attack ( "Rig" …" at bounding box center [1107, 284] width 286 height 450
click at [1037, 134] on div "# 打 敗 食 人 魔 。 # 記 住 ， 每 個 攻 擊 兩 次 。 hero . moveRight ( ) hero . attack ( "Rig" …" at bounding box center [1107, 284] width 286 height 450
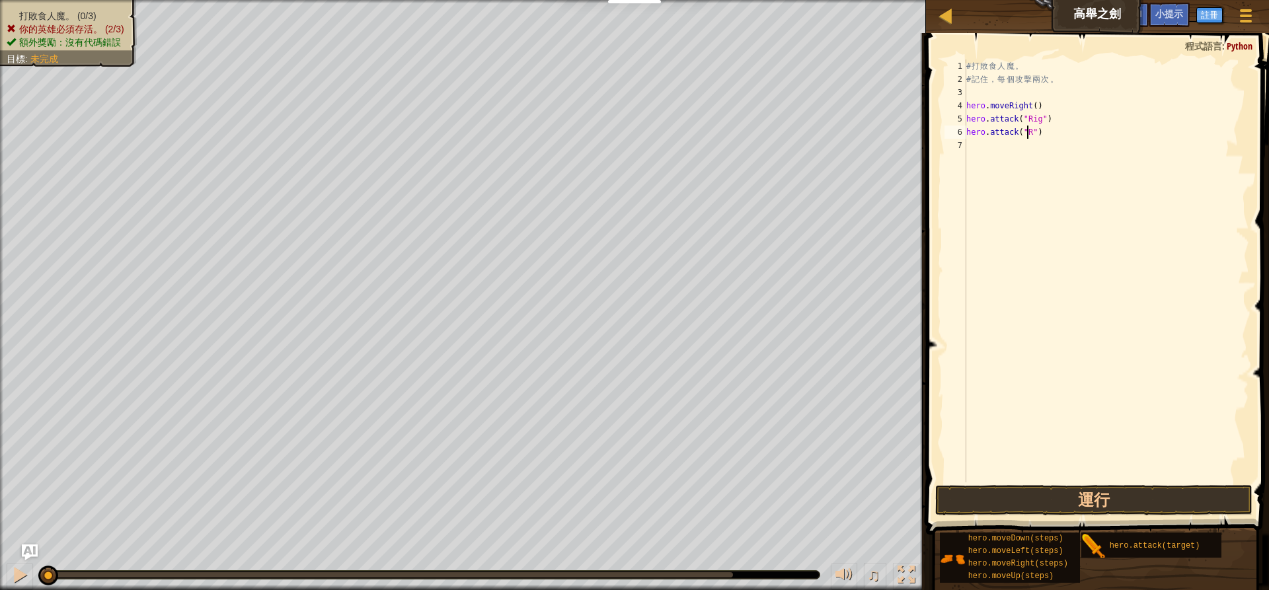
scroll to position [6, 5]
type textarea "hero.attack("Rig")"
click at [1017, 148] on div "# 打 敗 食 人 魔 。 # 記 住 ， 每 個 攻 擊 兩 次 。 hero . moveRight ( ) hero . attack ( "Rig" …" at bounding box center [1107, 284] width 286 height 450
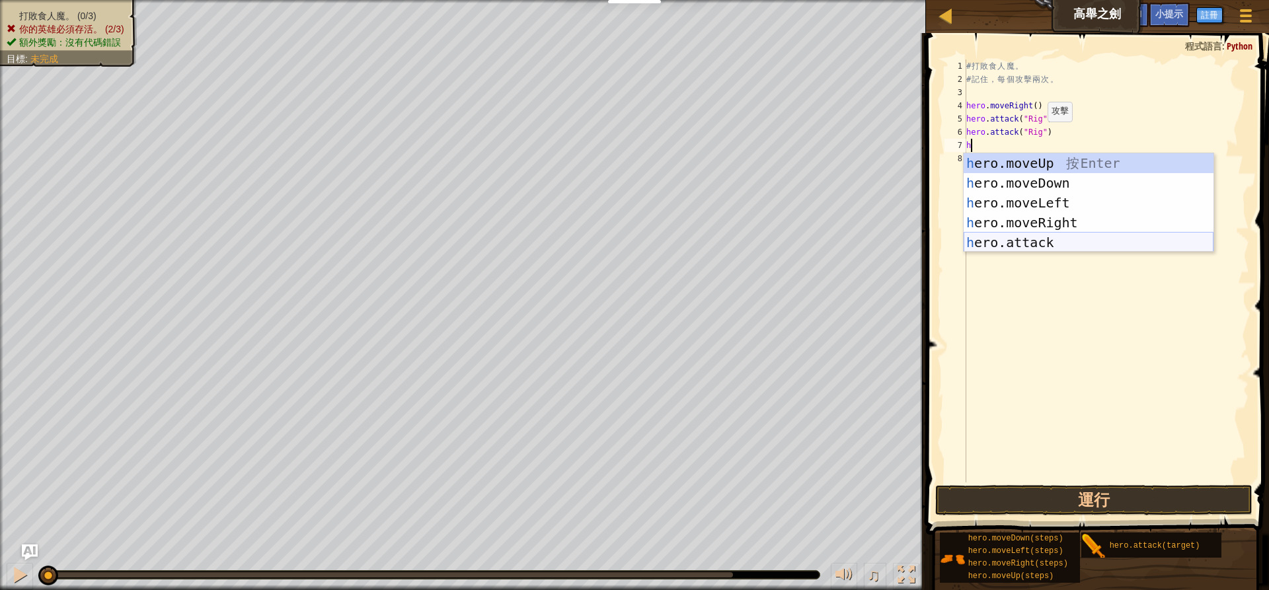
click at [1027, 237] on div "h ero.moveUp 按 Enter h ero.moveDown 按 Enter h ero.moveLeft 按 Enter h ero.moveRi…" at bounding box center [1089, 222] width 250 height 139
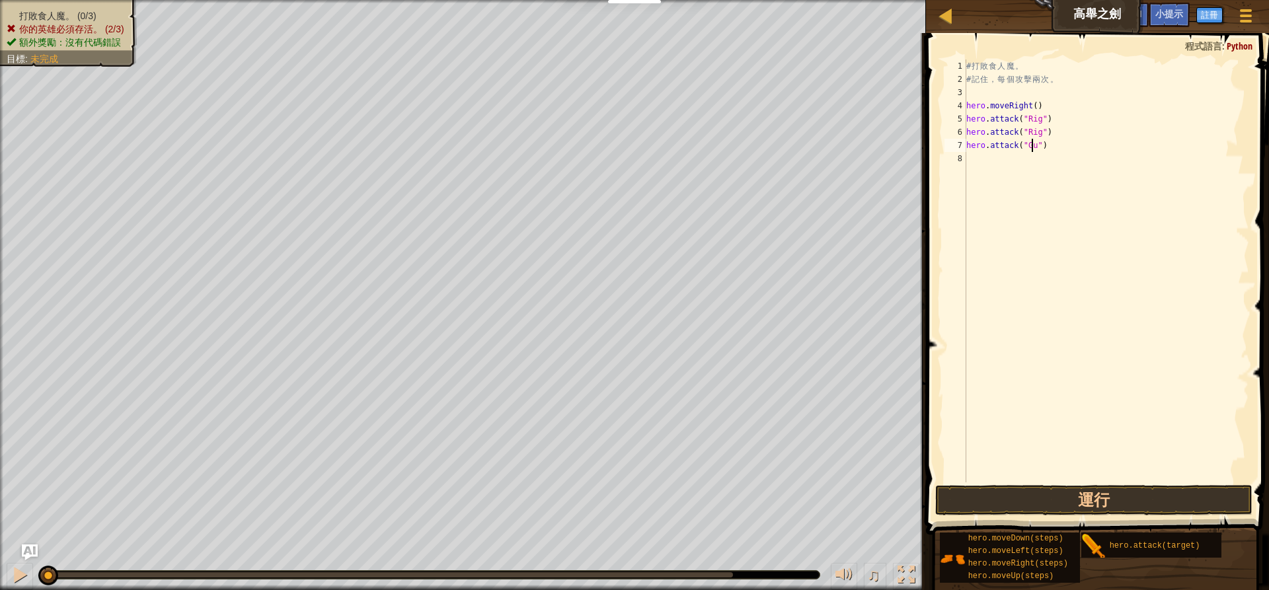
scroll to position [6, 5]
type textarea "hero.attack("Gurt")"
click at [1038, 164] on div "# 打 敗 食 人 魔 。 # 記 住 ， 每 個 攻 擊 兩 次 。 hero . moveRight ( ) hero . attack ( "Rig" …" at bounding box center [1107, 284] width 286 height 450
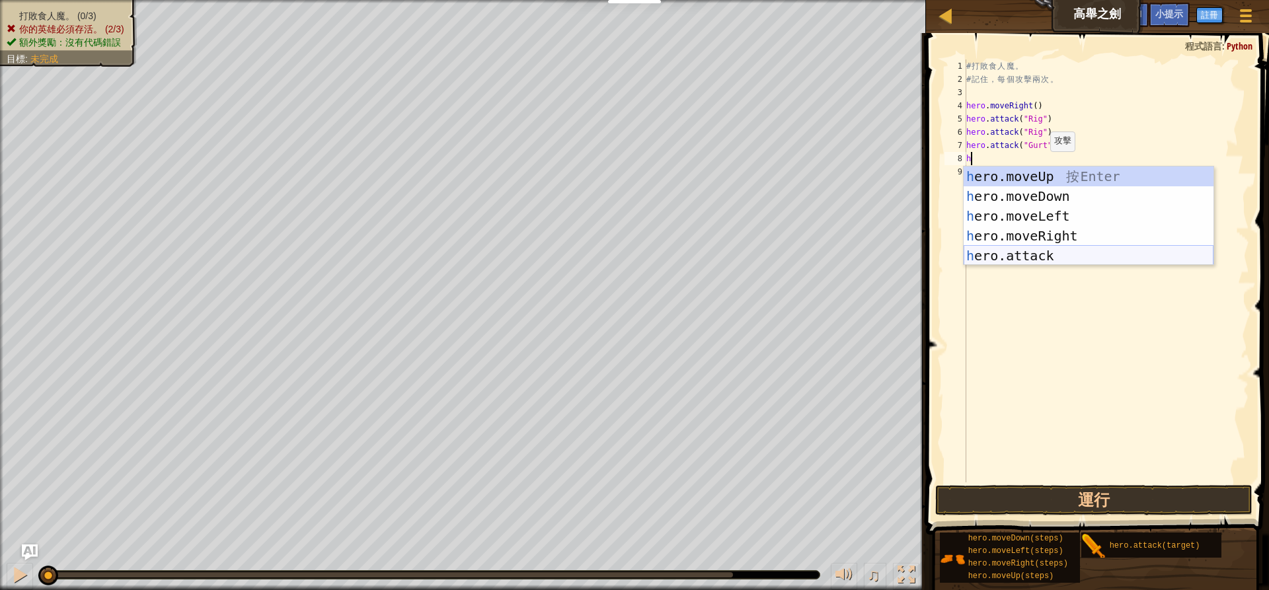
click at [1045, 247] on div "h ero.moveUp 按 Enter h ero.moveDown 按 Enter h ero.moveLeft 按 Enter h ero.moveRi…" at bounding box center [1089, 236] width 250 height 139
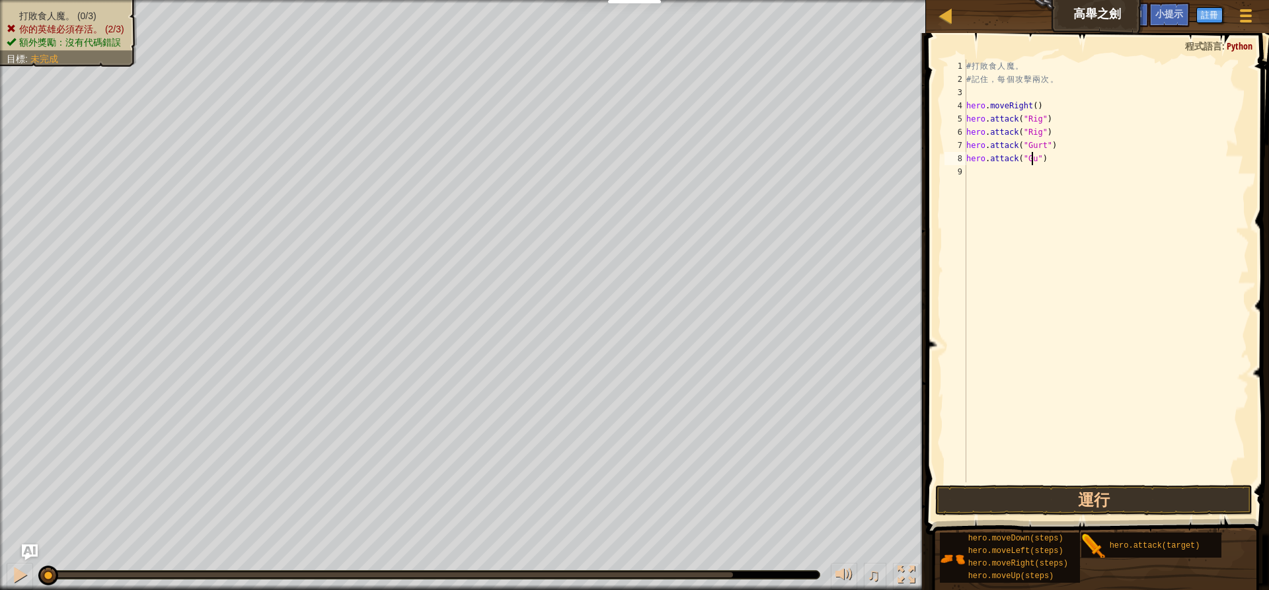
scroll to position [6, 5]
type textarea "hero.attack("Gurt")"
click at [1011, 177] on div "# 打 敗 食 人 魔 。 # 記 住 ， 每 個 攻 擊 兩 次 。 hero . moveRight ( ) hero . attack ( "Rig" …" at bounding box center [1107, 284] width 286 height 450
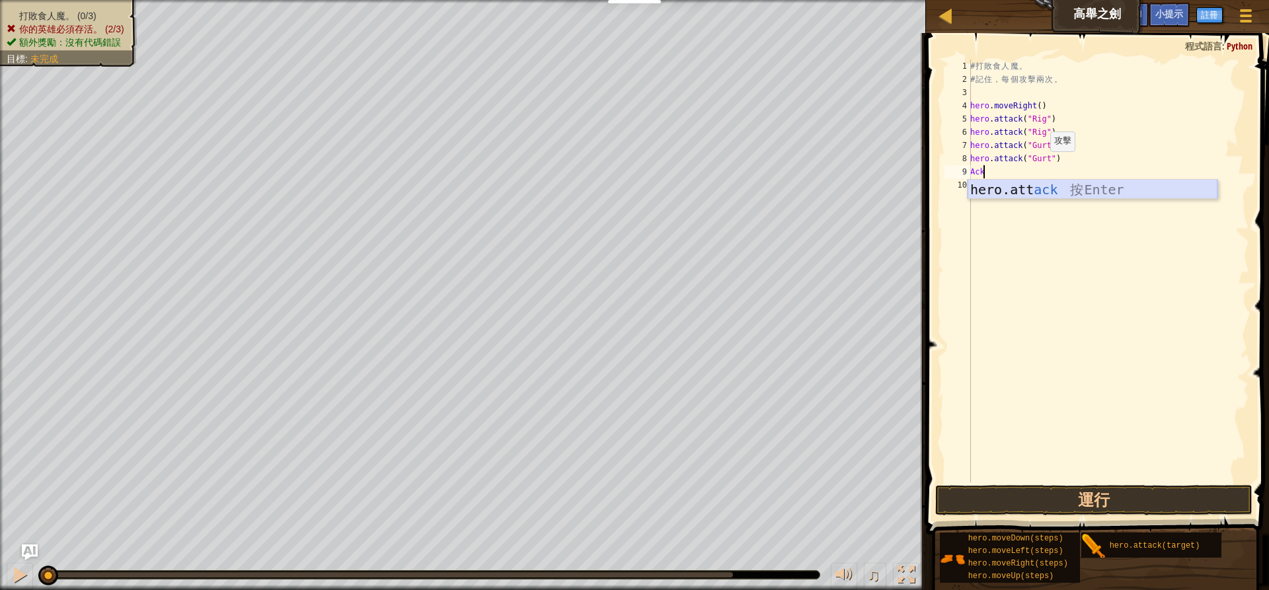
click at [1032, 196] on div "hero.att ack 按 Enter" at bounding box center [1093, 209] width 250 height 59
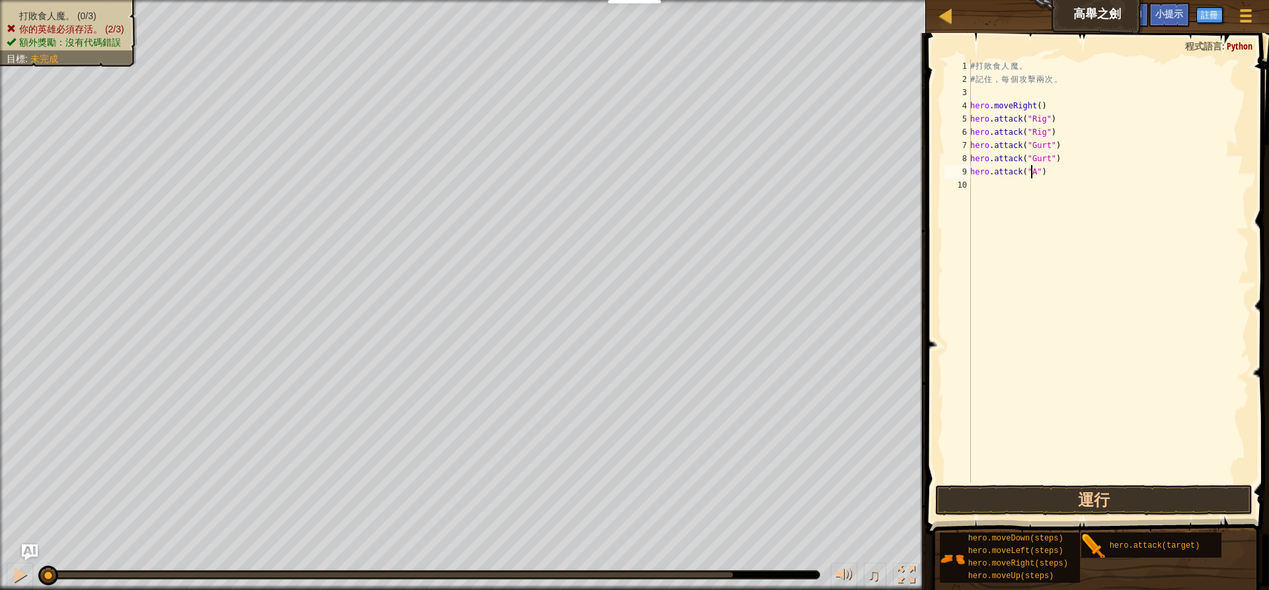
scroll to position [6, 5]
type textarea "hero.attack("Ack")"
click at [1045, 193] on div "# 打 敗 食 人 魔 。 # 記 住 ， 每 個 攻 擊 兩 次 。 hero . moveRight ( ) hero . attack ( "Rig" …" at bounding box center [1109, 284] width 282 height 450
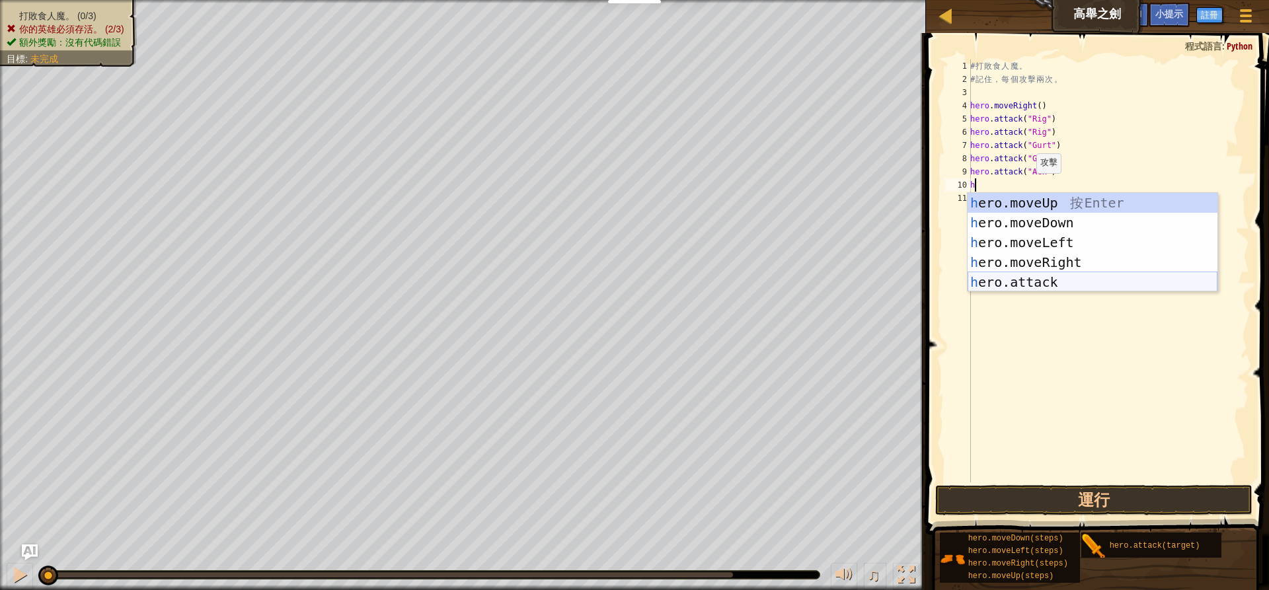
click at [1022, 277] on div "h ero.moveUp 按 Enter h ero.moveDown 按 Enter h ero.moveLeft 按 Enter h ero.moveRi…" at bounding box center [1093, 262] width 250 height 139
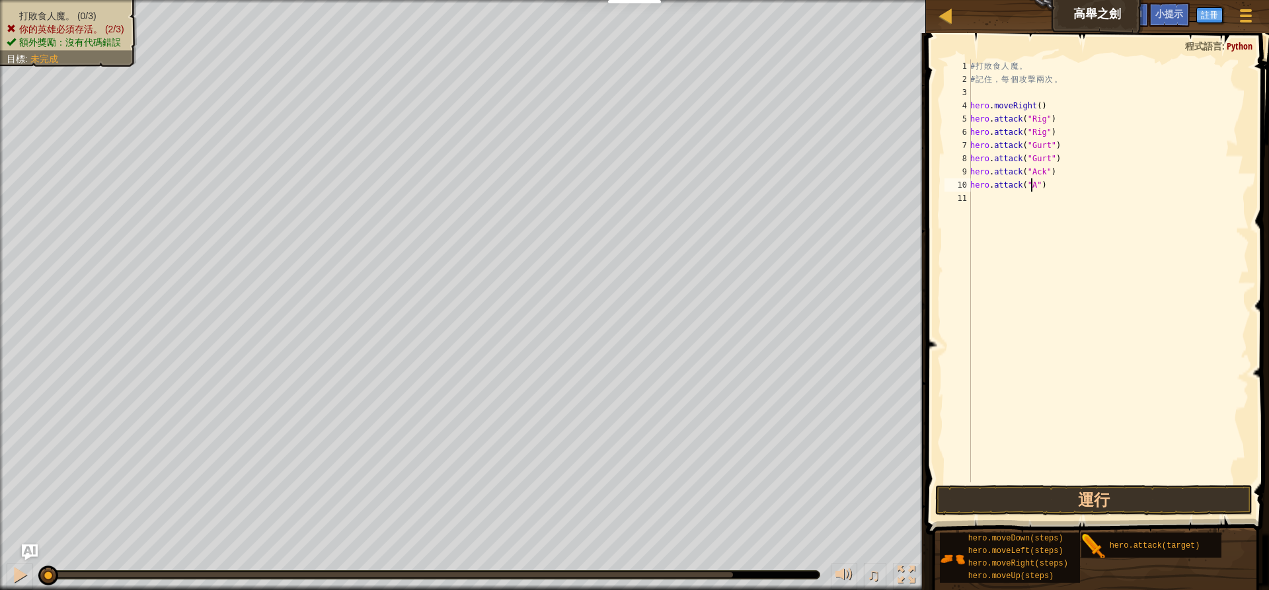
scroll to position [6, 5]
type textarea "hero.attack("Ack")"
click at [1013, 204] on div "# 打 敗 食 人 魔 。 # 記 住 ， 每 個 攻 擊 兩 次 。 hero . moveRight ( ) hero . attack ( "Rig" …" at bounding box center [1109, 284] width 282 height 450
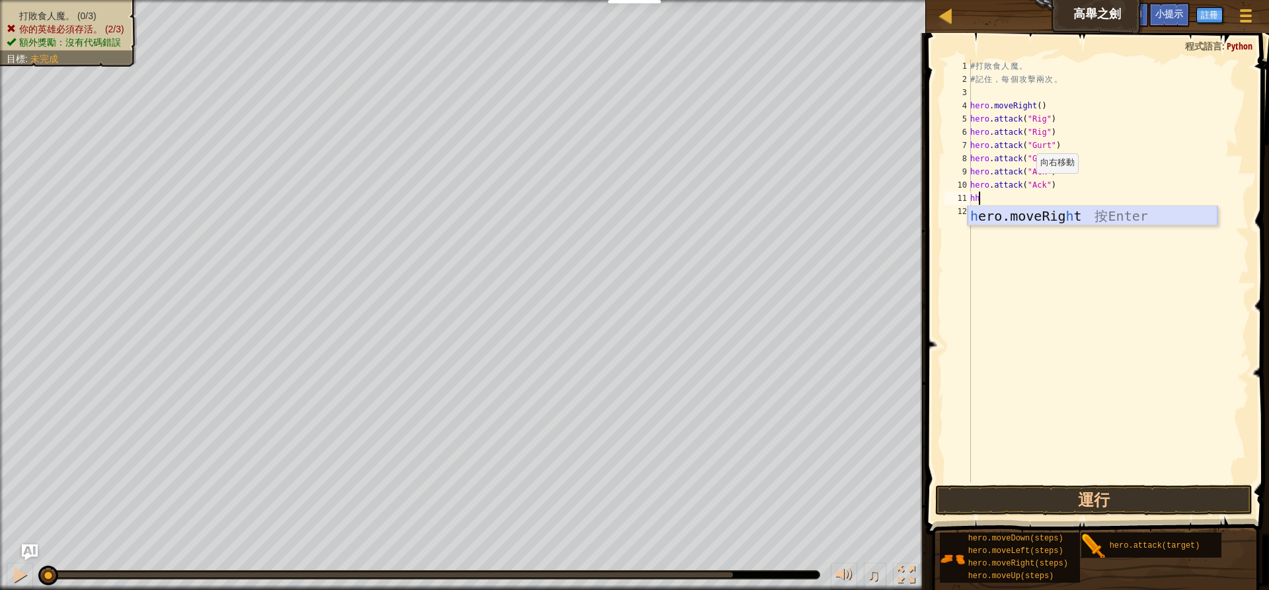
type textarea "h"
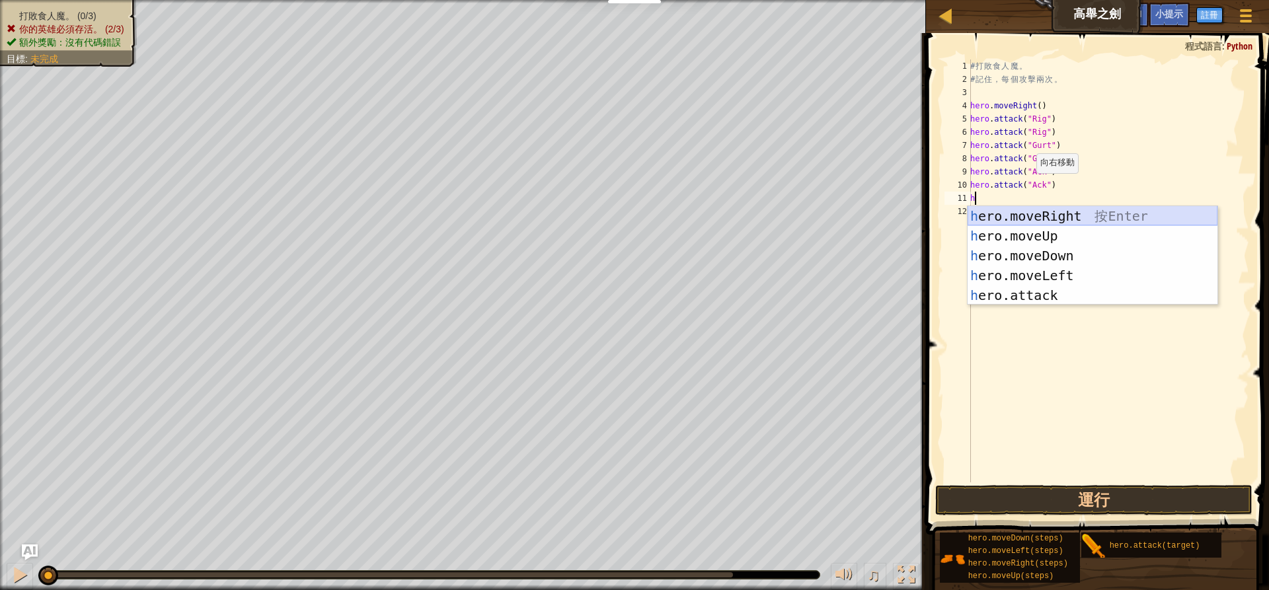
click at [1045, 215] on div "h ero.moveRight 按 Enter h ero.moveUp 按 Enter h ero.moveDown 按 Enter h ero.moveL…" at bounding box center [1093, 275] width 250 height 139
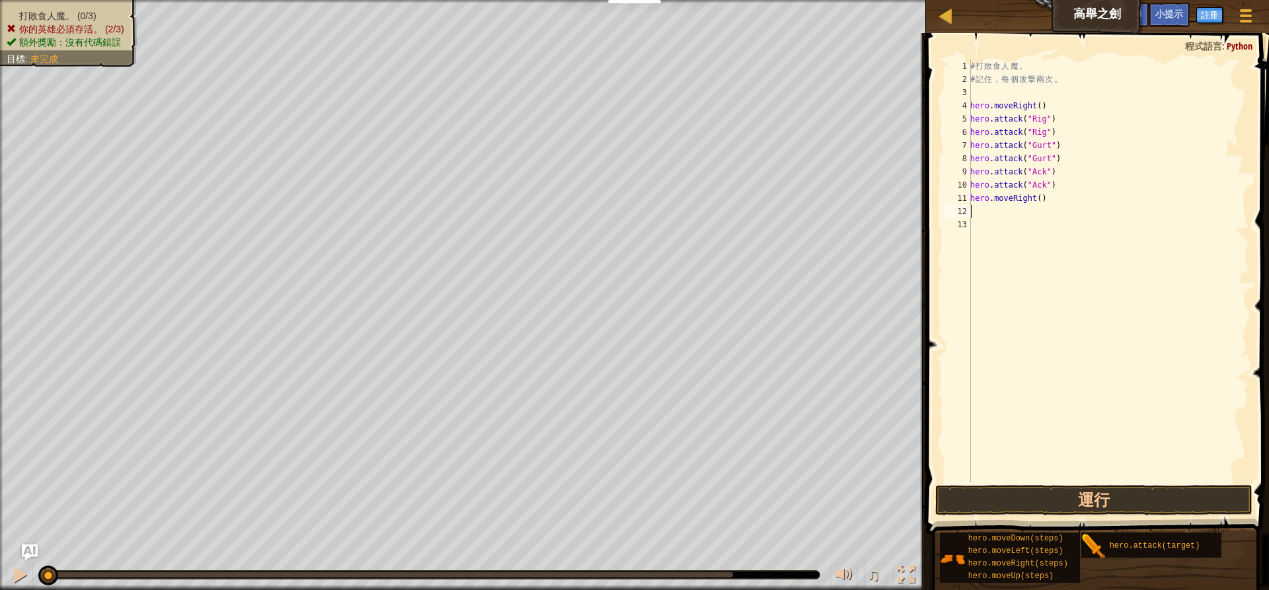
click at [1022, 506] on button "運行" at bounding box center [1093, 500] width 317 height 30
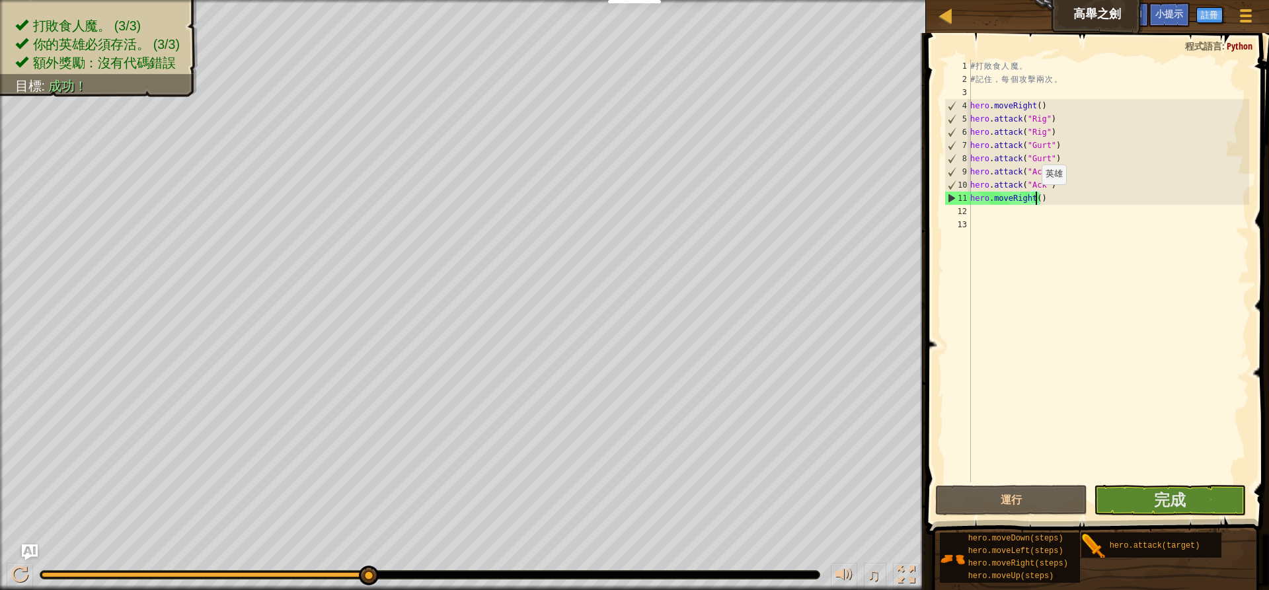
click at [1035, 198] on div "# 打 敗 食 人 魔 。 # 記 住 ， 每 個 攻 擊 兩 次 。 hero . moveRight ( ) hero . attack ( "Rig" …" at bounding box center [1109, 284] width 282 height 450
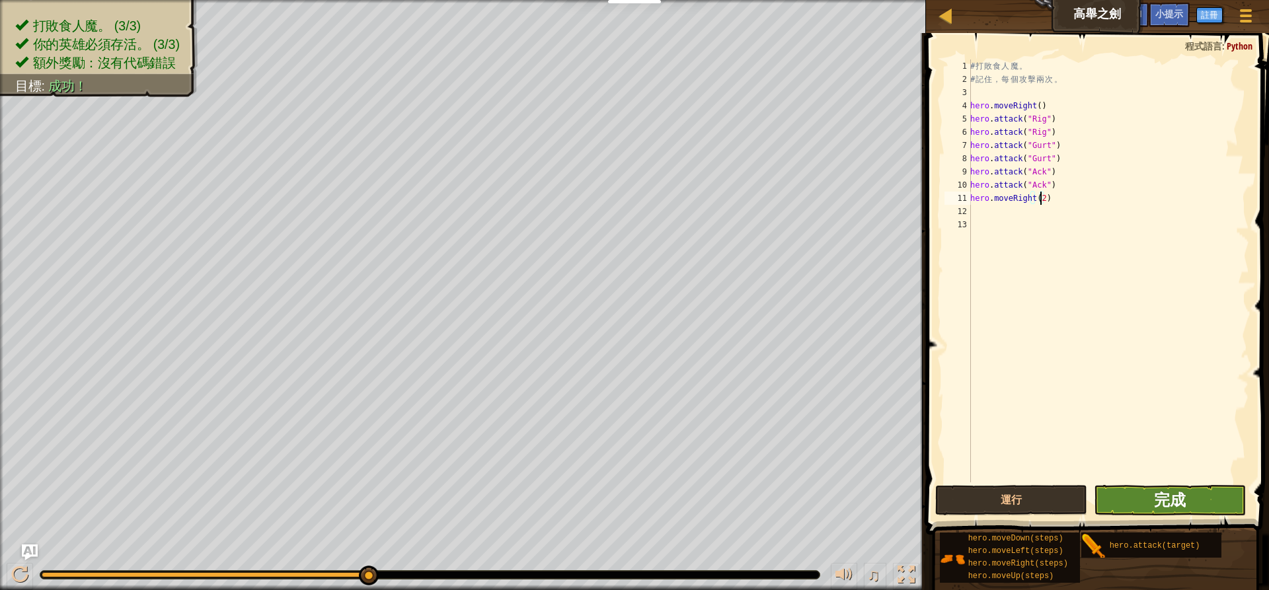
type textarea "hero.moveRight(2)"
click at [1157, 491] on span "完成" at bounding box center [1170, 499] width 32 height 21
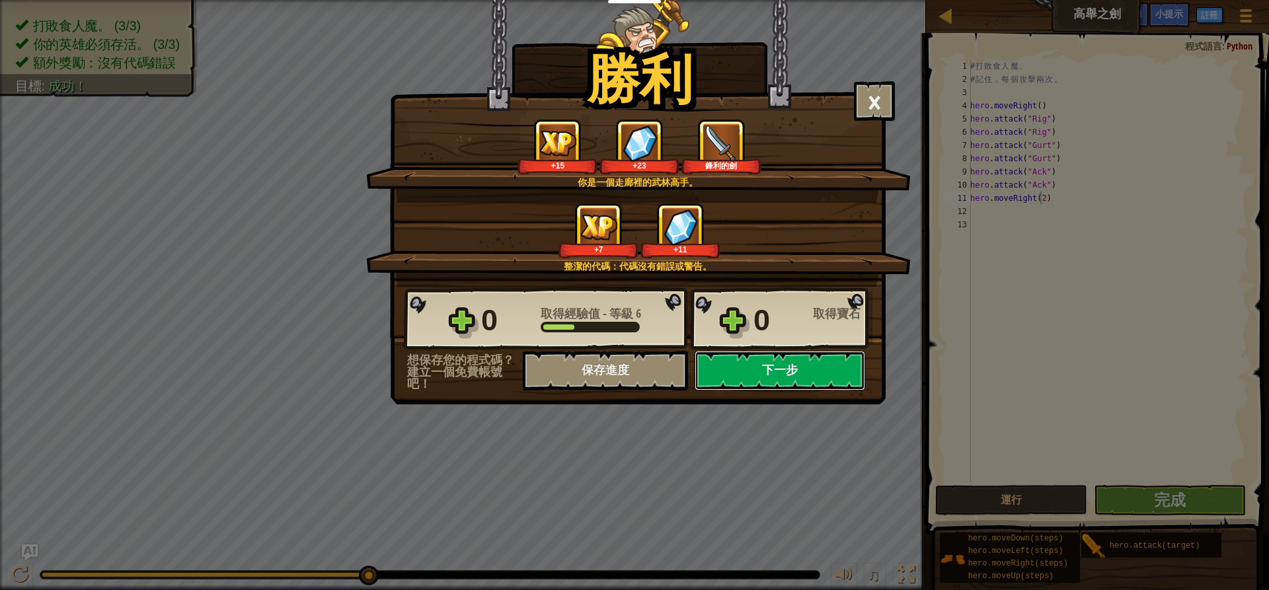
click at [715, 376] on button "下一步" at bounding box center [780, 371] width 171 height 40
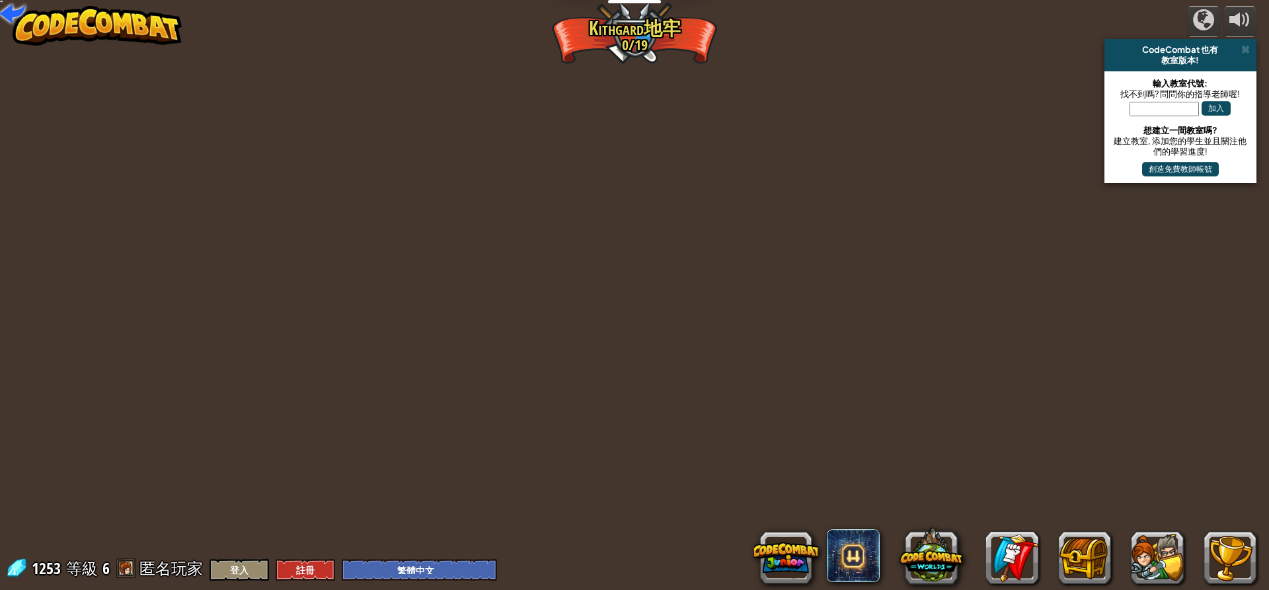
select select "zh-HANT"
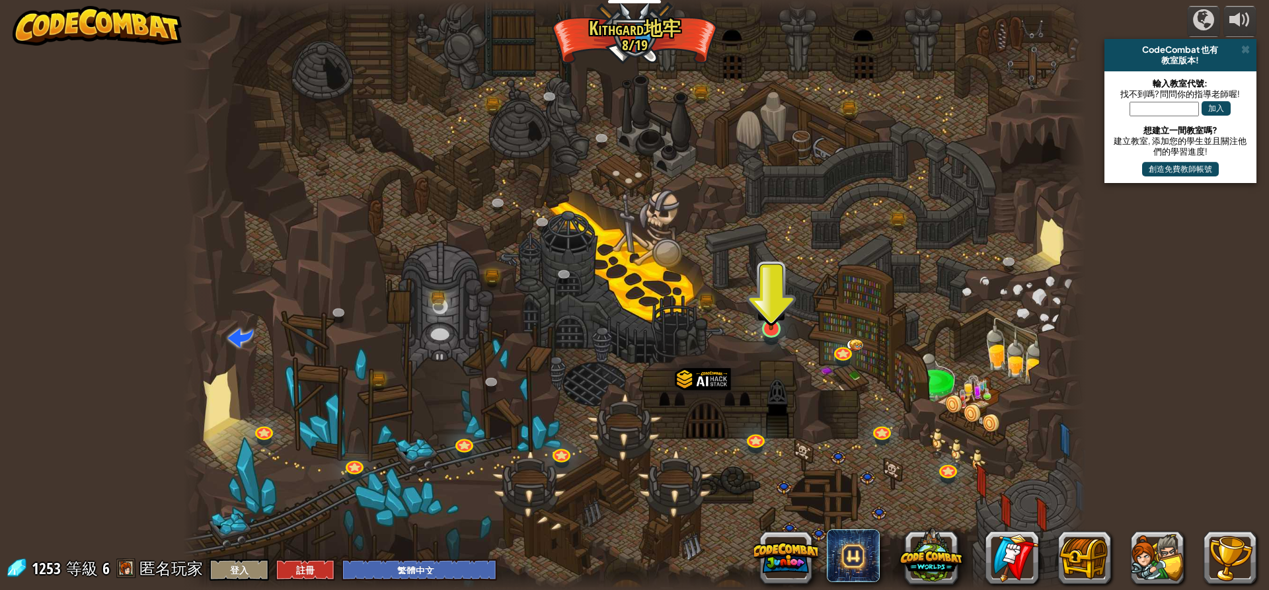
click at [776, 327] on img at bounding box center [772, 303] width 24 height 55
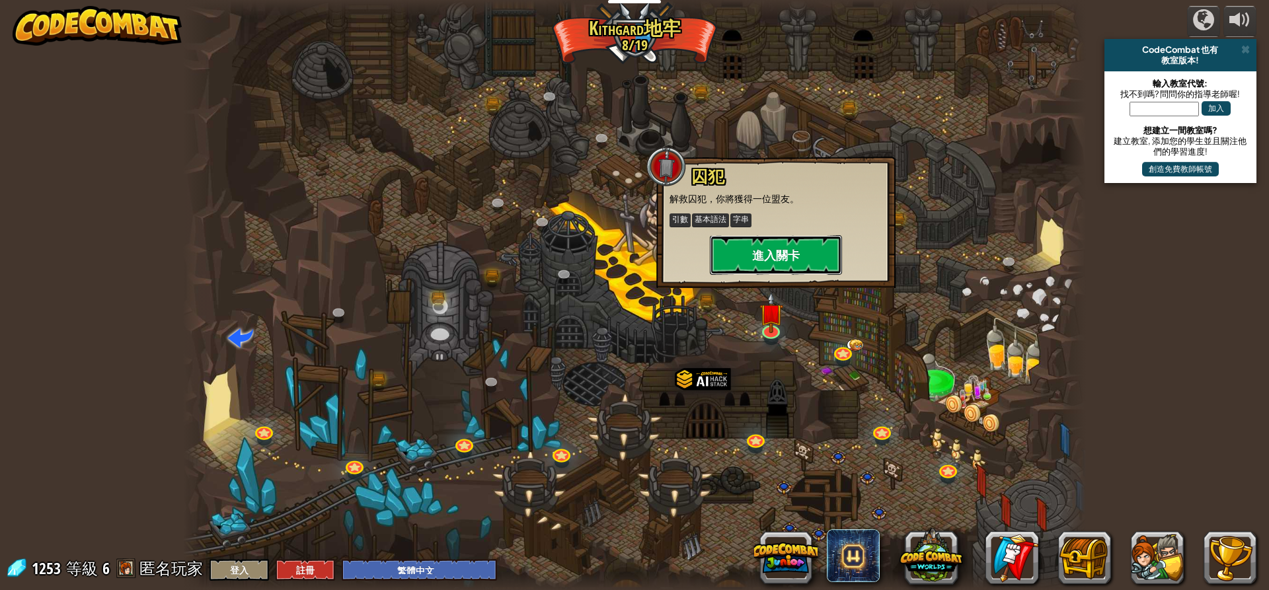
click at [834, 245] on button "進入關卡" at bounding box center [776, 255] width 132 height 40
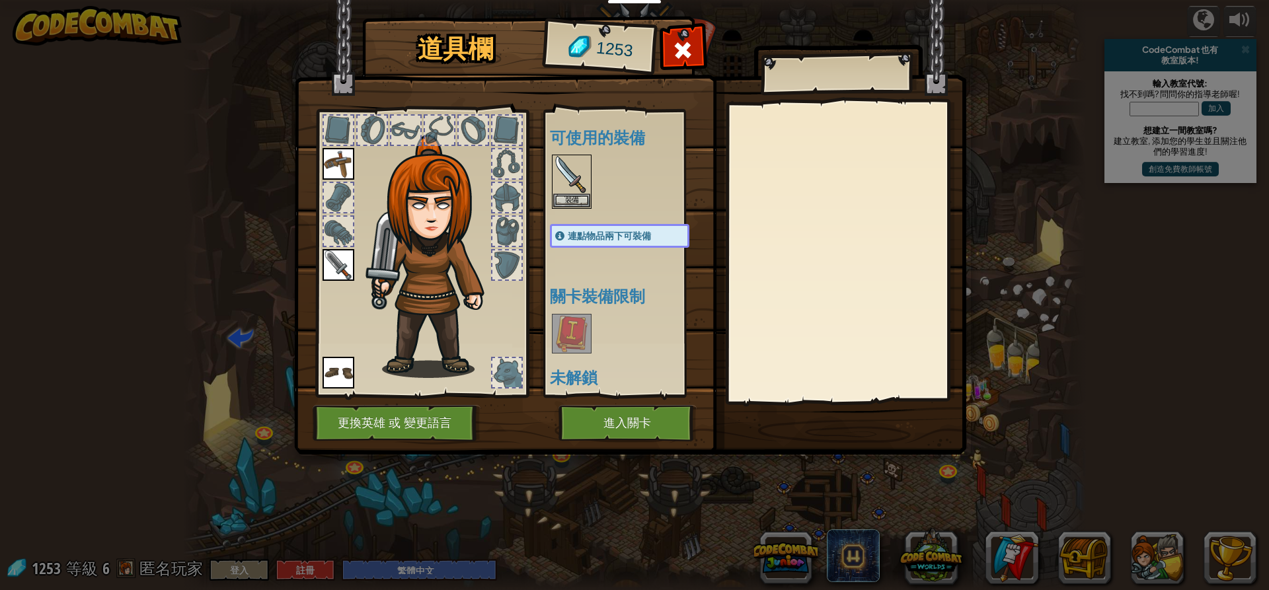
click at [578, 154] on div at bounding box center [633, 182] width 166 height 58
click at [578, 165] on img at bounding box center [571, 174] width 37 height 37
click at [565, 190] on img at bounding box center [571, 174] width 37 height 37
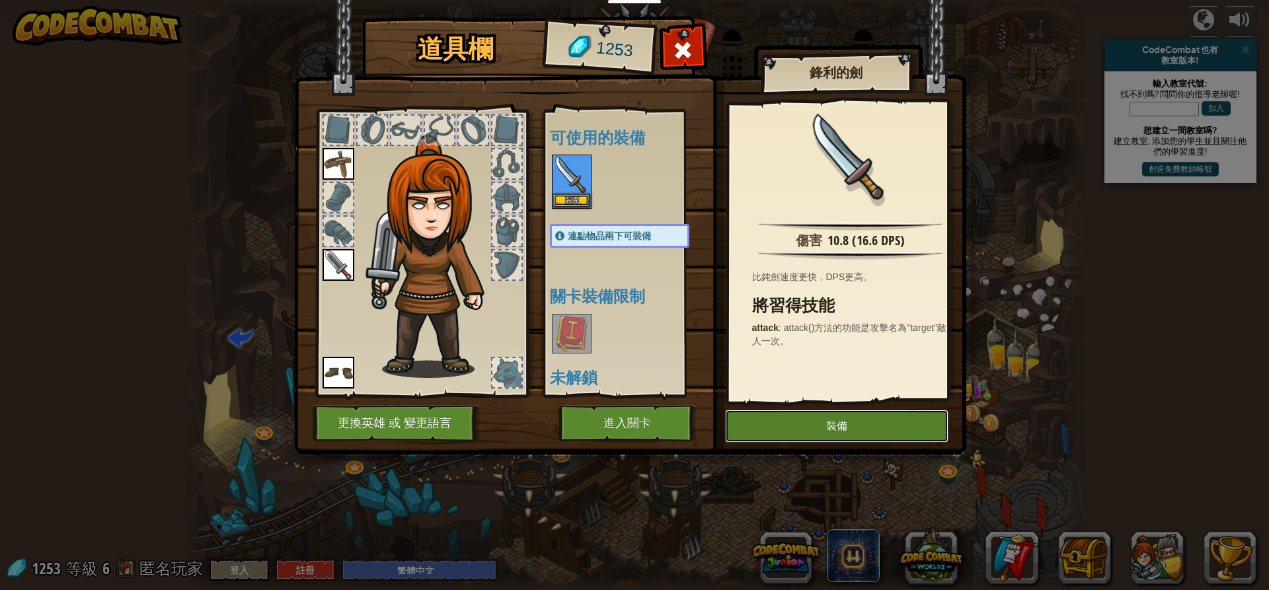
click at [819, 424] on button "裝備" at bounding box center [836, 426] width 223 height 33
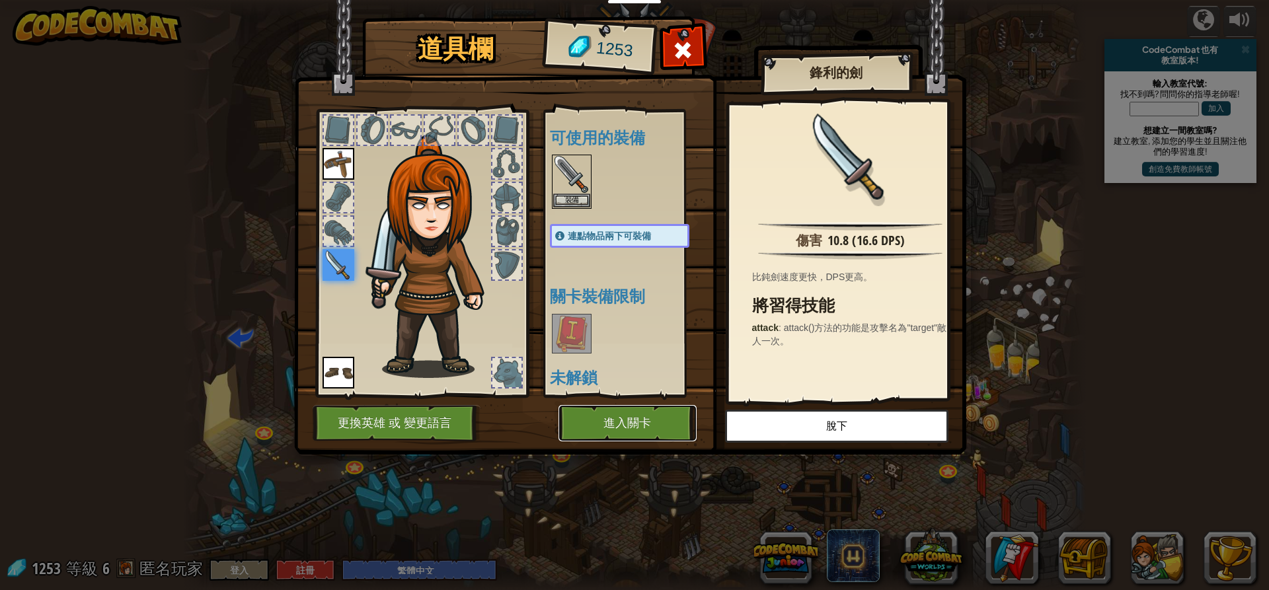
click at [681, 410] on button "進入關卡" at bounding box center [628, 423] width 138 height 36
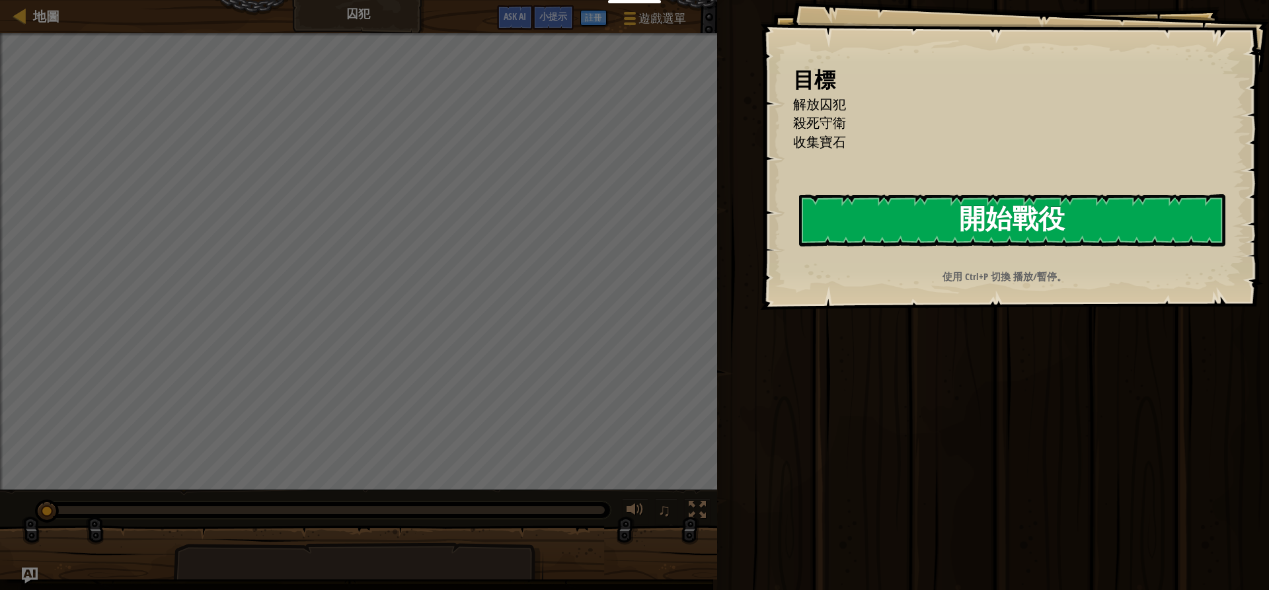
click at [908, 238] on button "開始戰役" at bounding box center [1012, 220] width 426 height 52
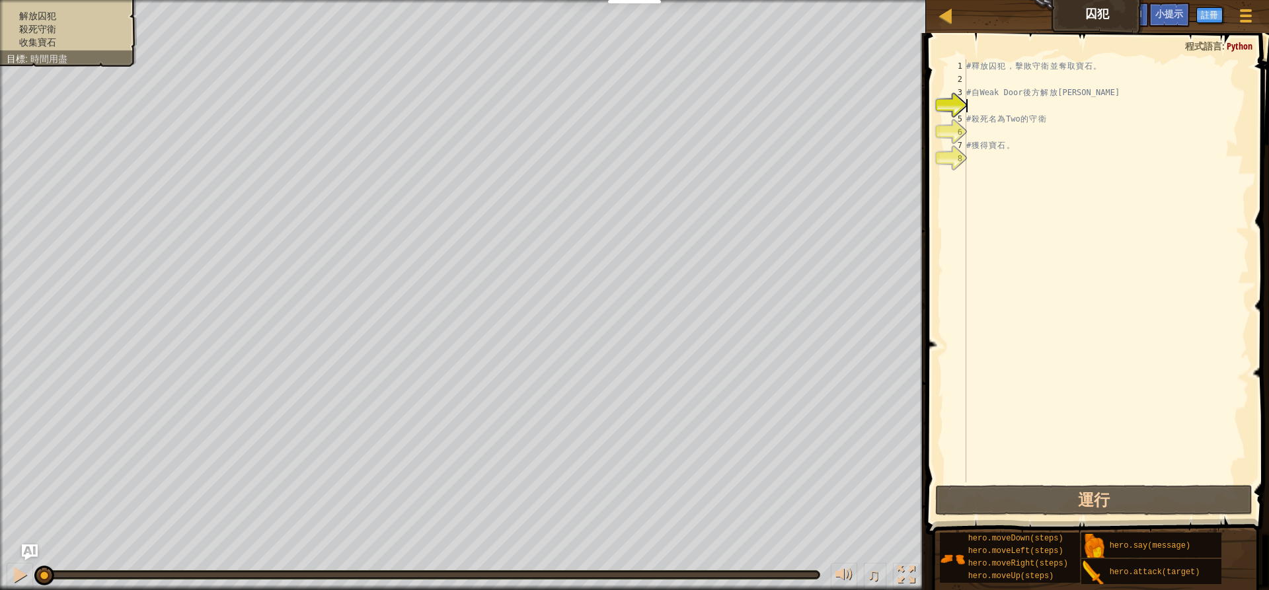
type textarea "h"
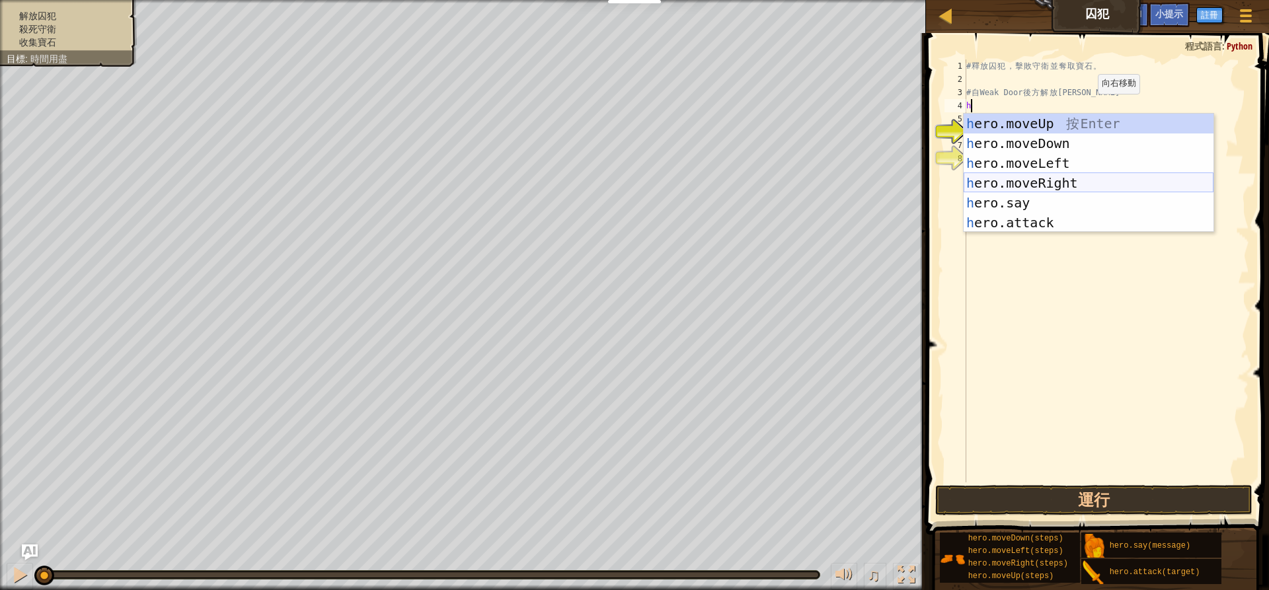
click at [1068, 179] on div "h ero.moveUp 按 Enter h ero.moveDown 按 Enter h ero.moveLeft 按 Enter h ero.moveRi…" at bounding box center [1089, 193] width 250 height 159
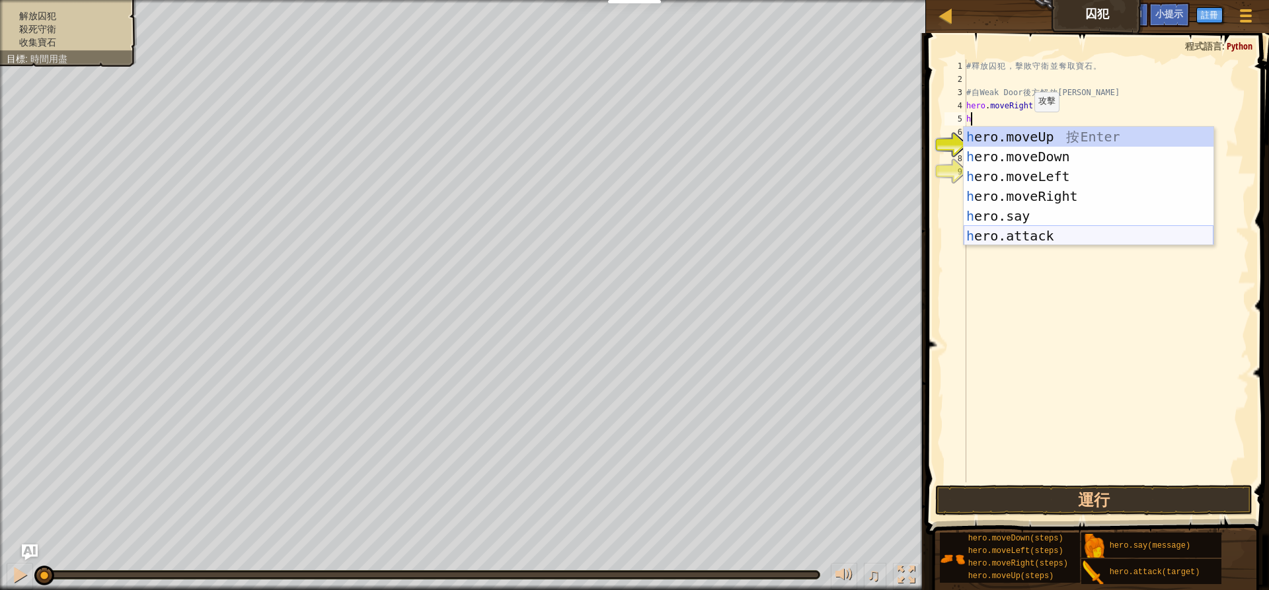
click at [1045, 238] on div "h ero.moveUp 按 Enter h ero.moveDown 按 Enter h ero.moveLeft 按 Enter h ero.moveRi…" at bounding box center [1089, 206] width 250 height 159
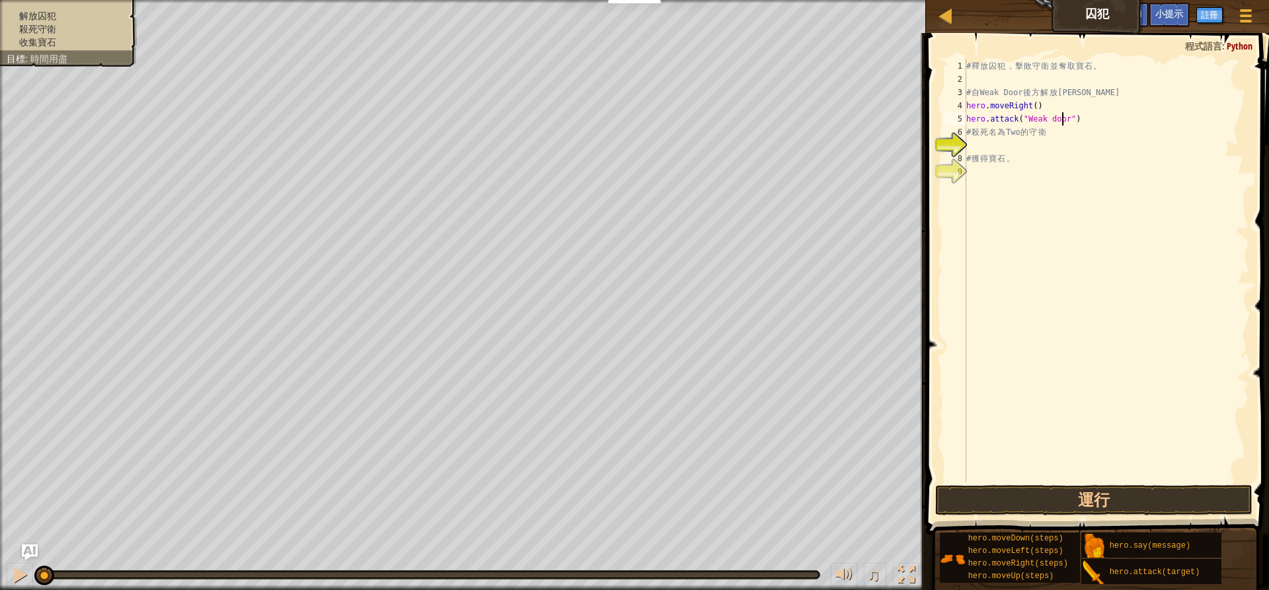
scroll to position [6, 8]
click at [1017, 135] on div "# 釋 放 囚 犯 ， 擊 敗 守 衛 並 奪 取 寶 石 。 # 自 Weak Door 後 方 解 放 [PERSON_NAME] . moveRight…" at bounding box center [1107, 284] width 286 height 450
click at [1062, 136] on div "# 釋 放 囚 犯 ， 擊 敗 守 衛 並 奪 取 寶 石 。 # 自 Weak Door 後 方 解 放 [PERSON_NAME] . moveRight…" at bounding box center [1107, 284] width 286 height 450
type textarea "# 殺死名"
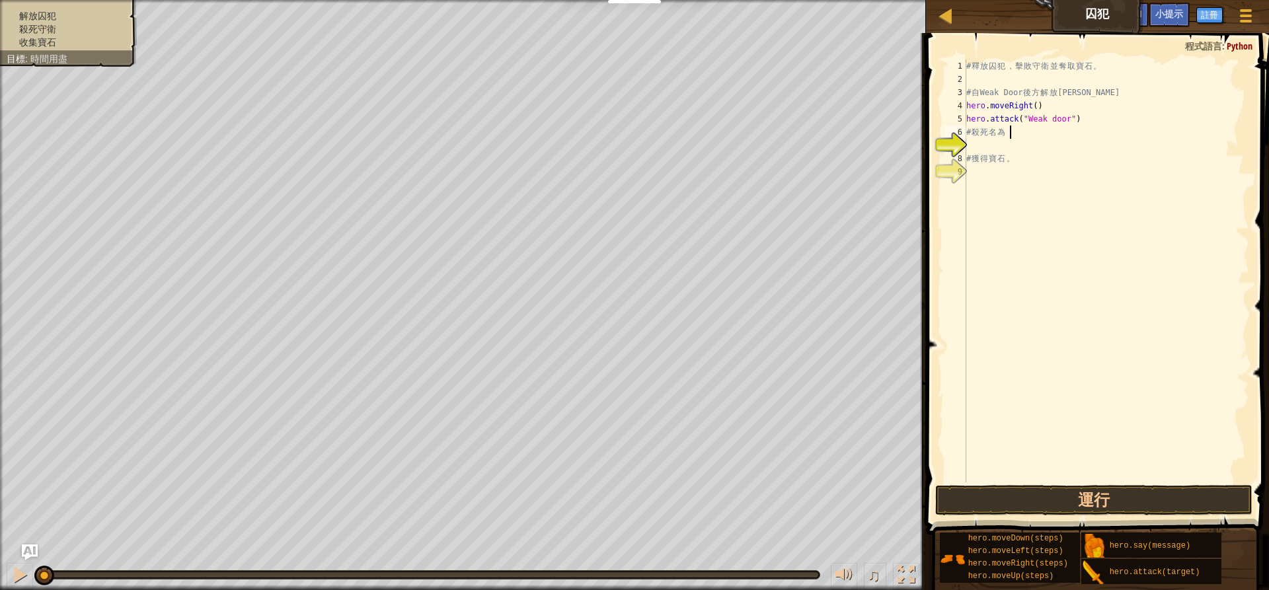
scroll to position [6, 2]
click at [1023, 144] on div "# 釋 放 囚 犯 ， 擊 敗 守 衛 並 奪 取 寶 石 。 # 自 Weak Door 後 方 解 放 [PERSON_NAME] . moveRight…" at bounding box center [1107, 284] width 286 height 450
type textarea "h"
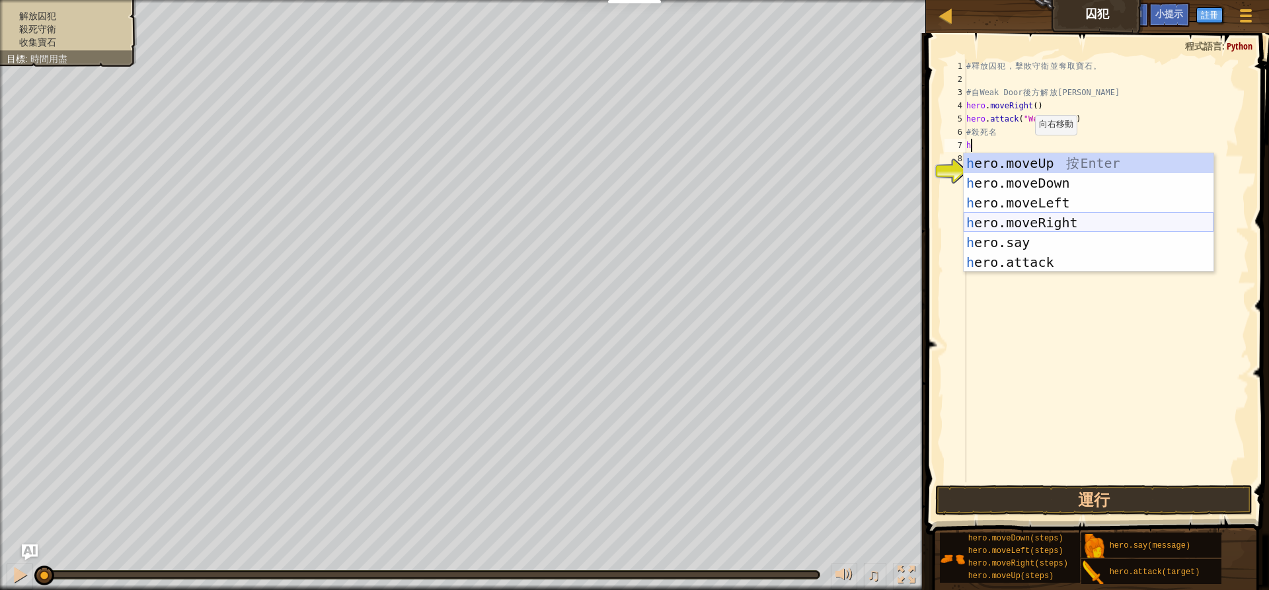
click at [1084, 223] on div "h ero.moveUp 按 Enter h ero.moveDown 按 Enter h ero.moveLeft 按 Enter h ero.moveRi…" at bounding box center [1089, 232] width 250 height 159
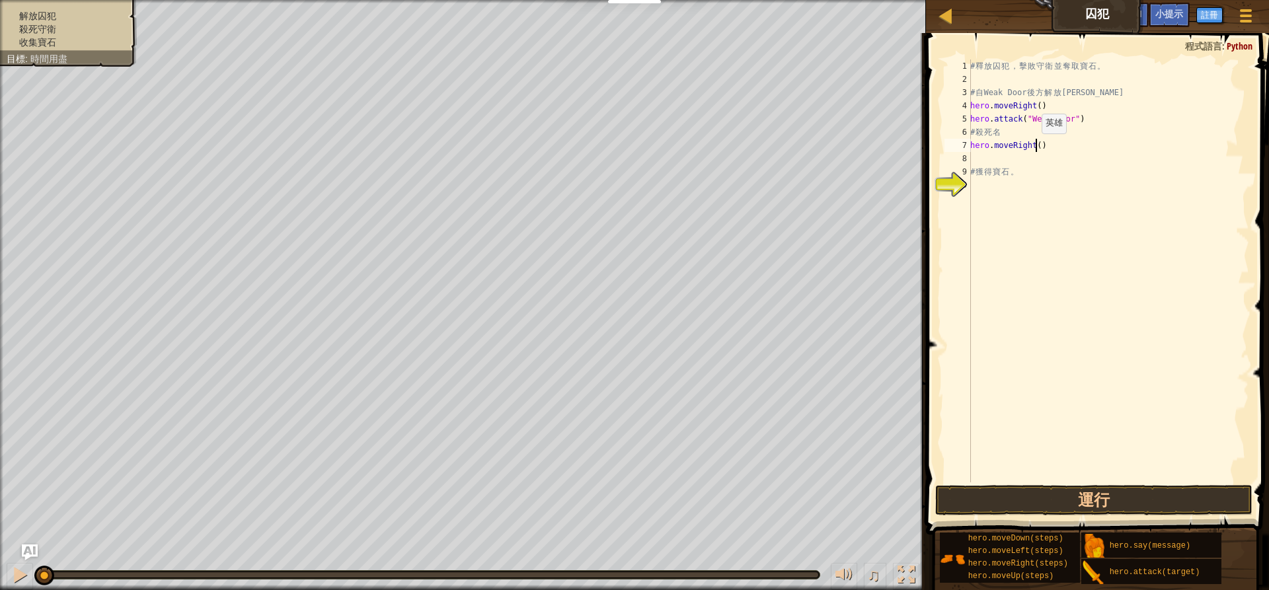
click at [1035, 147] on div "# 釋 放 囚 犯 ， 擊 敗 守 衛 並 奪 取 寶 石 。 # 自 Weak Door 後 方 解 放 [PERSON_NAME] . moveRight…" at bounding box center [1109, 284] width 282 height 450
type textarea "hero.moveRight(2)"
click at [992, 157] on div "# 釋 放 囚 犯 ， 擊 敗 守 衛 並 奪 取 寶 石 。 # 自 Weak Door 後 方 解 放 [PERSON_NAME] . moveRight…" at bounding box center [1109, 284] width 282 height 450
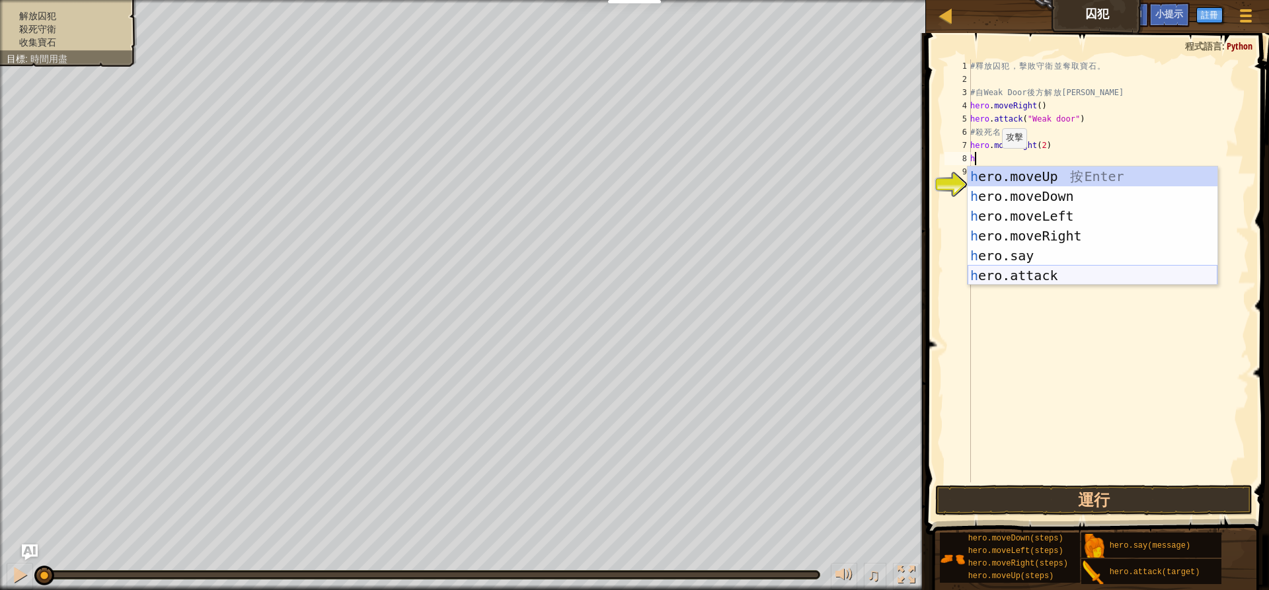
click at [1035, 282] on div "h ero.moveUp 按 Enter h ero.moveDown 按 Enter h ero.moveLeft 按 Enter h ero.moveRi…" at bounding box center [1093, 246] width 250 height 159
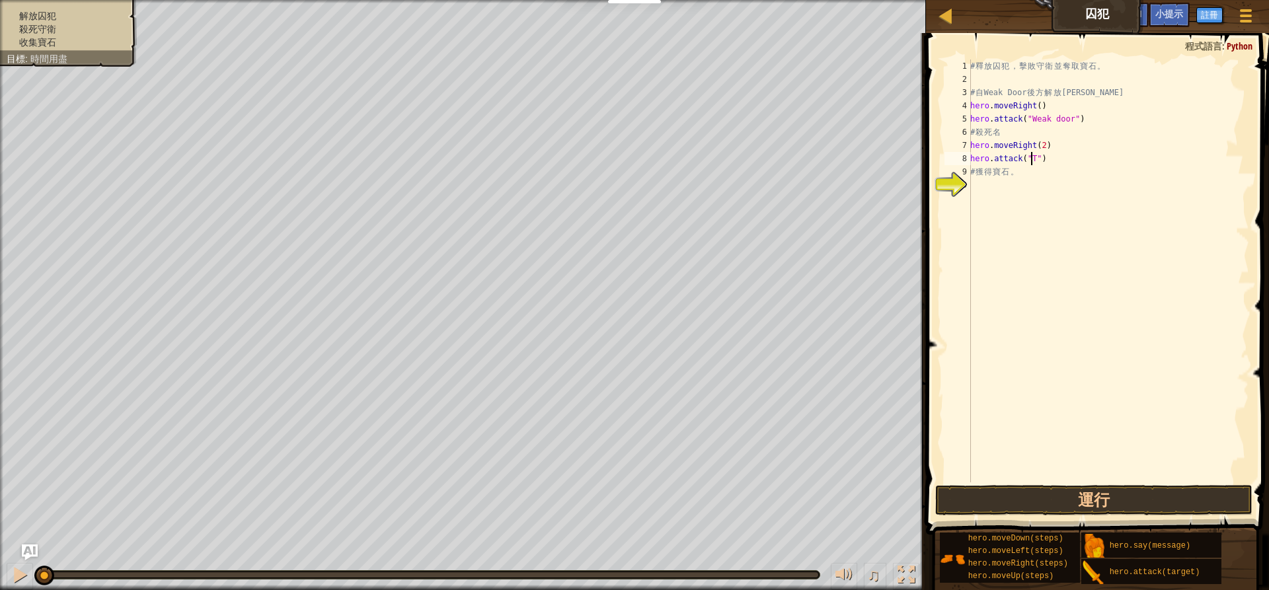
scroll to position [6, 5]
type textarea "hero.attack("Two")"
click at [988, 188] on div "# 釋 放 囚 犯 ， 擊 敗 守 衛 並 奪 取 寶 石 。 # 自 Weak Door 後 方 解 放 [PERSON_NAME] . moveRight…" at bounding box center [1109, 284] width 282 height 450
click at [653, 262] on div "地圖 囚犯 遊戲選單 完成 註冊 小提示 Ask AI 1 ההההההההההההההההההההההההההההההההההההההההההההההההה…" at bounding box center [634, 295] width 1269 height 590
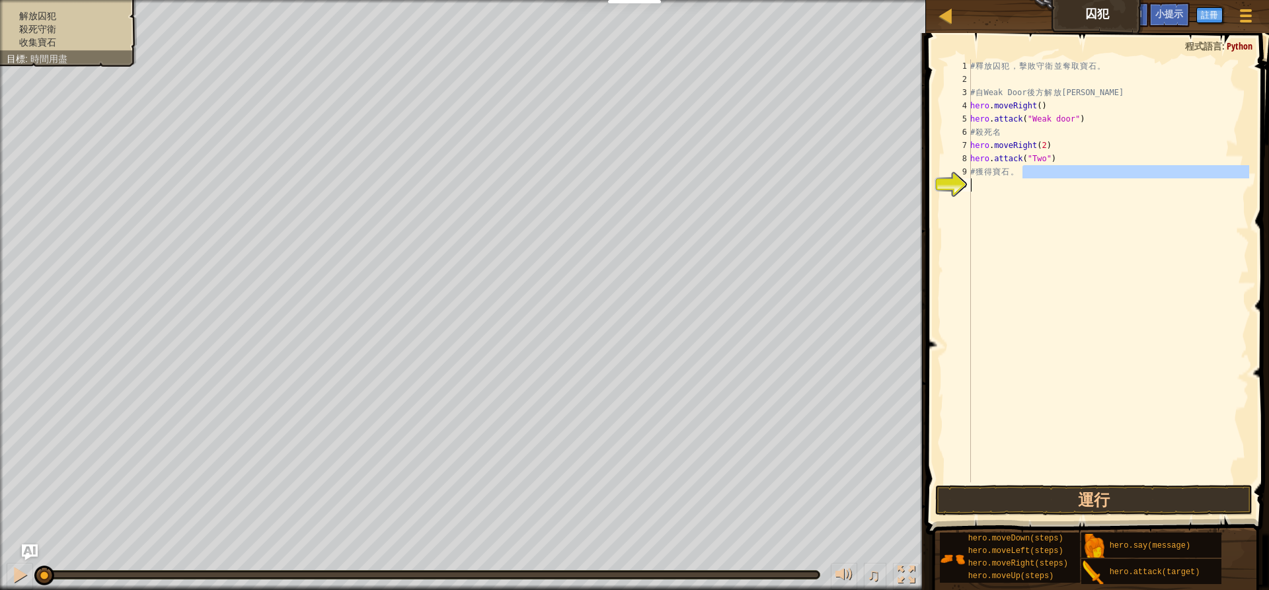
type textarea "# 獲得寶石。"
click at [1029, 173] on div "# 釋 放 囚 犯 ， 擊 敗 守 衛 並 奪 取 寶 石 。 # 自 Weak Door 後 方 解 放 [PERSON_NAME] . moveRight…" at bounding box center [1109, 284] width 282 height 450
type textarea "#"
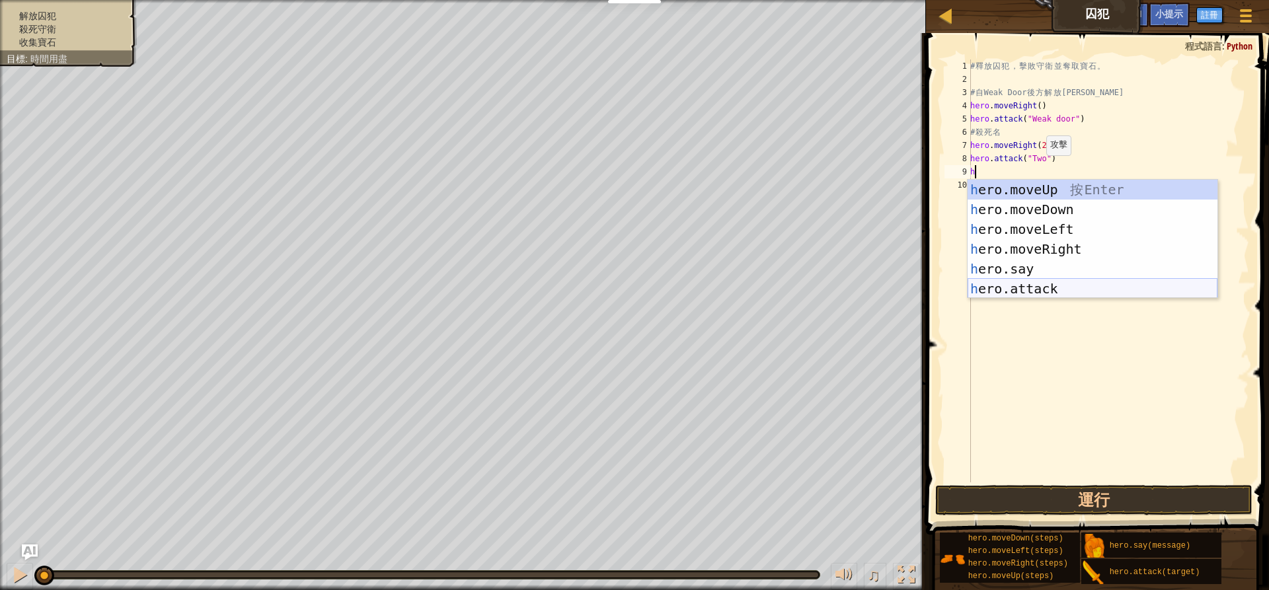
click at [1064, 287] on div "h ero.moveUp 按 Enter h ero.moveDown 按 Enter h ero.moveLeft 按 Enter h ero.moveRi…" at bounding box center [1093, 259] width 250 height 159
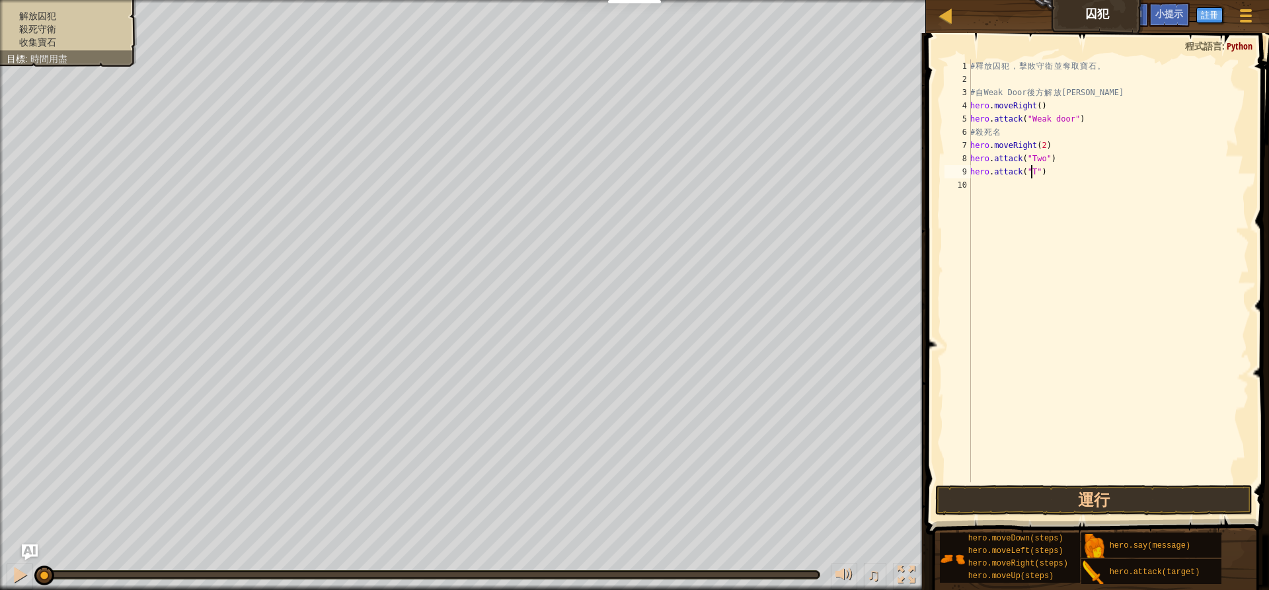
scroll to position [6, 5]
type textarea "hero.attack("Two")"
click at [1035, 186] on div "# 釋 放 囚 犯 ， 擊 敗 守 衛 並 奪 取 寶 石 。 # 自 Weak Door 後 方 解 放 [PERSON_NAME] . moveRight…" at bounding box center [1109, 284] width 282 height 450
drag, startPoint x: 1031, startPoint y: 155, endPoint x: 1020, endPoint y: 203, distance: 48.9
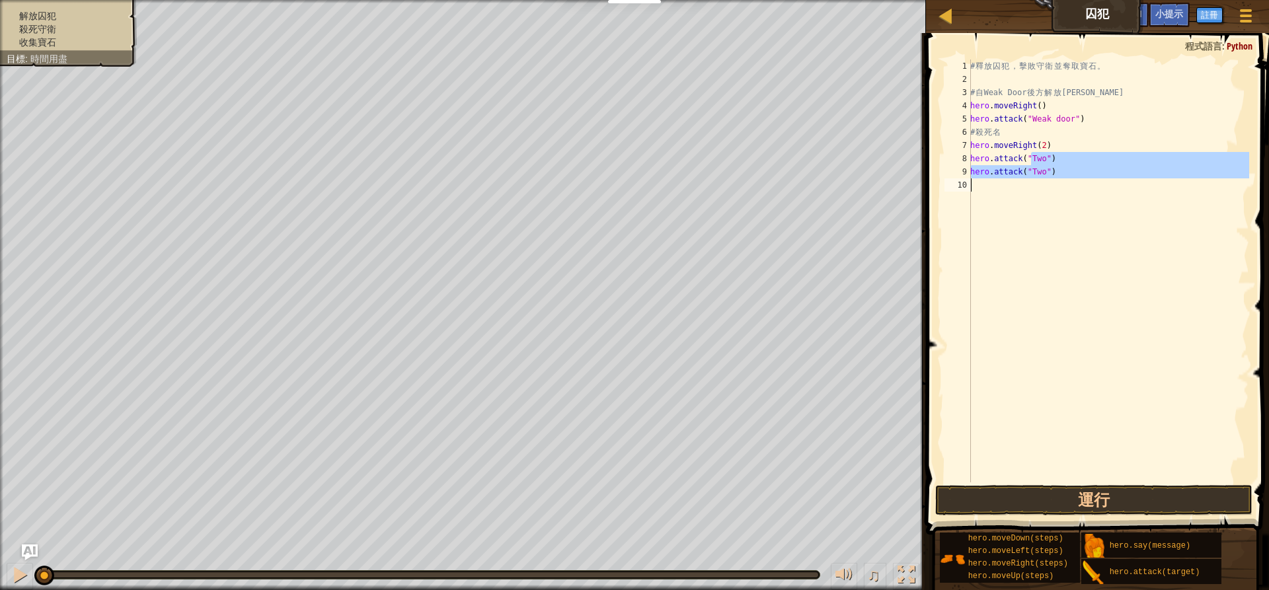
click at [1020, 203] on div "# 釋 放 囚 犯 ， 擊 敗 守 衛 並 奪 取 寶 石 。 # 自 Weak Door 後 方 解 放 [PERSON_NAME] . moveRight…" at bounding box center [1109, 284] width 282 height 450
type textarea "hero.attack("Two")"
drag, startPoint x: 1017, startPoint y: 171, endPoint x: 1019, endPoint y: 198, distance: 27.2
click at [1019, 198] on div "# 釋 放 囚 犯 ， 擊 敗 守 衛 並 奪 取 寶 石 。 # 自 Weak Door 後 方 解 放 [PERSON_NAME] . moveRight…" at bounding box center [1109, 284] width 282 height 450
type textarea "hero.attack("Two")"
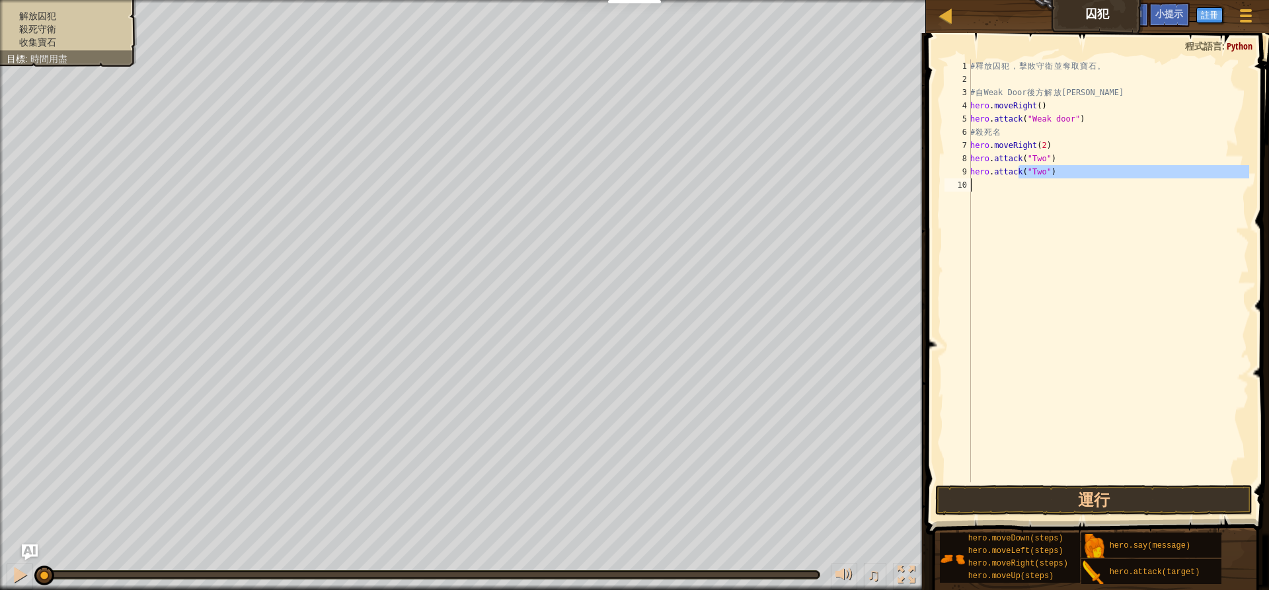
click at [1016, 188] on div "# 釋 放 囚 犯 ， 擊 敗 守 衛 並 奪 取 寶 石 。 # 自 Weak Door 後 方 解 放 [PERSON_NAME] . moveRight…" at bounding box center [1109, 270] width 282 height 423
click at [1013, 159] on div "# 釋 放 囚 犯 ， 擊 敗 守 衛 並 奪 取 寶 石 。 # 自 Weak Door 後 方 解 放 [PERSON_NAME] . moveRight…" at bounding box center [1109, 284] width 282 height 450
drag, startPoint x: 1024, startPoint y: 160, endPoint x: 1072, endPoint y: 163, distance: 48.4
click at [1052, 192] on div "# 釋 放 囚 犯 ， 擊 敗 守 衛 並 奪 取 寶 石 。 # 自 Weak Door 後 方 解 放 [PERSON_NAME] . moveRight…" at bounding box center [1109, 284] width 282 height 450
drag, startPoint x: 1071, startPoint y: 151, endPoint x: 1029, endPoint y: 179, distance: 50.6
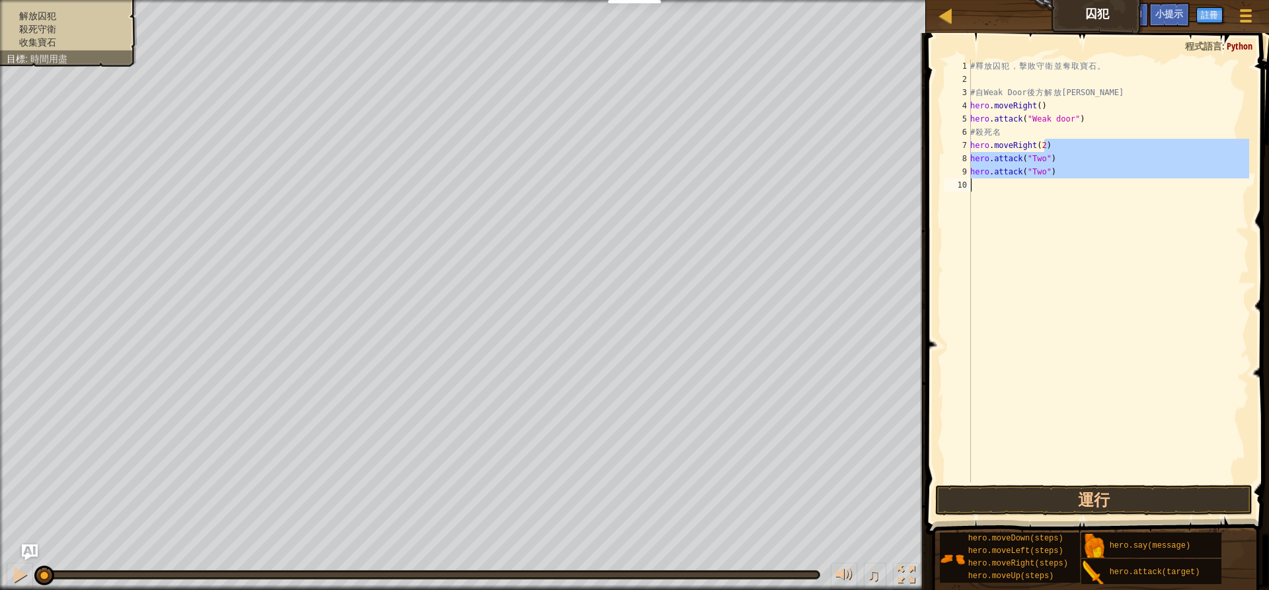
click at [1035, 190] on div "# 釋 放 囚 犯 ， 擊 敗 守 衛 並 奪 取 寶 石 。 # 自 Weak Door 後 方 解 放 [PERSON_NAME] . moveRight…" at bounding box center [1109, 284] width 282 height 450
type textarea "hero.attack("Two")"
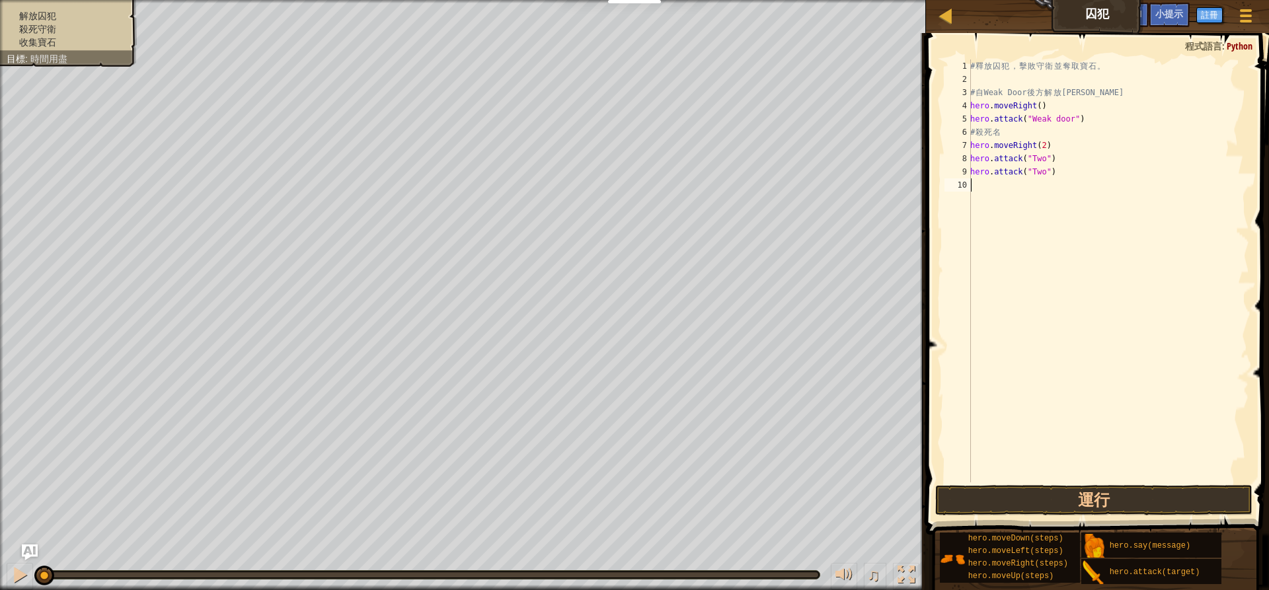
drag, startPoint x: 1058, startPoint y: 199, endPoint x: 1061, endPoint y: 191, distance: 8.4
click at [1060, 200] on div "# 釋 放 囚 犯 ， 擊 敗 守 衛 並 奪 取 寶 石 。 # 自 Weak Door 後 方 解 放 [PERSON_NAME] . moveRight…" at bounding box center [1109, 284] width 282 height 450
click at [972, 157] on div "# 釋 放 囚 犯 ， 擊 敗 守 衛 並 奪 取 寶 石 。 # 自 Weak Door 後 方 解 放 [PERSON_NAME] . moveRight…" at bounding box center [1109, 284] width 282 height 450
type textarea "hero.attack("Two")"
click at [1006, 158] on div "# 釋 放 囚 犯 ， 擊 敗 守 衛 並 奪 取 寶 石 。 # 自 Weak Door 後 方 解 放 [PERSON_NAME] . moveRight…" at bounding box center [1109, 284] width 282 height 450
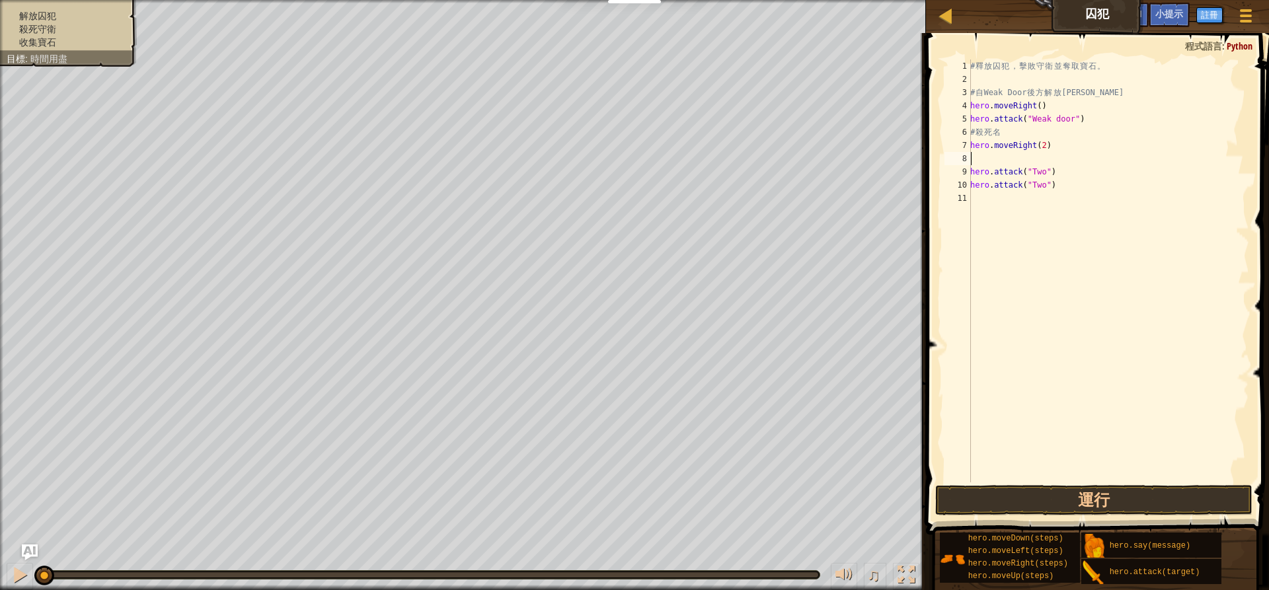
type textarea "h"
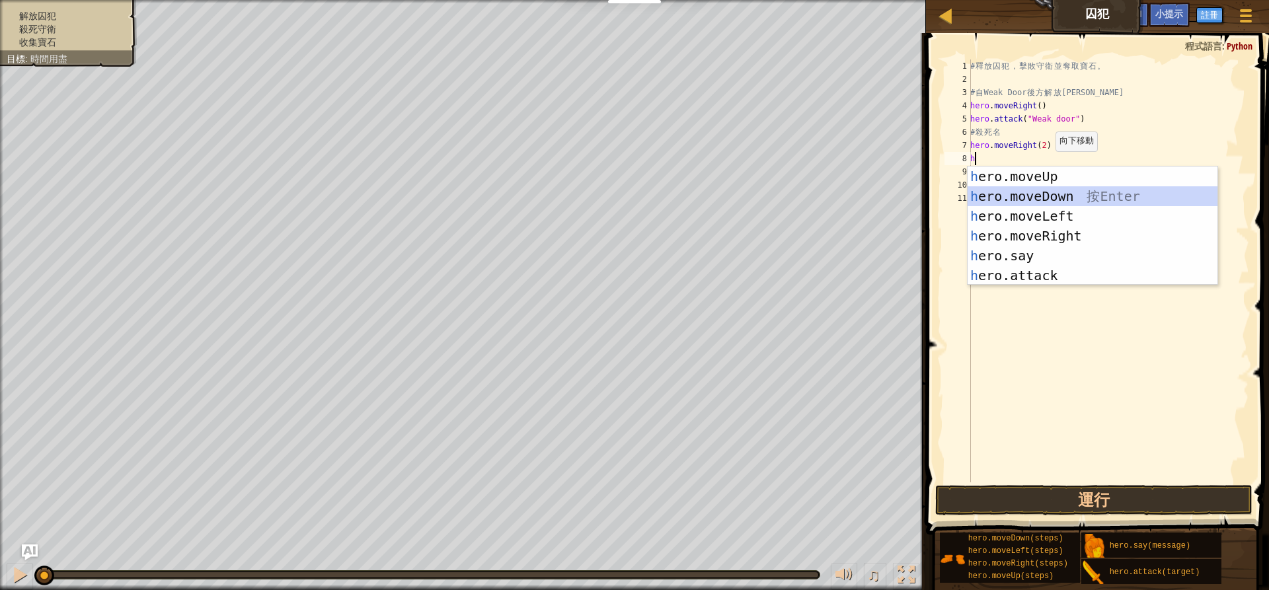
click at [1052, 198] on div "h ero.moveUp 按 Enter h ero.moveDown 按 Enter h ero.moveLeft 按 Enter h ero.moveRi…" at bounding box center [1093, 246] width 250 height 159
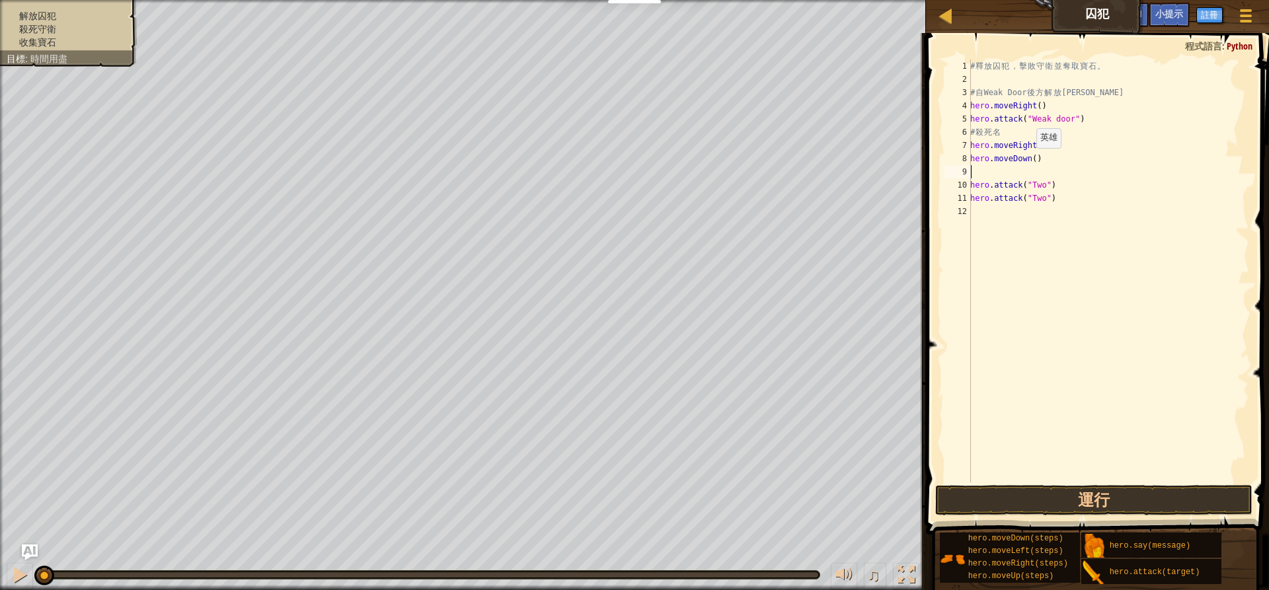
click at [1029, 161] on div "# 釋 放 囚 犯 ， 擊 敗 守 衛 並 奪 取 寶 石 。 # 自 Weak Door 後 方 解 放 [PERSON_NAME] . moveRight…" at bounding box center [1109, 284] width 282 height 450
click at [1029, 157] on div "# 釋 放 囚 犯 ， 擊 敗 守 衛 並 奪 取 寶 石 。 # 自 Weak Door 後 方 解 放 [PERSON_NAME] . moveRight…" at bounding box center [1109, 284] width 282 height 450
click at [1033, 159] on div "# 釋 放 囚 犯 ， 擊 敗 守 衛 並 奪 取 寶 石 。 # 自 Weak Door 後 方 解 放 [PERSON_NAME] . moveRight…" at bounding box center [1109, 284] width 282 height 450
type textarea "hero.moveDown(3)"
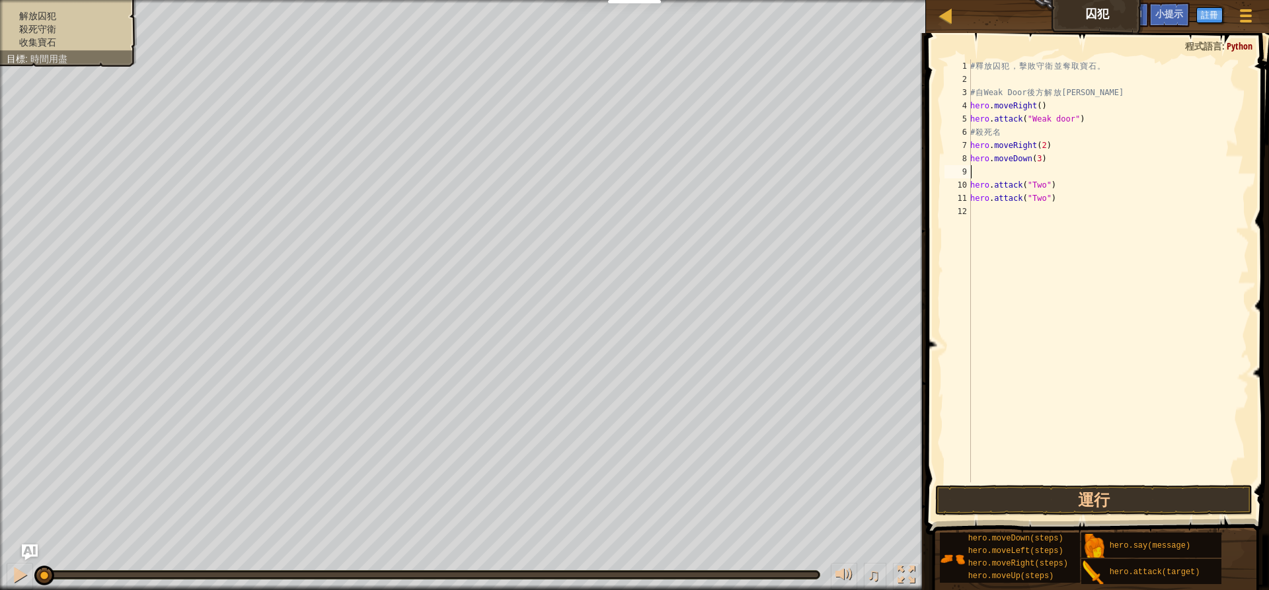
click at [1011, 172] on div "# 釋 放 囚 犯 ， 擊 敗 守 衛 並 奪 取 寶 石 。 # 自 Weak Door 後 方 解 放 [PERSON_NAME] . moveRight…" at bounding box center [1109, 284] width 282 height 450
type textarea "hero.moveDown(3)"
click at [989, 201] on div "# 釋 放 囚 犯 ， 擊 敗 守 衛 並 奪 取 寶 石 。 # 自 Weak Door 後 方 解 放 [PERSON_NAME] . moveRight…" at bounding box center [1109, 284] width 282 height 450
type textarea "h"
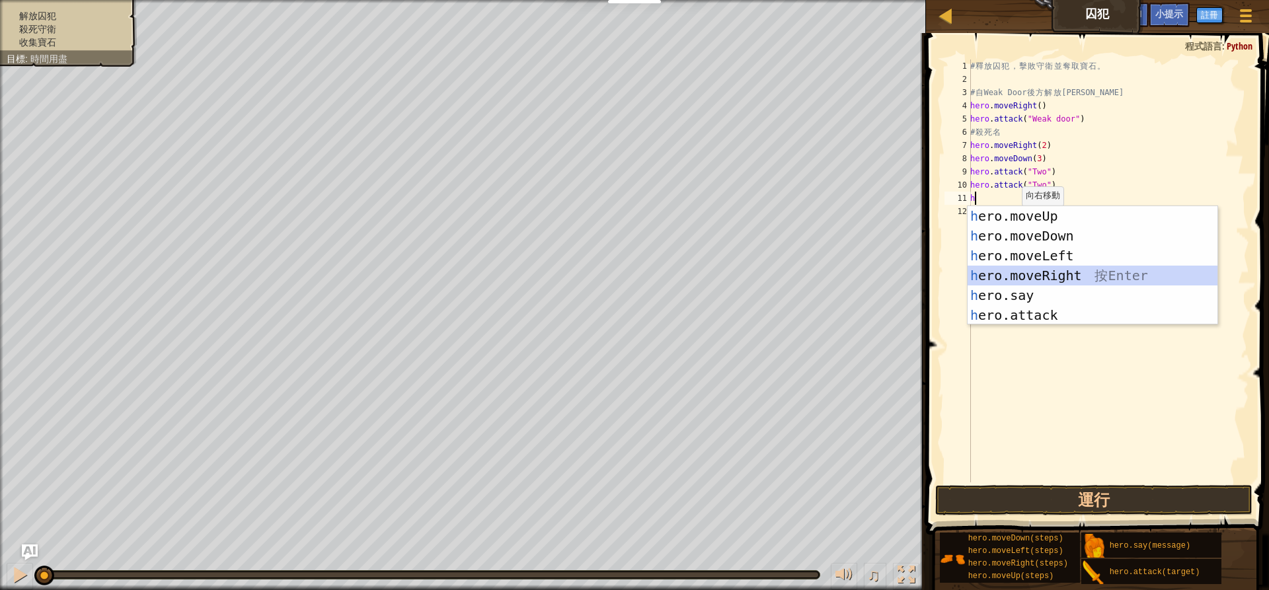
click at [1045, 275] on div "h ero.moveUp 按 Enter h ero.moveDown 按 Enter h ero.moveLeft 按 Enter h ero.moveRi…" at bounding box center [1093, 285] width 250 height 159
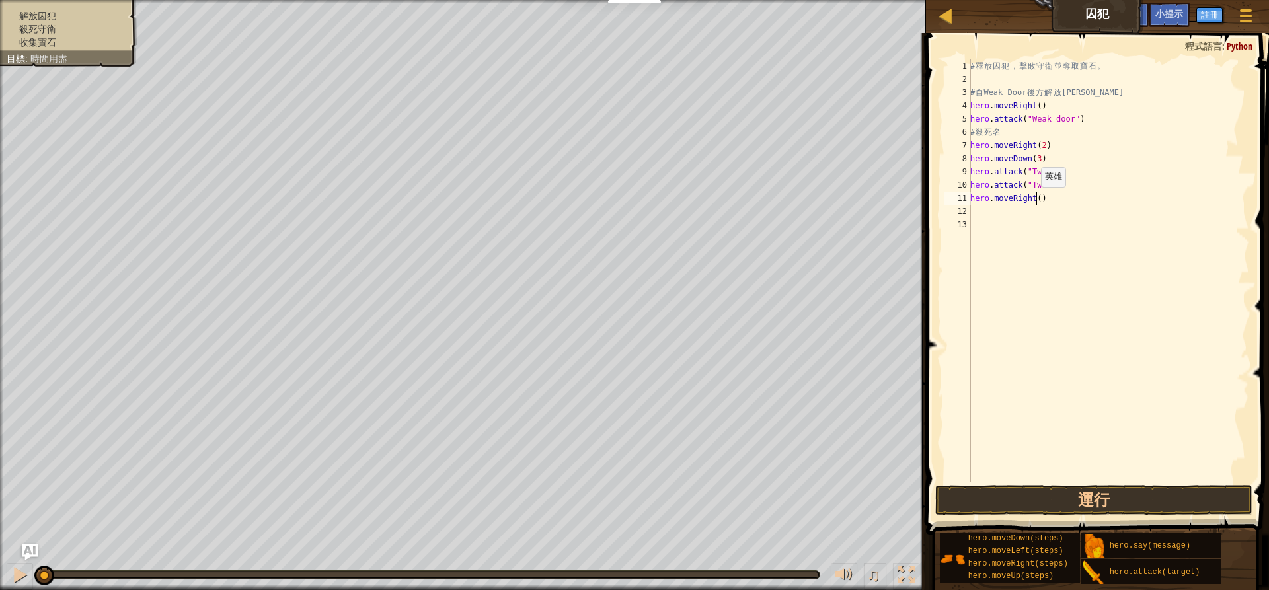
click at [1034, 200] on div "# 釋 放 囚 犯 ， 擊 敗 守 衛 並 奪 取 寶 石 。 # 自 Weak Door 後 方 解 放 [PERSON_NAME] . moveRight…" at bounding box center [1109, 284] width 282 height 450
click at [1024, 513] on button "運行" at bounding box center [1093, 500] width 317 height 30
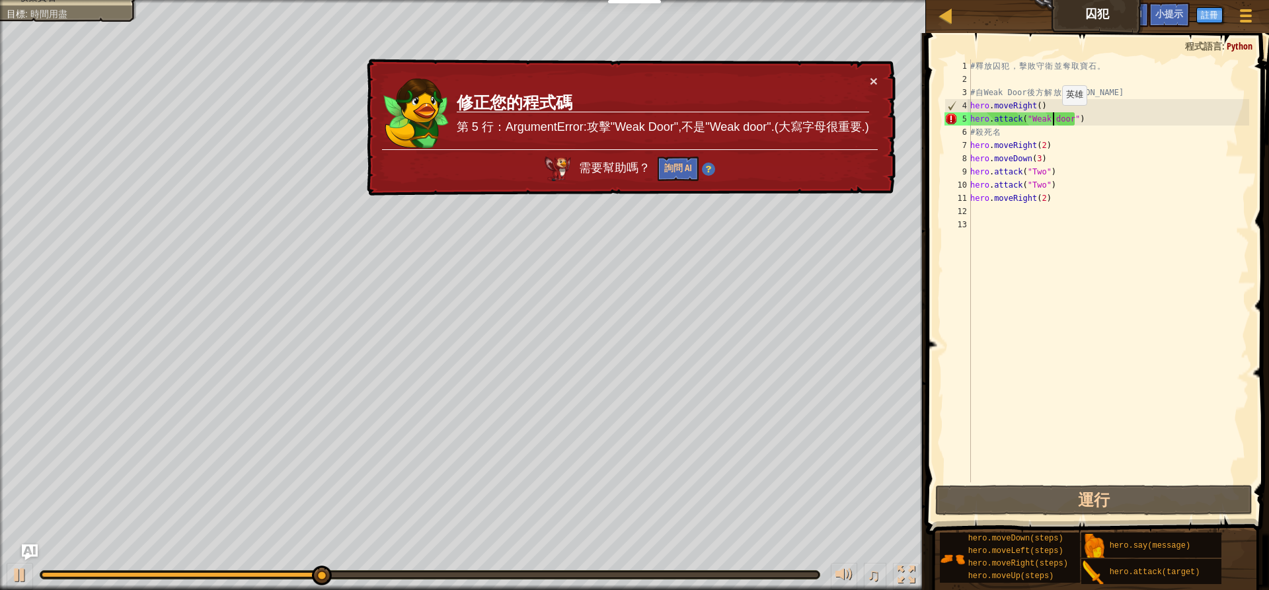
click at [1055, 118] on div "# 釋 放 囚 犯 ， 擊 敗 守 衛 並 奪 取 寶 石 。 # 自 Weak Door 後 方 解 放 [PERSON_NAME] . moveRight…" at bounding box center [1109, 284] width 282 height 450
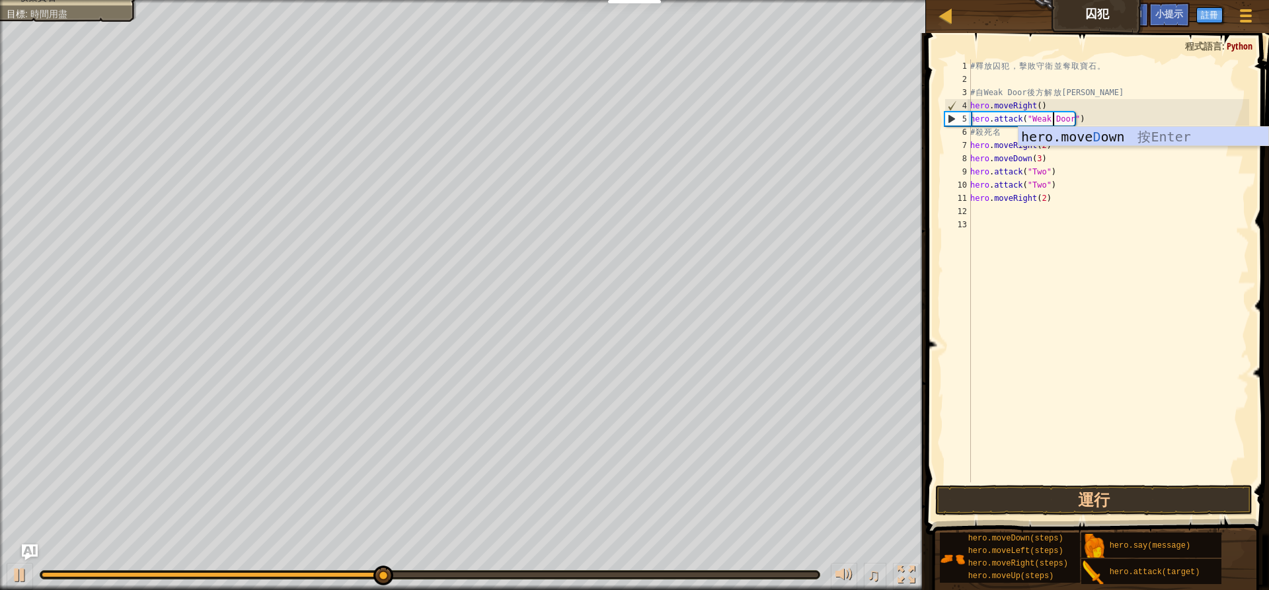
scroll to position [6, 7]
click at [976, 503] on button "運行" at bounding box center [1093, 500] width 317 height 30
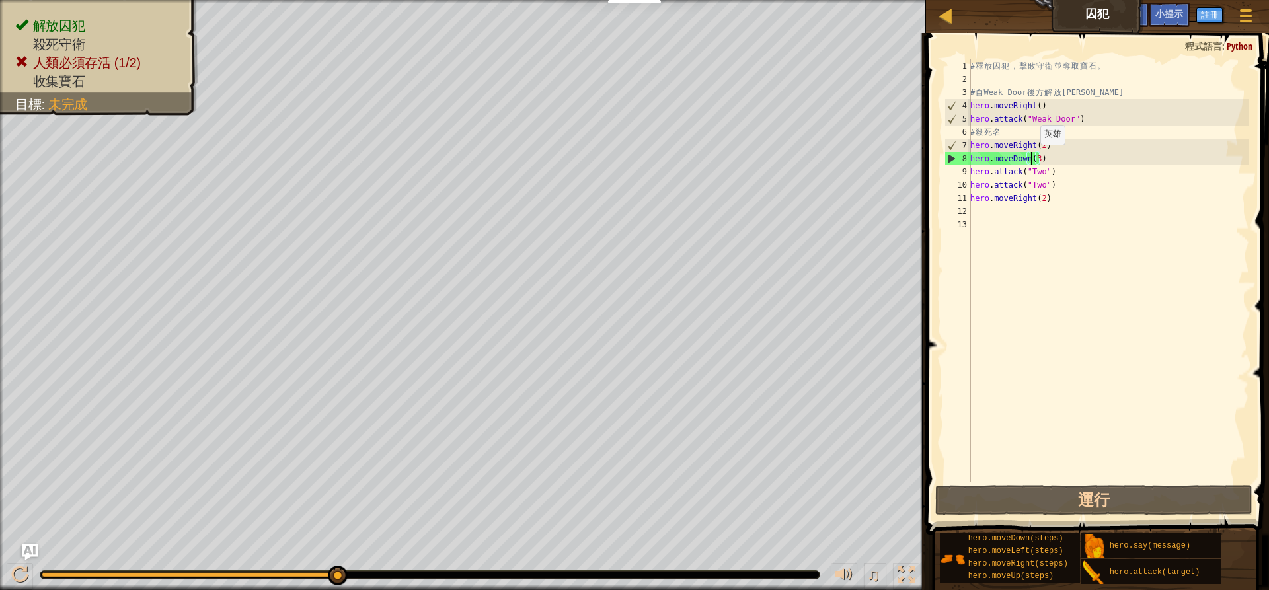
click at [1033, 158] on div "# 釋 放 囚 犯 ， 擊 敗 守 衛 並 奪 取 寶 石 。 # 自 Weak Door 後 方 解 放 [PERSON_NAME] . moveRight…" at bounding box center [1109, 284] width 282 height 450
click at [1035, 161] on div "# 釋 放 囚 犯 ， 擊 敗 守 衛 並 奪 取 寶 石 。 # 自 Weak Door 後 方 解 放 [PERSON_NAME] . moveRight…" at bounding box center [1109, 284] width 282 height 450
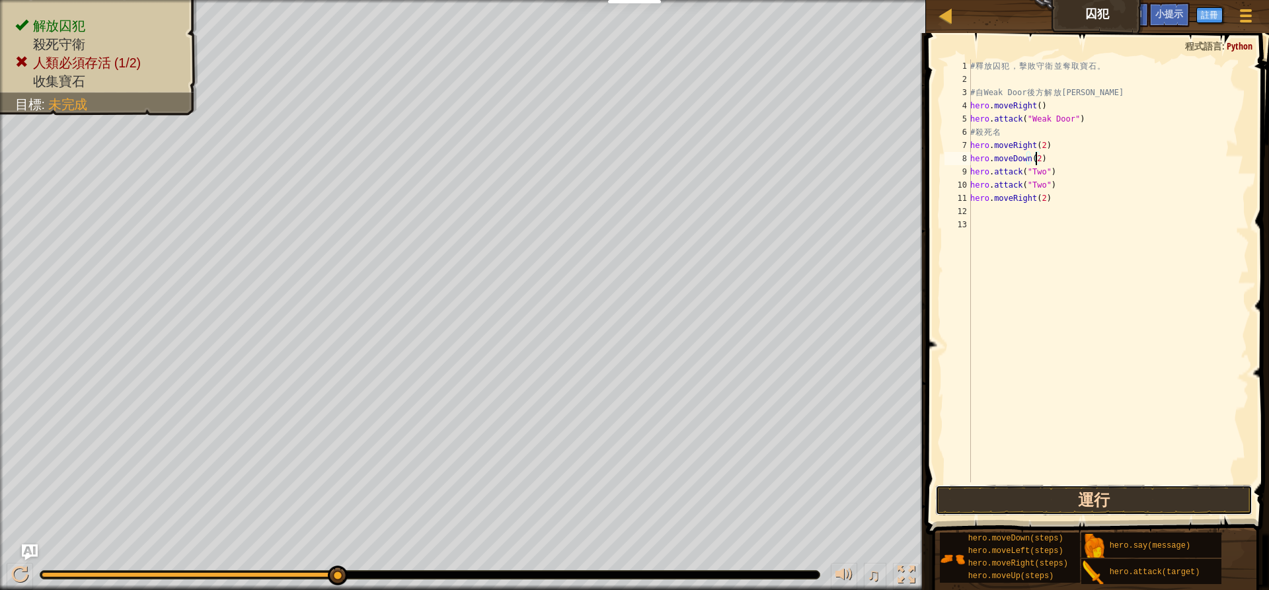
click at [1000, 498] on button "運行" at bounding box center [1093, 500] width 317 height 30
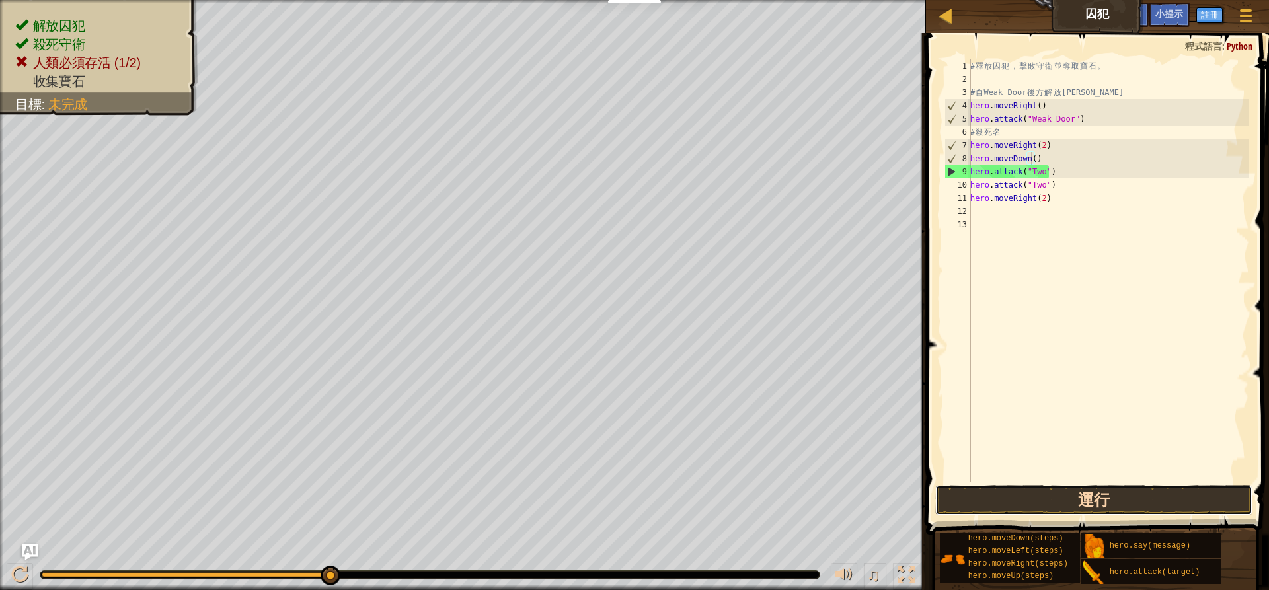
click at [1050, 500] on button "運行" at bounding box center [1093, 500] width 317 height 30
click at [1190, 496] on button "運行" at bounding box center [1093, 500] width 317 height 30
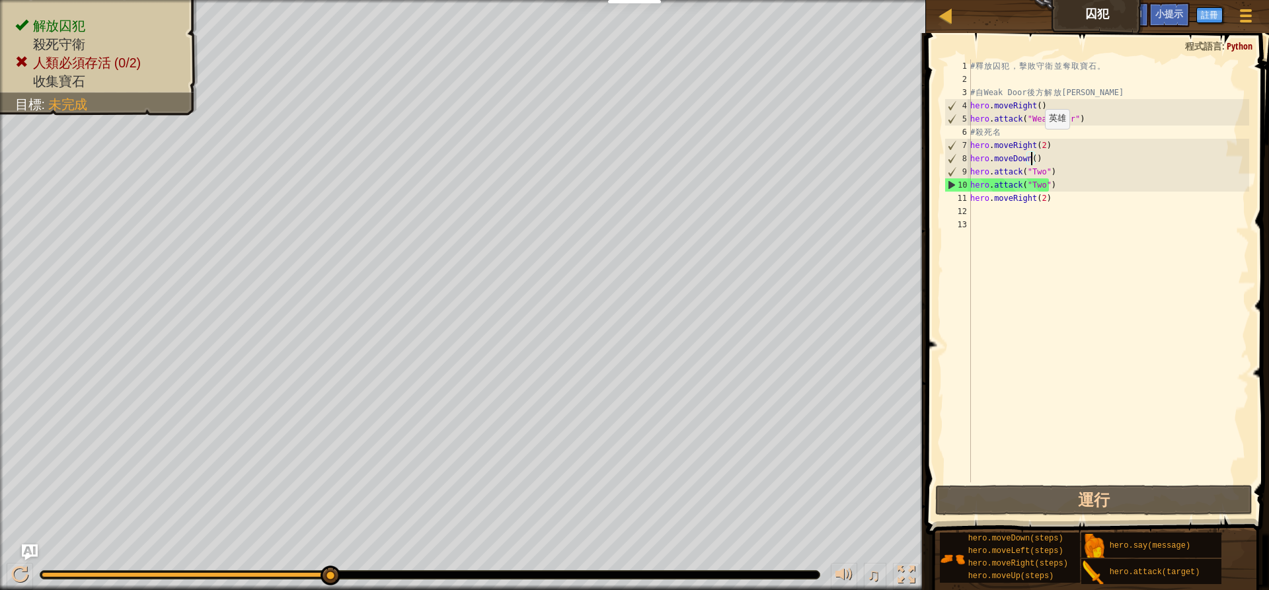
click at [1038, 142] on div "# 釋 放 囚 犯 ， 擊 敗 守 衛 並 奪 取 寶 石 。 # 自 Weak Door 後 方 解 放 [PERSON_NAME] . moveRight…" at bounding box center [1109, 284] width 282 height 450
click at [1038, 143] on div "# 釋 放 囚 犯 ， 擊 敗 守 衛 並 奪 取 寶 石 。 # 自 Weak Door 後 方 解 放 [PERSON_NAME] . moveRight…" at bounding box center [1109, 284] width 282 height 450
click at [1041, 144] on div "# 釋 放 囚 犯 ， 擊 敗 守 衛 並 奪 取 寶 石 。 # 自 Weak Door 後 方 解 放 [PERSON_NAME] . moveRight…" at bounding box center [1109, 284] width 282 height 450
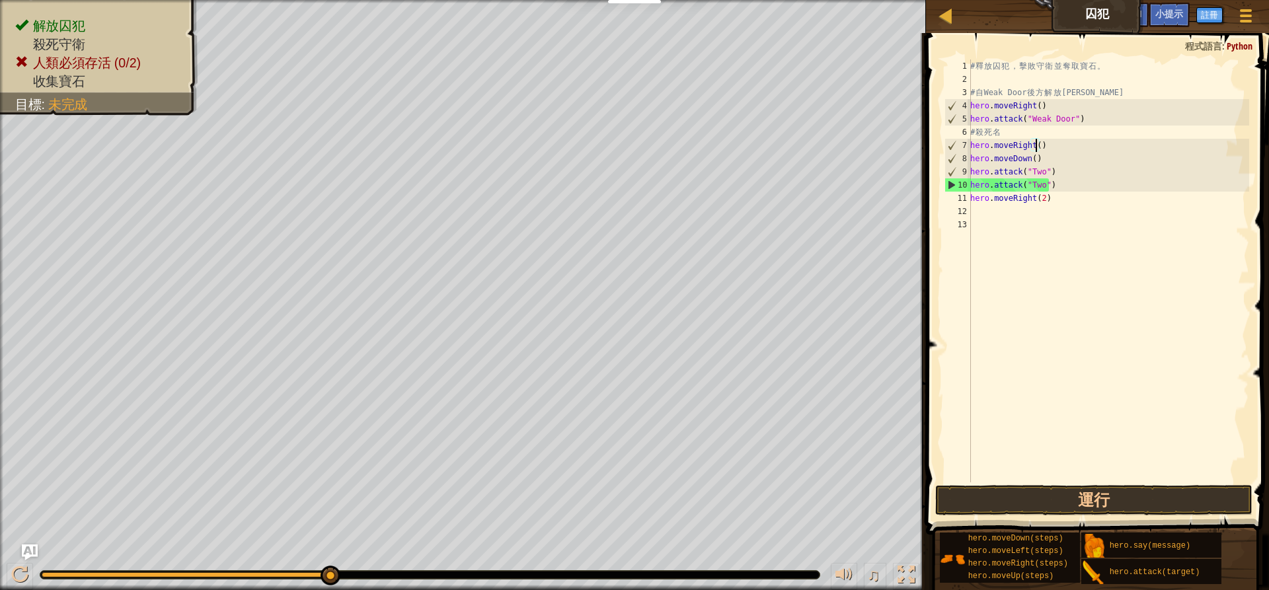
scroll to position [6, 5]
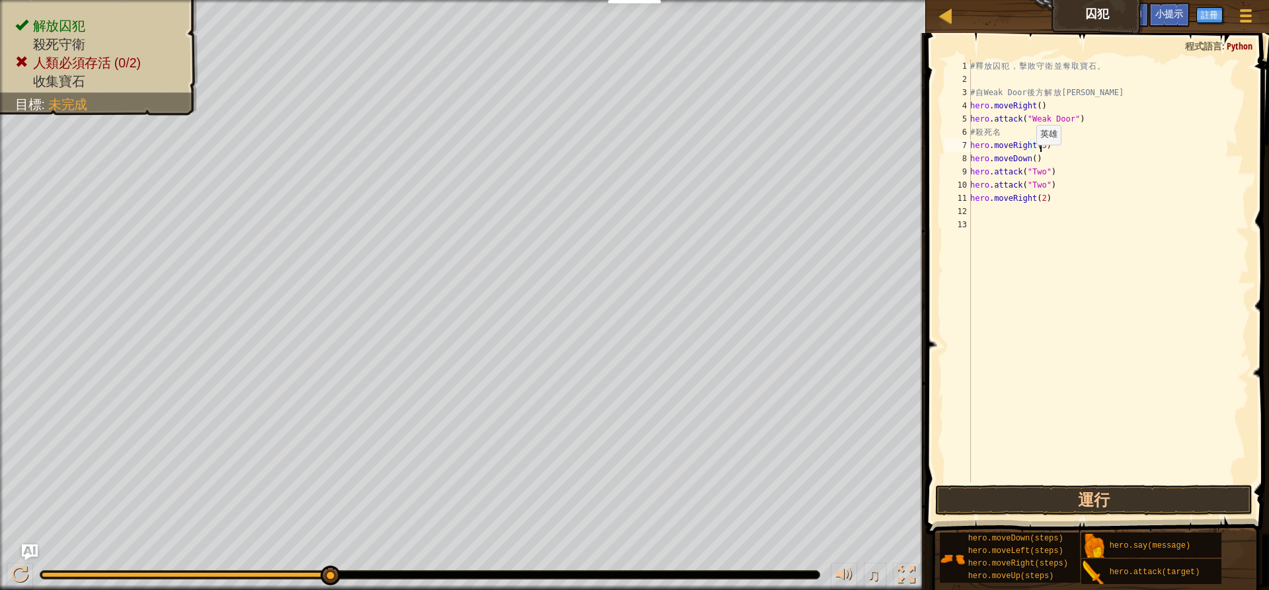
click at [1029, 158] on div "# 釋 放 囚 犯 ， 擊 敗 守 衛 並 奪 取 寶 石 。 # 自 Weak Door 後 方 解 放 [PERSON_NAME] . moveRight…" at bounding box center [1109, 284] width 282 height 450
click at [1031, 154] on div "# 釋 放 囚 犯 ， 擊 敗 守 衛 並 奪 取 寶 石 。 # 自 Weak Door 後 方 解 放 [PERSON_NAME] . moveRight…" at bounding box center [1109, 284] width 282 height 450
type textarea "hero.moveDown(3)"
click at [1064, 493] on button "運行" at bounding box center [1093, 500] width 317 height 30
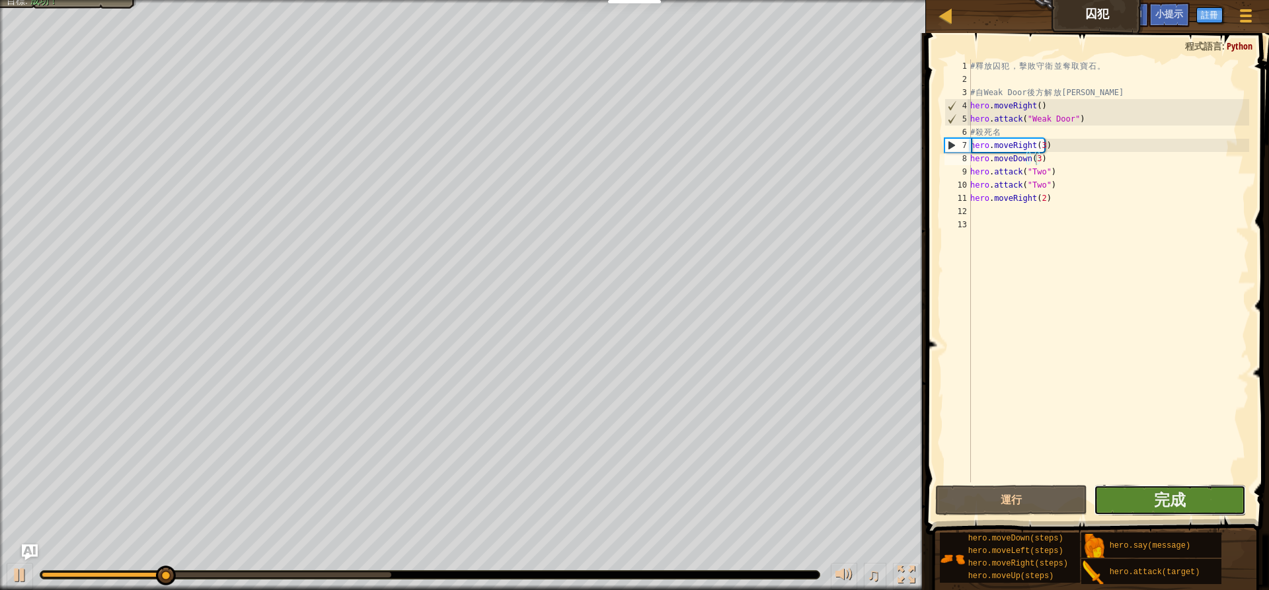
click at [1133, 490] on button "完成" at bounding box center [1170, 500] width 152 height 30
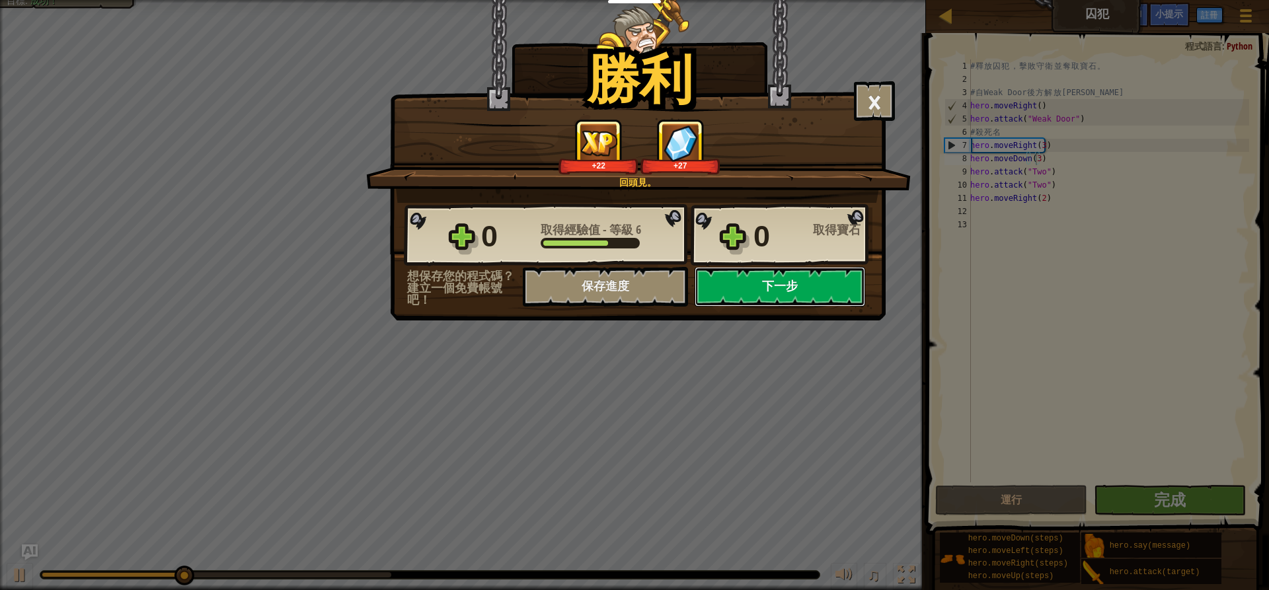
click at [776, 276] on button "下一步" at bounding box center [780, 287] width 171 height 40
select select "zh-HANT"
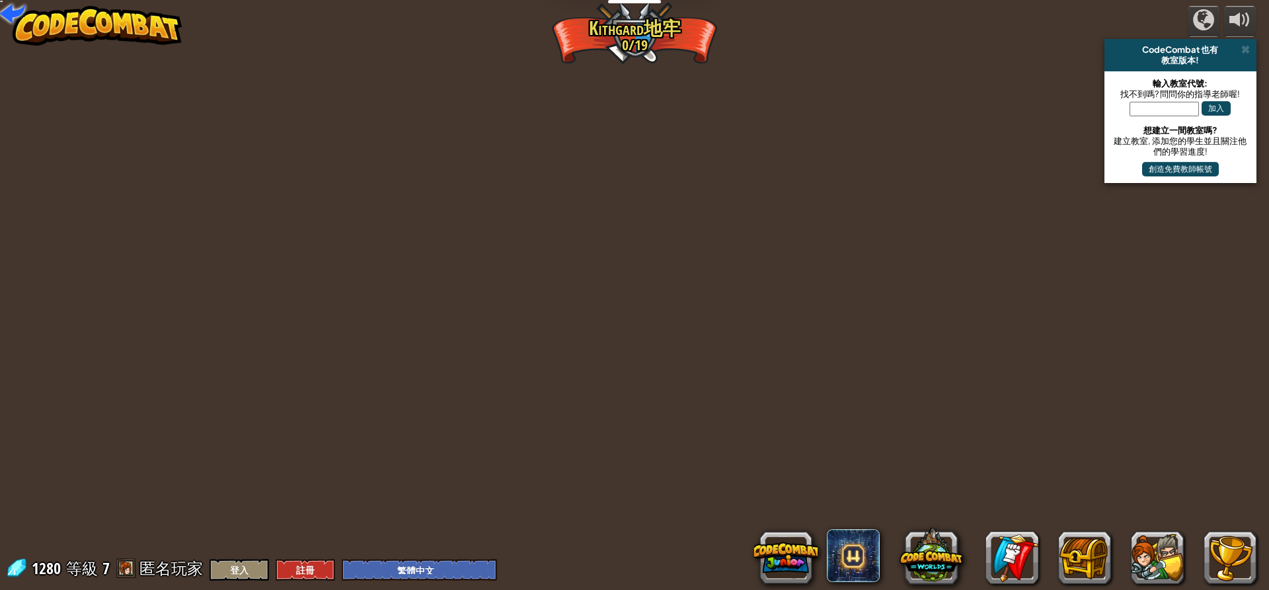
select select "zh-HANT"
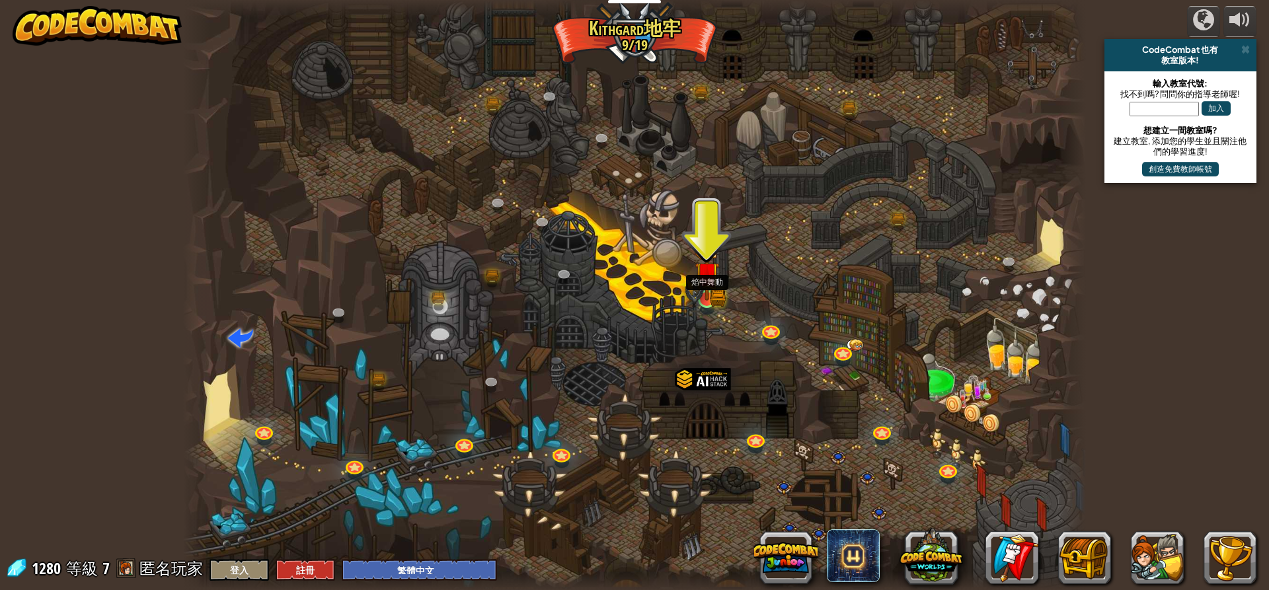
click at [707, 279] on img at bounding box center [707, 274] width 24 height 53
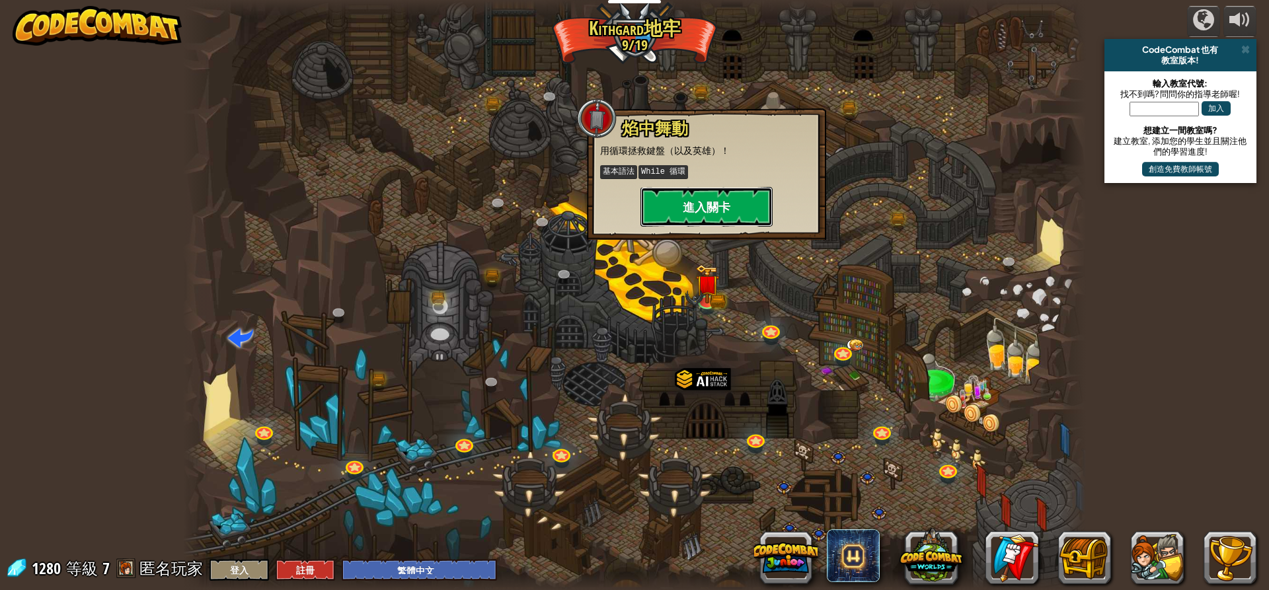
click at [721, 214] on button "進入關卡" at bounding box center [707, 207] width 132 height 40
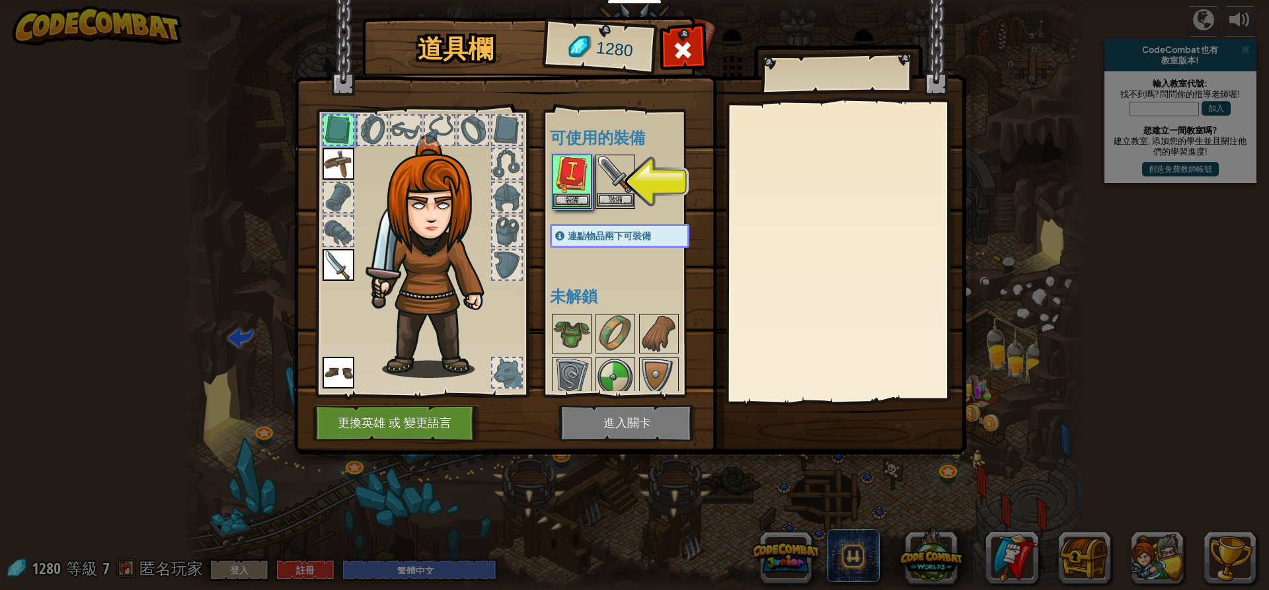
click at [598, 173] on img at bounding box center [615, 174] width 37 height 37
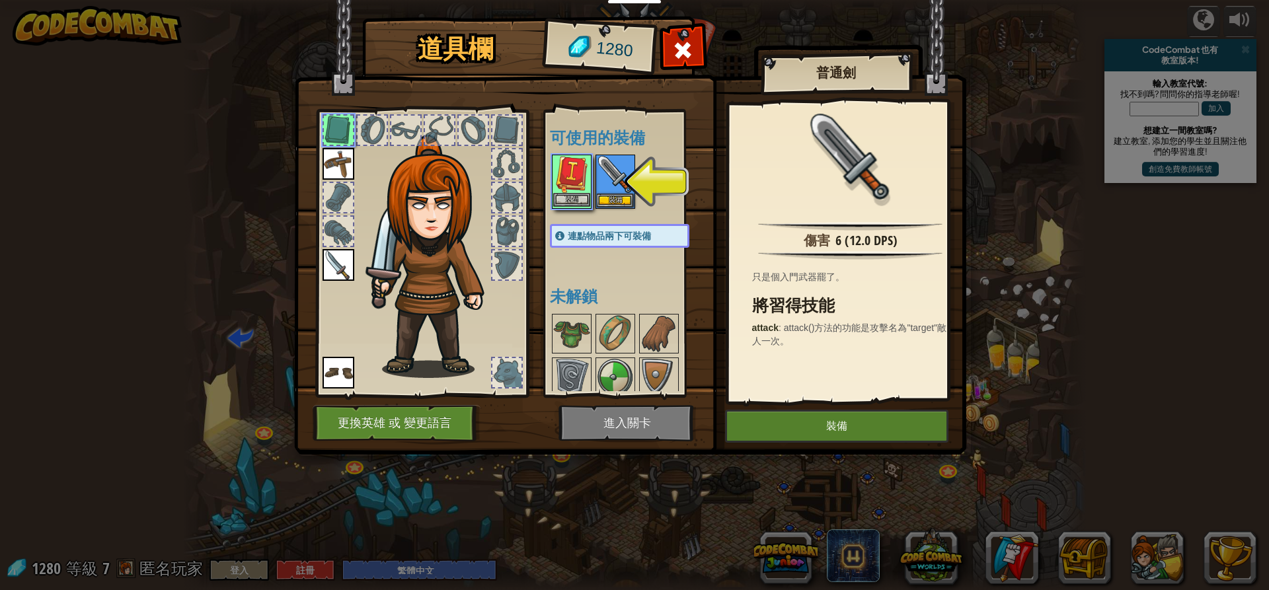
click at [579, 175] on img at bounding box center [571, 174] width 37 height 37
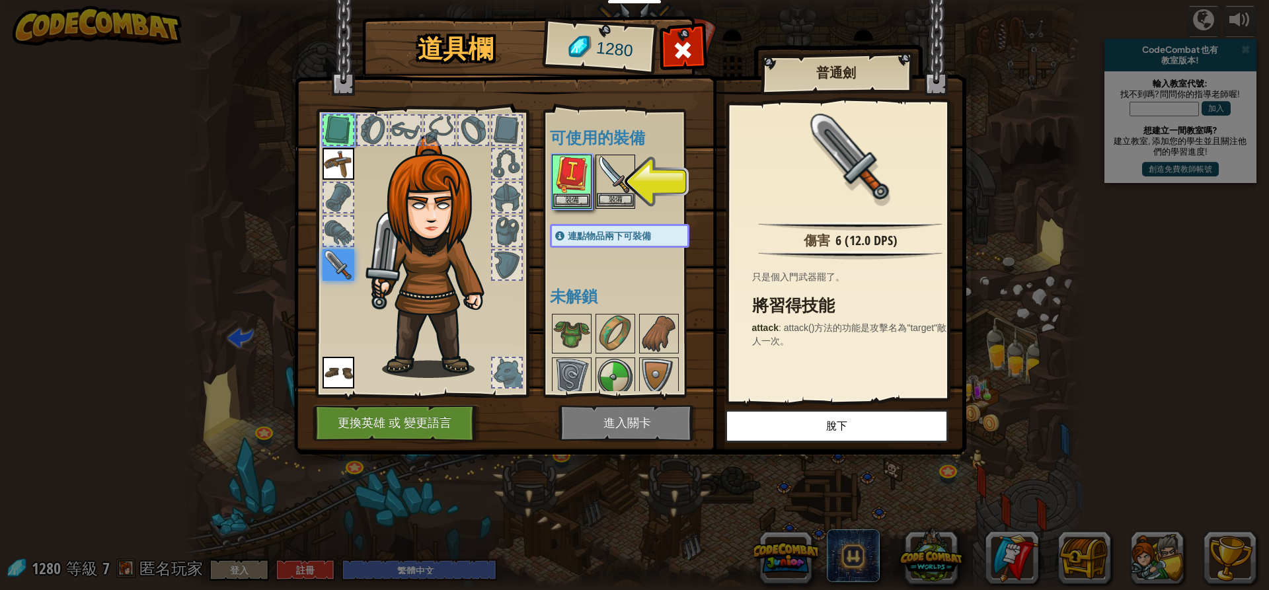
click at [623, 189] on img at bounding box center [615, 174] width 37 height 37
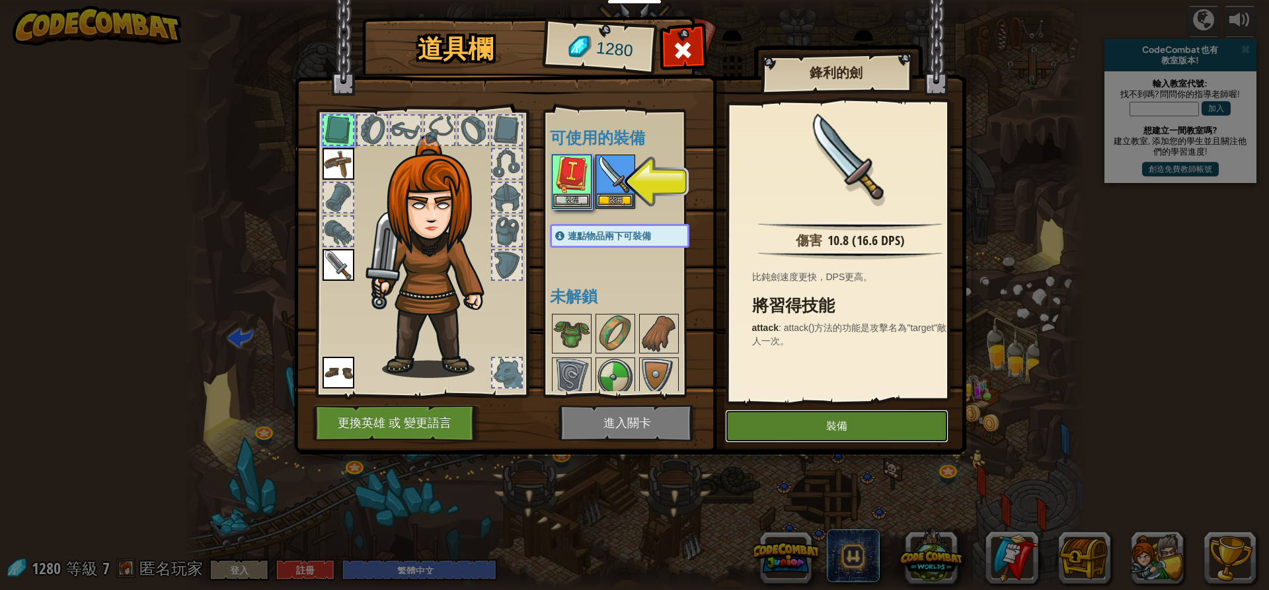
click at [838, 410] on button "裝備" at bounding box center [836, 426] width 223 height 33
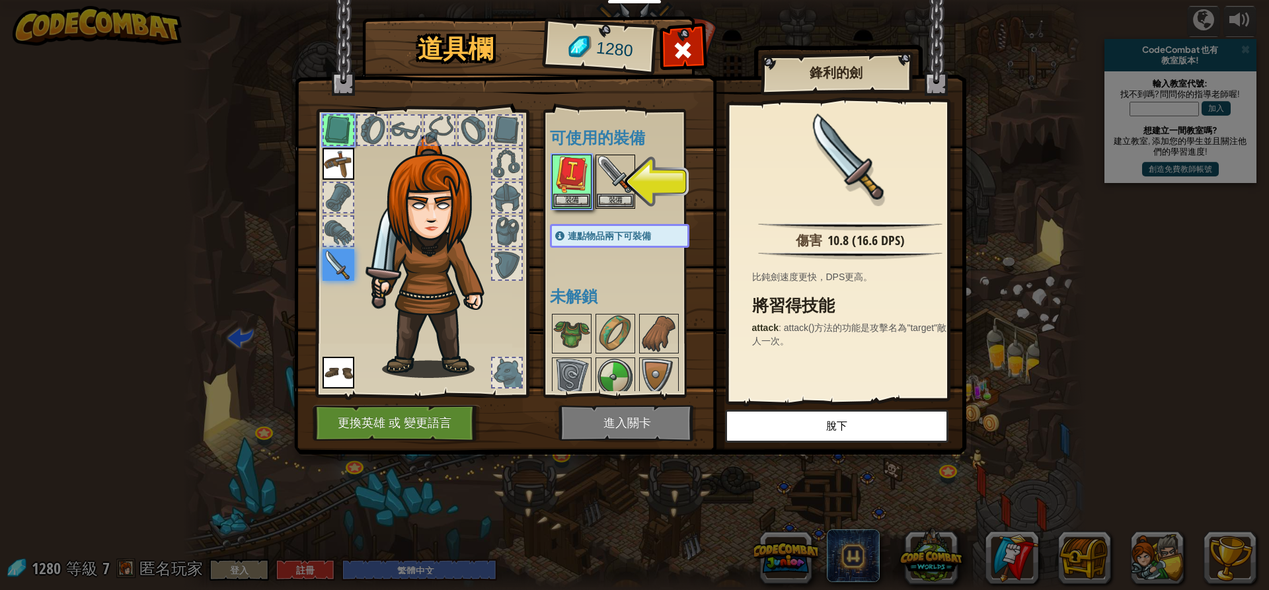
click at [663, 428] on img at bounding box center [630, 215] width 672 height 480
click at [574, 178] on img at bounding box center [571, 174] width 37 height 37
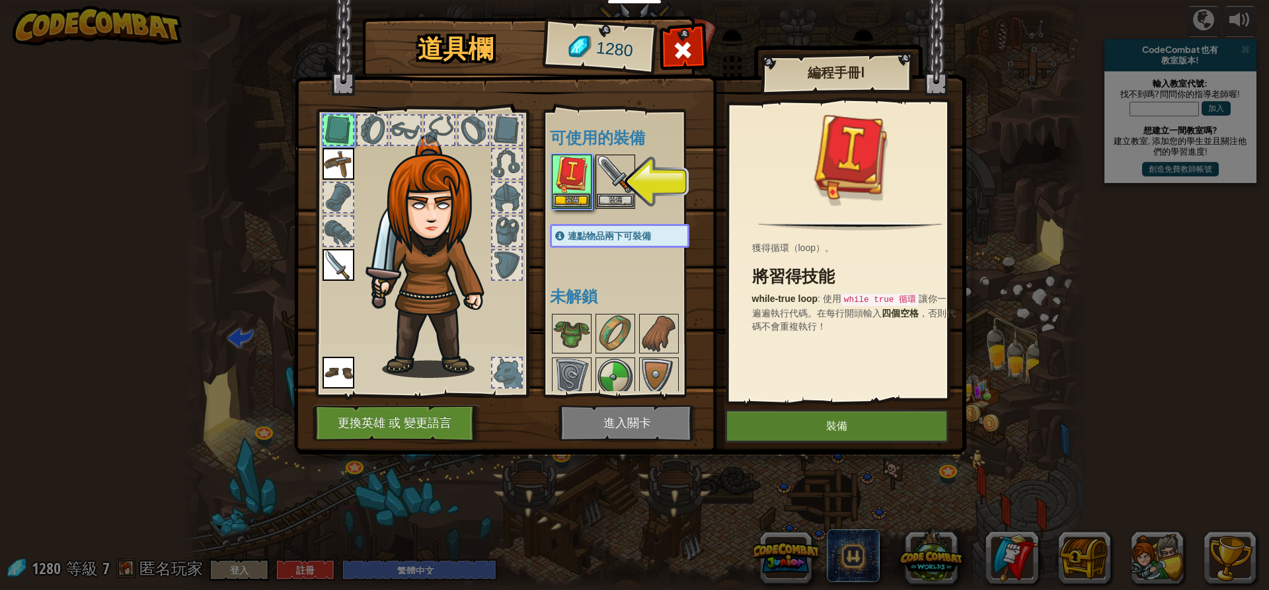
click at [787, 406] on img at bounding box center [630, 215] width 672 height 480
click at [786, 414] on button "裝備" at bounding box center [836, 426] width 223 height 33
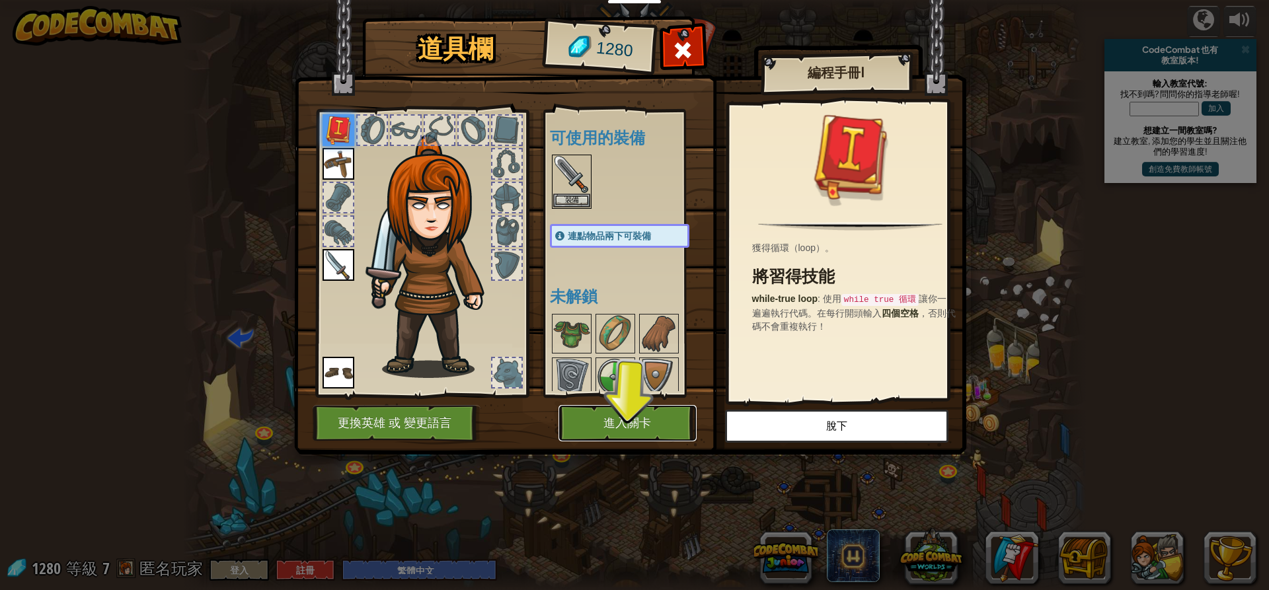
click at [687, 420] on button "進入關卡" at bounding box center [628, 423] width 138 height 36
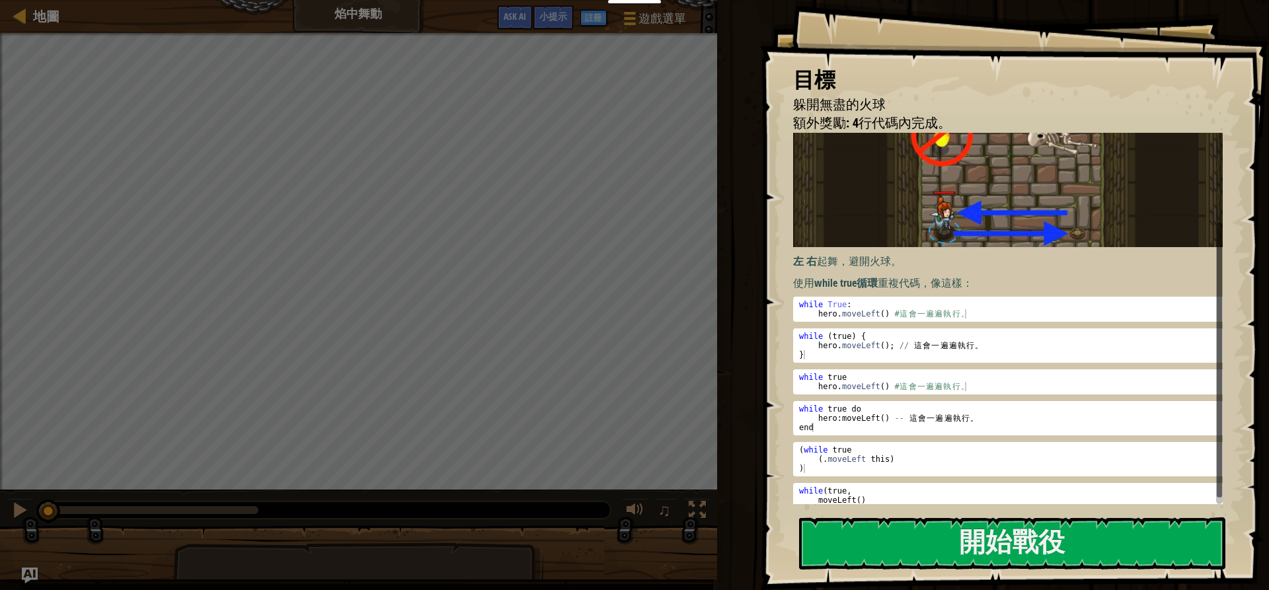
scroll to position [121, 0]
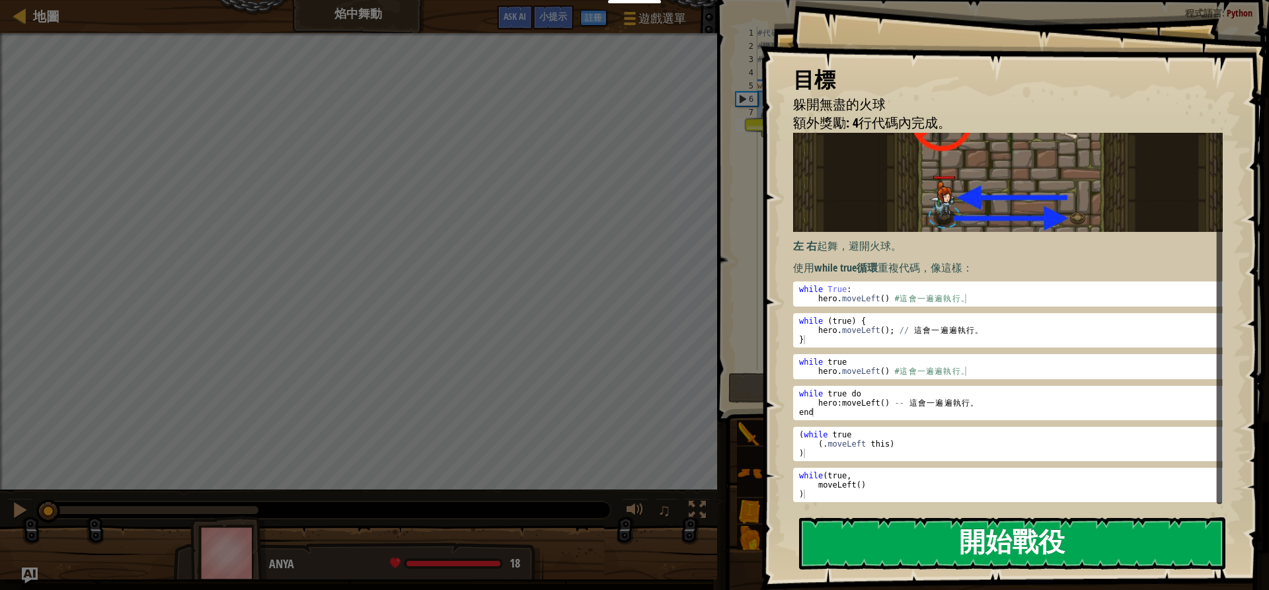
click at [828, 530] on button "開始戰役" at bounding box center [1012, 544] width 426 height 52
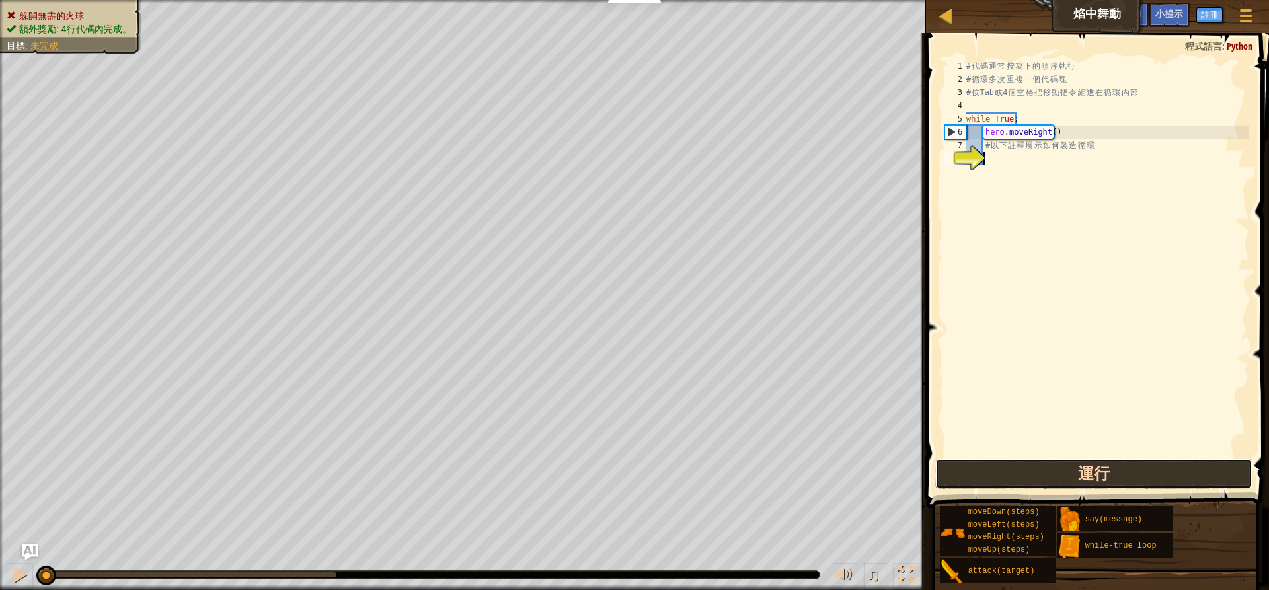
click at [967, 480] on button "運行" at bounding box center [1093, 474] width 317 height 30
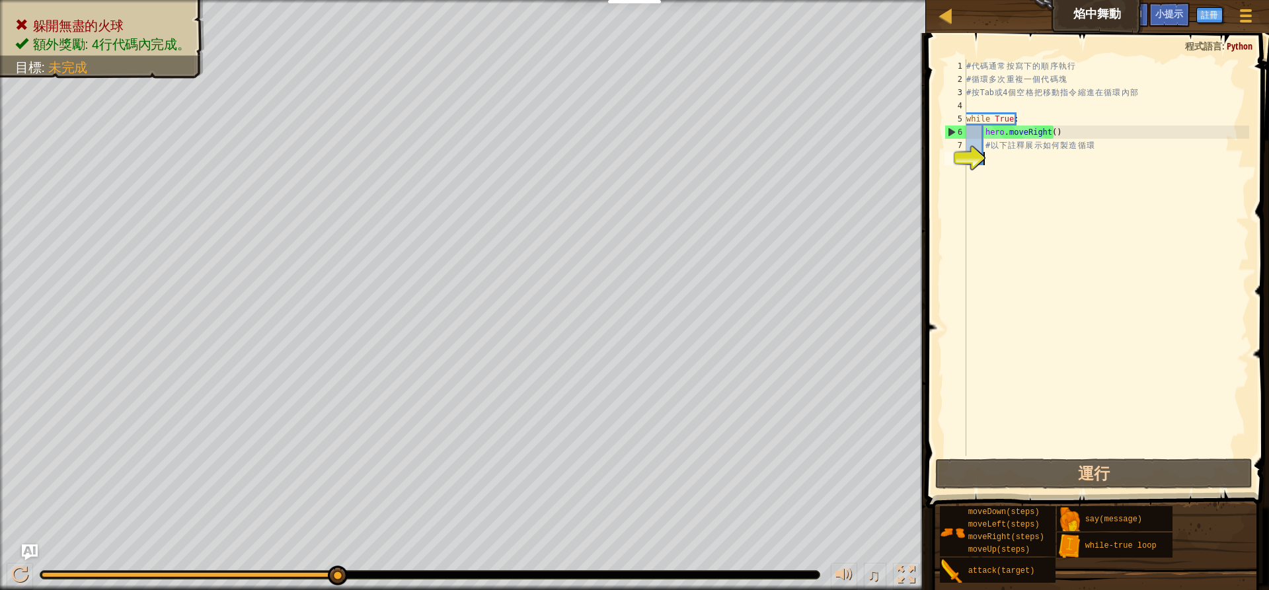
click at [1004, 163] on div "# 代 碼 通 常 按 寫 下 的 順 序 執 行 # 循 環 多 次 重 複 一 個 代 碼 塊 # 按 Tab 或 4 個 空 格 把 移 動 指 令 縮…" at bounding box center [1107, 270] width 286 height 423
type textarea "H"
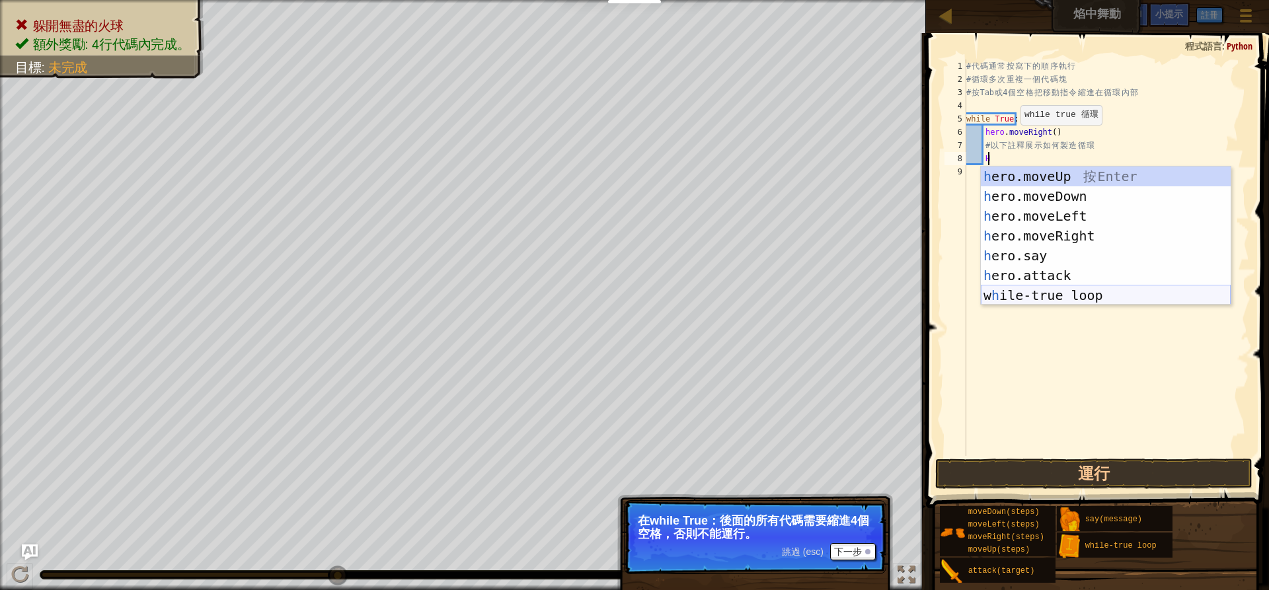
click at [1002, 296] on div "h ero.moveUp 按 Enter h ero.moveDown 按 Enter h ero.moveLeft 按 Enter h ero.moveRi…" at bounding box center [1106, 256] width 250 height 178
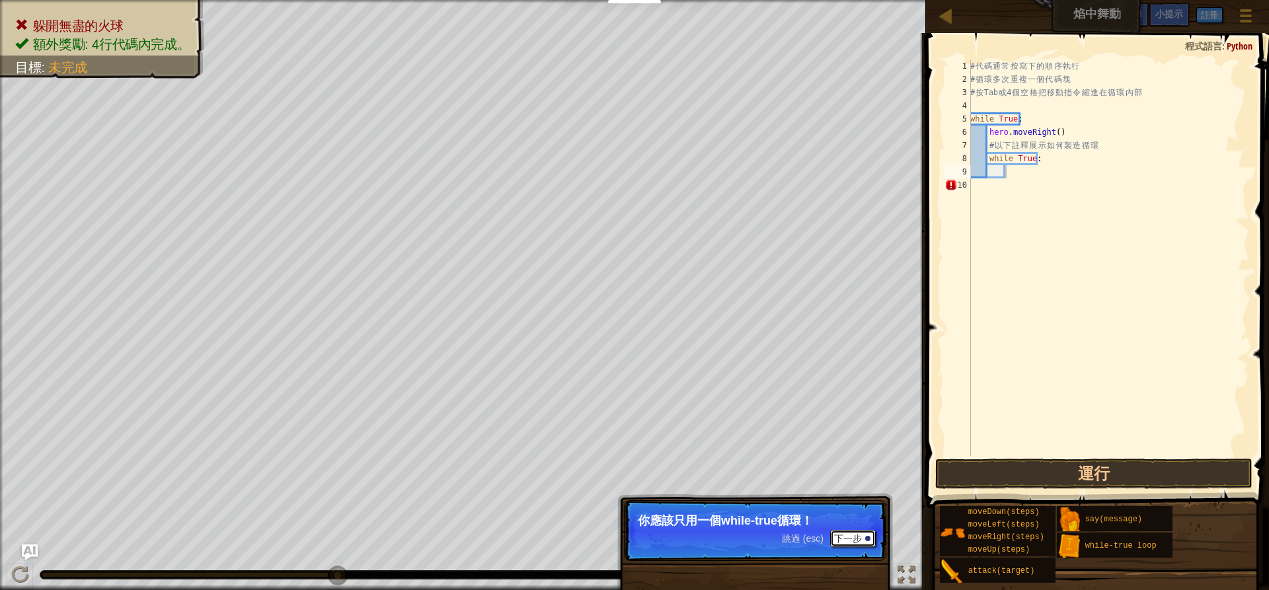
click at [840, 534] on button "下一步" at bounding box center [853, 538] width 46 height 17
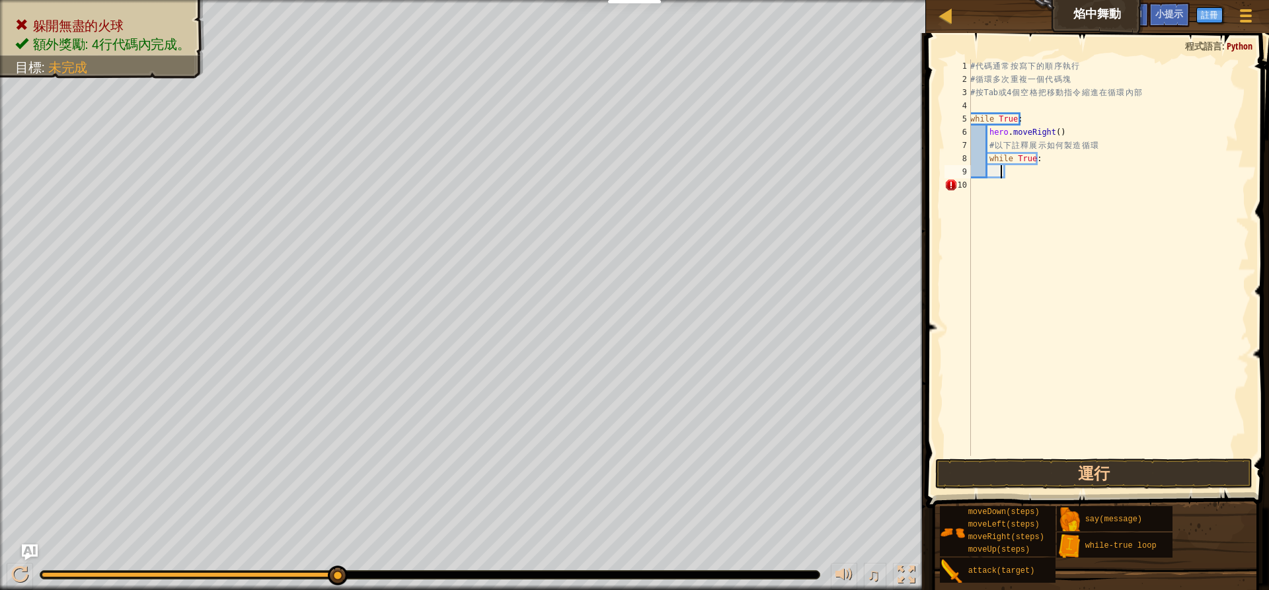
click at [1000, 172] on div "# 代 碼 通 常 按 寫 下 的 順 序 執 行 # 循 環 多 次 重 複 一 個 代 碼 塊 # 按 Tab 或 4 個 空 格 把 移 動 指 令 縮…" at bounding box center [1109, 270] width 282 height 423
drag, startPoint x: 1043, startPoint y: 158, endPoint x: 980, endPoint y: 159, distance: 62.8
click at [980, 159] on div "# 代 碼 通 常 按 寫 下 的 順 序 執 行 # 循 環 多 次 重 複 一 個 代 碼 塊 # 按 Tab 或 4 個 空 格 把 移 動 指 令 縮…" at bounding box center [1109, 270] width 282 height 423
type textarea "while True:"
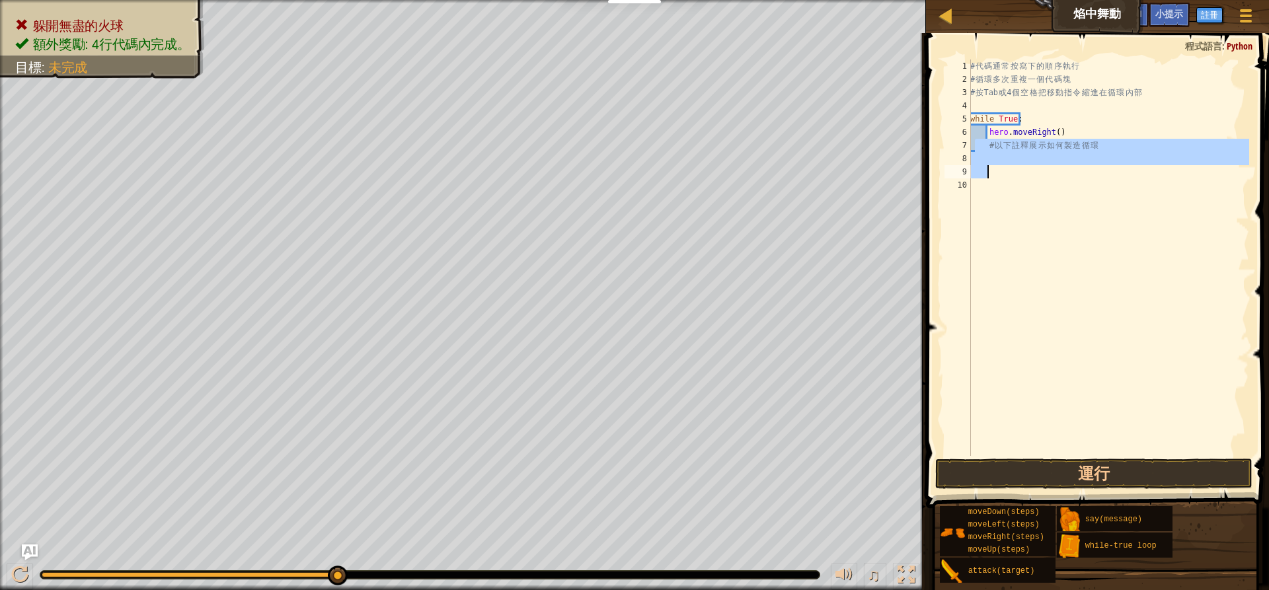
drag, startPoint x: 976, startPoint y: 146, endPoint x: 986, endPoint y: 177, distance: 32.6
click at [986, 177] on div "# 代 碼 通 常 按 寫 下 的 順 序 執 行 # 循 環 多 次 重 複 一 個 代 碼 塊 # 按 Tab 或 4 個 空 格 把 移 動 指 令 縮…" at bounding box center [1109, 270] width 282 height 423
click at [986, 177] on div "# 代 碼 通 常 按 寫 下 的 順 序 執 行 # 循 環 多 次 重 複 一 個 代 碼 塊 # 按 Tab 或 4 個 空 格 把 移 動 指 令 縮…" at bounding box center [1109, 257] width 282 height 397
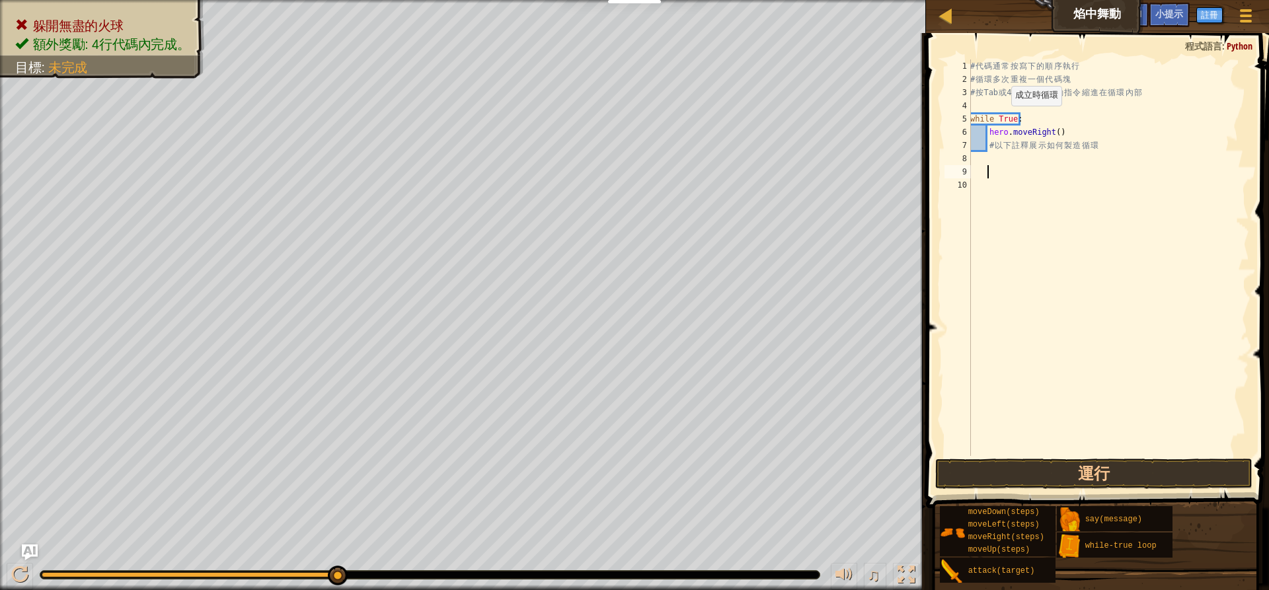
click at [1006, 120] on div "# 代 碼 通 常 按 寫 下 的 順 序 執 行 # 循 環 多 次 重 複 一 個 代 碼 塊 # 按 Tab 或 4 個 空 格 把 移 動 指 令 縮…" at bounding box center [1109, 270] width 282 height 423
drag, startPoint x: 978, startPoint y: 148, endPoint x: 983, endPoint y: 154, distance: 7.5
click at [983, 154] on div "# 代 碼 通 常 按 寫 下 的 順 序 執 行 # 循 環 多 次 重 複 一 個 代 碼 塊 # 按 Tab 或 4 個 空 格 把 移 動 指 令 縮…" at bounding box center [1109, 270] width 282 height 423
click at [1026, 116] on div "# 代 碼 通 常 按 寫 下 的 順 序 執 行 # 循 環 多 次 重 複 一 個 代 碼 塊 # 按 Tab 或 4 個 空 格 把 移 動 指 令 縮…" at bounding box center [1109, 270] width 282 height 423
click at [1017, 116] on div "# 代 碼 通 常 按 寫 下 的 順 序 執 行 # 循 環 多 次 重 複 一 個 代 碼 塊 # 按 Tab 或 4 個 空 格 把 移 動 指 令 縮…" at bounding box center [1109, 270] width 282 height 423
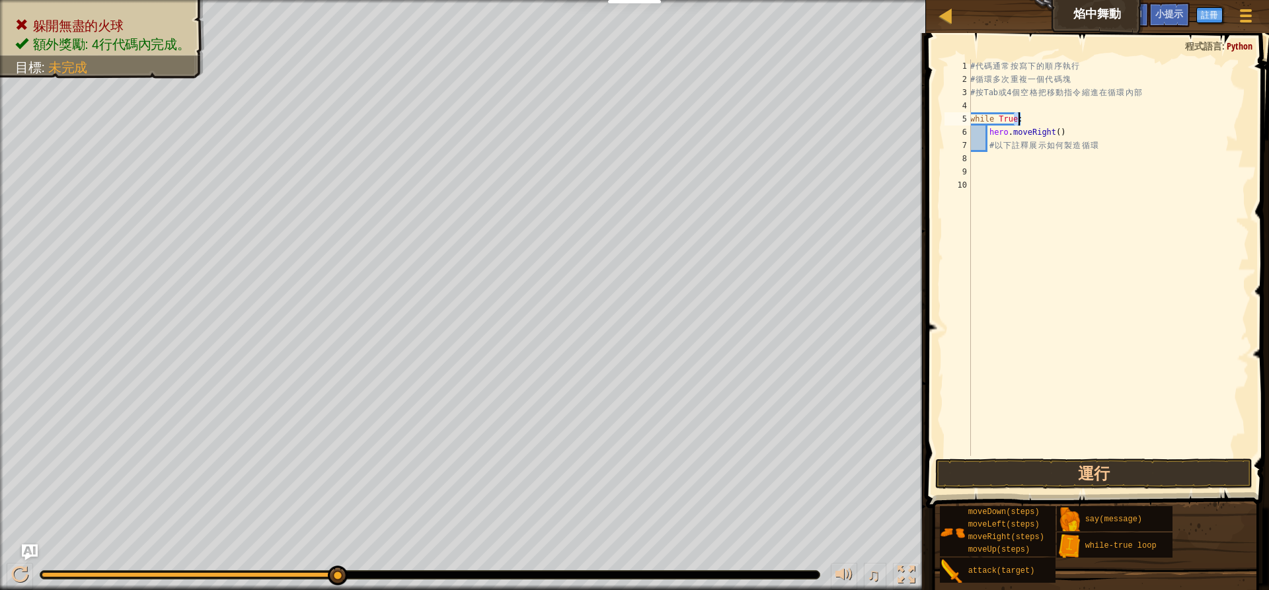
click at [1017, 115] on div "# 代 碼 通 常 按 寫 下 的 順 序 執 行 # 循 環 多 次 重 複 一 個 代 碼 塊 # 按 Tab 或 4 個 空 格 把 移 動 指 令 縮…" at bounding box center [1109, 270] width 282 height 423
click at [1019, 116] on div "# 代 碼 通 常 按 寫 下 的 順 序 執 行 # 循 環 多 次 重 複 一 個 代 碼 塊 # 按 Tab 或 4 個 空 格 把 移 動 指 令 縮…" at bounding box center [1109, 257] width 282 height 397
click at [1014, 116] on div "# 代 碼 通 常 按 寫 下 的 順 序 執 行 # 循 環 多 次 重 複 一 個 代 碼 塊 # 按 Tab 或 4 個 空 格 把 移 動 指 令 縮…" at bounding box center [1109, 270] width 282 height 423
type textarea ":"
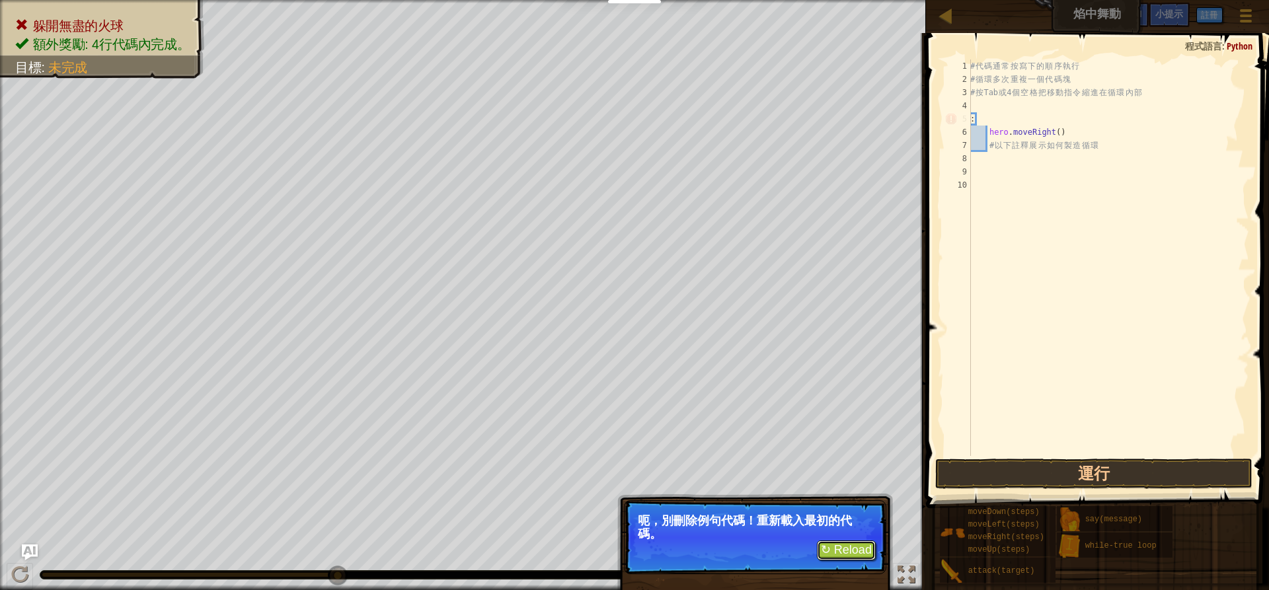
click at [836, 545] on button "↻ Reload" at bounding box center [846, 551] width 59 height 20
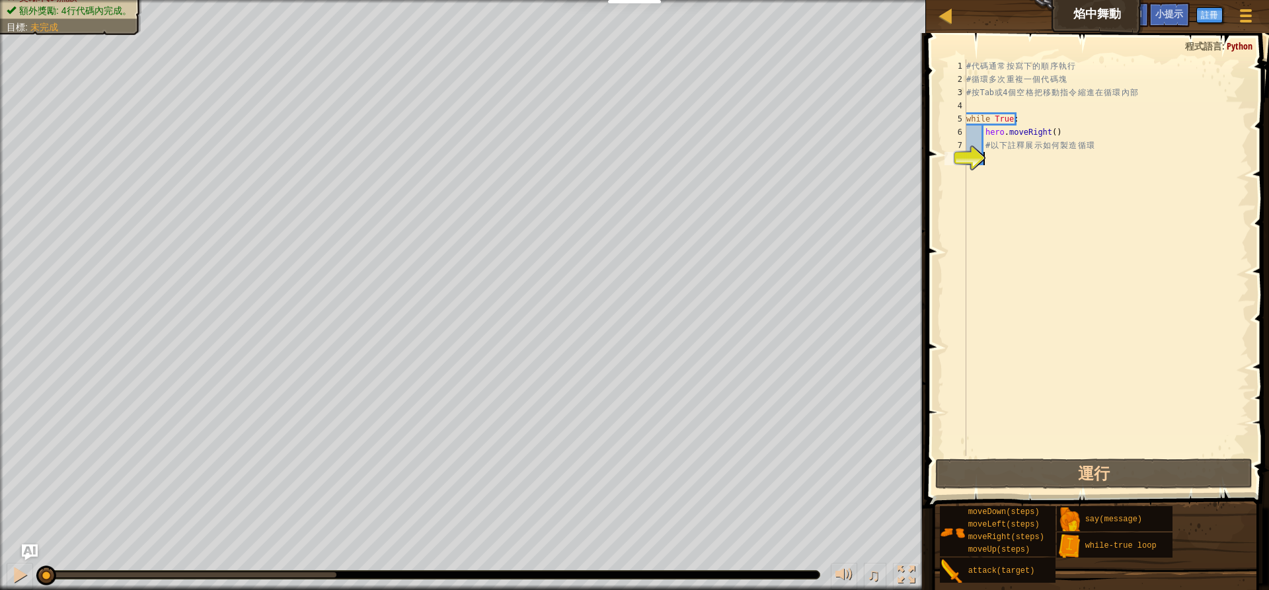
type textarea "H"
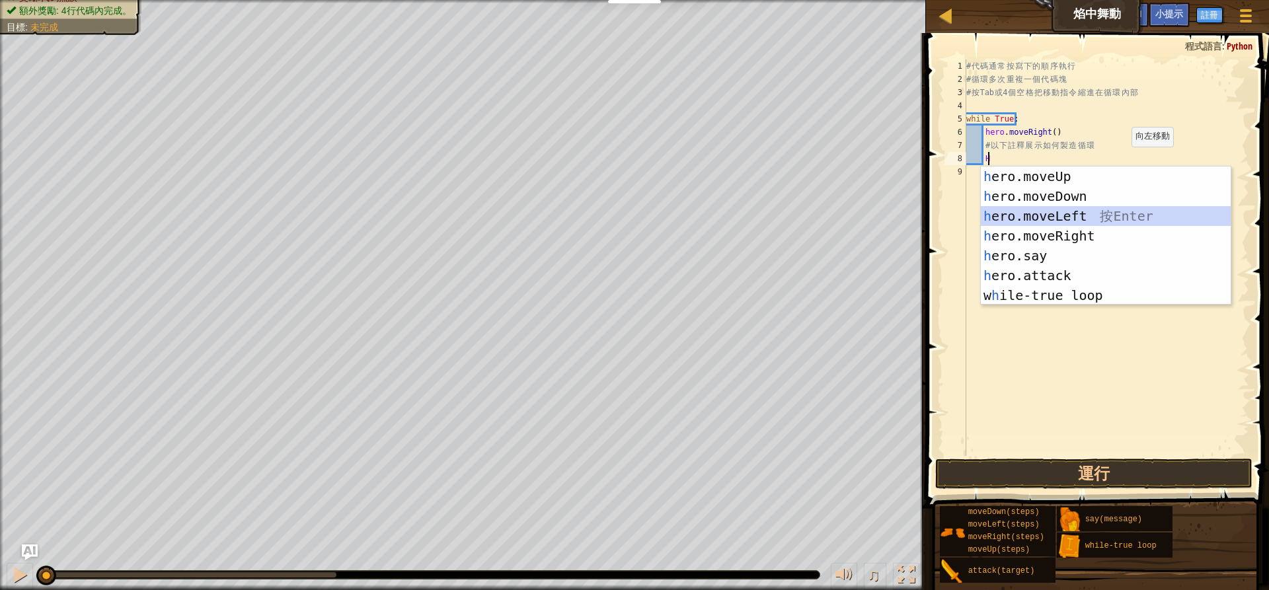
click at [1089, 219] on div "h ero.moveUp 按 Enter h ero.moveDown 按 Enter h ero.moveLeft 按 Enter h ero.moveRi…" at bounding box center [1106, 256] width 250 height 178
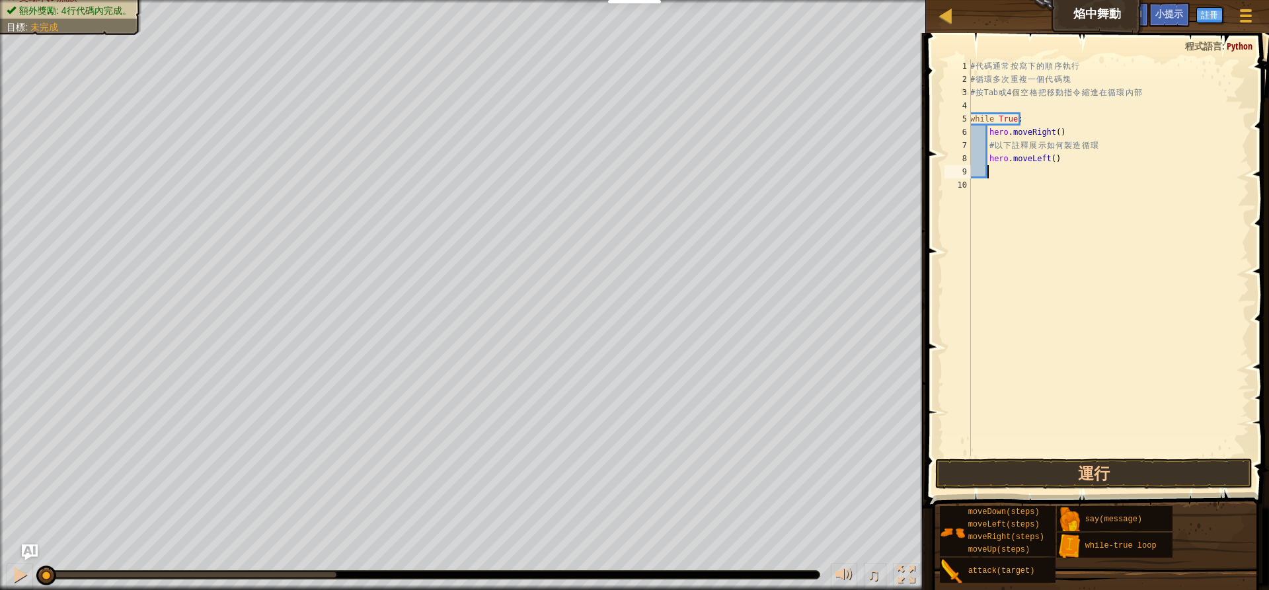
type textarea "H"
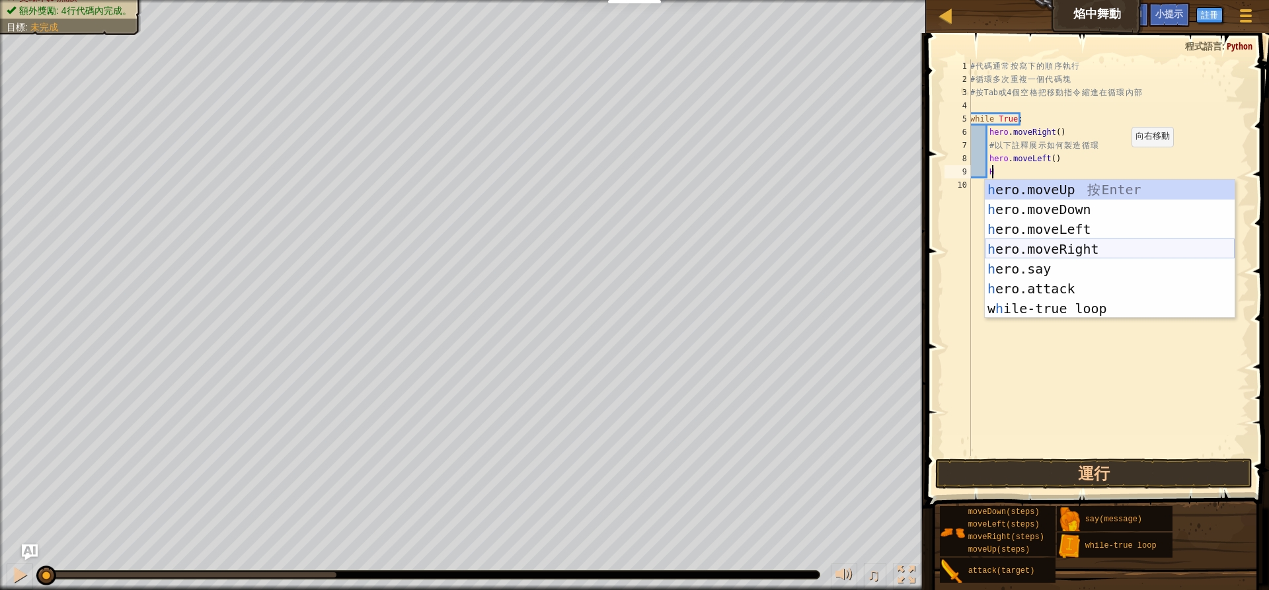
click at [1078, 247] on div "h ero.moveUp 按 Enter h ero.moveDown 按 Enter h ero.moveLeft 按 Enter h ero.moveRi…" at bounding box center [1110, 269] width 250 height 178
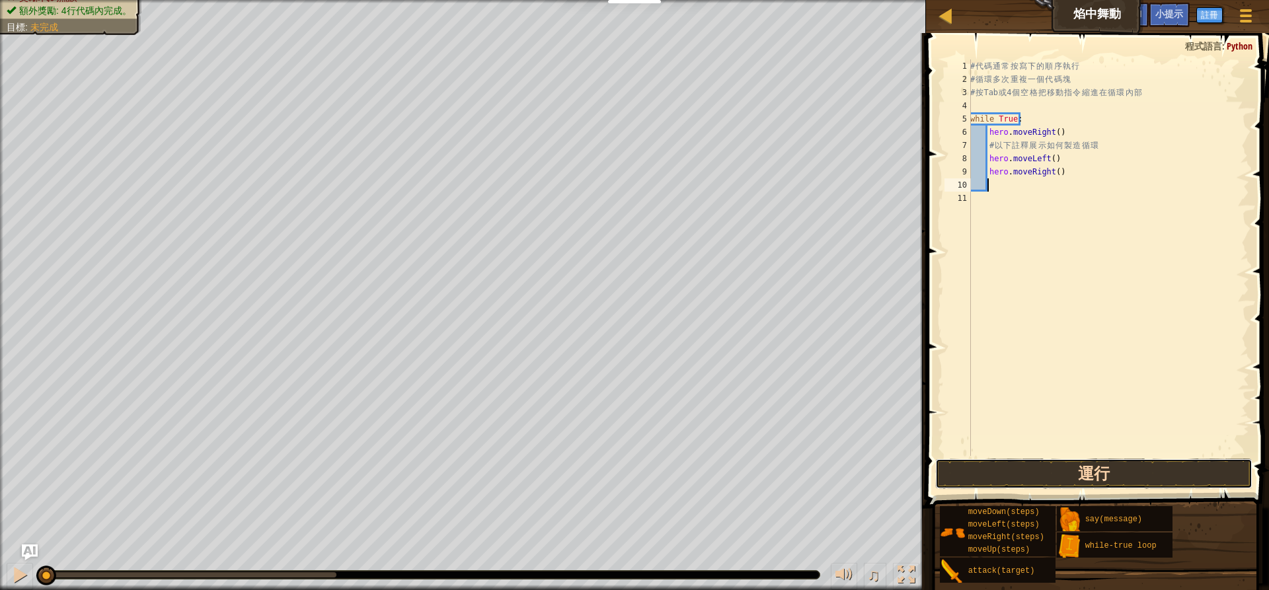
click at [1097, 465] on button "運行" at bounding box center [1093, 474] width 317 height 30
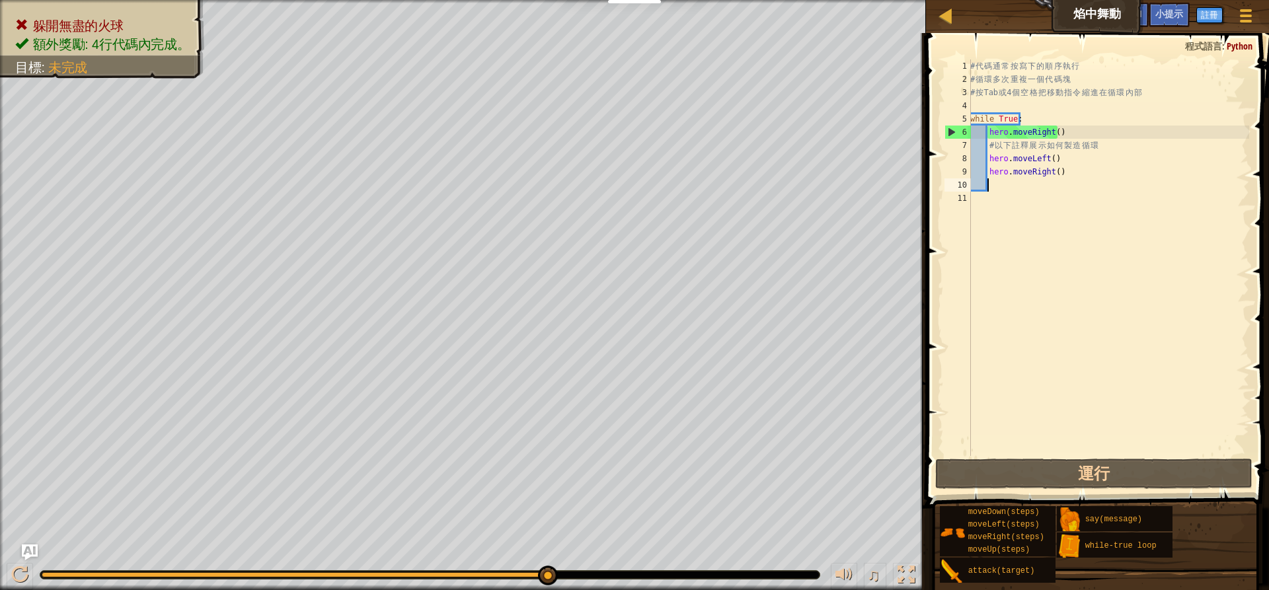
type textarea "H"
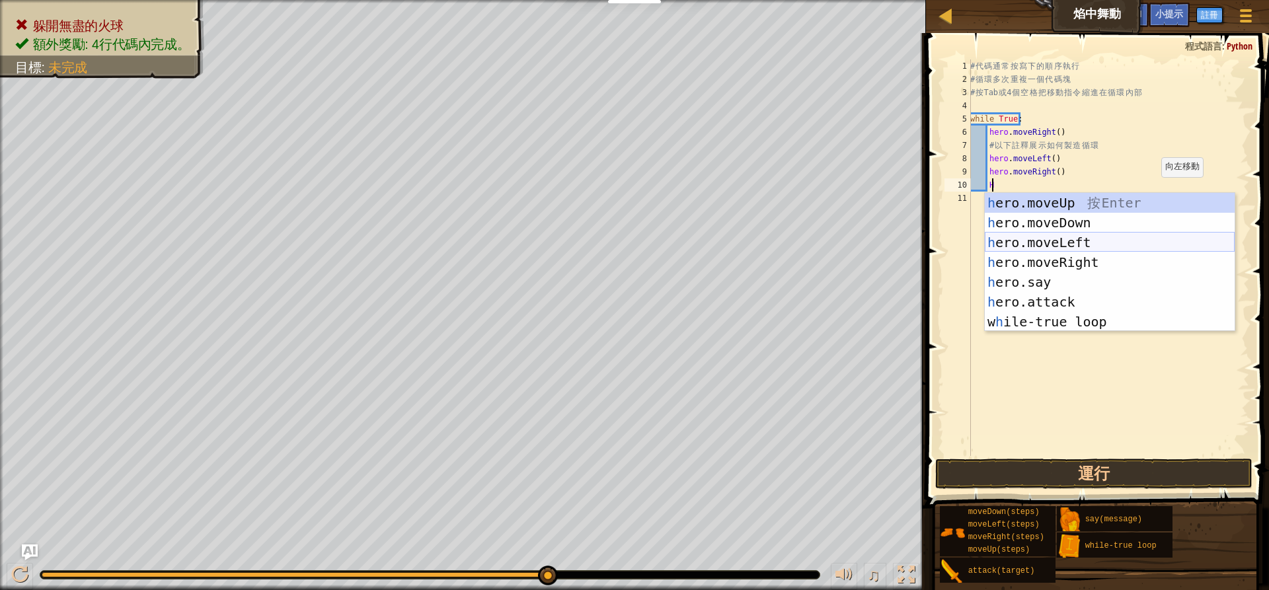
click at [1120, 241] on div "h ero.moveUp 按 Enter h ero.moveDown 按 Enter h ero.moveLeft 按 Enter h ero.moveRi…" at bounding box center [1110, 282] width 250 height 178
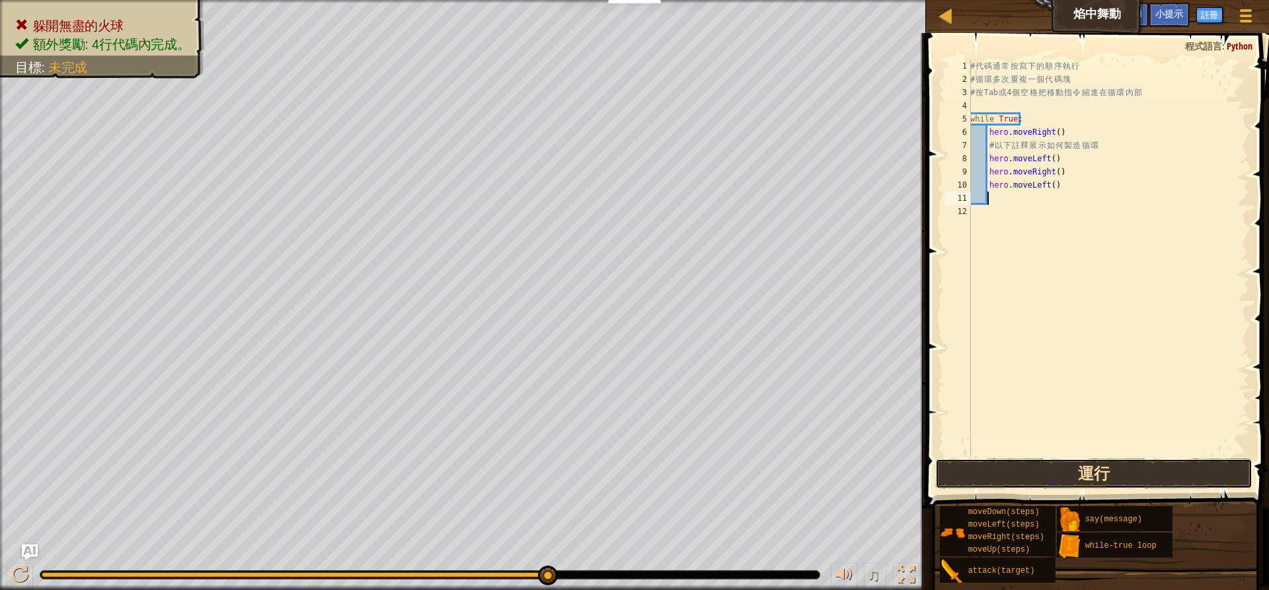
click at [1071, 478] on button "運行" at bounding box center [1093, 474] width 317 height 30
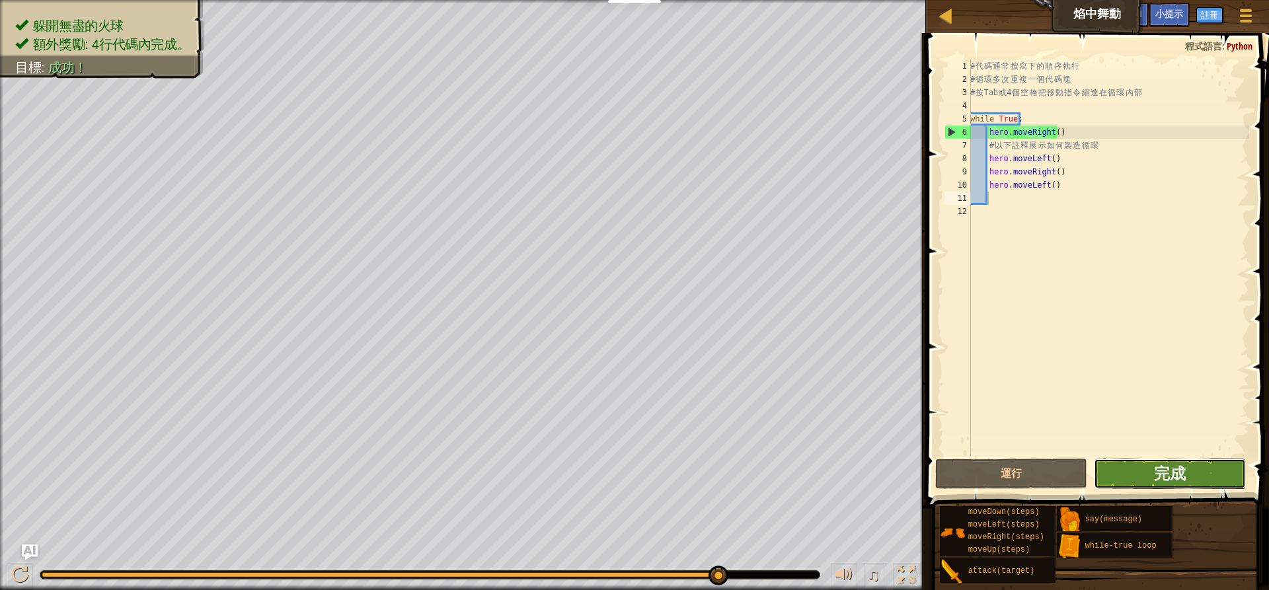
click at [1150, 467] on button "完成" at bounding box center [1170, 474] width 152 height 30
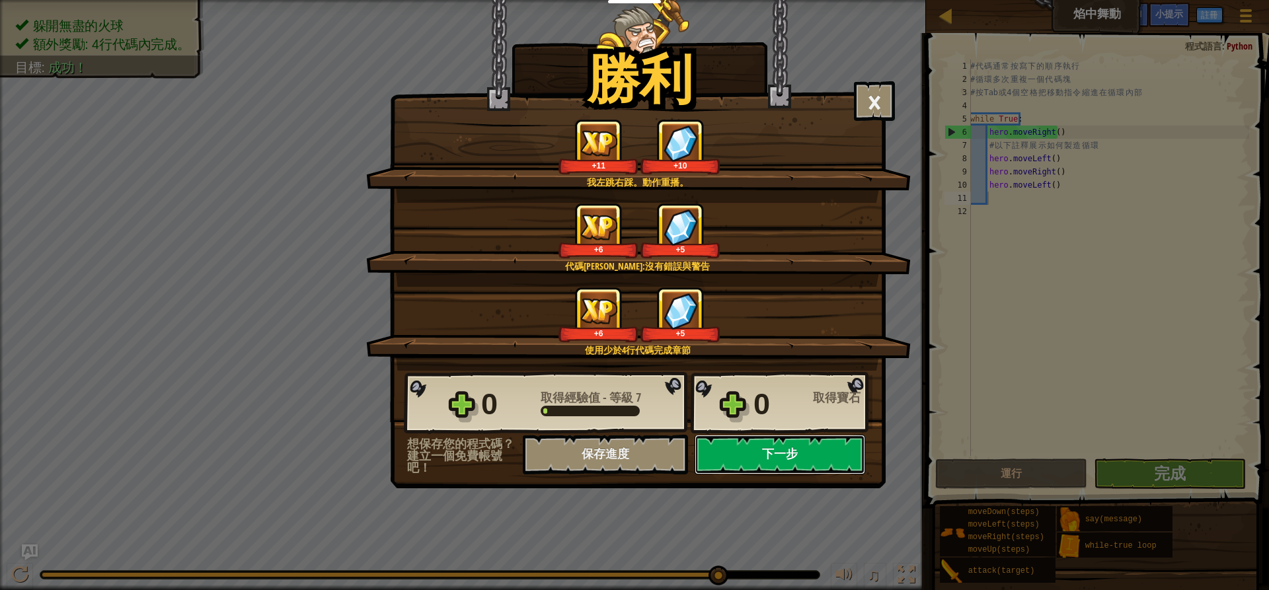
click at [770, 436] on button "下一步" at bounding box center [780, 455] width 171 height 40
select select "zh-HANT"
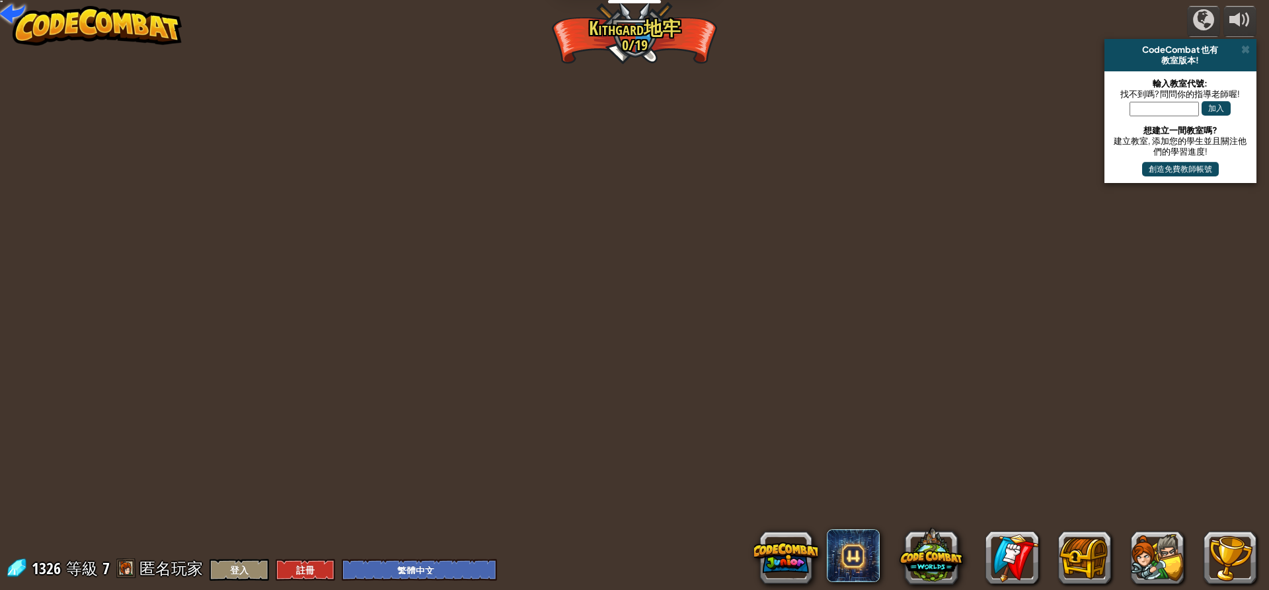
select select "zh-HANT"
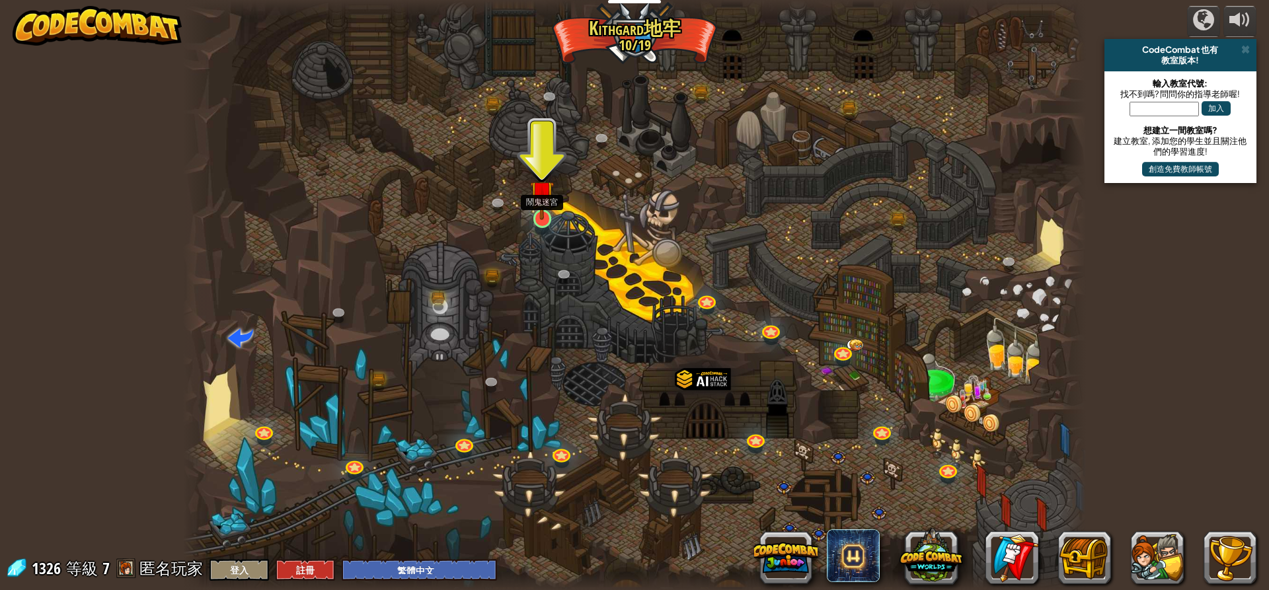
click at [543, 201] on img at bounding box center [542, 192] width 24 height 55
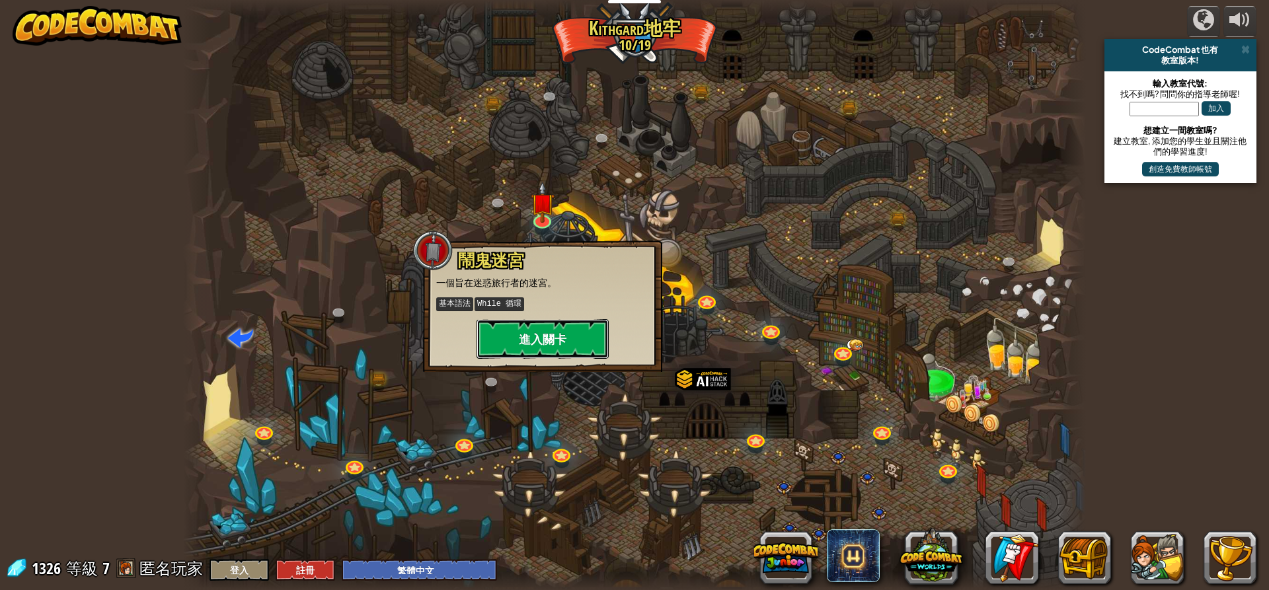
click at [545, 340] on button "進入關卡" at bounding box center [543, 339] width 132 height 40
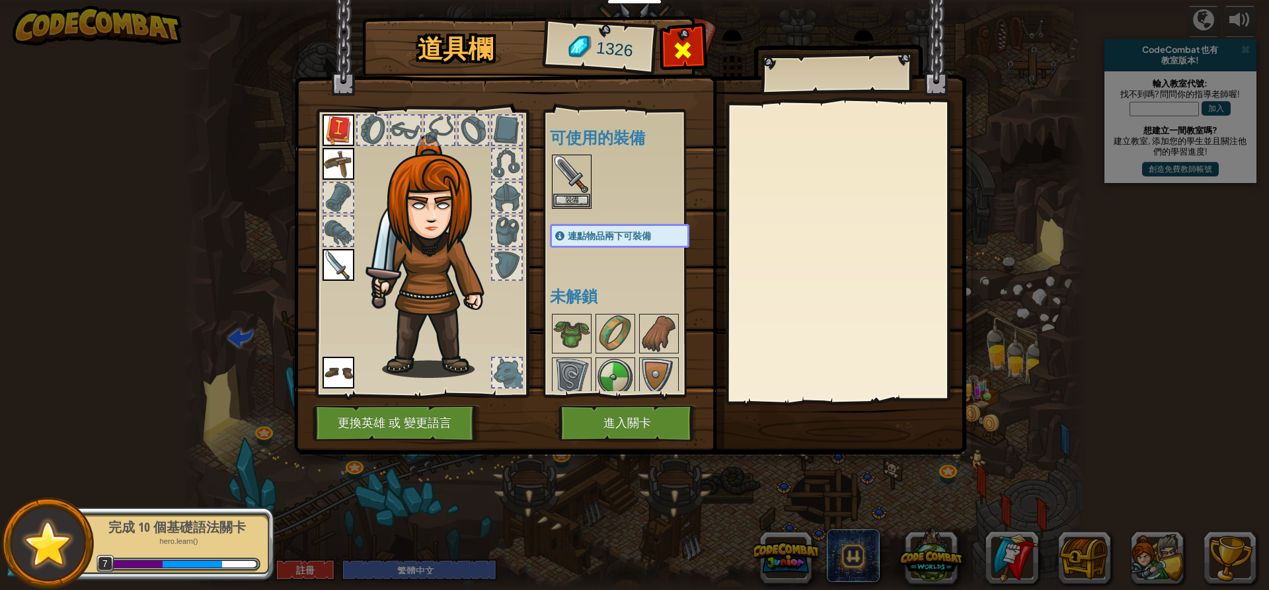
click at [684, 36] on div at bounding box center [683, 54] width 42 height 42
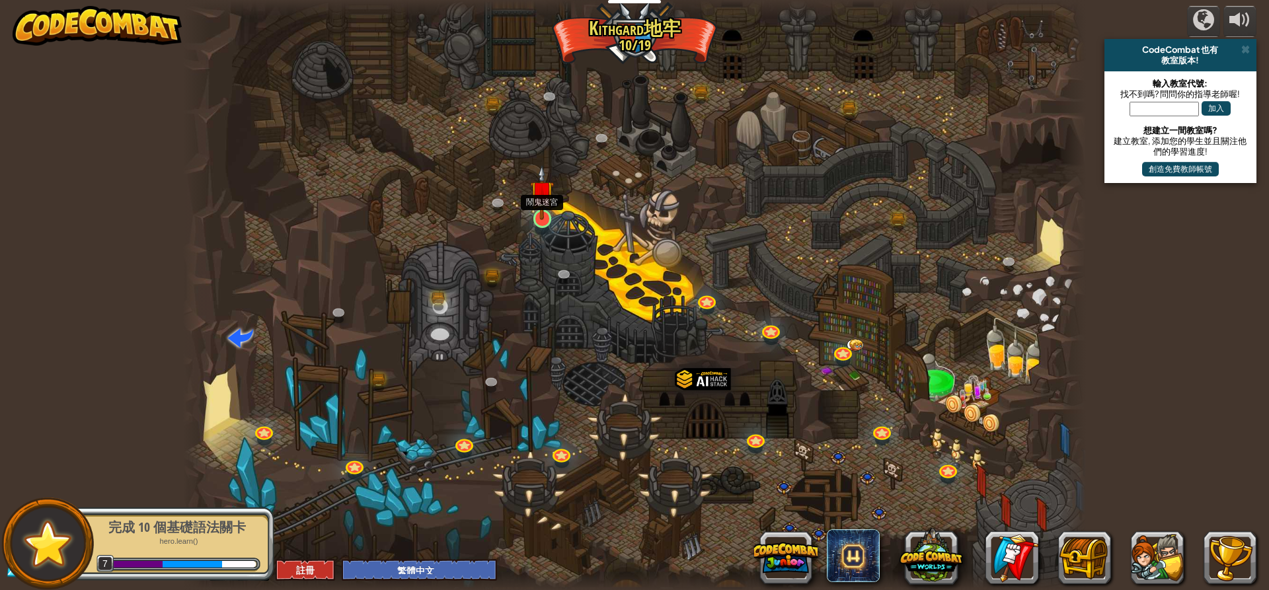
click at [534, 206] on img at bounding box center [542, 192] width 24 height 55
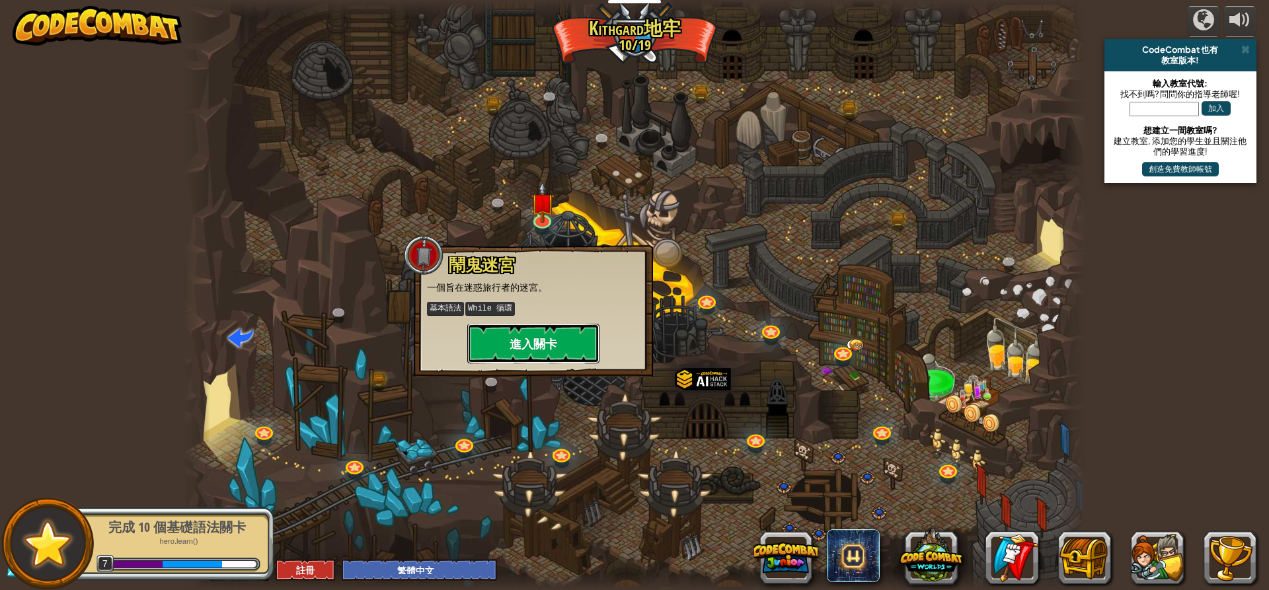
click at [515, 348] on button "進入關卡" at bounding box center [533, 344] width 132 height 40
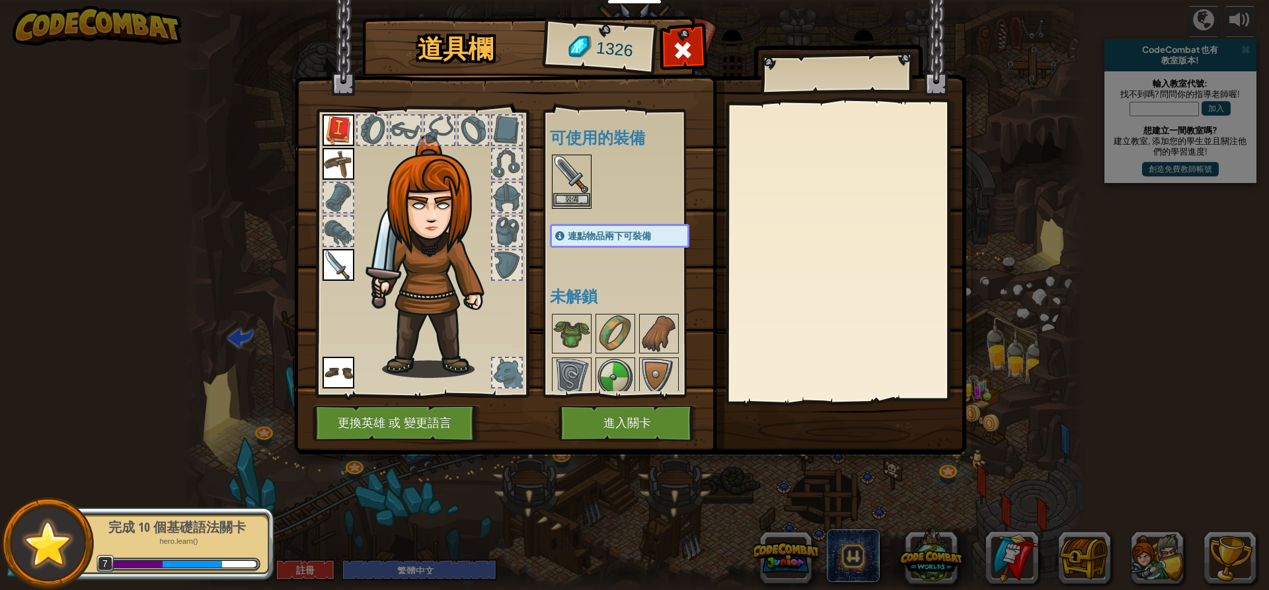
click at [565, 171] on img at bounding box center [571, 174] width 37 height 37
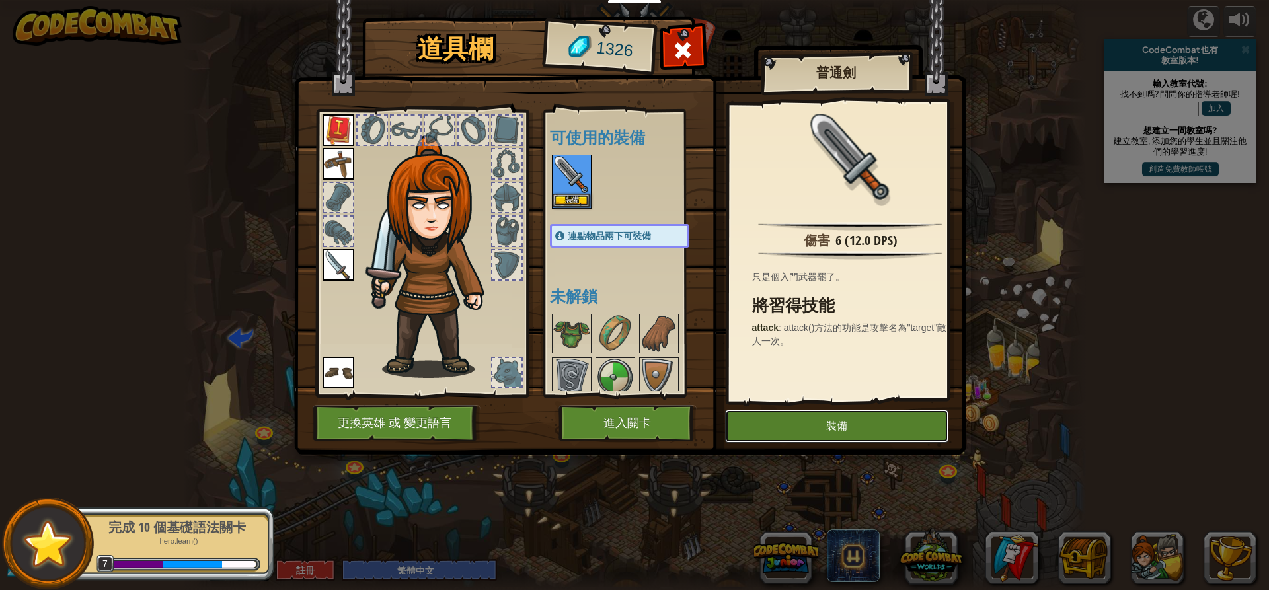
click at [744, 427] on button "裝備" at bounding box center [836, 426] width 223 height 33
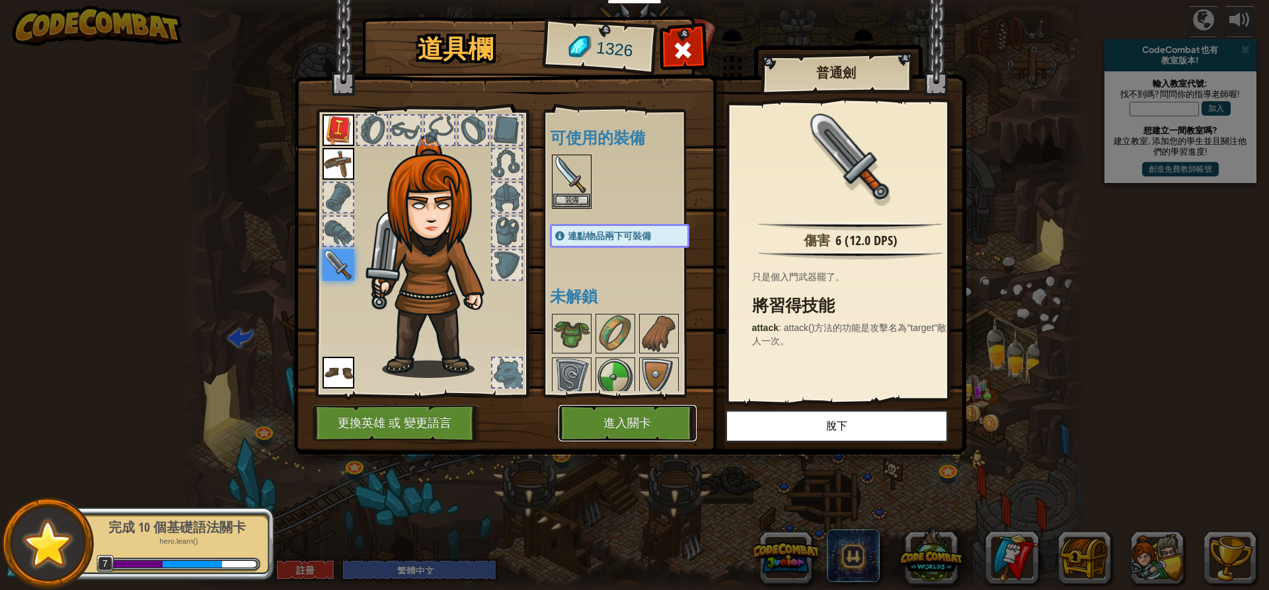
click at [648, 417] on button "進入關卡" at bounding box center [628, 423] width 138 height 36
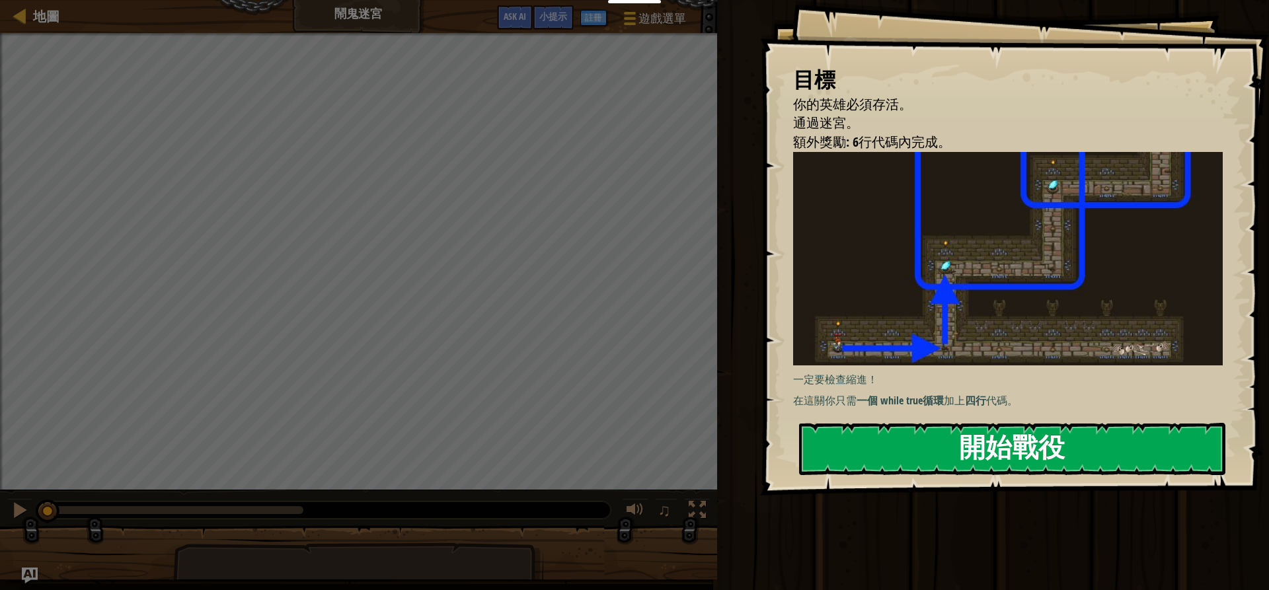
drag, startPoint x: 874, startPoint y: 433, endPoint x: 857, endPoint y: 430, distance: 16.9
click at [861, 431] on button "開始戰役" at bounding box center [1012, 449] width 426 height 52
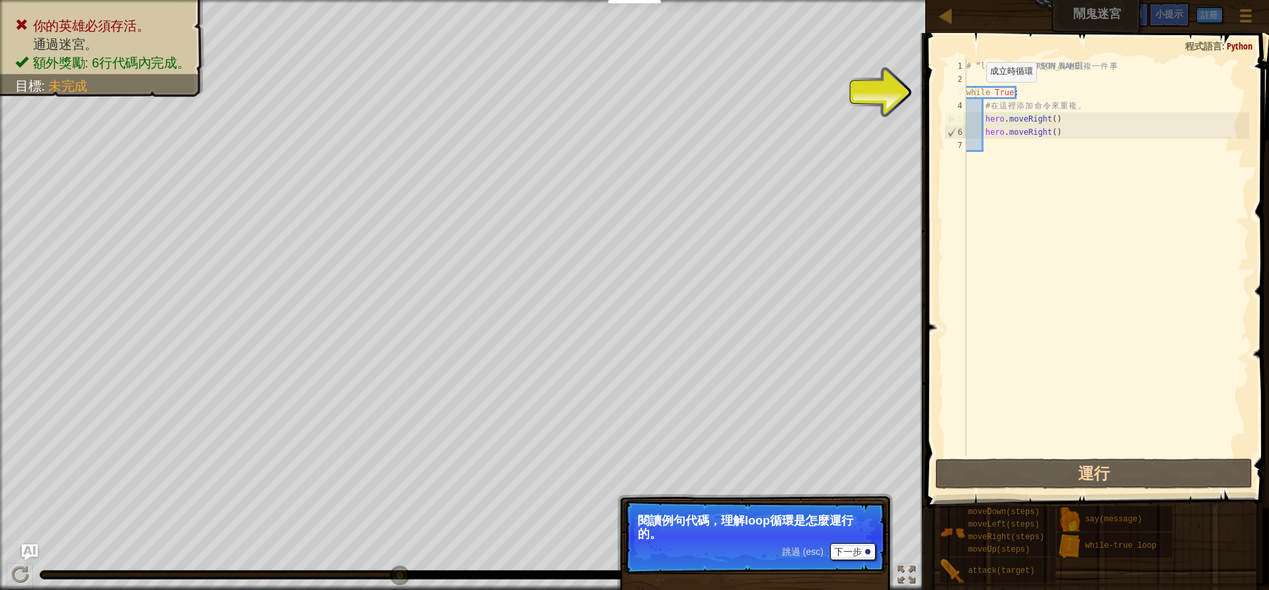
click at [975, 95] on div "# “loop” 能 夠 讓 你 更 輕 易 地 重 複 一 件 事 while True : # 在 這 裡 添 加 命 令 來 重 複 。 hero . …" at bounding box center [1107, 270] width 286 height 423
click at [998, 97] on div "# “loop” 能 夠 讓 你 更 輕 易 地 重 複 一 件 事 while True : # 在 這 裡 添 加 命 令 來 重 複 。 hero . …" at bounding box center [1107, 270] width 286 height 423
click at [998, 117] on div "# “loop” 能 夠 讓 你 更 輕 易 地 重 複 一 件 事 while True : # 在 這 裡 添 加 命 令 來 重 複 。 hero . …" at bounding box center [1107, 270] width 286 height 423
click at [1054, 110] on div "# “loop” 能 夠 讓 你 更 輕 易 地 重 複 一 件 事 while True : # 在 這 裡 添 加 命 令 來 重 複 。 hero . …" at bounding box center [1107, 270] width 286 height 423
type textarea "# 在這裡添加命令來重複。"
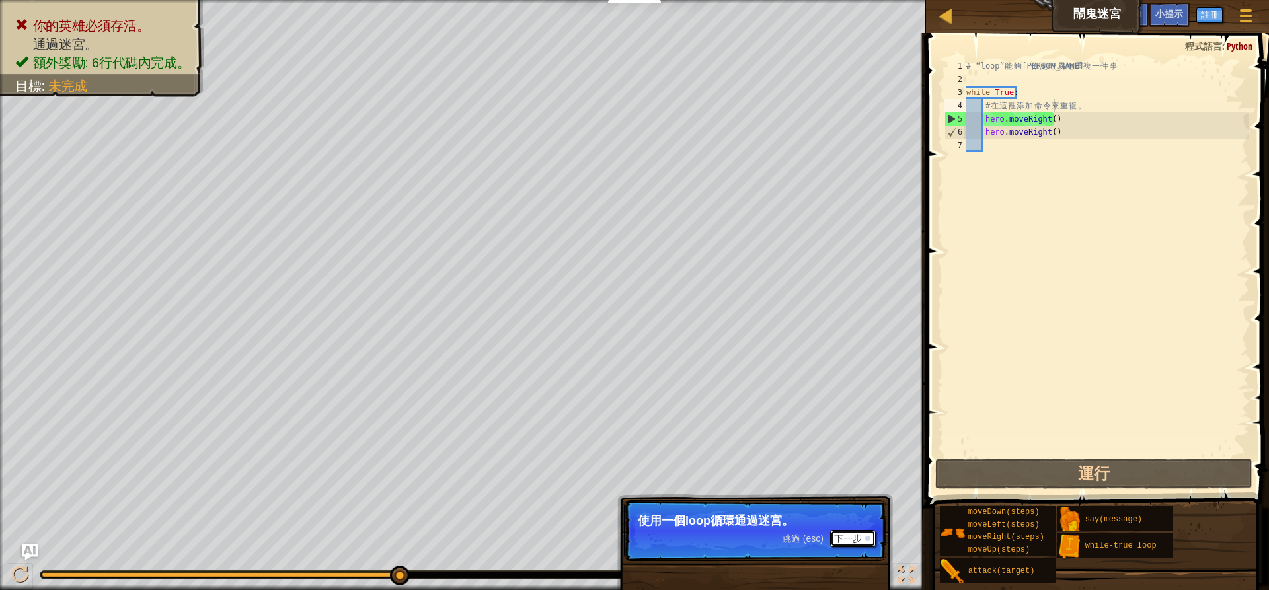
click at [847, 535] on button "下一步" at bounding box center [853, 538] width 46 height 17
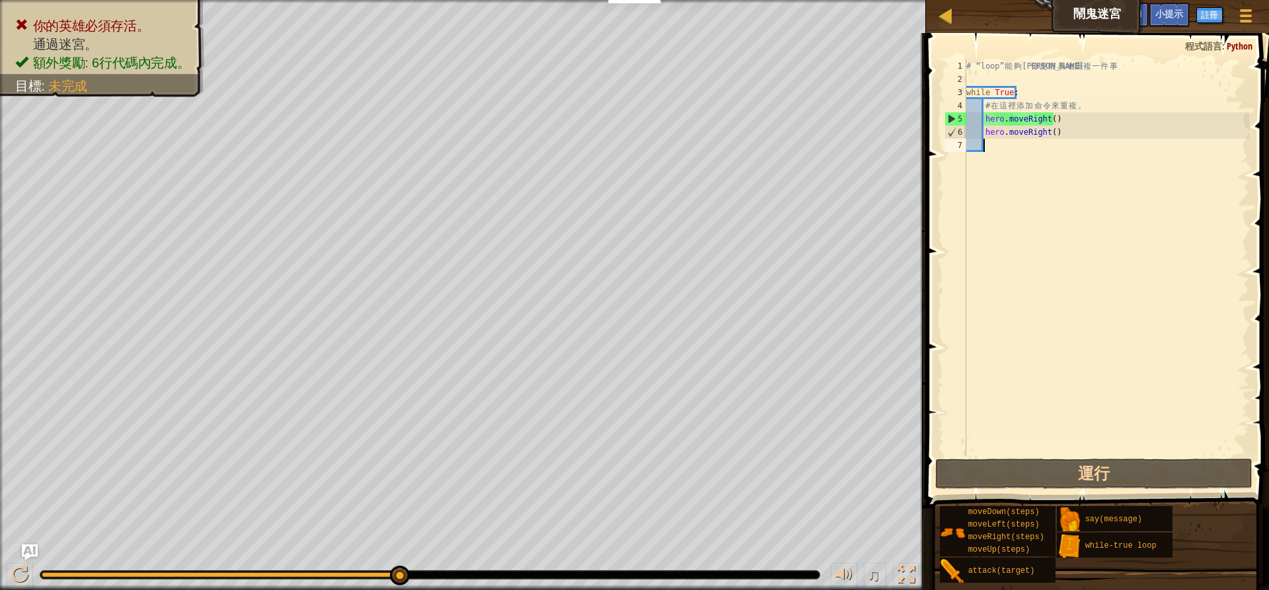
click at [1025, 159] on div "# “loop” 能 夠 讓 你 更 輕 易 地 重 複 一 件 事 while True : # 在 這 裡 添 加 命 令 來 重 複 。 hero . …" at bounding box center [1107, 270] width 286 height 423
type textarea "H"
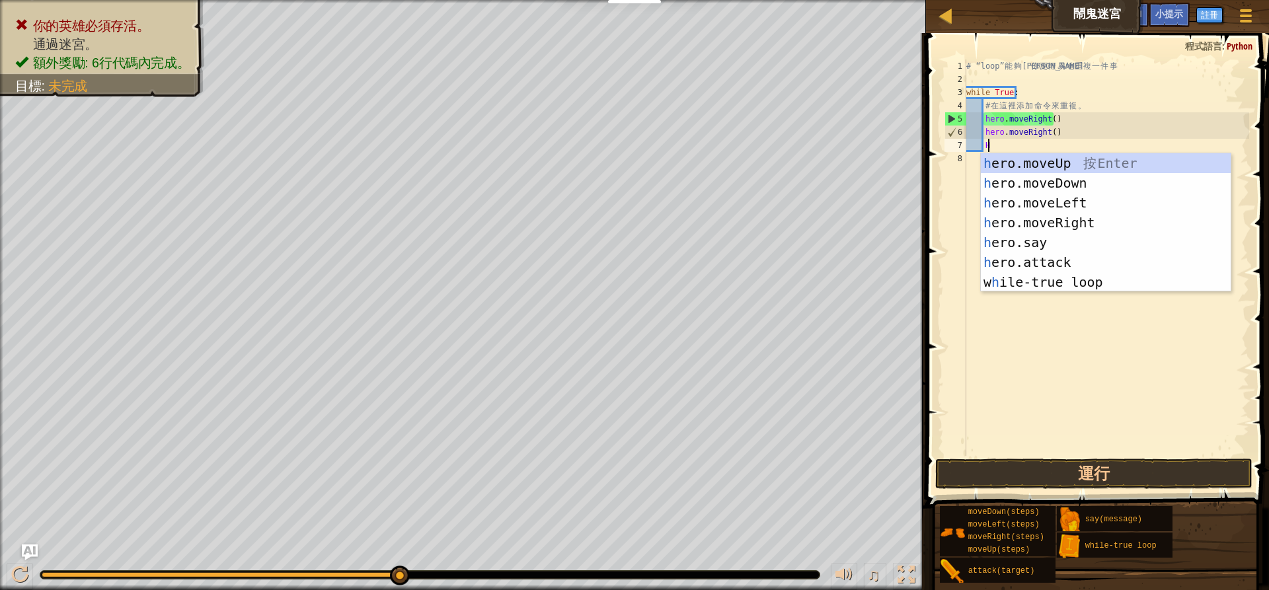
scroll to position [6, 1]
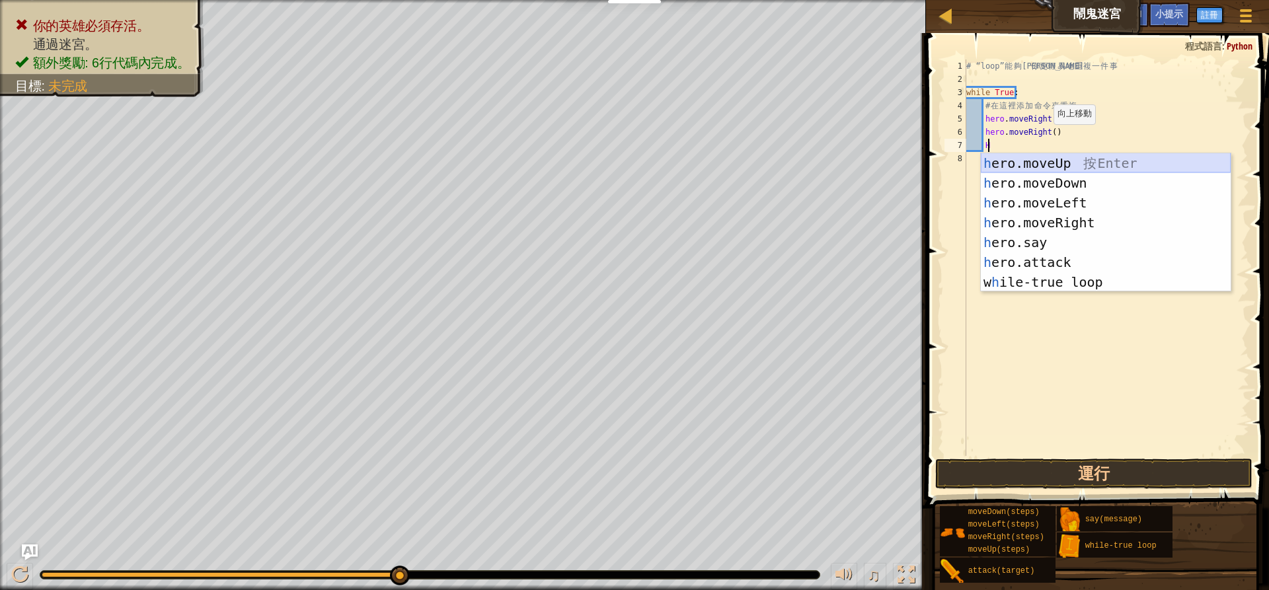
click at [1064, 160] on div "h ero.moveUp 按 Enter h ero.moveDown 按 Enter h ero.moveLeft 按 Enter h ero.moveRi…" at bounding box center [1106, 242] width 250 height 178
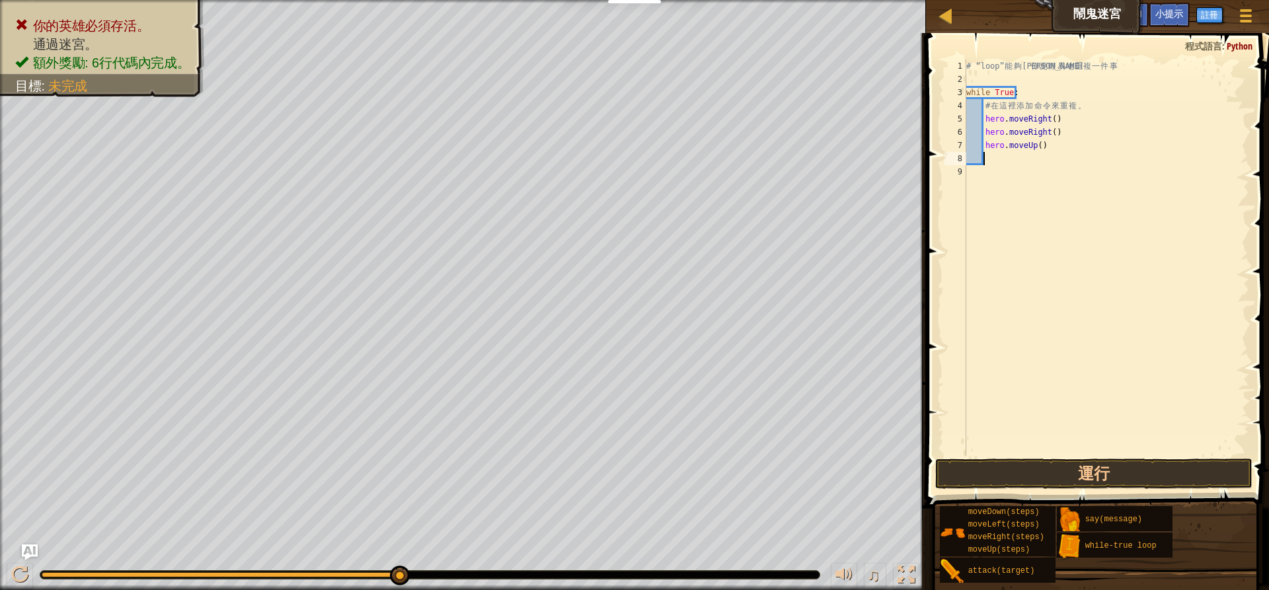
type textarea "H"
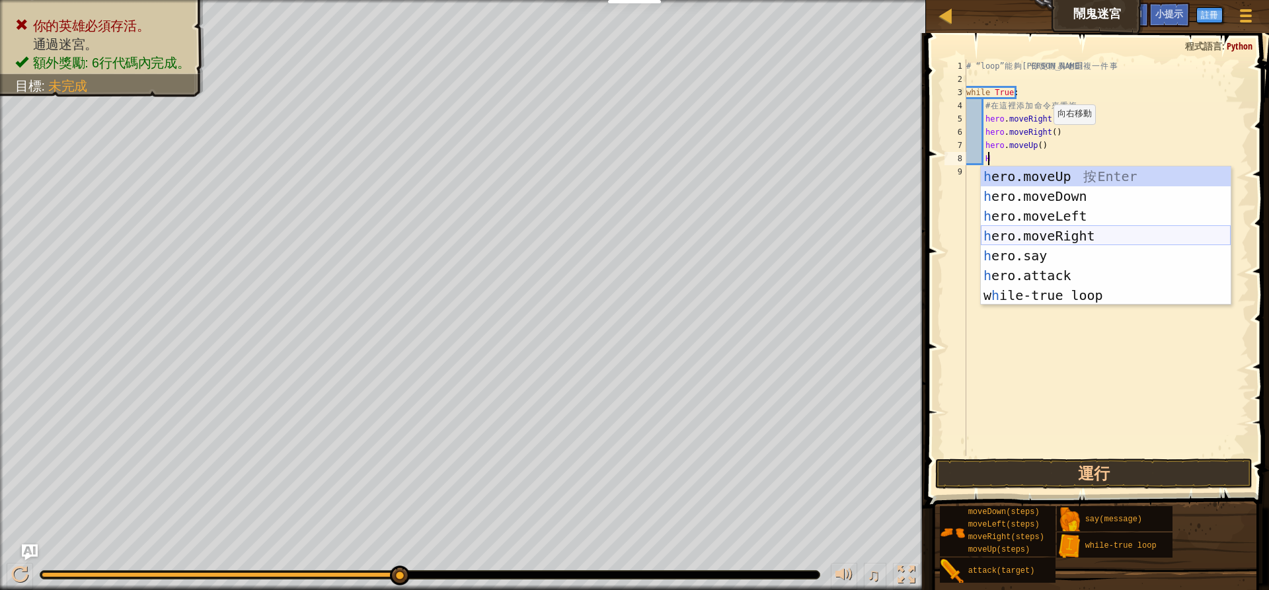
click at [1045, 235] on div "h ero.moveUp 按 Enter h ero.moveDown 按 Enter h ero.moveLeft 按 Enter h ero.moveRi…" at bounding box center [1106, 256] width 250 height 178
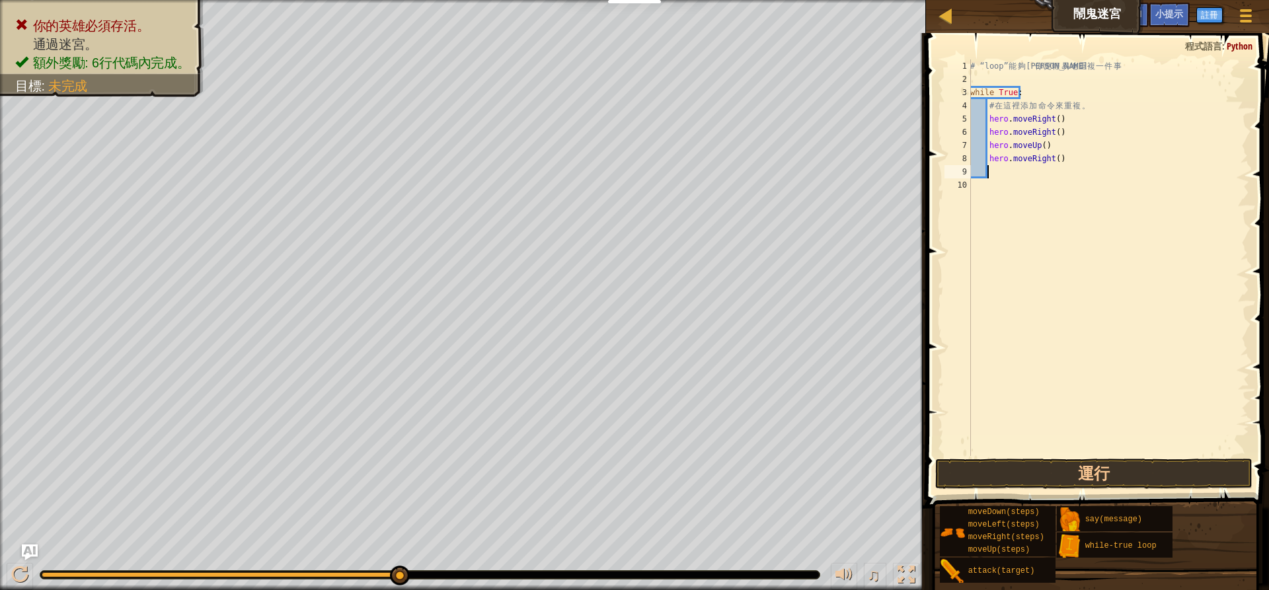
type textarea "H"
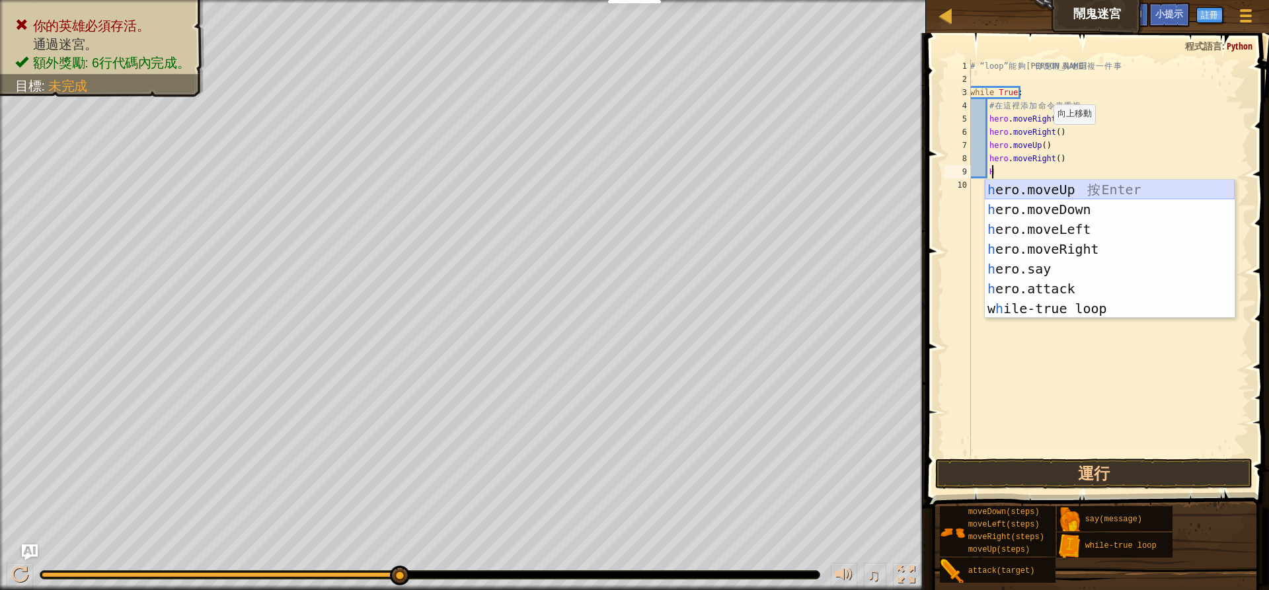
click at [1084, 190] on div "h ero.moveUp 按 Enter h ero.moveDown 按 Enter h ero.moveLeft 按 Enter h ero.moveRi…" at bounding box center [1110, 269] width 250 height 178
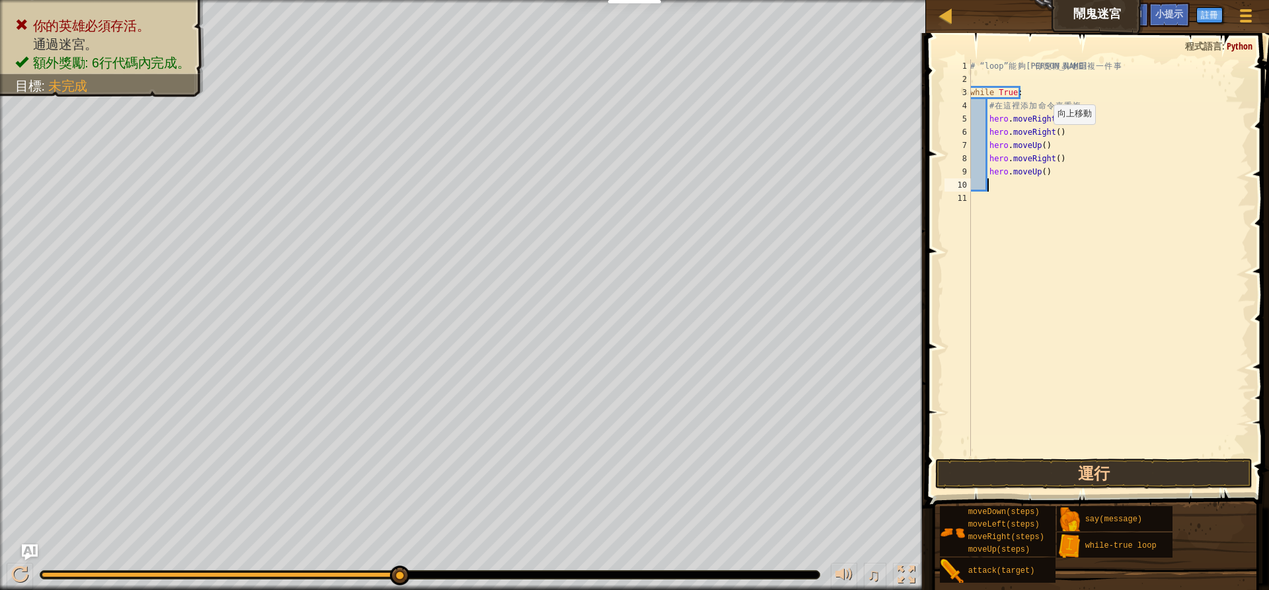
type textarea "H"
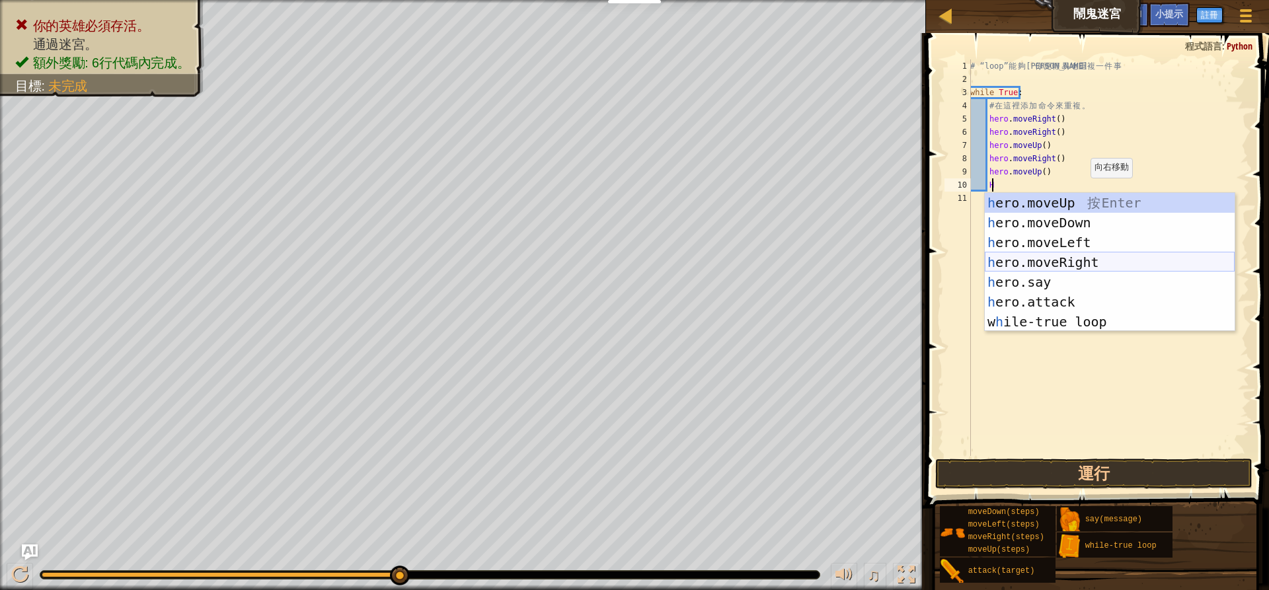
click at [1075, 262] on div "h ero.moveUp 按 Enter h ero.moveDown 按 Enter h ero.moveLeft 按 Enter h ero.moveRi…" at bounding box center [1110, 282] width 250 height 178
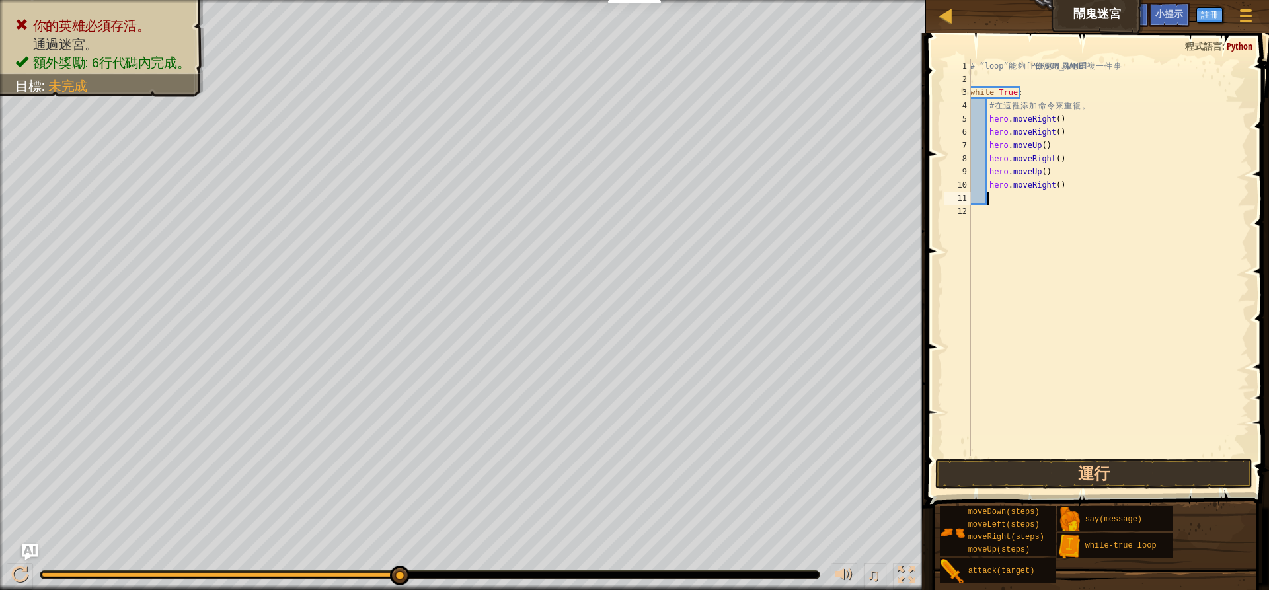
type textarea "H"
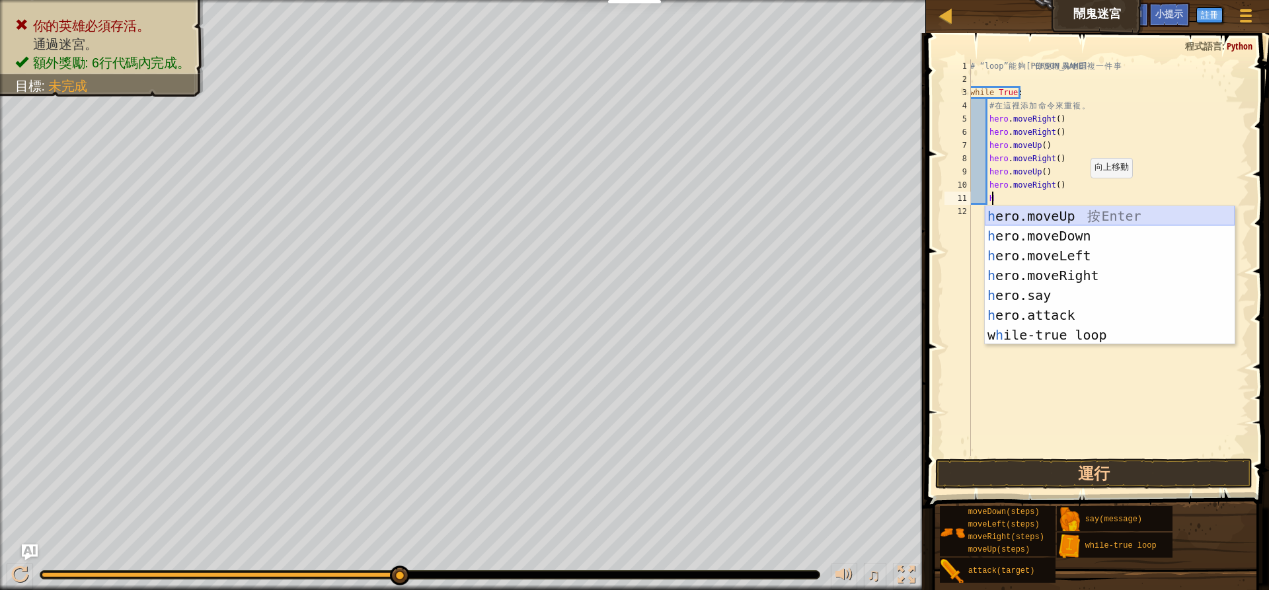
click at [1081, 207] on div "h ero.moveUp 按 Enter h ero.moveDown 按 Enter h ero.moveLeft 按 Enter h ero.moveRi…" at bounding box center [1110, 295] width 250 height 178
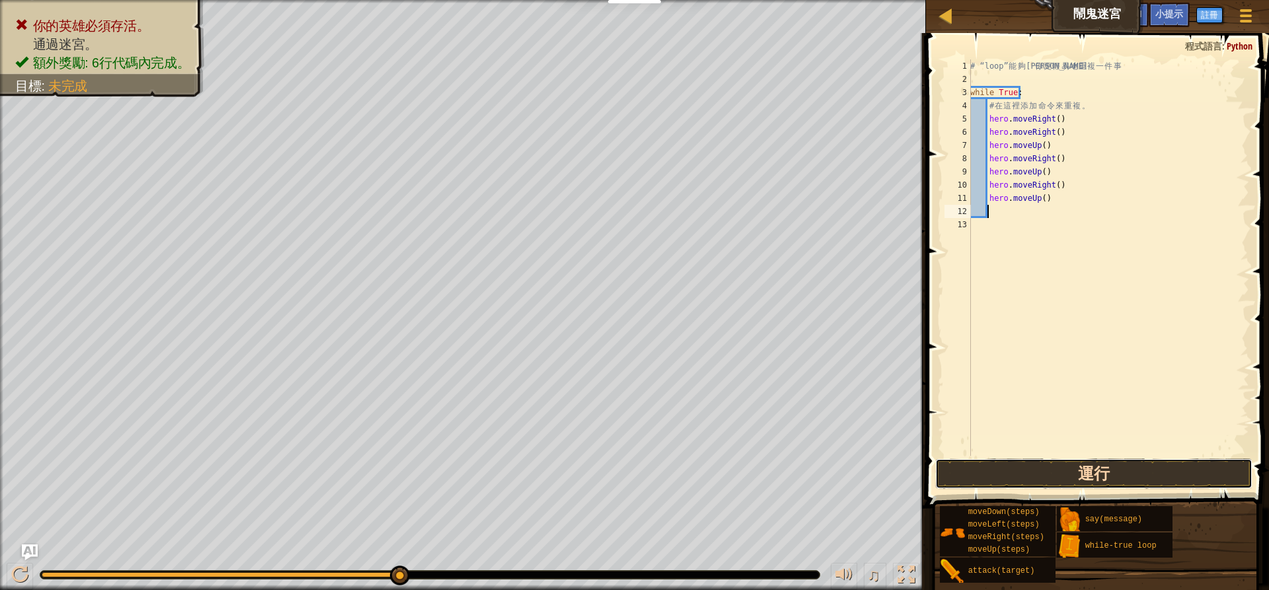
click at [1024, 471] on button "運行" at bounding box center [1093, 474] width 317 height 30
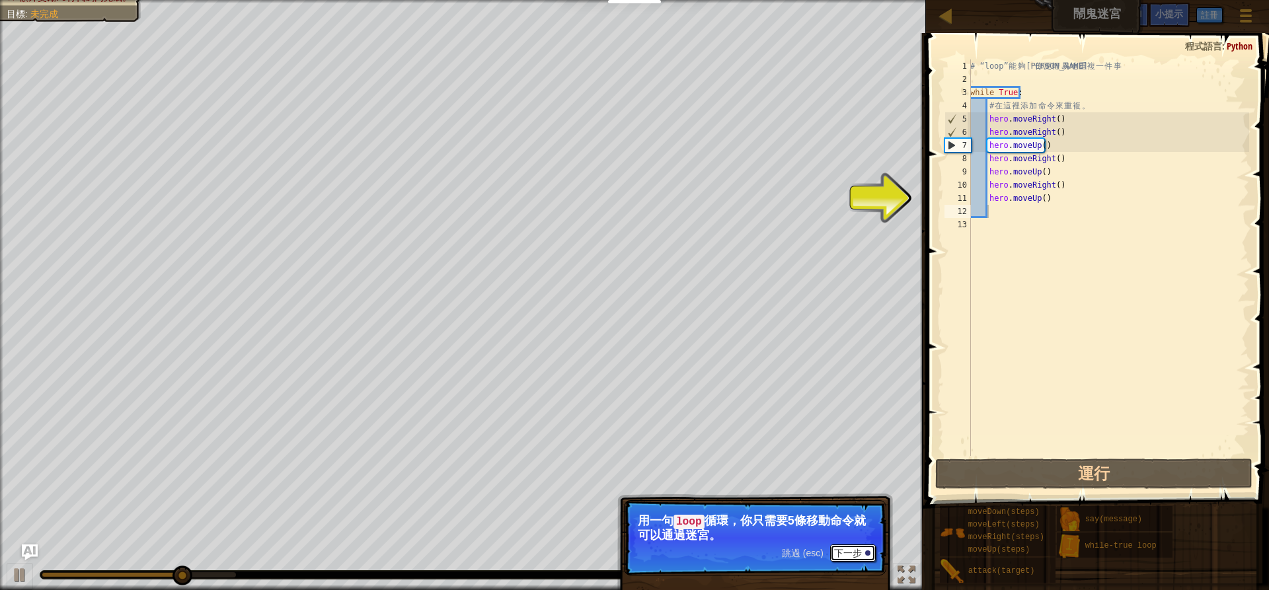
click at [849, 547] on button "下一步" at bounding box center [853, 553] width 46 height 17
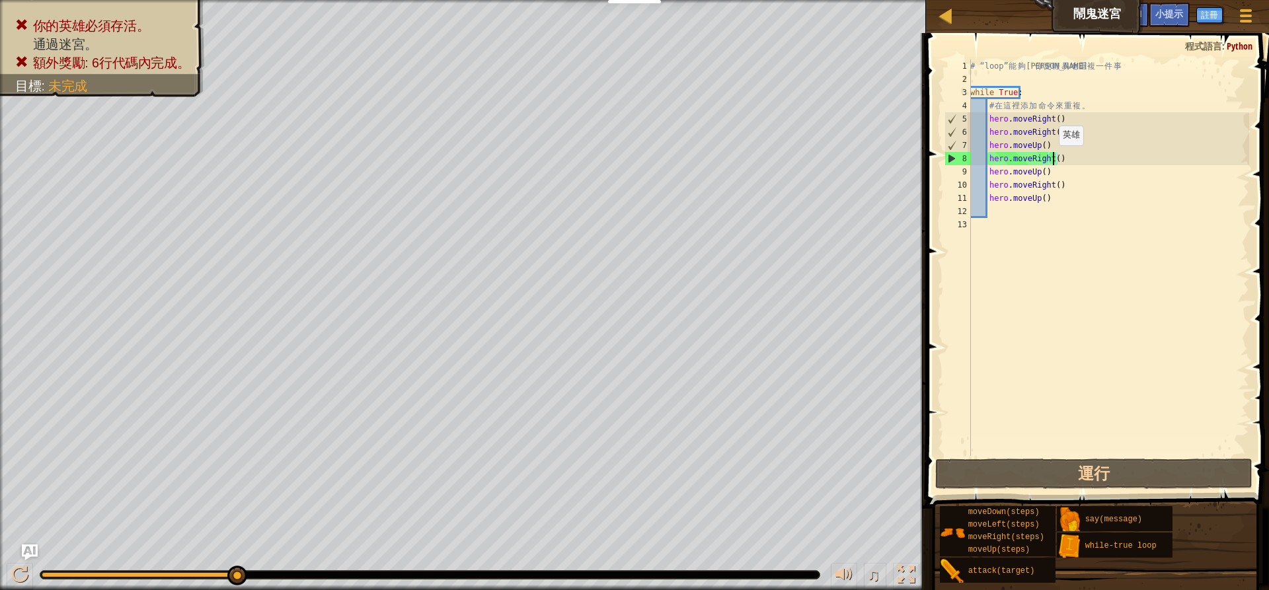
click at [1052, 159] on div "# “loop” 能 夠 讓 你 更 輕 易 地 重 複 一 件 事 while True : # 在 這 裡 添 加 命 令 來 重 複 。 hero . …" at bounding box center [1109, 270] width 282 height 423
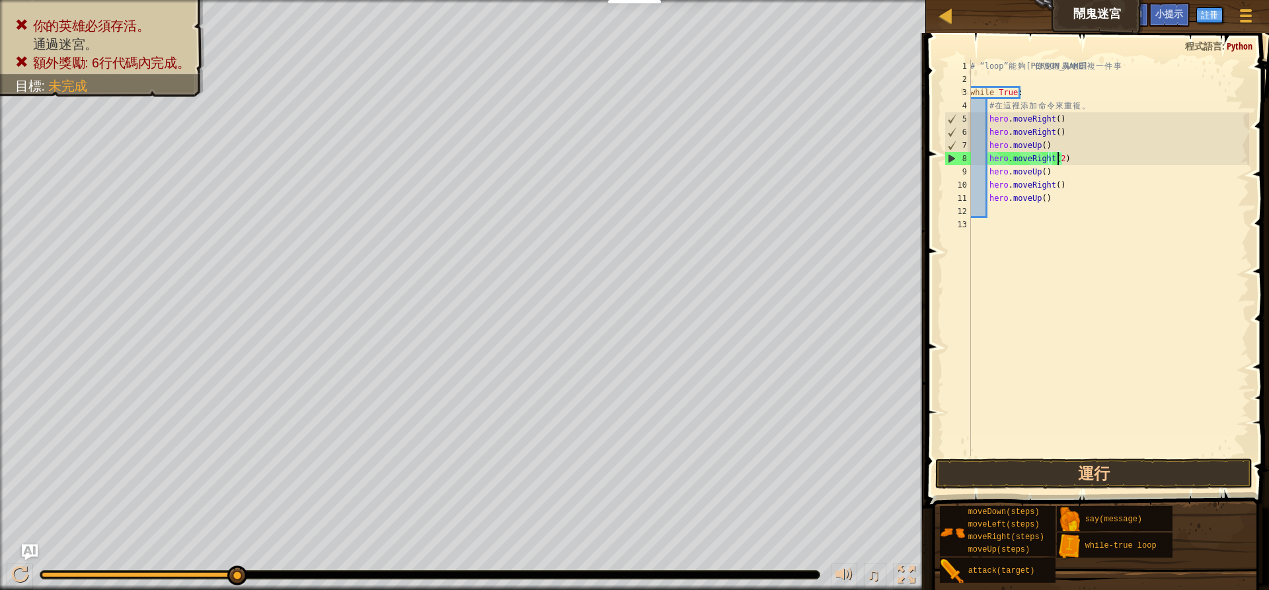
scroll to position [6, 7]
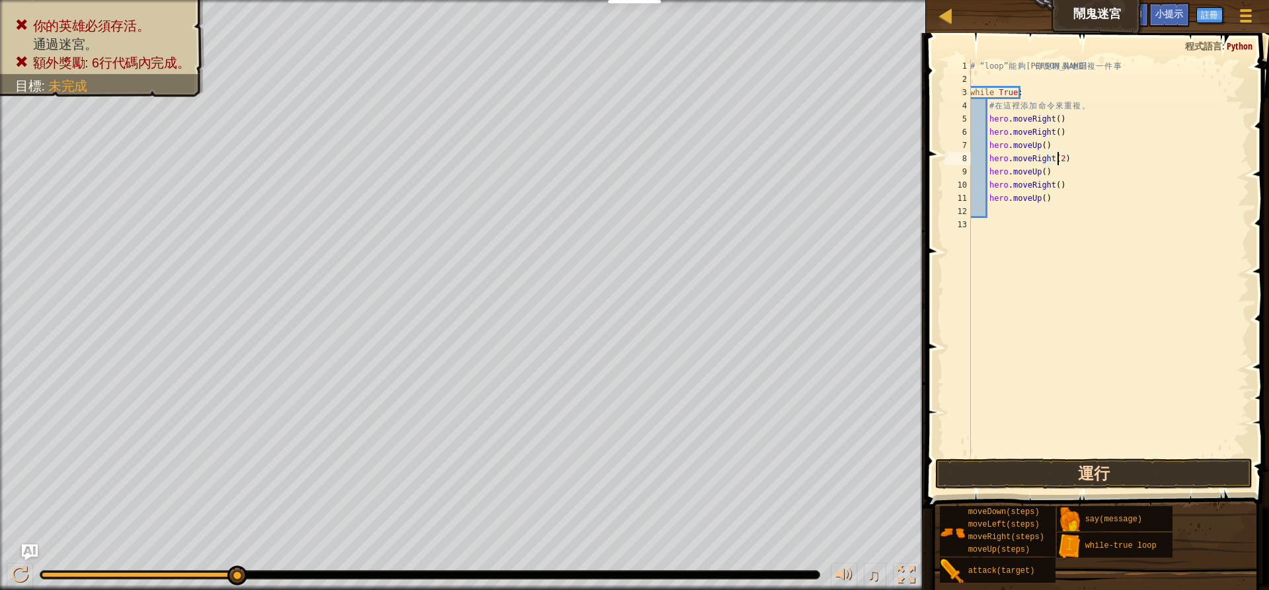
type textarea "hero.moveRight(2)"
click at [1000, 469] on button "運行" at bounding box center [1093, 474] width 317 height 30
